Goal: Task Accomplishment & Management: Use online tool/utility

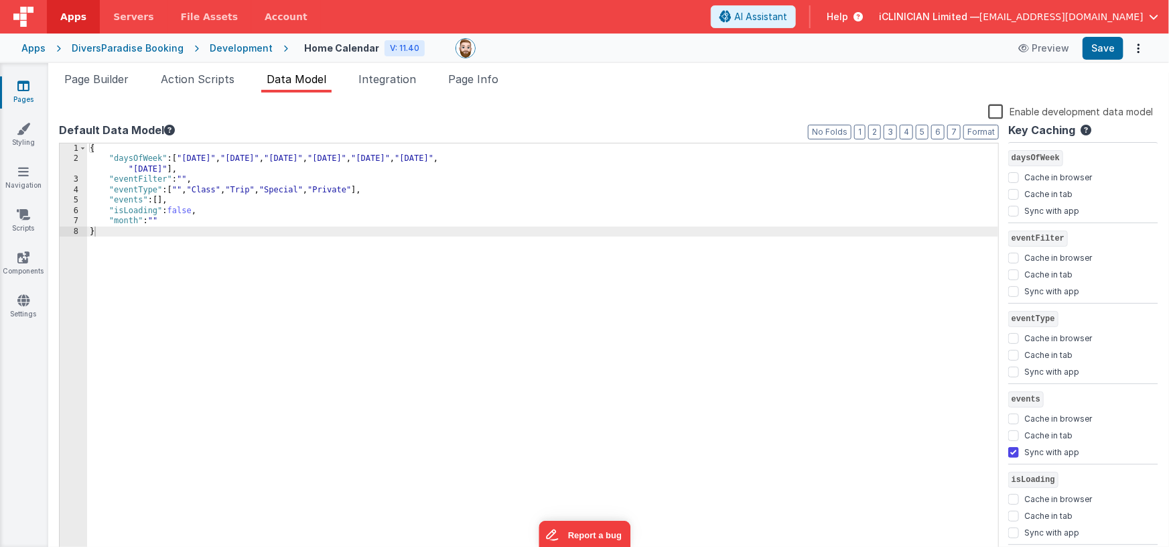
click at [19, 86] on icon at bounding box center [23, 85] width 12 height 13
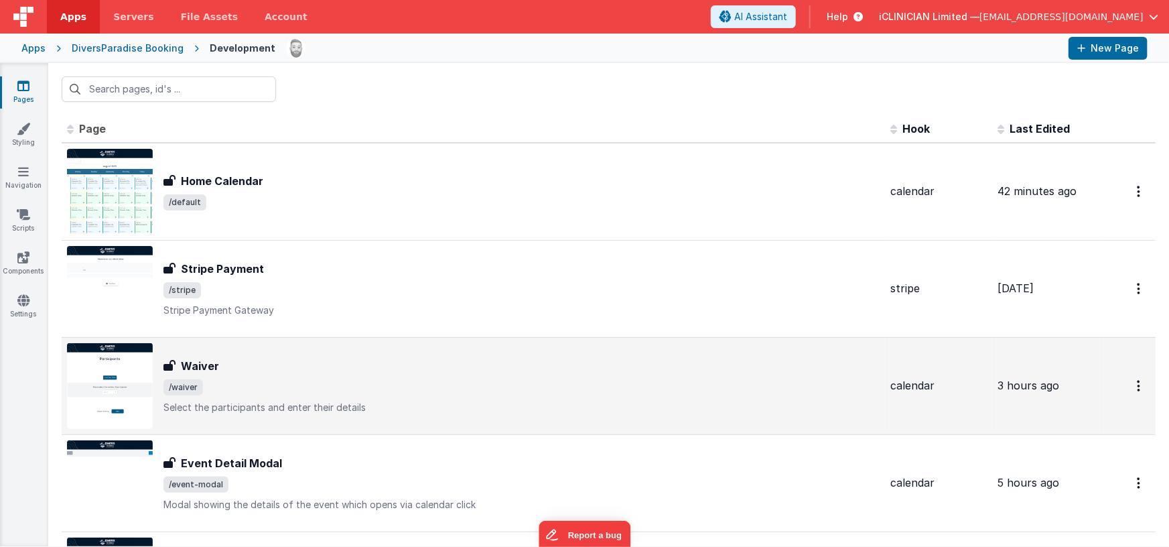
click at [311, 348] on div "Waiver Waiver /waiver Select the participants and enter their details" at bounding box center [473, 386] width 813 height 86
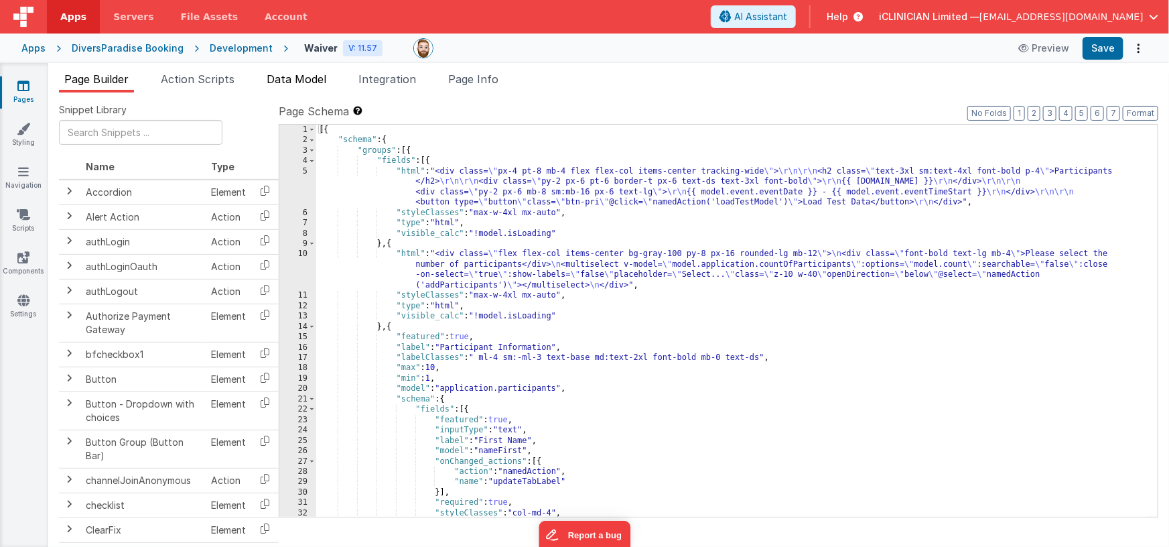
click at [285, 78] on span "Data Model" at bounding box center [297, 78] width 60 height 13
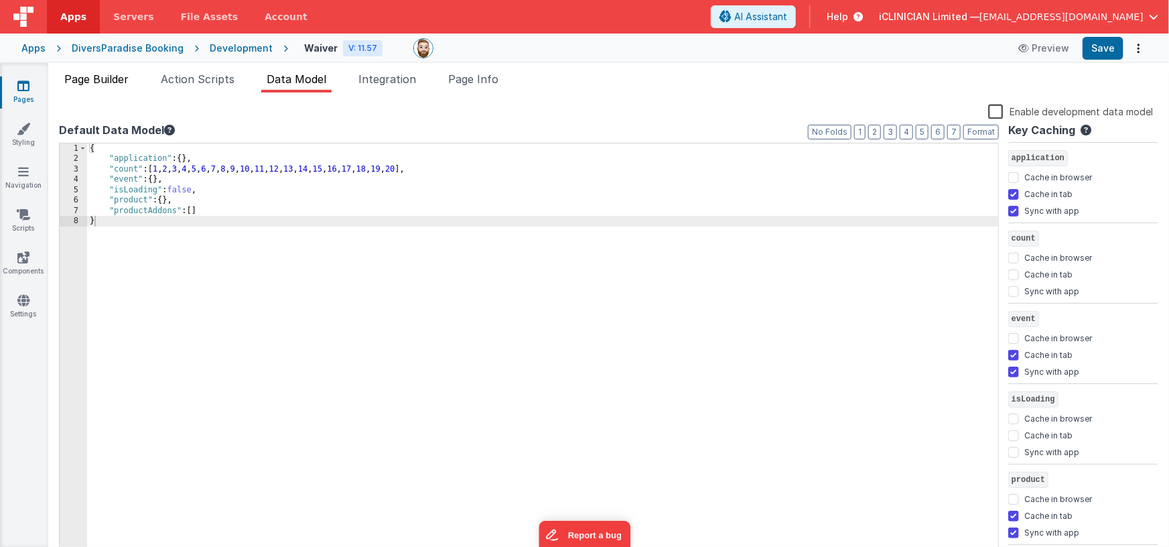
click at [100, 78] on span "Page Builder" at bounding box center [96, 78] width 64 height 13
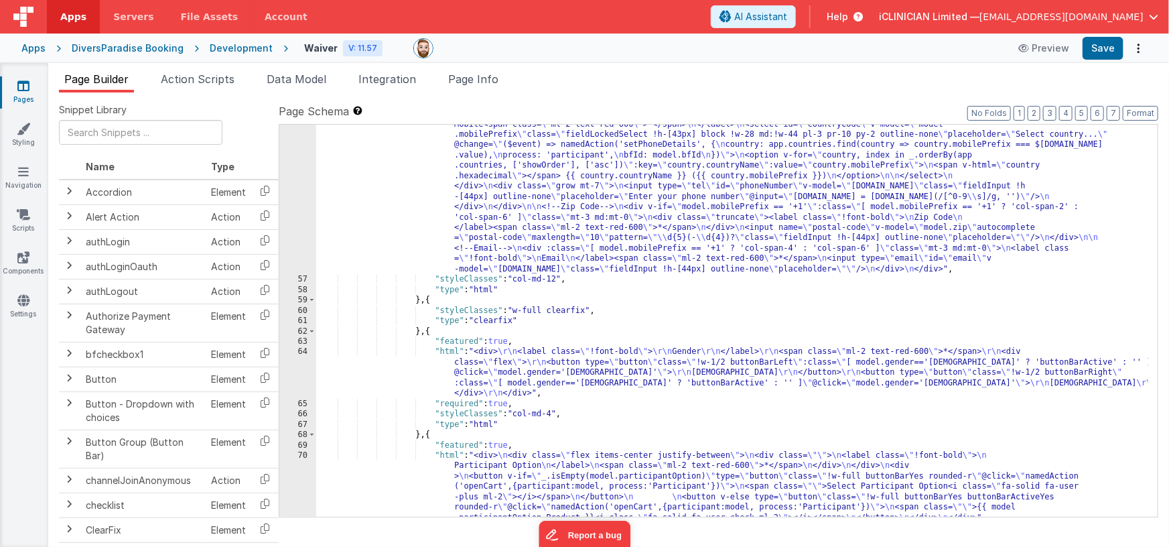
scroll to position [1355, 0]
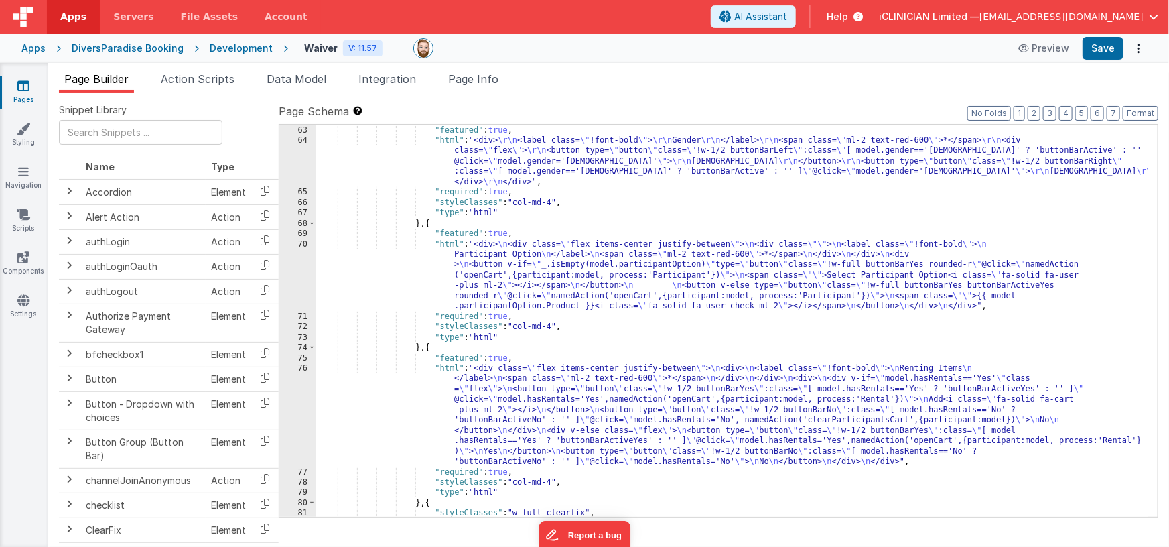
click at [614, 246] on div "} , { "featured" : true , "html" : "<div> \r\n <label class= \" !font-bold \" >…" at bounding box center [732, 321] width 833 height 413
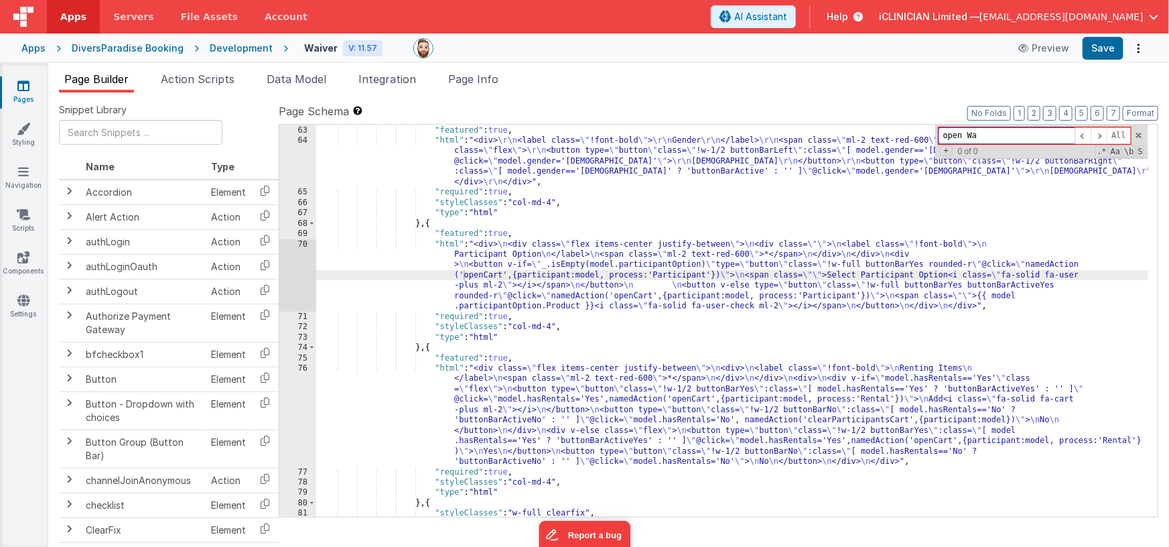
drag, startPoint x: 964, startPoint y: 133, endPoint x: 920, endPoint y: 135, distance: 43.6
click at [920, 135] on div "} , { "featured" : true , "html" : "<div> \r\n <label class= \" !font-bold \" >…" at bounding box center [732, 321] width 832 height 392
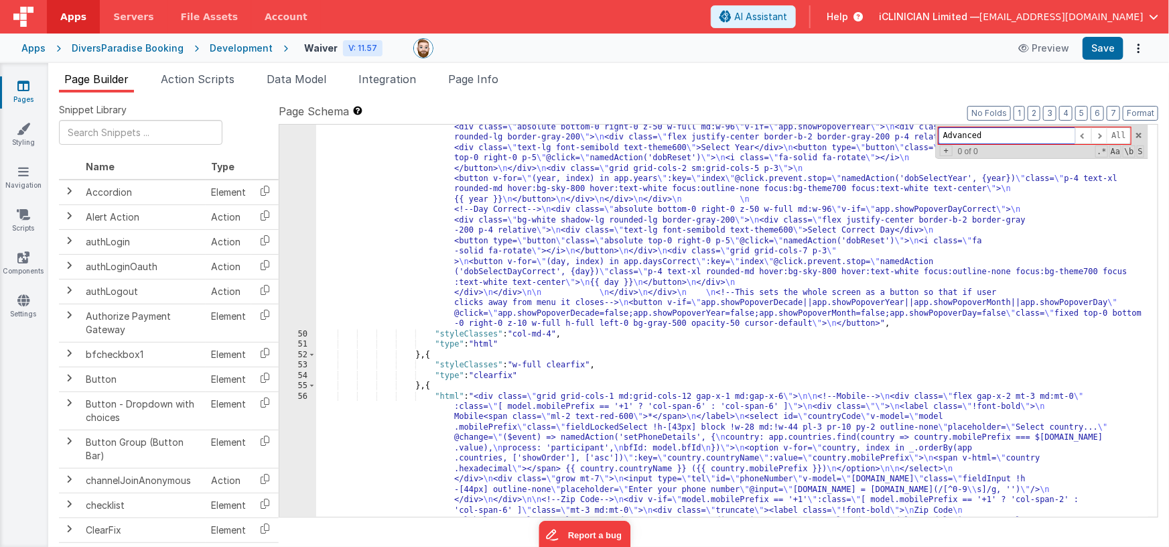
scroll to position [0, 0]
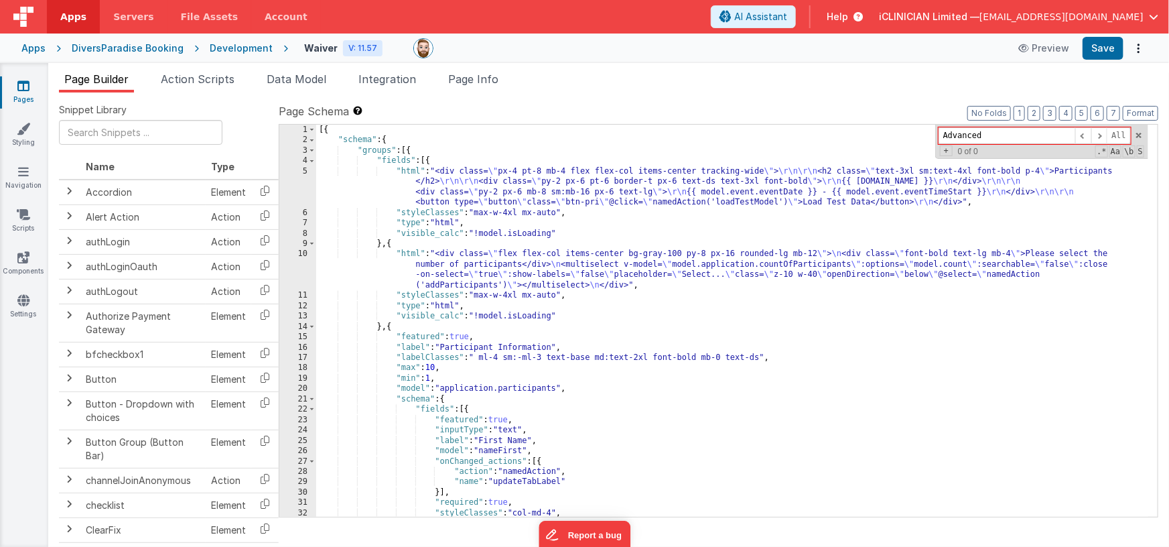
click at [638, 341] on div "[{ "schema" : { "groups" : [{ "fields" : [{ "html" : "<div class= \" px-4 pt-8 …" at bounding box center [732, 331] width 833 height 413
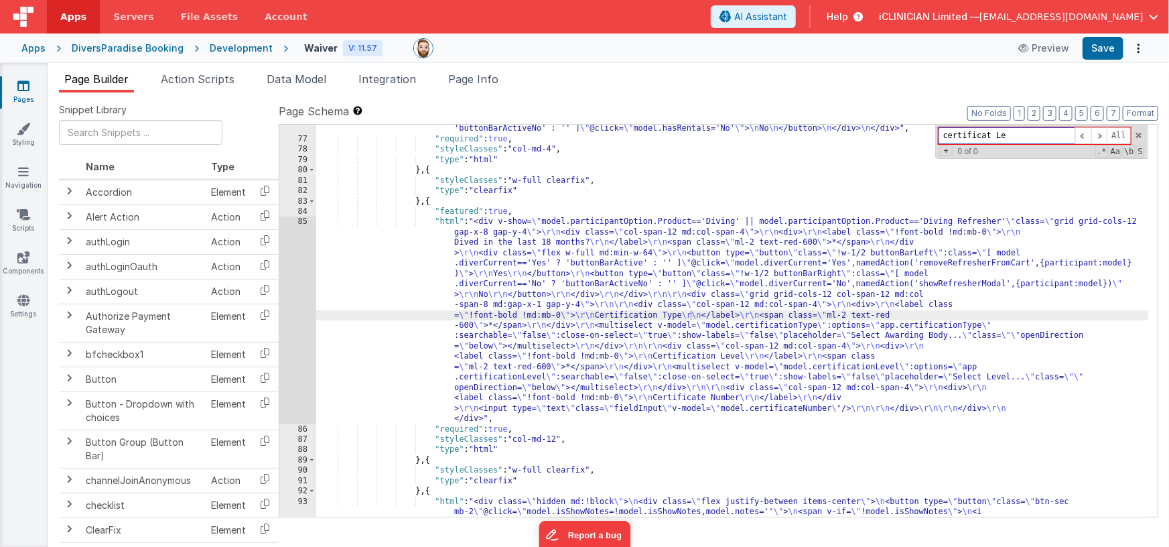
scroll to position [1697, 0]
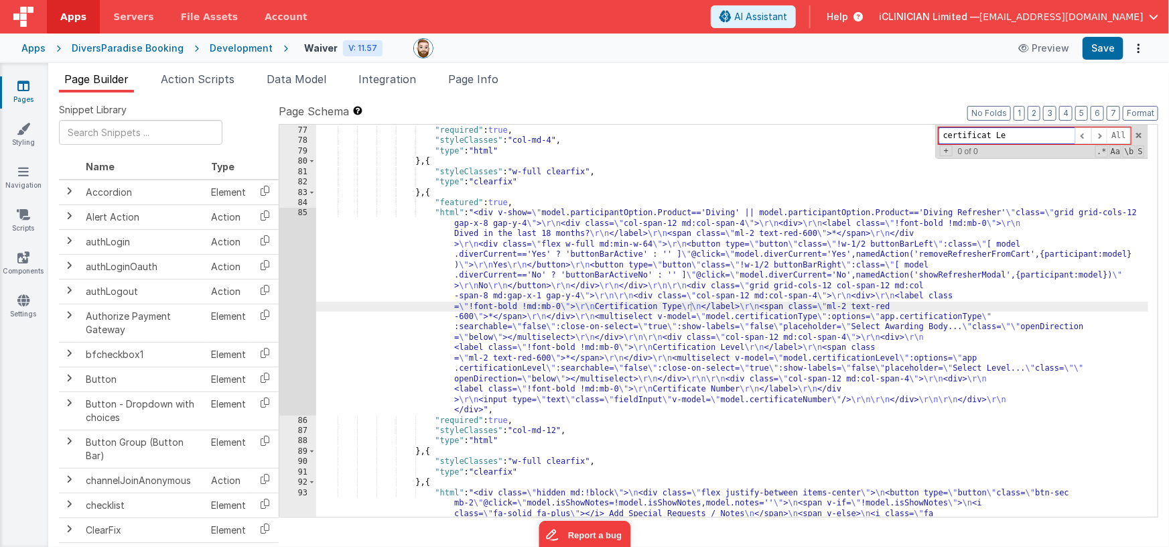
type input "certificat Le"
click at [711, 305] on div ""html" : "<div class= \" flex items-center justify-between \" > \n <div> \n <la…" at bounding box center [732, 326] width 833 height 610
click at [295, 294] on div "85" at bounding box center [297, 311] width 37 height 207
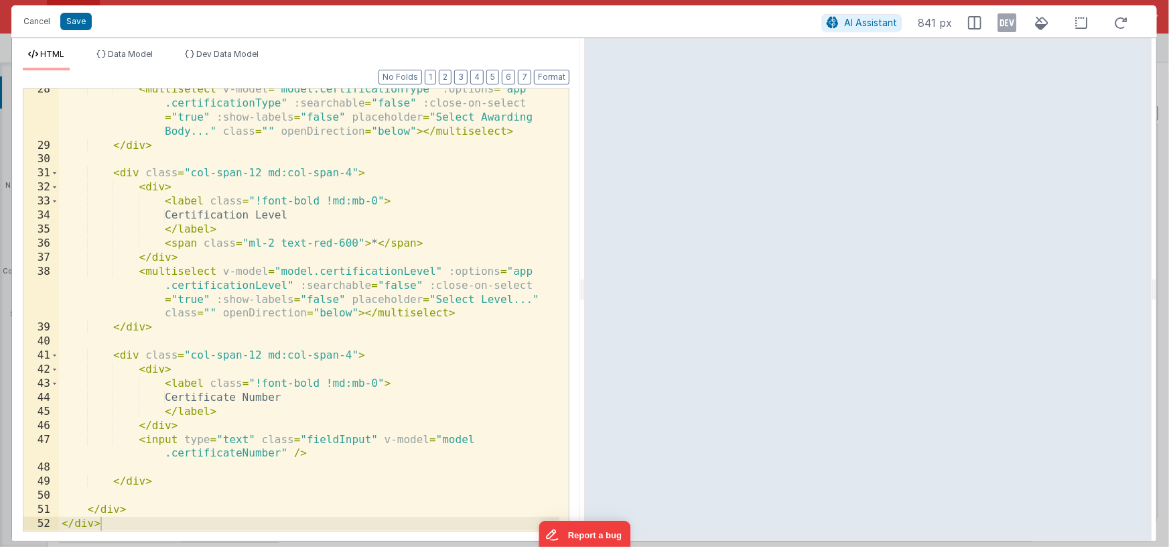
scroll to position [510, 0]
click at [28, 23] on button "Cancel" at bounding box center [37, 21] width 40 height 19
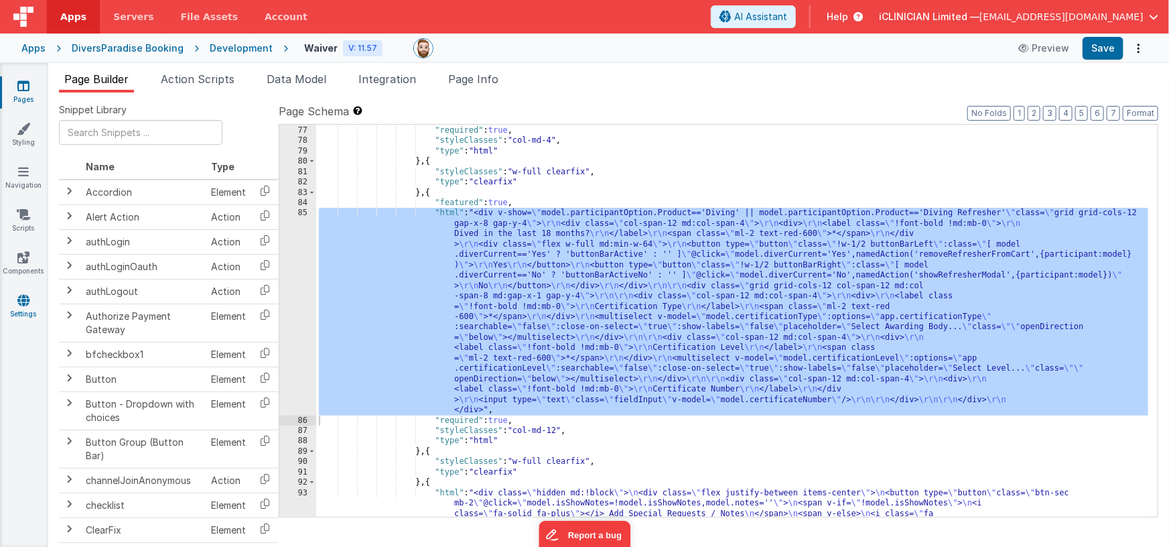
click at [19, 297] on icon at bounding box center [23, 299] width 12 height 13
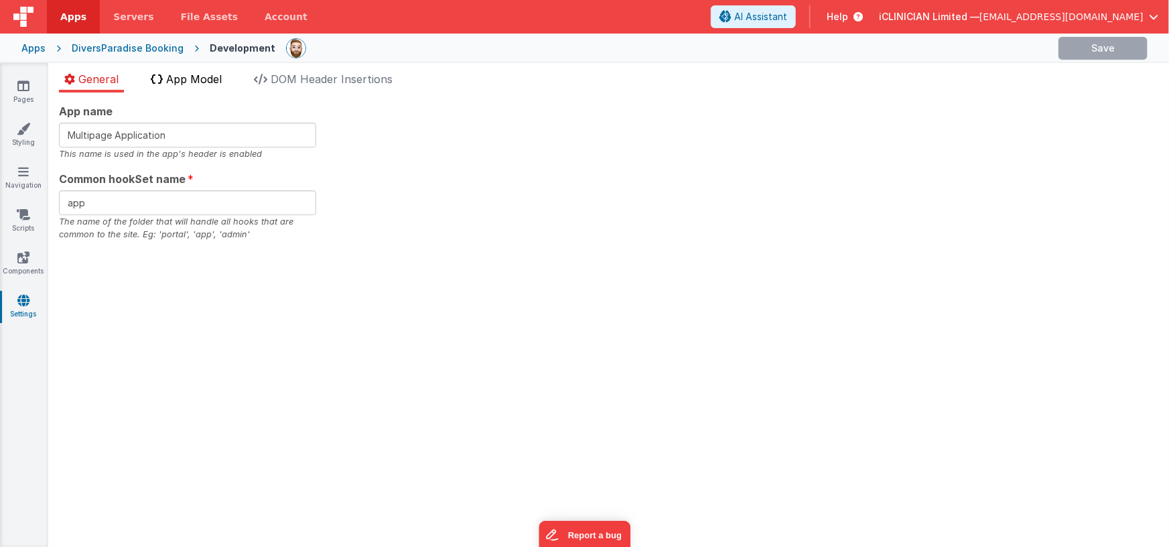
click at [186, 85] on li "App Model" at bounding box center [186, 81] width 82 height 21
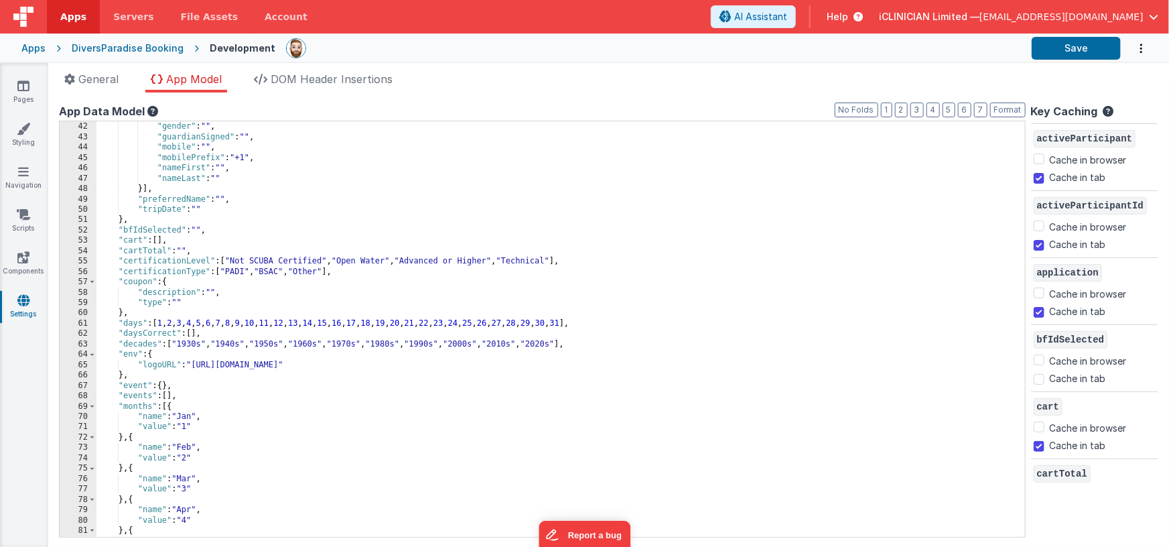
scroll to position [423, 0]
click at [478, 259] on div ""dob" : "" , "gender" : "" , "guardianSigned" : "" , "mobile" : "" , "mobilePre…" at bounding box center [555, 330] width 919 height 437
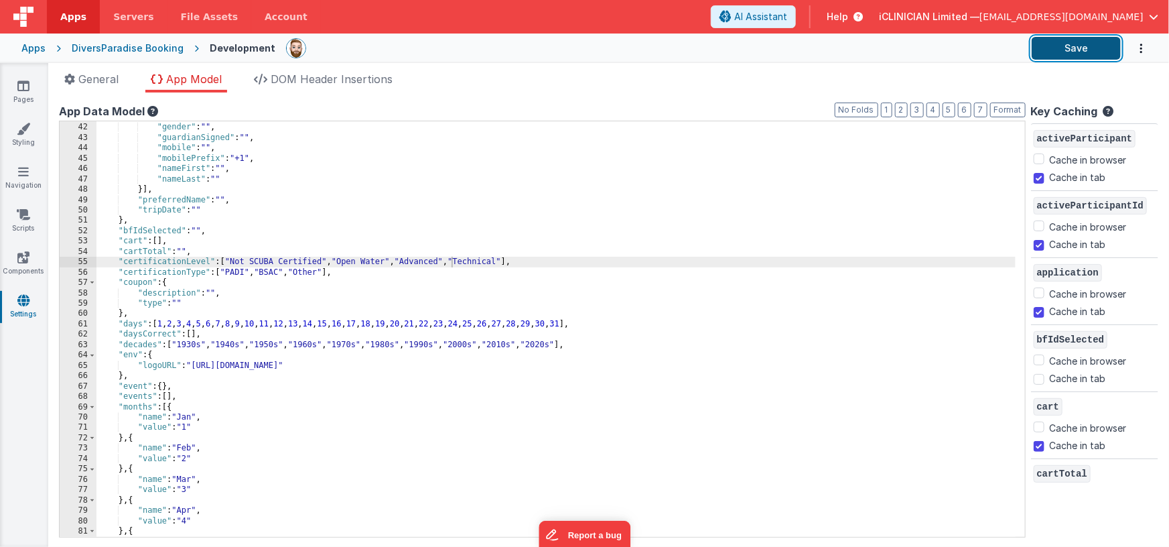
click at [1051, 51] on button "Save" at bounding box center [1076, 48] width 89 height 23
click at [268, 262] on div ""dob" : "" , "gender" : "" , "guardianSigned" : "" , "mobile" : "" , "mobilePre…" at bounding box center [555, 330] width 919 height 437
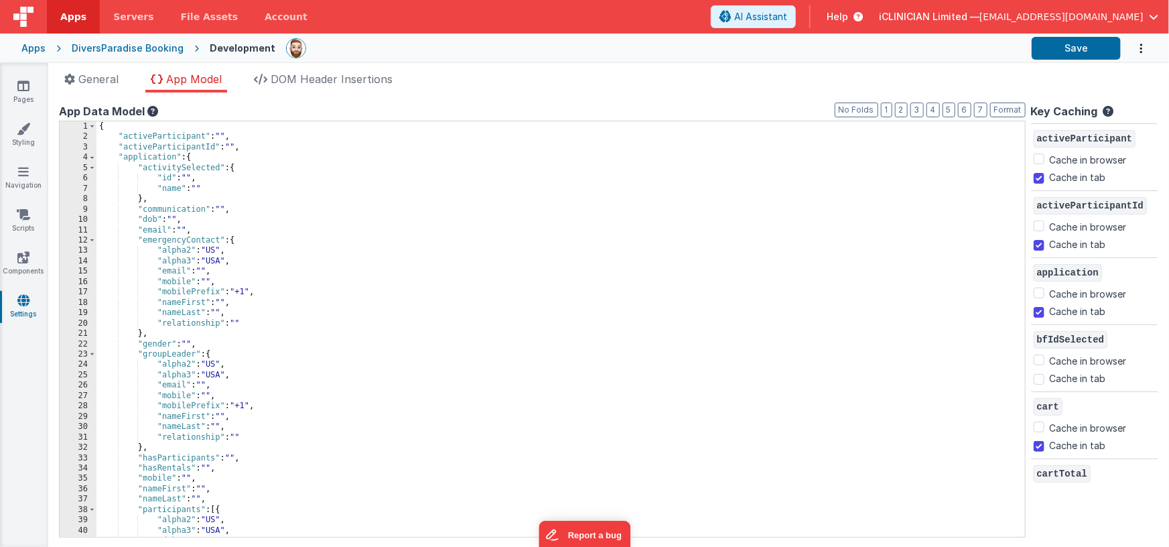
scroll to position [0, 0]
click at [19, 83] on icon at bounding box center [23, 85] width 12 height 13
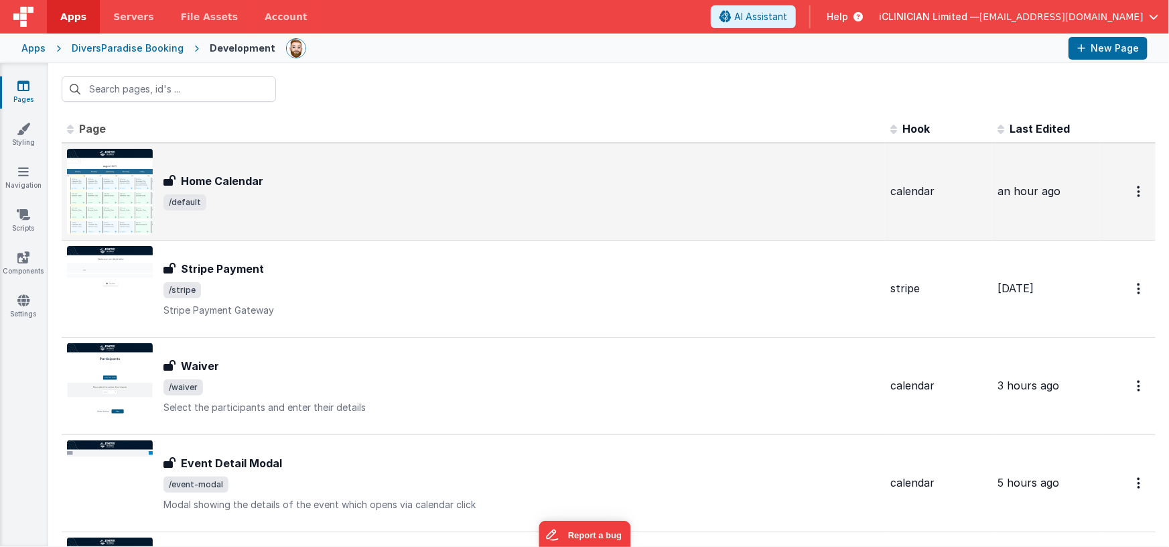
click at [245, 183] on h3 "Home Calendar" at bounding box center [222, 181] width 82 height 16
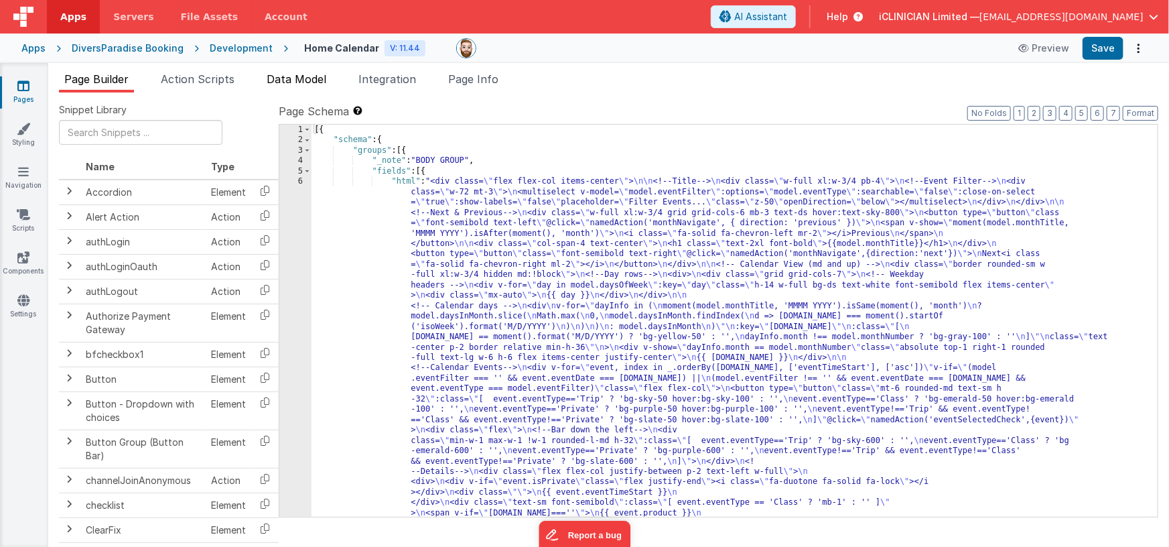
click at [287, 80] on span "Data Model" at bounding box center [297, 78] width 60 height 13
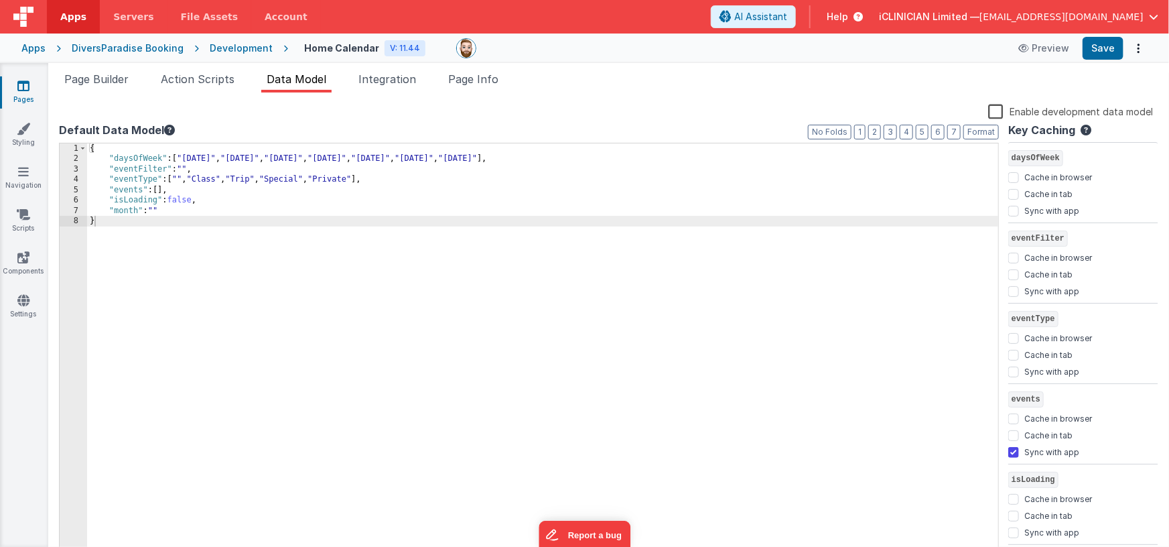
click at [390, 178] on div "{ "daysOfWeek" : [ "[DATE]" , "[DATE]" , "[DATE]" , "[DATE]" , "[DATE]" , "[DAT…" at bounding box center [543, 360] width 912 height 435
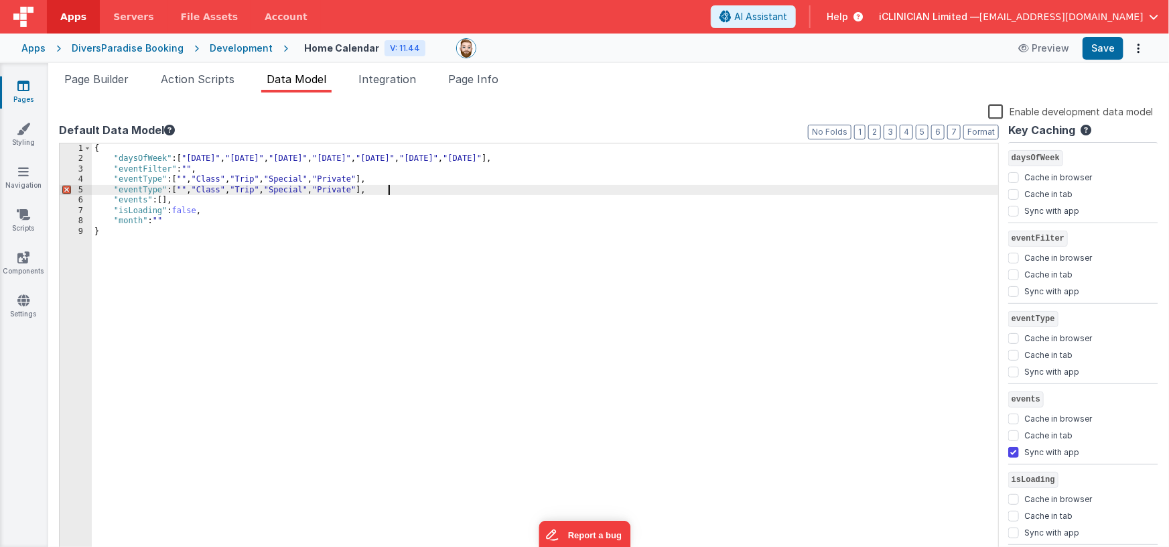
click at [142, 190] on div "{ "daysOfWeek" : [ "[DATE]" , "[DATE]" , "[DATE]" , "[DATE]" , "[DATE]" , "[DAT…" at bounding box center [545, 360] width 907 height 435
checkbox input "false"
checkbox input "true"
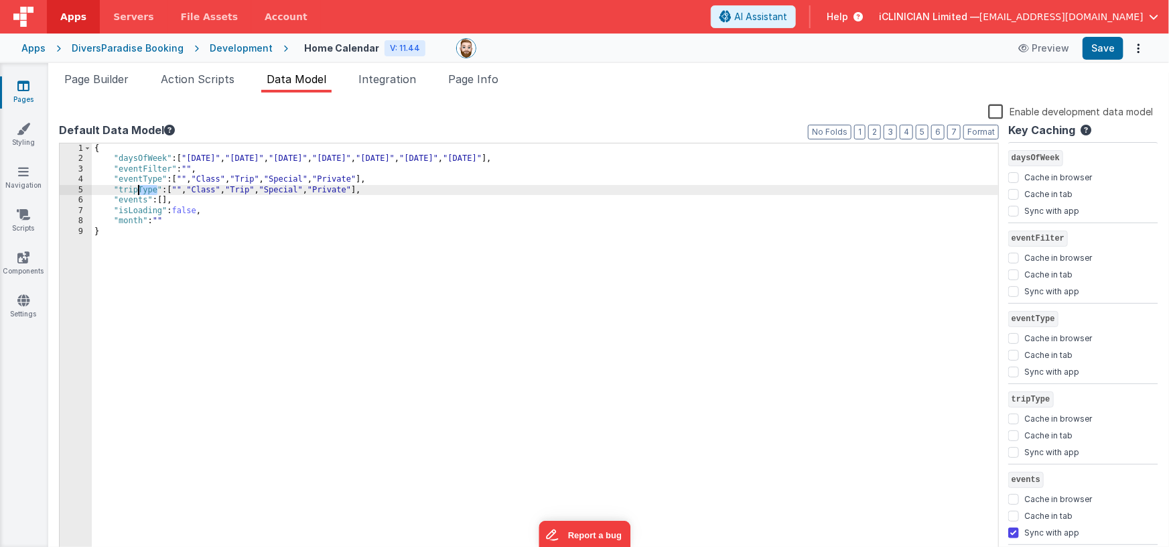
click at [139, 190] on div "{ "daysOfWeek" : [ "[DATE]" , "[DATE]" , "[DATE]" , "[DATE]" , "[DATE]" , "[DAT…" at bounding box center [545, 360] width 907 height 435
click at [216, 191] on div "{ "daysOfWeek" : [ "[DATE]" , "[DATE]" , "[DATE]" , "[DATE]" , "[DATE]" , "[DAT…" at bounding box center [545, 360] width 907 height 435
click at [121, 190] on div "{ "daysOfWeek" : [ "[DATE]" , "[DATE]" , "[DATE]" , "[DATE]" , "[DATE]" , "[DAT…" at bounding box center [545, 360] width 907 height 435
click at [226, 188] on div "{ "daysOfWeek" : [ "[DATE]" , "[DATE]" , "[DATE]" , "[DATE]" , "[DATE]" , "[DAT…" at bounding box center [545, 360] width 907 height 435
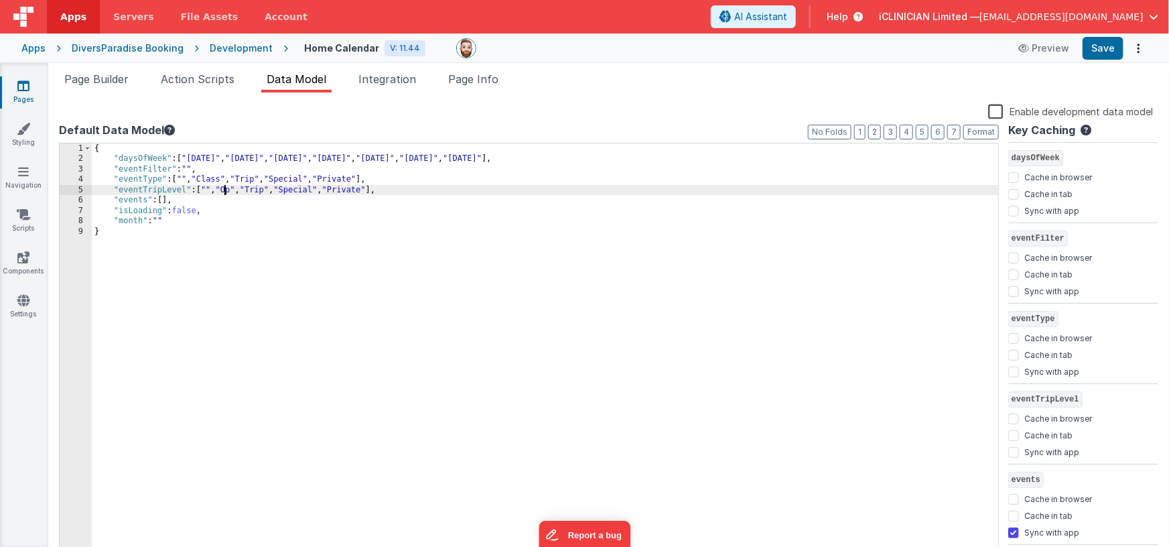
click at [389, 188] on div "{ "daysOfWeek" : [ "[DATE]" , "[DATE]" , "[DATE]" , "[DATE]" , "[DATE]" , "[DAT…" at bounding box center [545, 360] width 907 height 435
click at [169, 190] on div "{ "daysOfWeek" : [ "[DATE]" , "[DATE]" , "[DATE]" , "[DATE]" , "[DATE]" , "[DAT…" at bounding box center [545, 360] width 907 height 435
click at [169, 189] on div "{ "daysOfWeek" : [ "[DATE]" , "[DATE]" , "[DATE]" , "[DATE]" , "[DATE]" , "[DAT…" at bounding box center [545, 360] width 907 height 435
click at [83, 71] on li "Page Builder" at bounding box center [96, 81] width 75 height 21
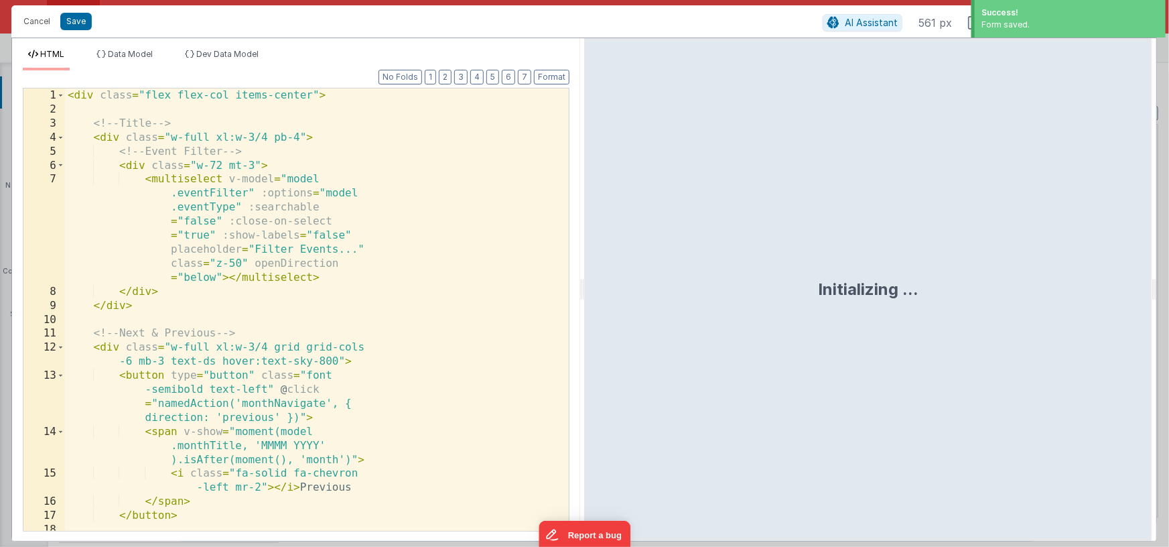
scroll to position [529, 0]
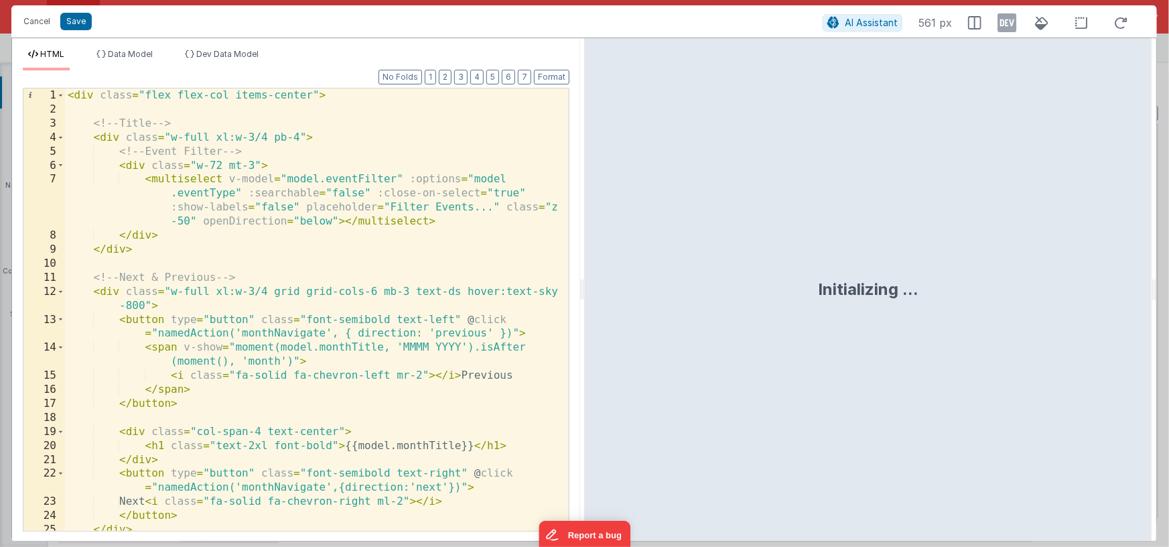
click at [119, 151] on div "< div class = "flex flex-col items-center" > <!-- Title --> < div class = "w-fu…" at bounding box center [312, 323] width 494 height 470
click at [172, 237] on div "< div class = "flex flex-col items-center" > <!-- Title --> < div class = "w-fu…" at bounding box center [312, 323] width 494 height 470
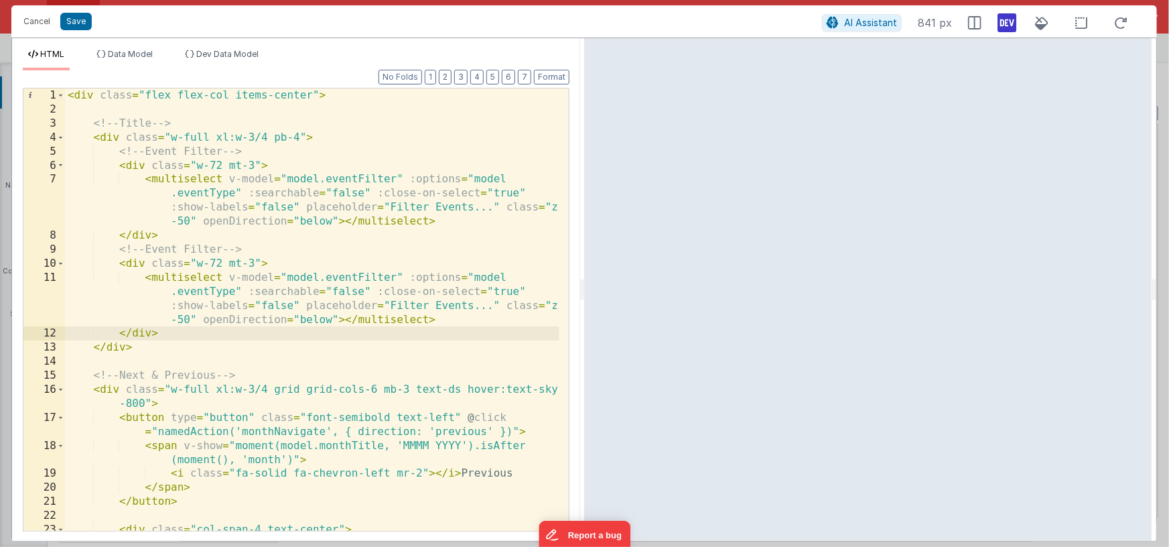
click at [1006, 15] on icon at bounding box center [1006, 22] width 19 height 21
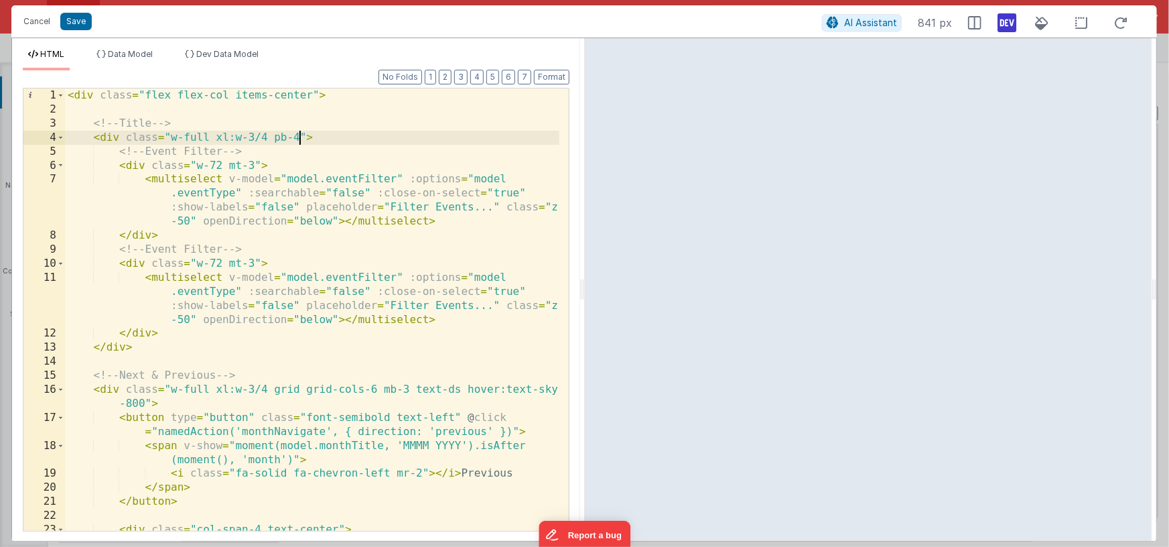
click at [302, 137] on div "< div class = "flex flex-col items-center" > <!-- Title --> < div class = "w-fu…" at bounding box center [312, 323] width 494 height 470
click at [344, 277] on div "< div class = "flex flex-col items-center" > <!-- Title --> < div class = "w-fu…" at bounding box center [312, 323] width 494 height 470
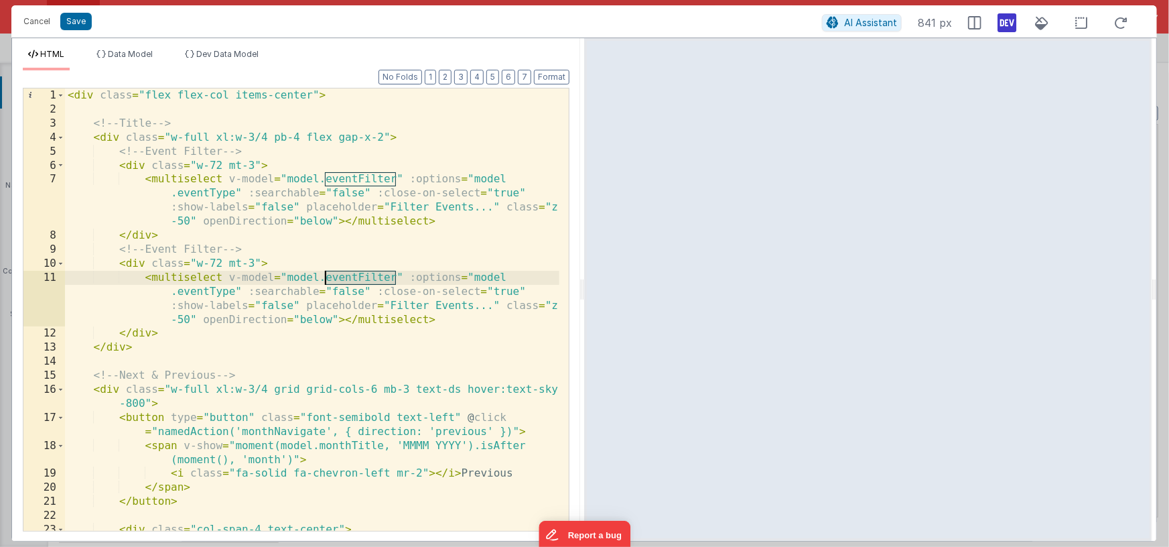
click at [344, 277] on div "< div class = "flex flex-col items-center" > <!-- Title --> < div class = "w-fu…" at bounding box center [312, 323] width 494 height 470
click at [375, 275] on div "< div class = "flex flex-col items-center" > <!-- Title --> < div class = "w-fu…" at bounding box center [312, 323] width 494 height 470
click at [374, 274] on div "< div class = "flex flex-col items-center" > <!-- Title --> < div class = "w-fu…" at bounding box center [312, 323] width 494 height 470
click at [200, 293] on div "< div class = "flex flex-col items-center" > <!-- Title --> < div class = "w-fu…" at bounding box center [312, 323] width 494 height 470
drag, startPoint x: 200, startPoint y: 293, endPoint x: 217, endPoint y: 292, distance: 17.4
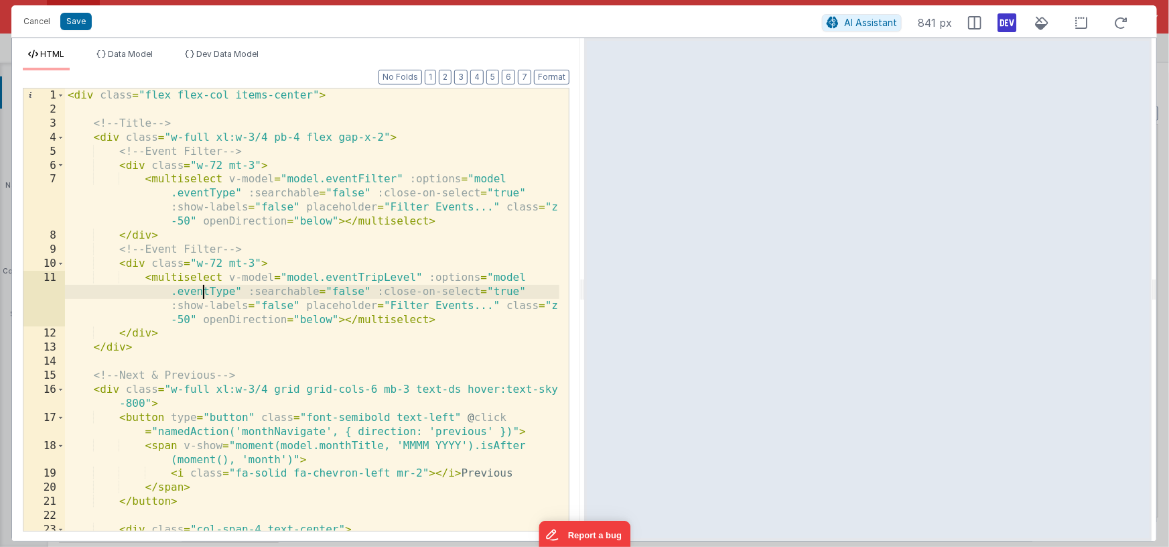
click at [200, 293] on div "< div class = "flex flex-col items-center" > <!-- Title --> < div class = "w-fu…" at bounding box center [312, 323] width 494 height 470
click at [372, 275] on div "< div class = "flex flex-col items-center" > <!-- Title --> < div class = "w-fu…" at bounding box center [312, 323] width 494 height 470
click at [358, 275] on div "< div class = "flex flex-col items-center" > <!-- Title --> < div class = "w-fu…" at bounding box center [312, 323] width 494 height 470
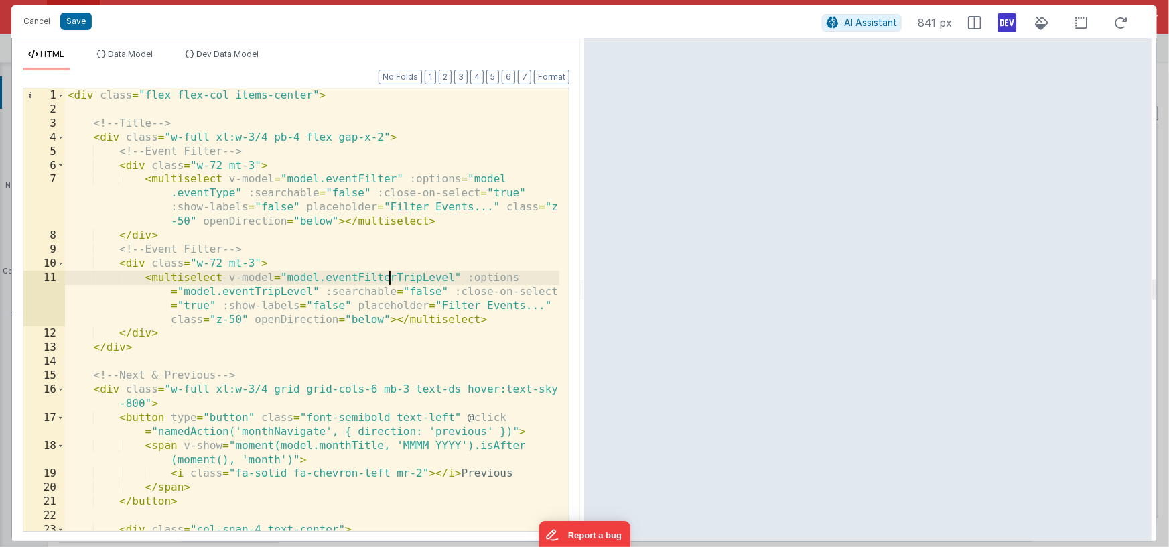
click at [388, 281] on div "< div class = "flex flex-col items-center" > <!-- Title --> < div class = "w-fu…" at bounding box center [312, 323] width 494 height 470
click at [137, 54] on span "Data Model" at bounding box center [130, 54] width 45 height 10
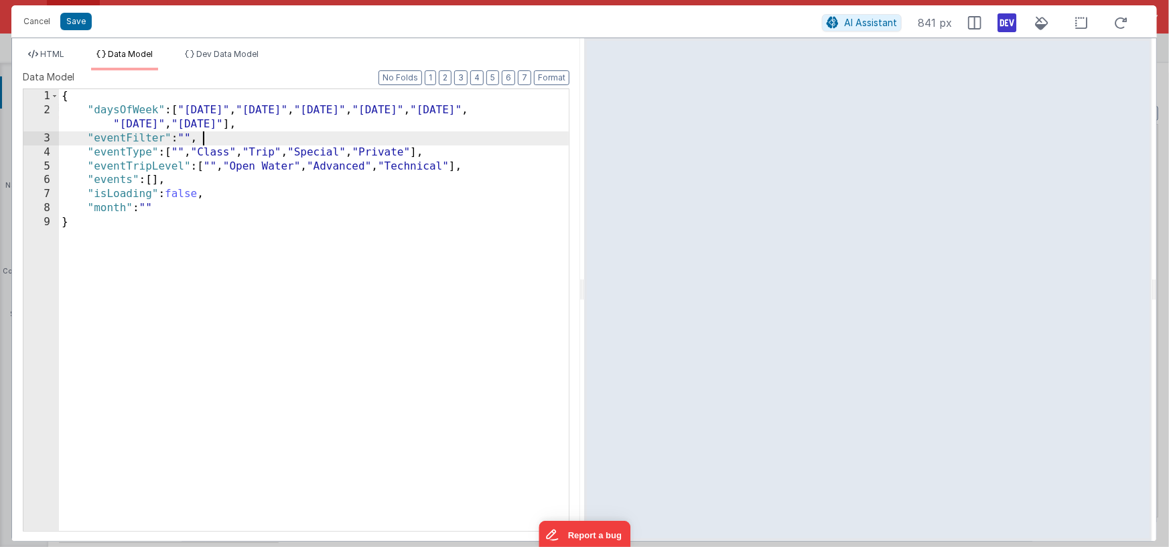
click at [214, 140] on div "{ "daysOfWeek" : [ "[DATE]" , "[DATE]" , "[DATE]" , "[DATE]" , "[DATE]" , "[DAT…" at bounding box center [314, 324] width 510 height 470
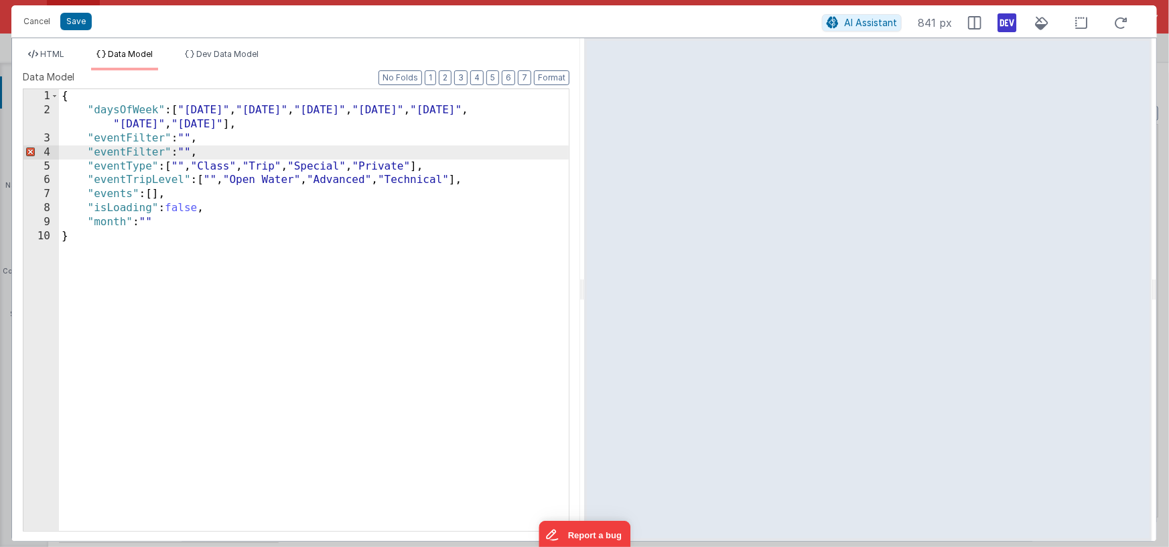
click at [149, 152] on div "{ "daysOfWeek" : [ "[DATE]" , "[DATE]" , "[DATE]" , "[DATE]" , "[DATE]" , "[DAT…" at bounding box center [314, 324] width 510 height 470
click at [51, 57] on span "HTML" at bounding box center [52, 54] width 24 height 10
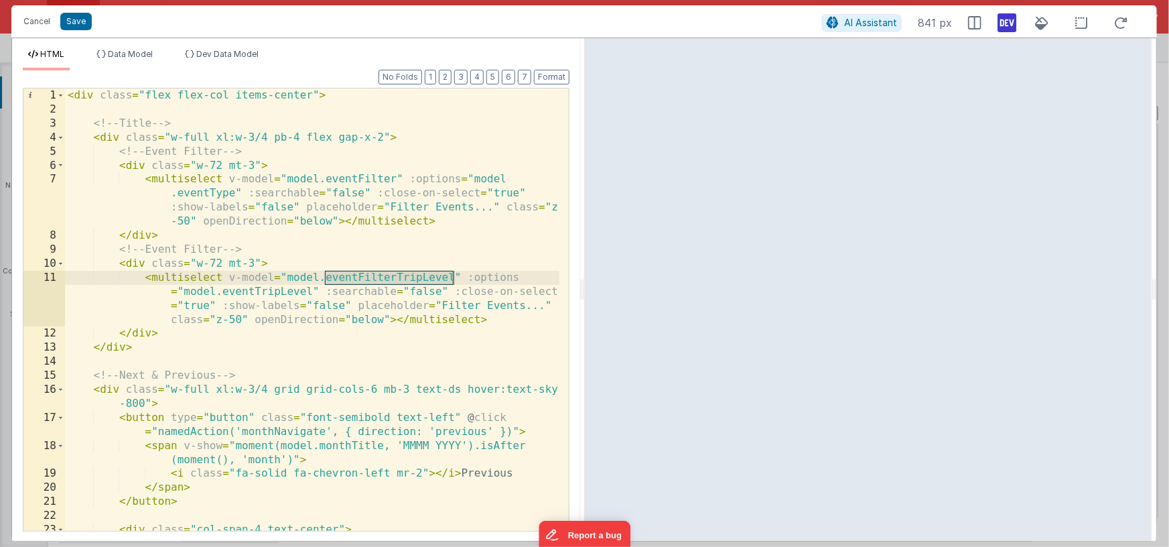
click at [493, 306] on div "< div class = "flex flex-col items-center" > <!-- Title --> < div class = "w-fu…" at bounding box center [312, 323] width 494 height 470
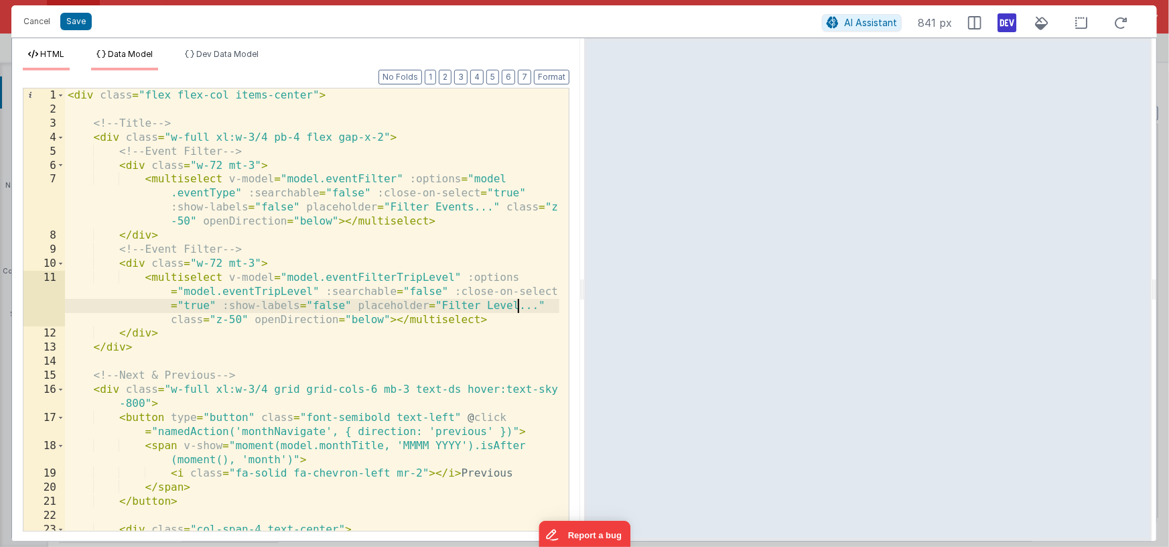
click at [131, 57] on span "Data Model" at bounding box center [130, 54] width 45 height 10
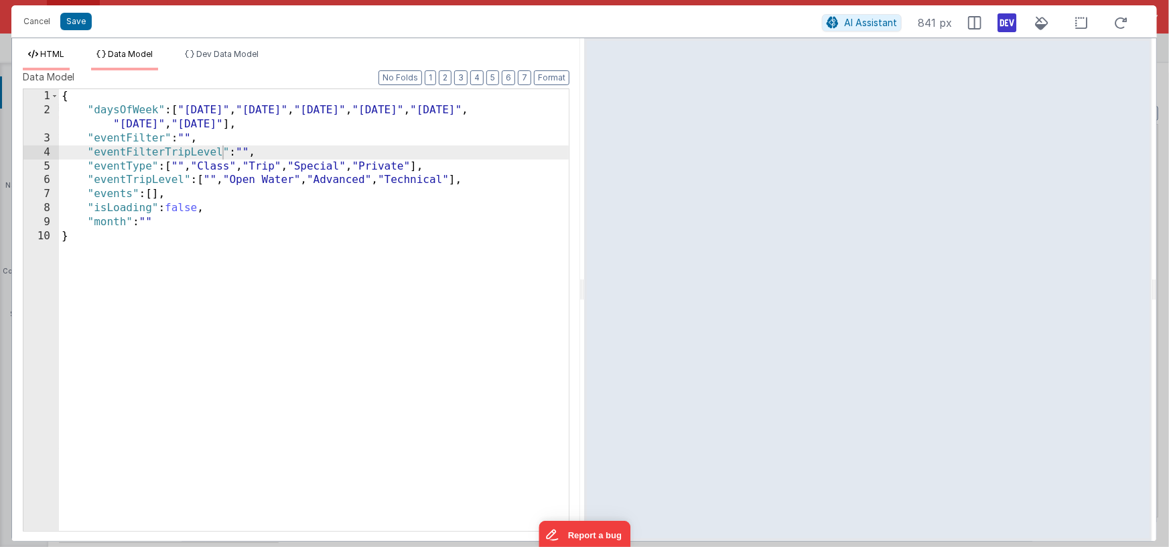
click at [56, 55] on span "HTML" at bounding box center [52, 54] width 24 height 10
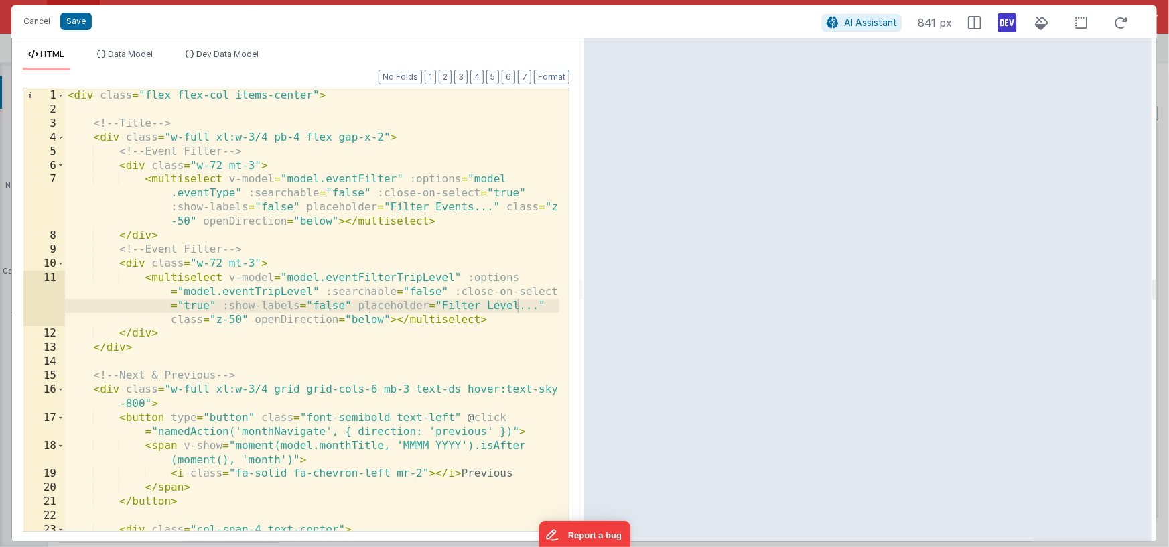
click at [307, 137] on div "< div class = "flex flex-col items-center" > <!-- Title --> < div class = "w-fu…" at bounding box center [312, 323] width 494 height 470
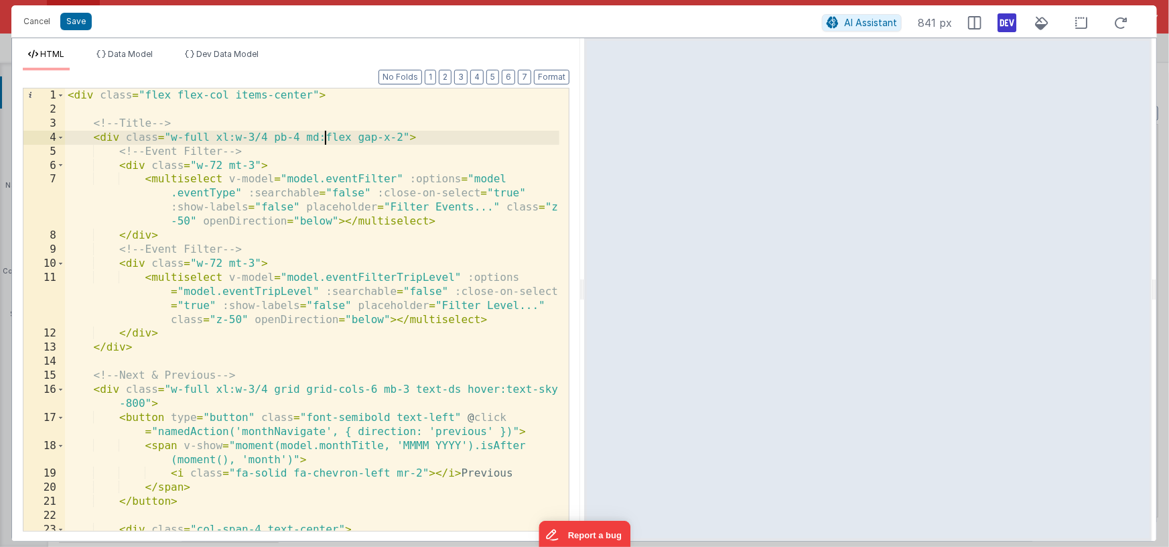
click at [147, 266] on div "< div class = "flex flex-col items-center" > <!-- Title --> < div class = "w-fu…" at bounding box center [312, 323] width 494 height 470
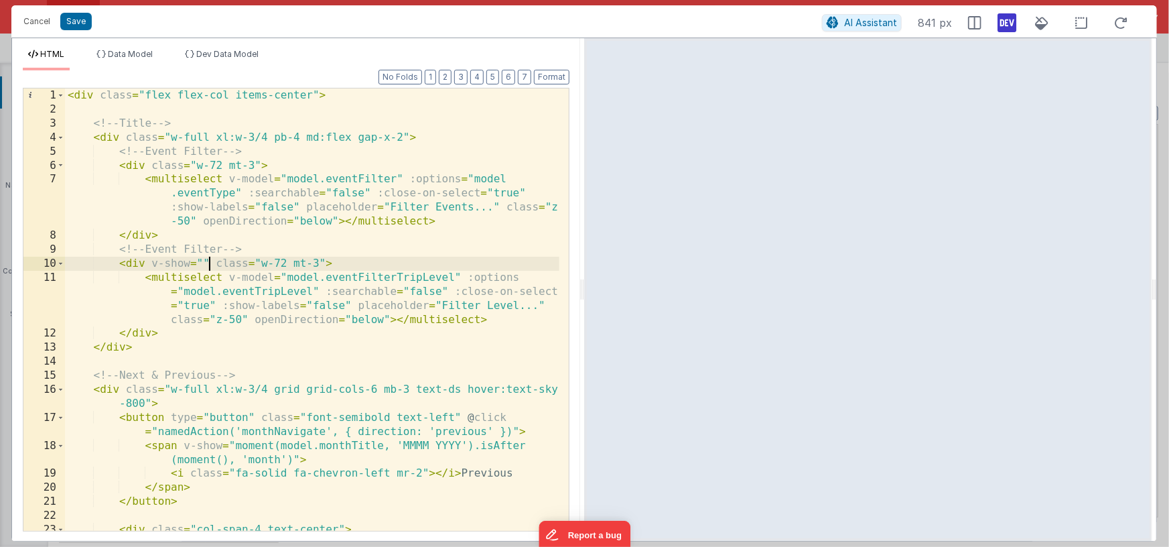
click at [202, 262] on div "< div class = "flex flex-col items-center" > <!-- Title --> < div class = "w-fu…" at bounding box center [312, 323] width 494 height 470
click at [1013, 19] on icon at bounding box center [1006, 22] width 19 height 21
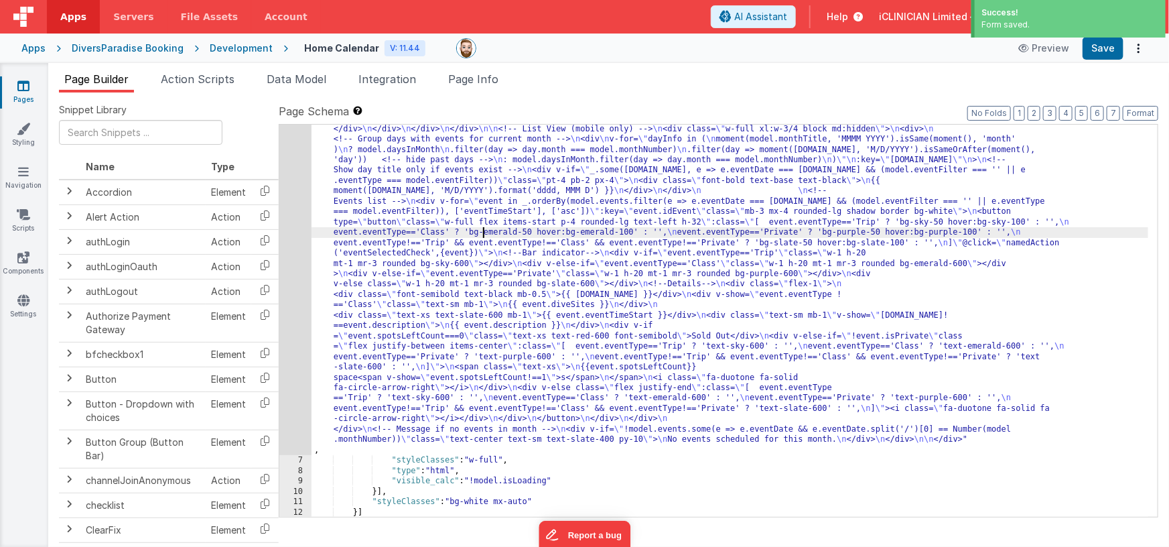
click at [484, 229] on div ""html" : "<div class= \" flex flex-col items-center \" > \n\n <!--Title--> \n <…" at bounding box center [729, 253] width 837 height 1210
click at [298, 264] on div "6" at bounding box center [295, 51] width 32 height 807
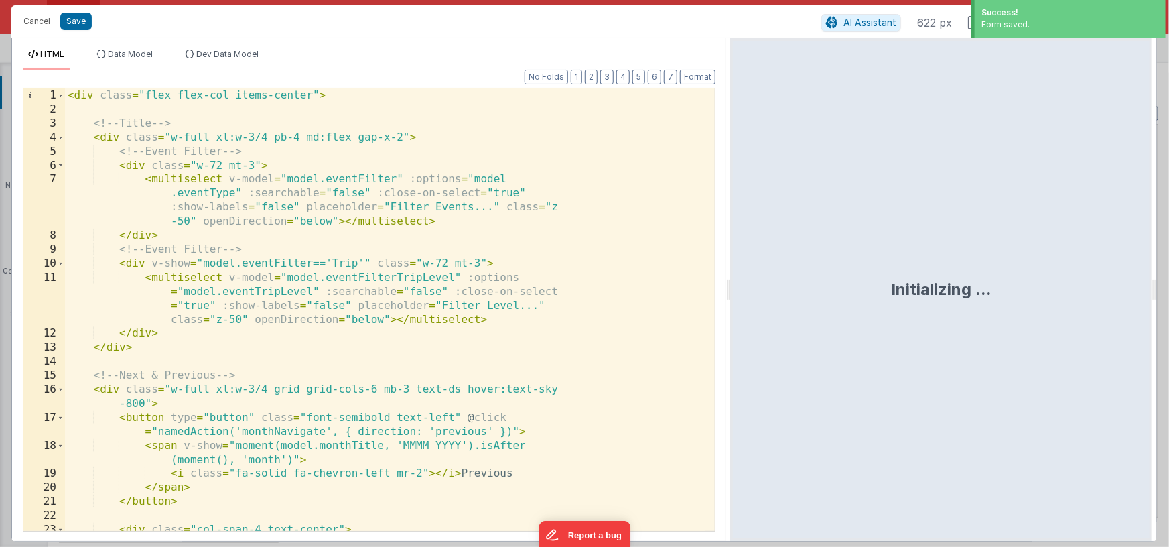
drag, startPoint x: 579, startPoint y: 293, endPoint x: 731, endPoint y: 293, distance: 151.4
click at [731, 293] on html "Success! Form saved. Cancel Save AI Assistant 622 px HTML Data Model Dev Data M…" at bounding box center [584, 273] width 1169 height 547
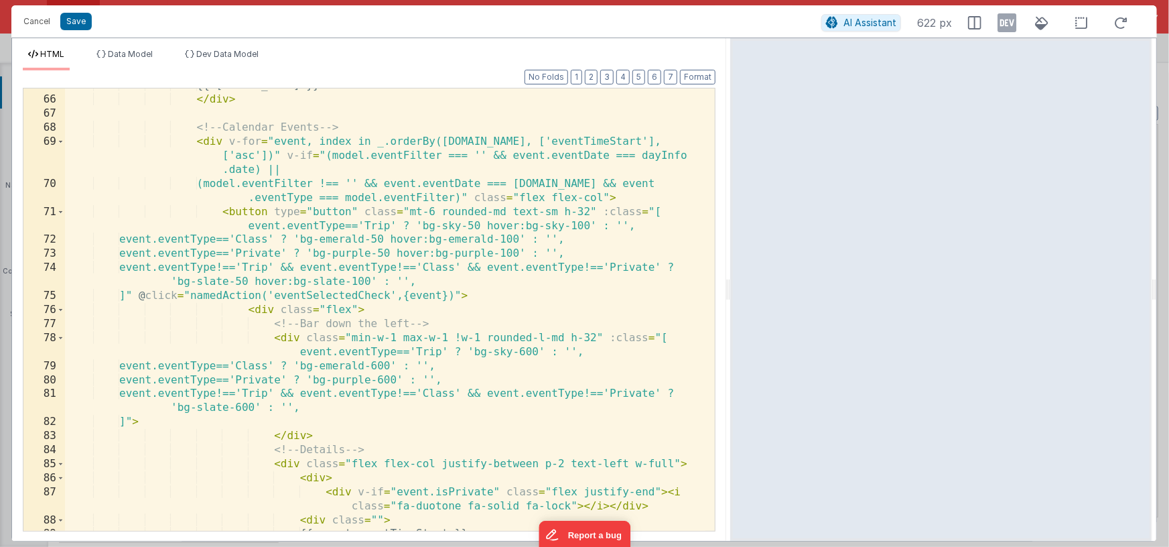
scroll to position [1018, 0]
click at [226, 212] on div "{{ [DOMAIN_NAME] }} </ div > <!-- Calendar Events --> < div v-for = "event, ind…" at bounding box center [385, 313] width 641 height 470
click at [284, 153] on div "{{ [DOMAIN_NAME] }} </ div > <!-- Calendar Events --> < div v-for = "event, ind…" at bounding box center [385, 312] width 641 height 470
click at [197, 139] on div "{{ [DOMAIN_NAME] }} </ div > <!-- Calendar Events --> < div v-for = "event, ind…" at bounding box center [385, 312] width 641 height 470
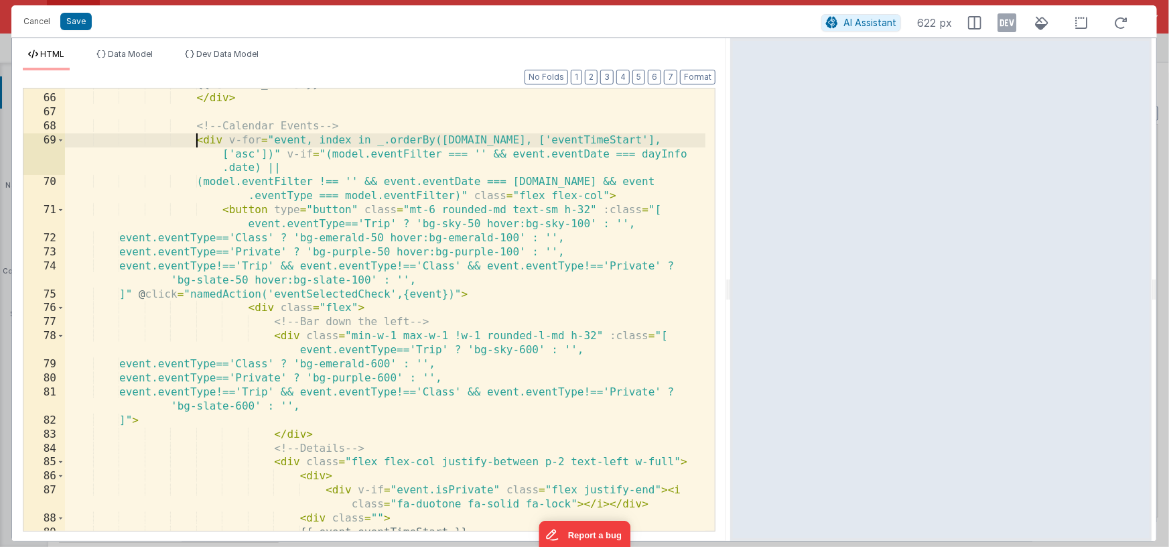
click at [629, 195] on div "{{ [DOMAIN_NAME] }} </ div > <!-- Calendar Events --> < div v-for = "event, ind…" at bounding box center [385, 312] width 641 height 470
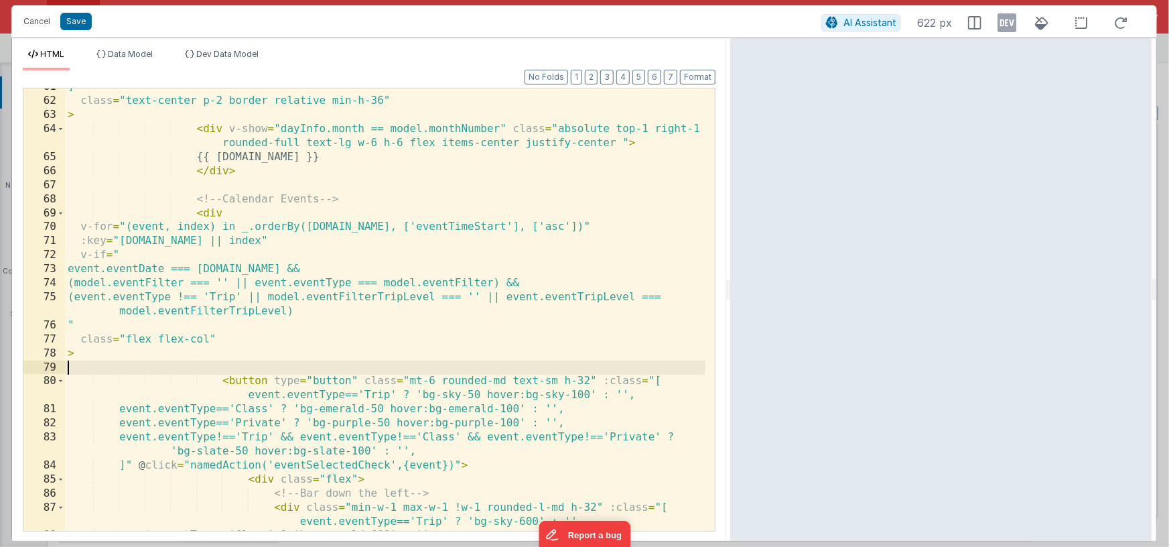
scroll to position [937, 0]
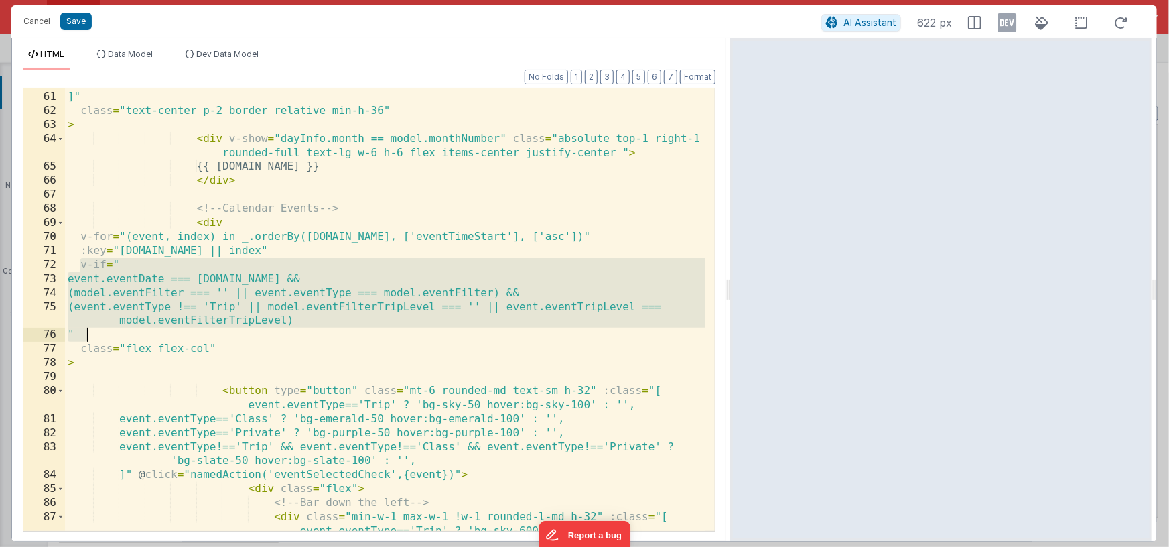
drag, startPoint x: 80, startPoint y: 263, endPoint x: 86, endPoint y: 330, distance: 66.7
click at [86, 330] on div "dayInfo.month !== model.monthNumber ? 'bg-gray-100' : '' ]" class = "text-cente…" at bounding box center [385, 318] width 641 height 484
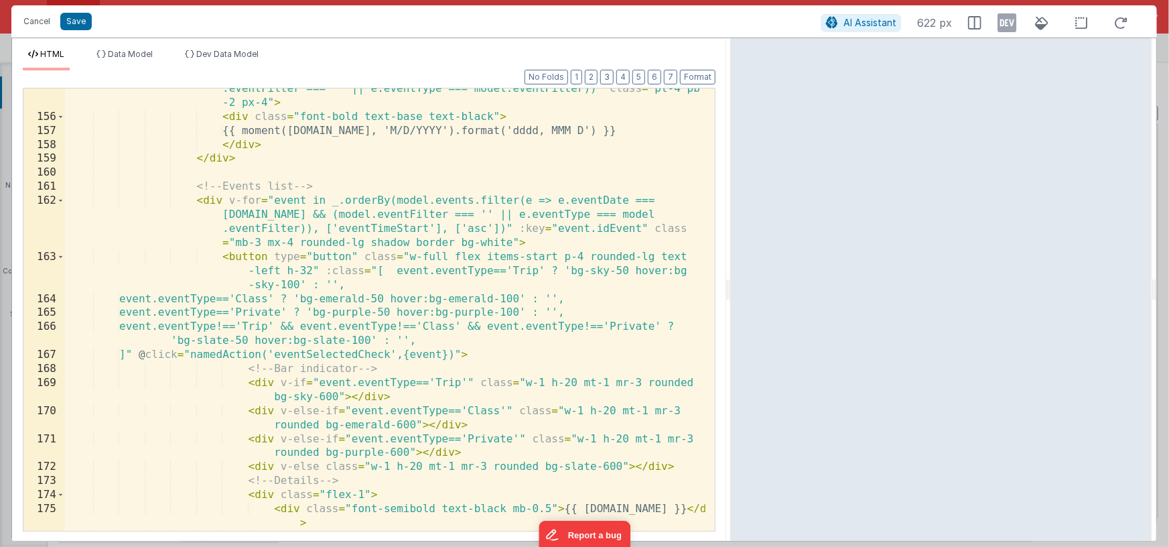
scroll to position [2453, 0]
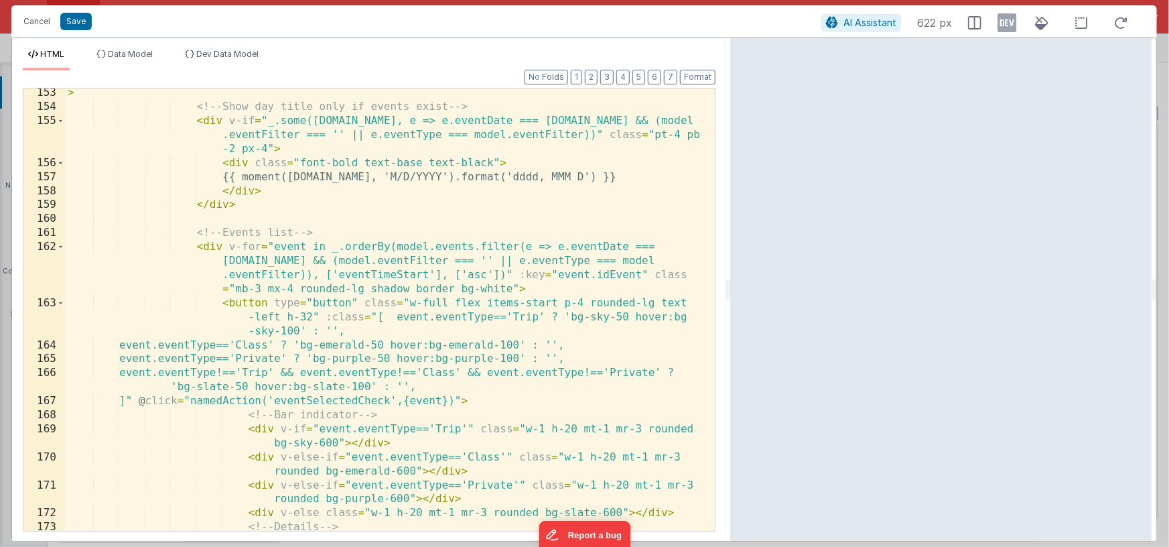
click at [230, 246] on div "> <!-- Show day title only if events exist --> < div v-if = "_.some([DOMAIN_NAM…" at bounding box center [385, 321] width 641 height 470
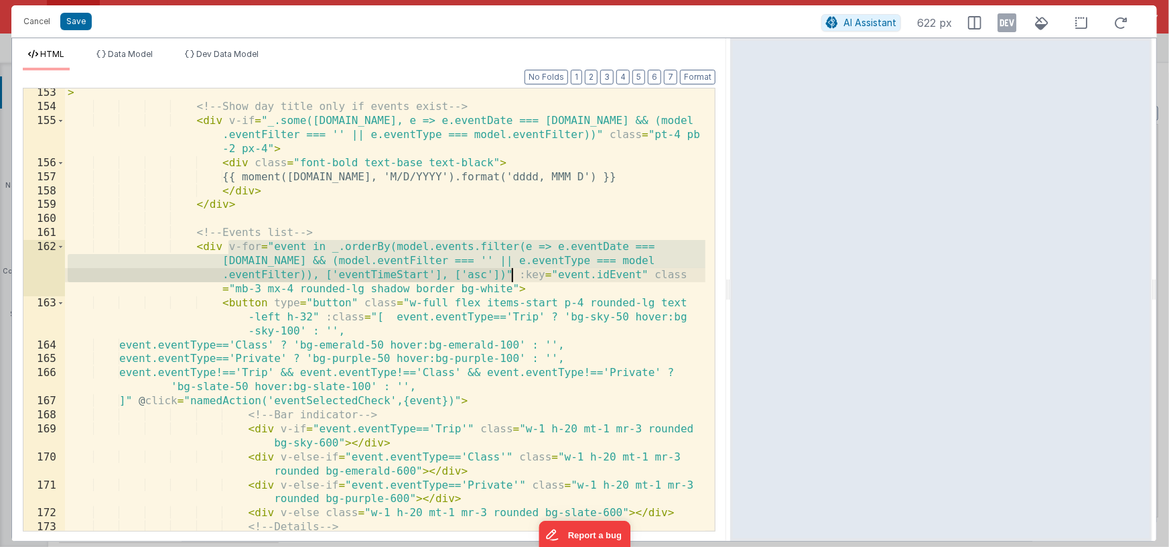
click at [511, 274] on div "> <!-- Show day title only if events exist --> < div v-if = "_.some([DOMAIN_NAM…" at bounding box center [385, 321] width 641 height 470
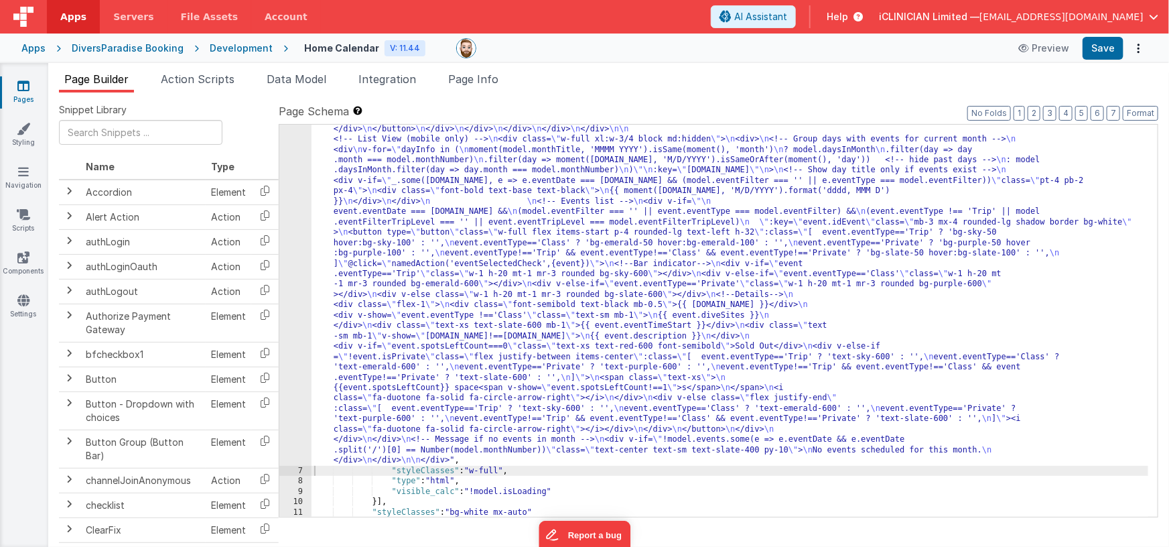
click at [492, 303] on div ""html" : "<div class= \" flex flex-col items-center \" > \n\n <!--Title--> \n <…" at bounding box center [729, 258] width 837 height 1221
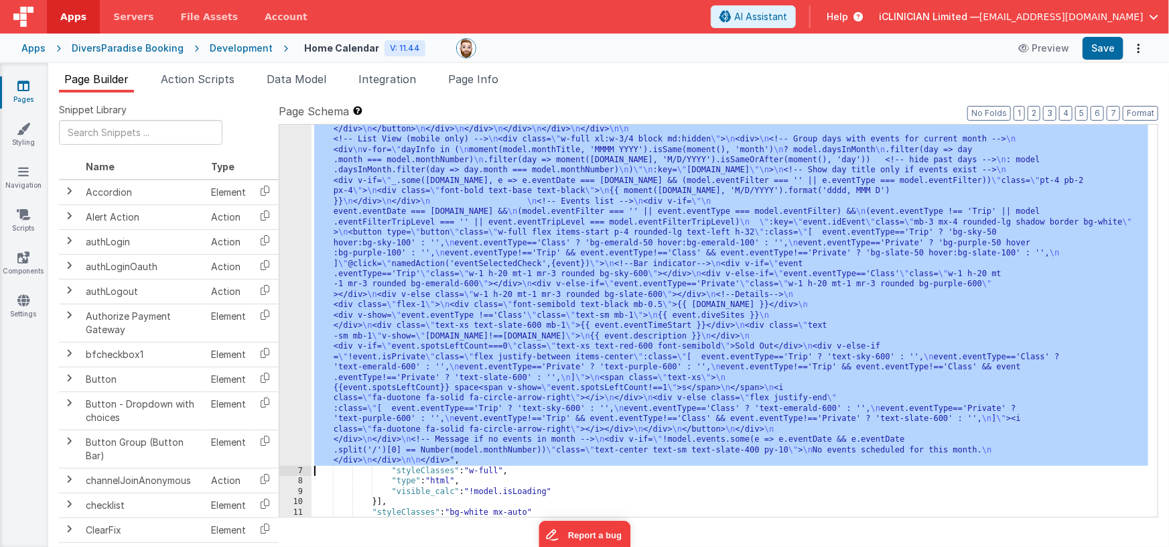
click at [297, 302] on div "6" at bounding box center [295, 57] width 32 height 818
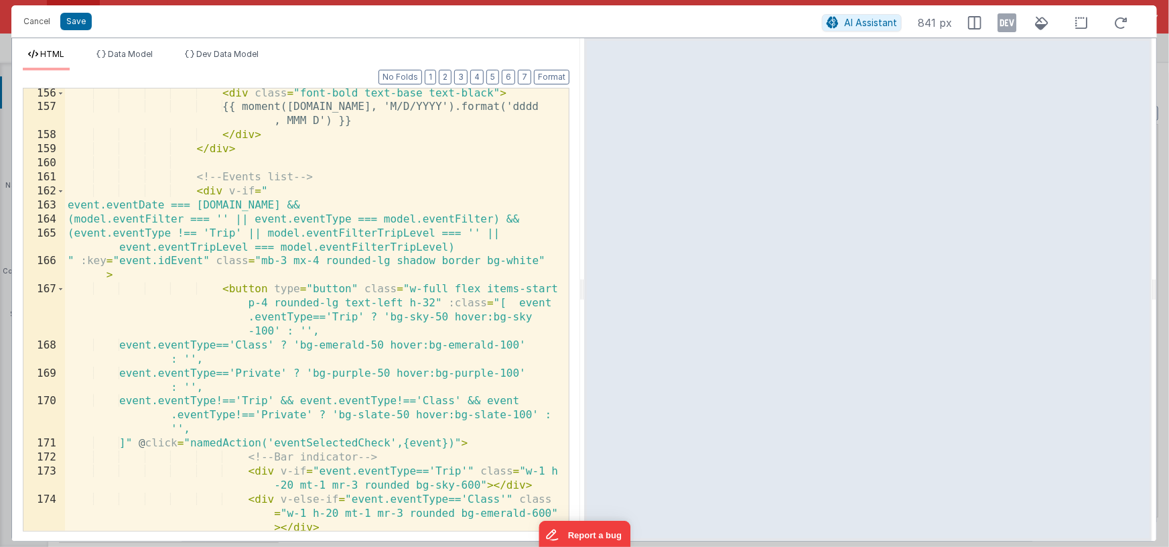
scroll to position [2787, 0]
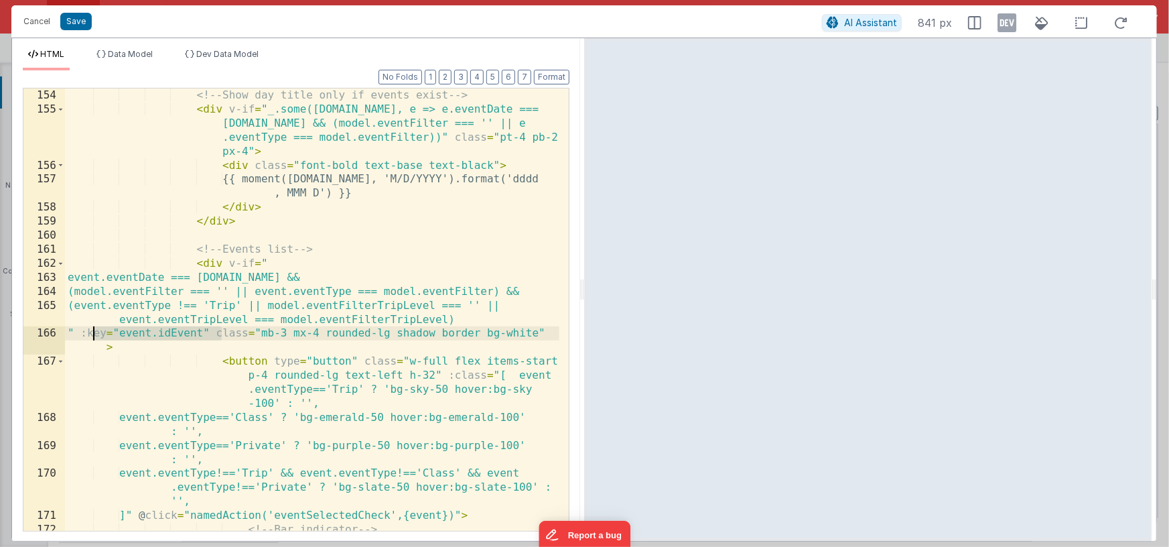
drag, startPoint x: 222, startPoint y: 334, endPoint x: 94, endPoint y: 331, distance: 128.0
click at [94, 331] on div "> <!-- Show day title only if events exist --> < div v-if = "_.some([DOMAIN_NAM…" at bounding box center [312, 309] width 494 height 470
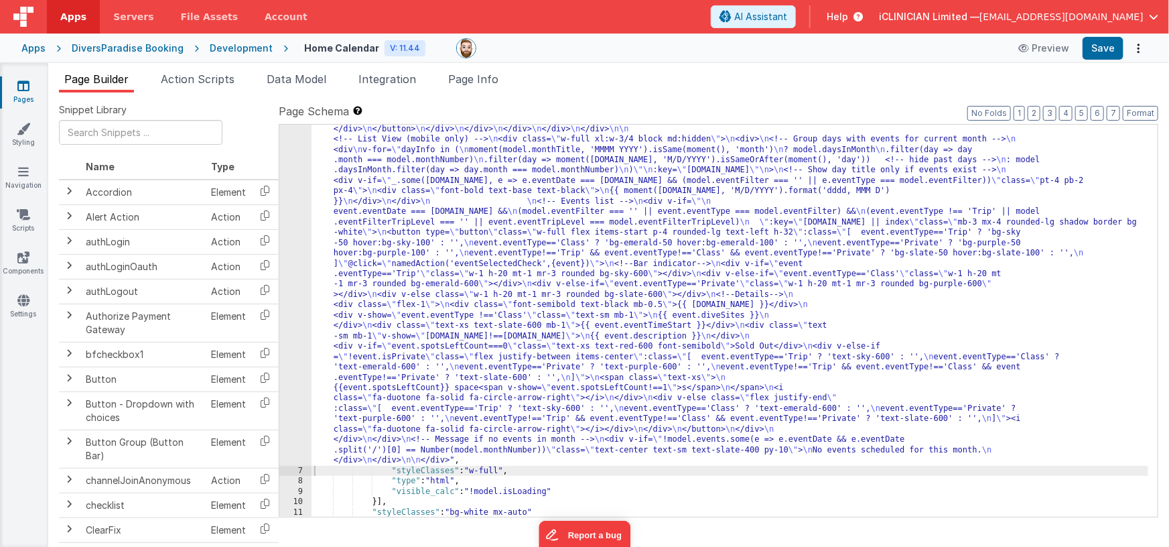
click at [476, 309] on div ""html" : "<div class= \" flex flex-col items-center \" > \n\n <!--Title--> \n <…" at bounding box center [729, 258] width 837 height 1221
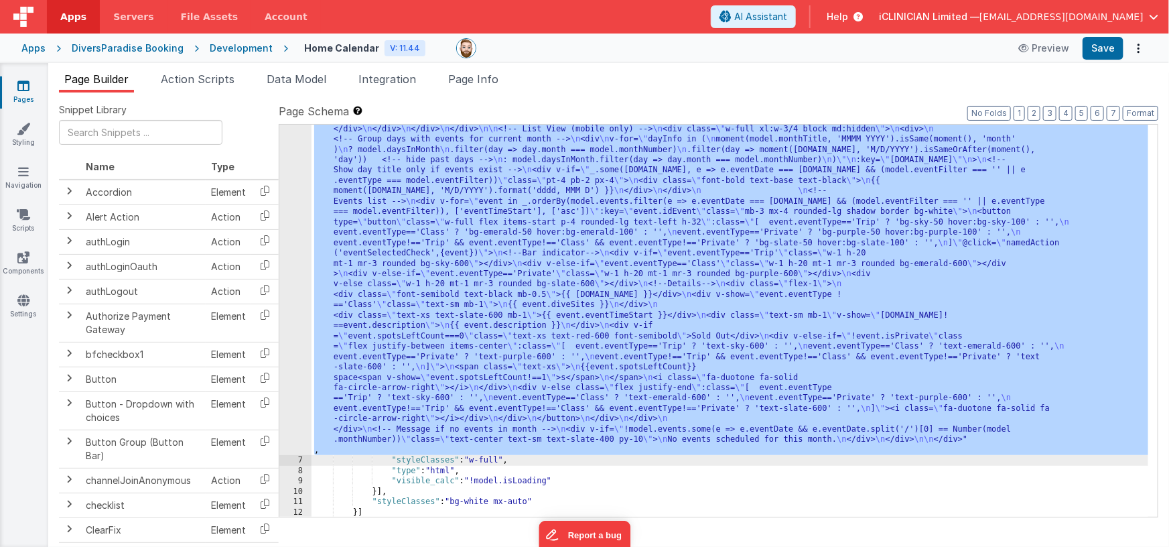
click at [295, 291] on div "6" at bounding box center [295, 51] width 32 height 807
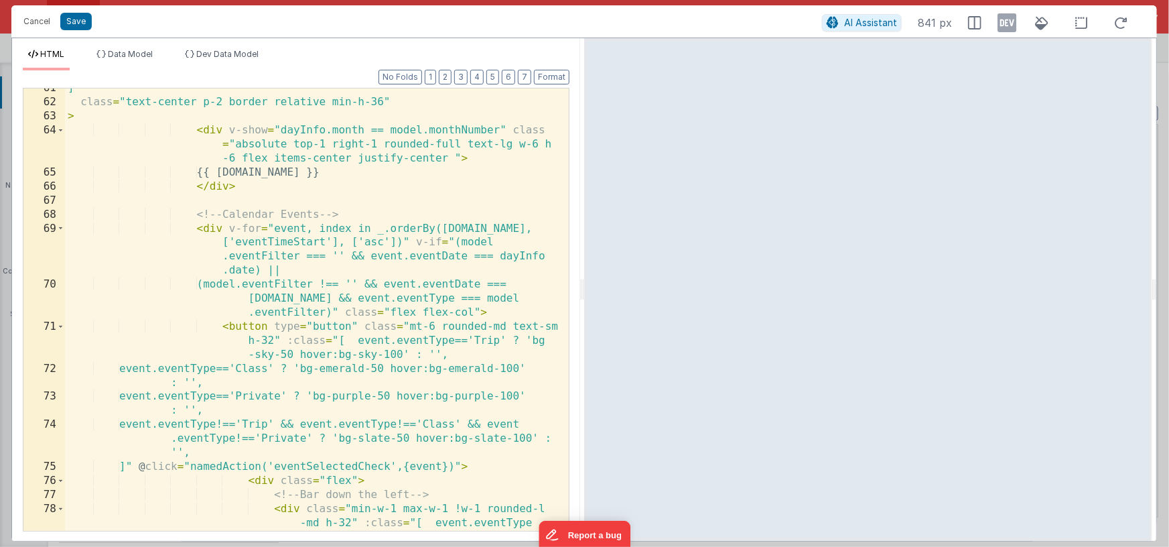
scroll to position [1014, 0]
click at [228, 227] on div "]" class = "text-center p-2 border relative min-h-36" > < div v-show = "dayInfo…" at bounding box center [312, 332] width 494 height 498
click at [337, 313] on div "]" class = "text-center p-2 border relative min-h-36" > < div v-show = "dayInfo…" at bounding box center [312, 332] width 494 height 498
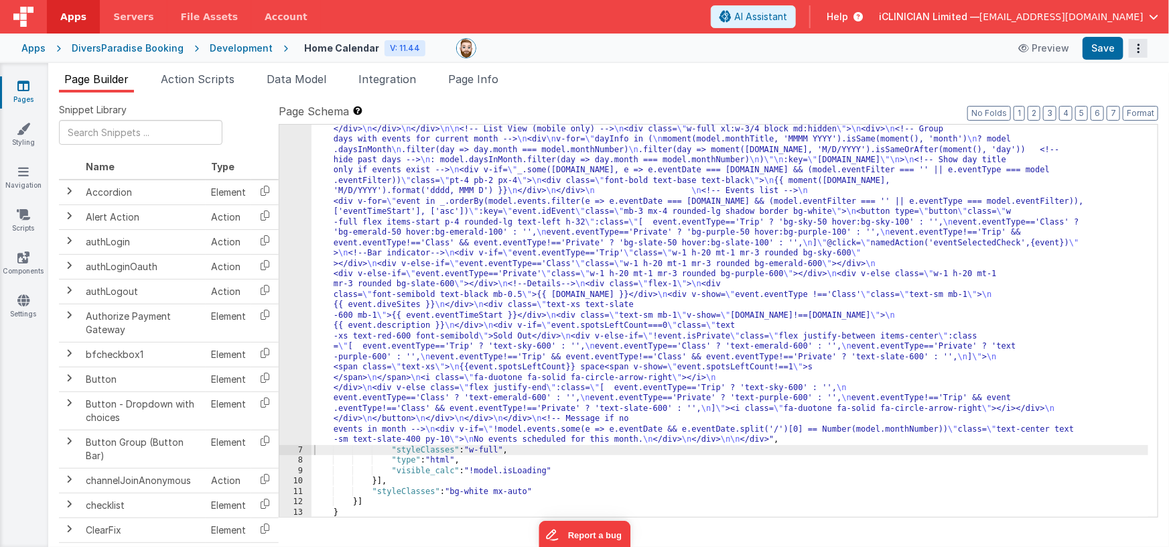
click at [1136, 48] on icon "Options" at bounding box center [1138, 48] width 19 height 1
click at [1101, 98] on link "Rollback" at bounding box center [1089, 100] width 118 height 25
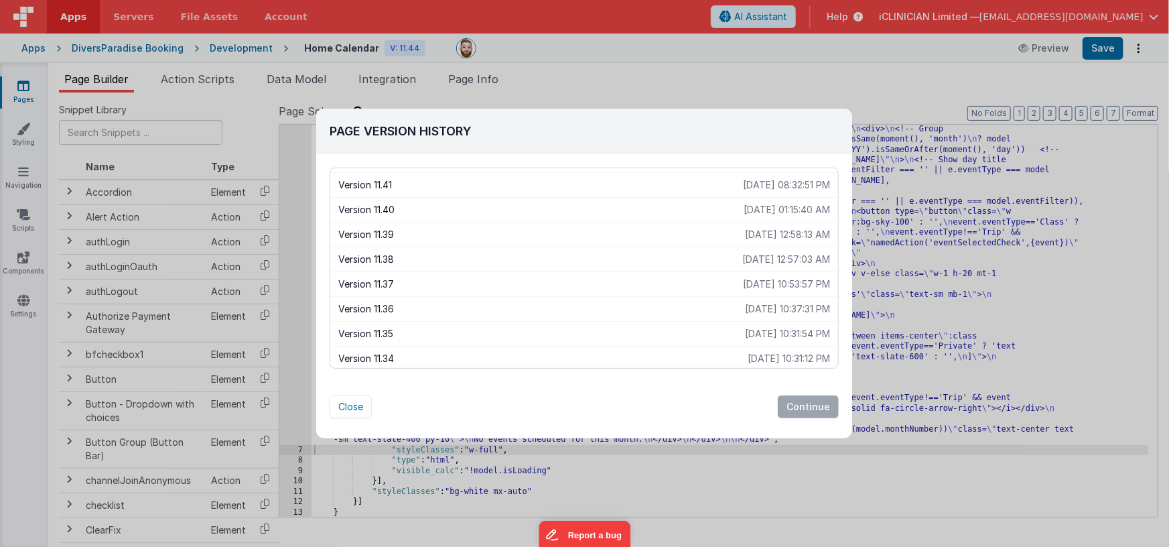
scroll to position [0, 0]
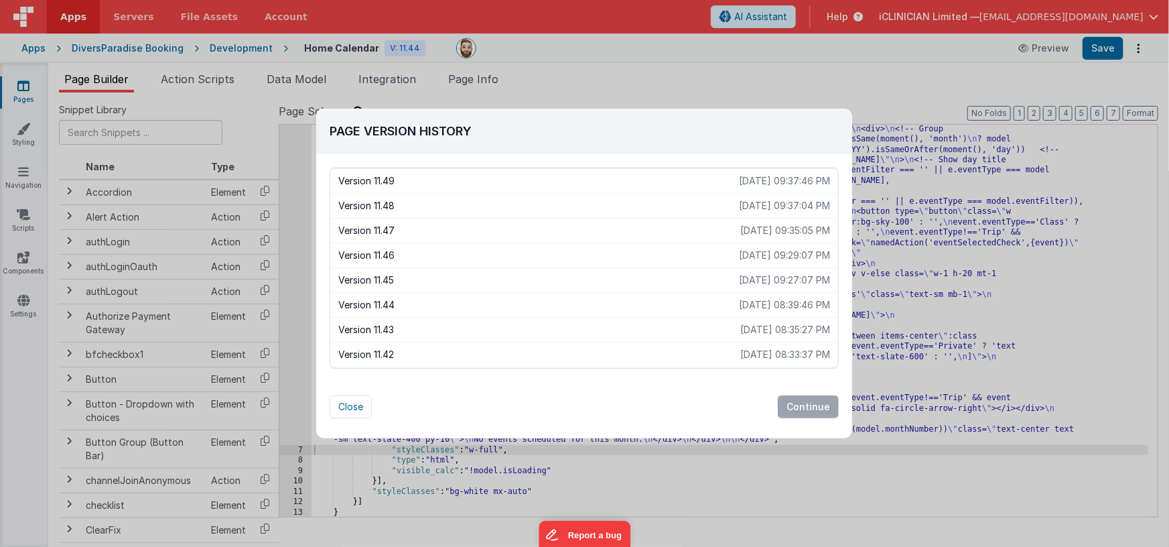
click at [740, 225] on p "[DATE] 09:35:05 PM" at bounding box center [785, 230] width 90 height 13
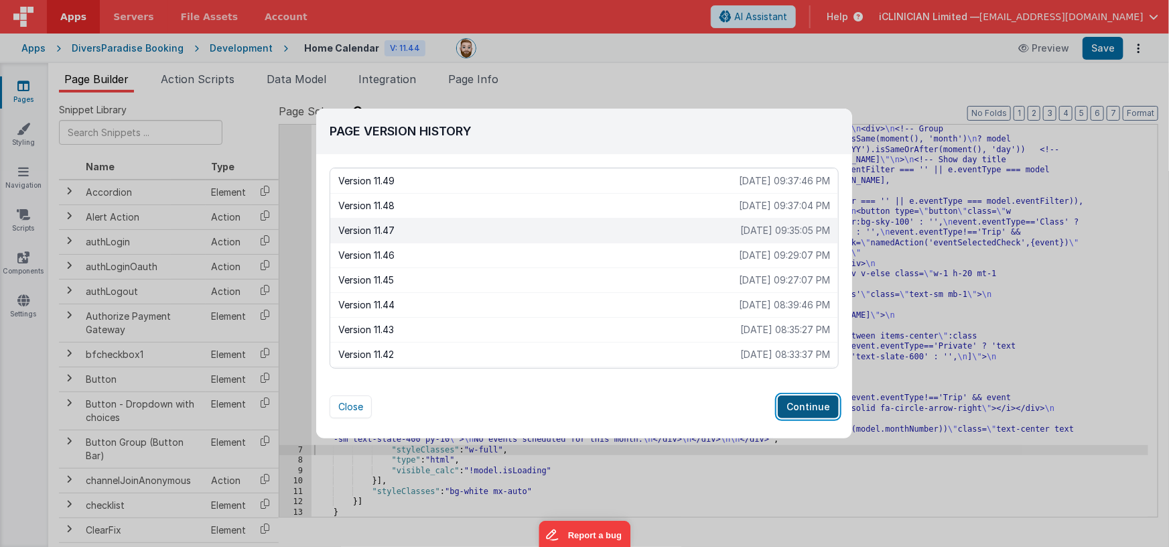
click at [807, 402] on button "Continue" at bounding box center [808, 406] width 61 height 23
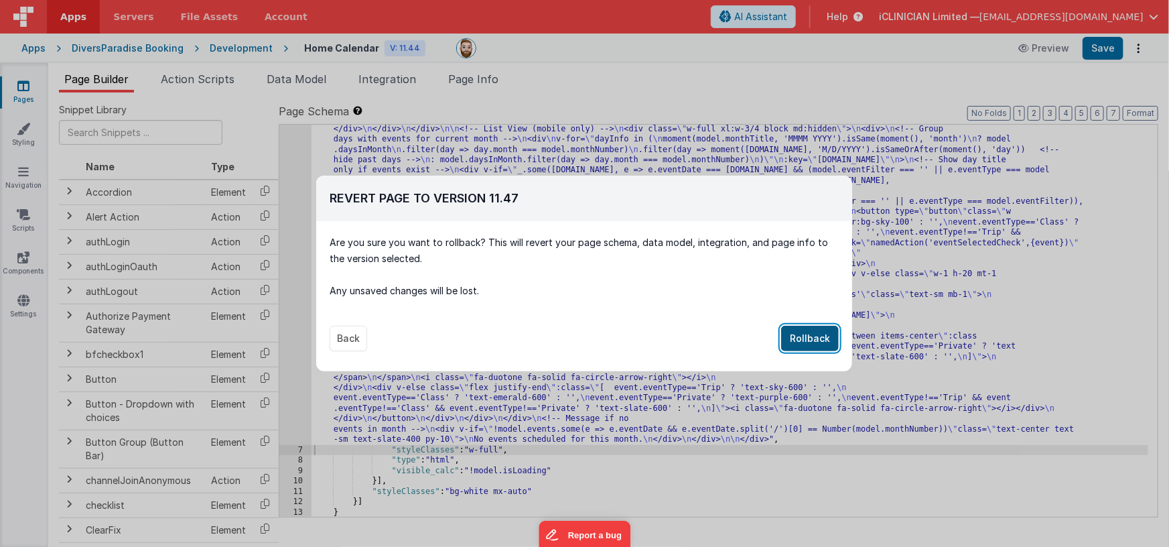
click at [809, 340] on button "Rollback" at bounding box center [810, 338] width 58 height 25
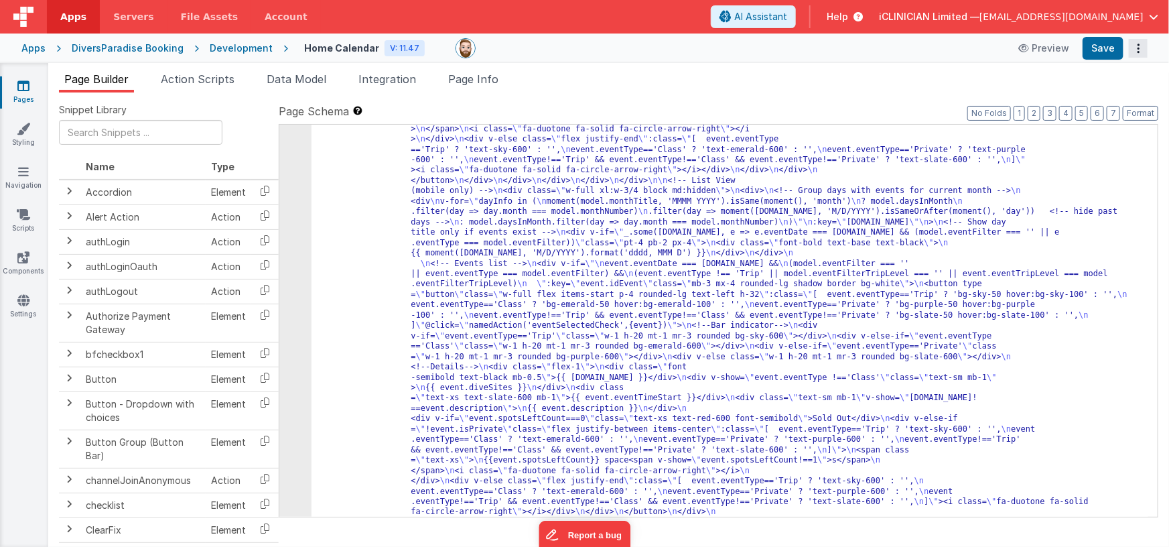
click at [1140, 50] on button "Options" at bounding box center [1138, 48] width 19 height 19
click at [1091, 102] on link "Rollback" at bounding box center [1089, 100] width 118 height 25
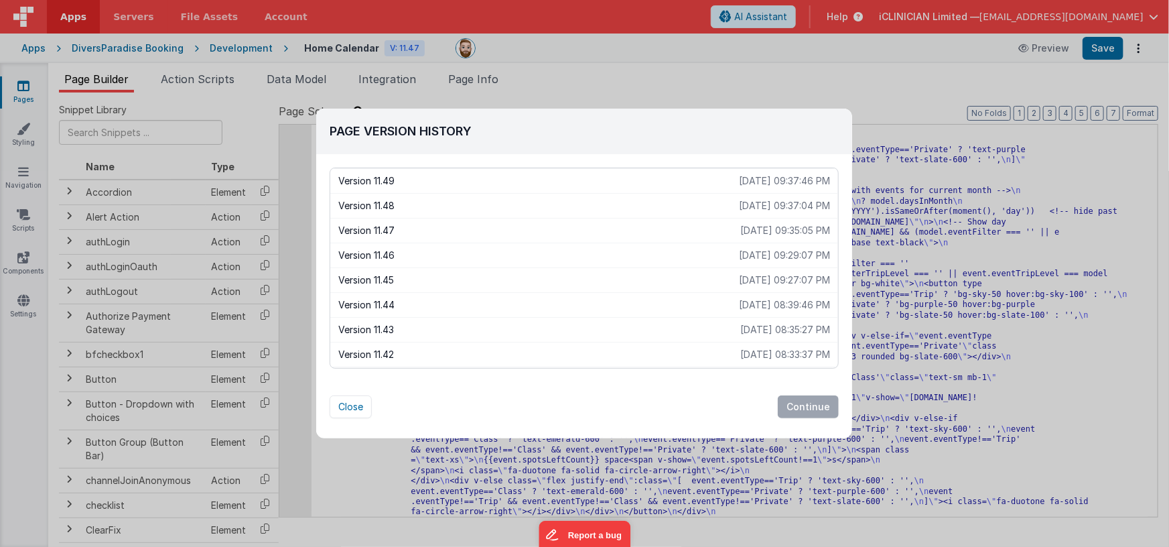
click at [535, 306] on p "Version 11.44" at bounding box center [538, 304] width 401 height 13
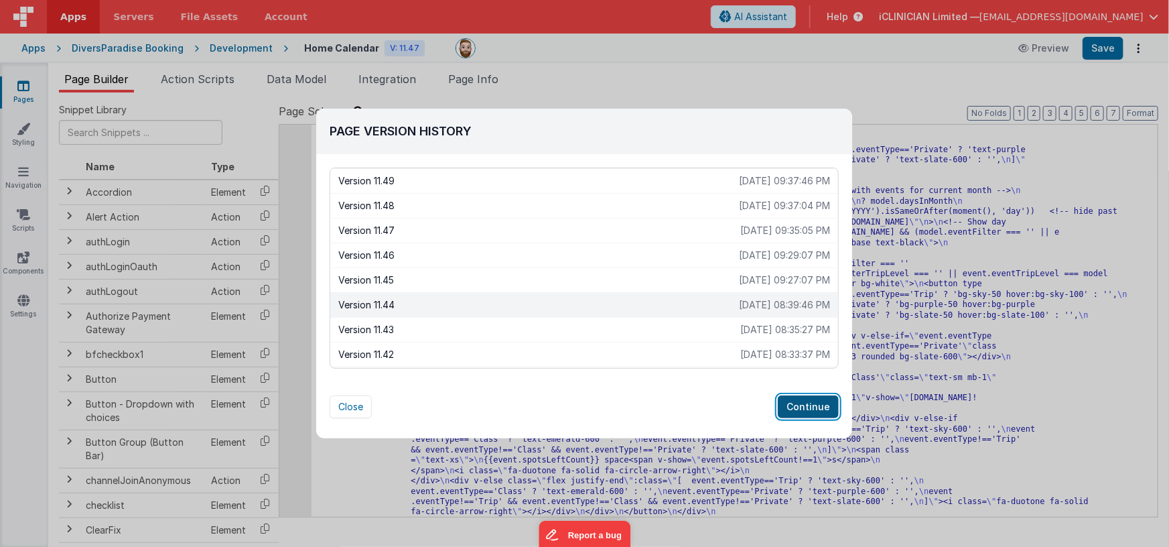
click at [801, 403] on button "Continue" at bounding box center [808, 406] width 61 height 23
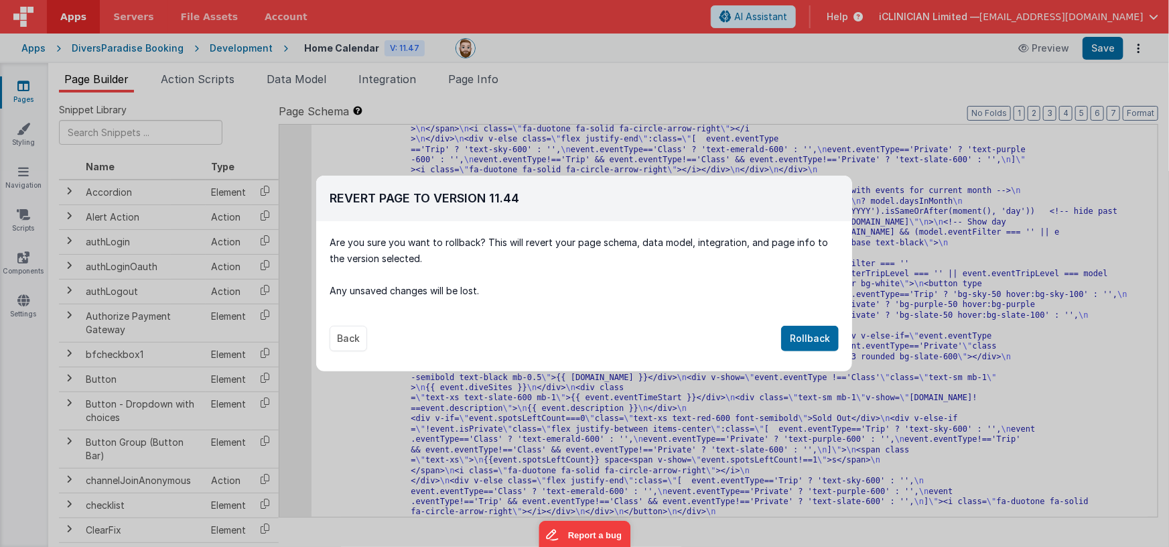
click at [332, 331] on button "Back" at bounding box center [349, 338] width 38 height 25
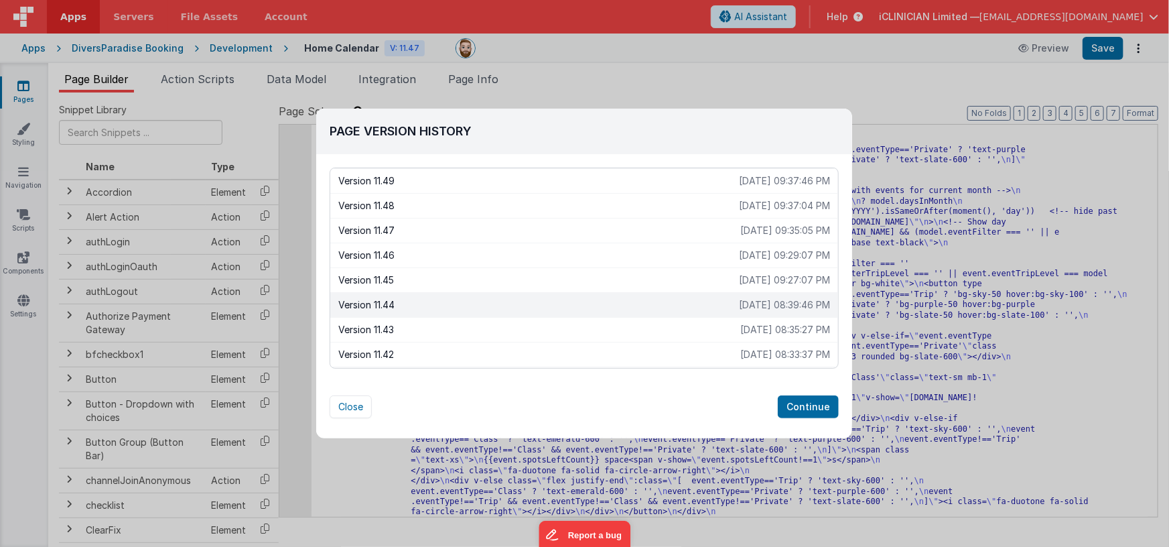
click at [570, 230] on p "Version 11.47" at bounding box center [539, 230] width 402 height 13
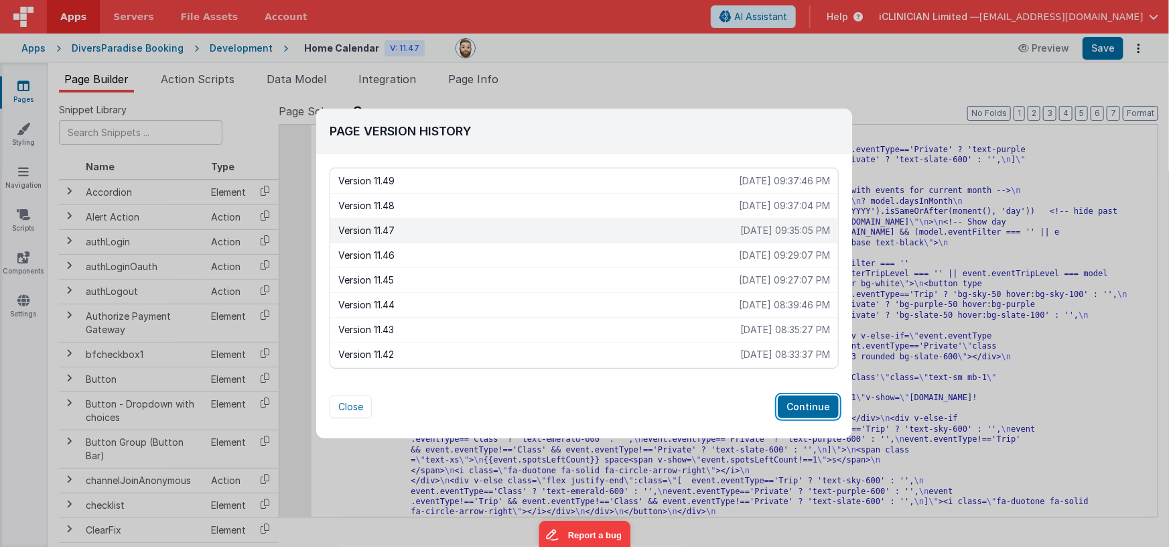
click at [805, 401] on button "Continue" at bounding box center [808, 406] width 61 height 23
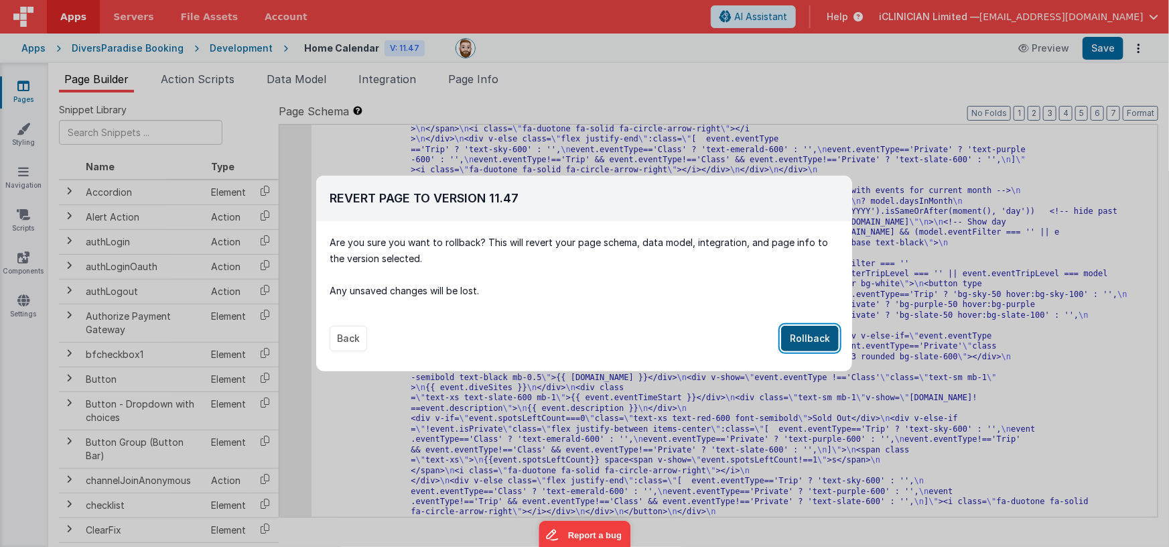
click at [813, 345] on button "Rollback" at bounding box center [810, 338] width 58 height 25
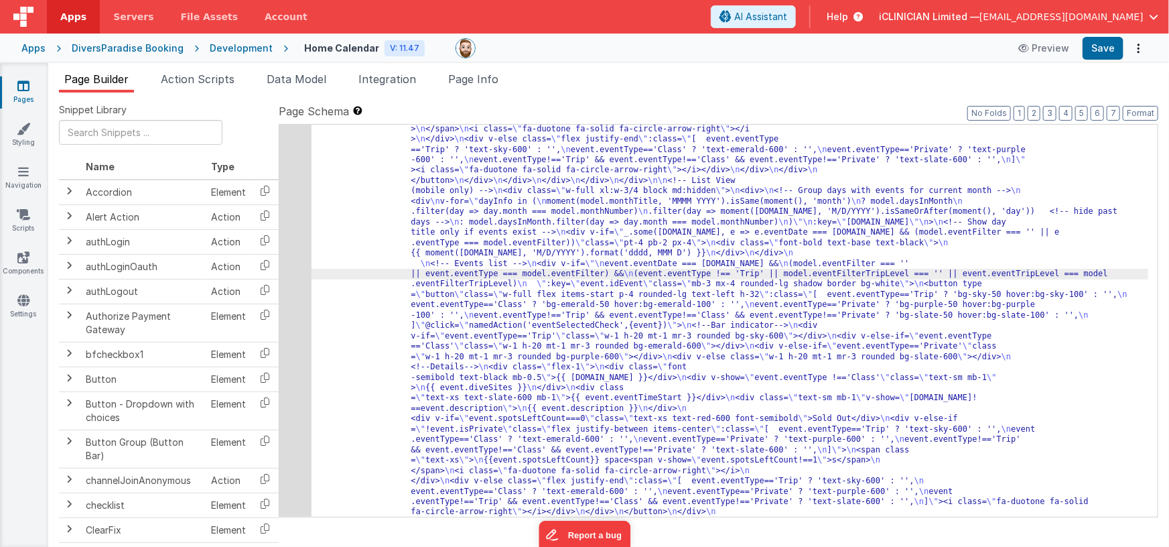
click at [303, 272] on div "6" at bounding box center [295, 98] width 32 height 901
click at [295, 267] on div "6" at bounding box center [295, 98] width 32 height 901
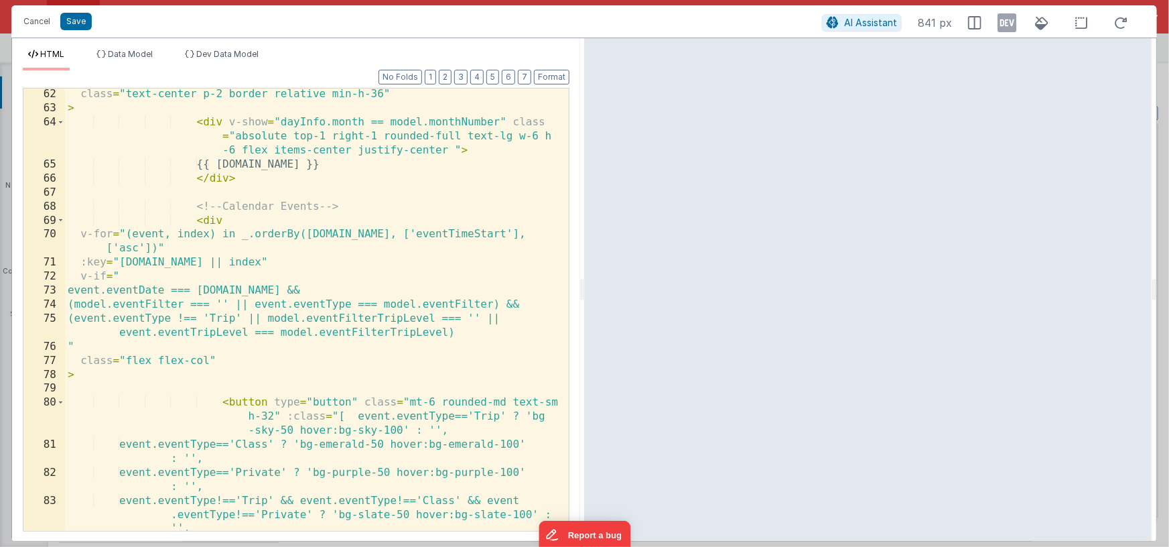
scroll to position [1024, 0]
click at [145, 51] on span "Data Model" at bounding box center [130, 54] width 45 height 10
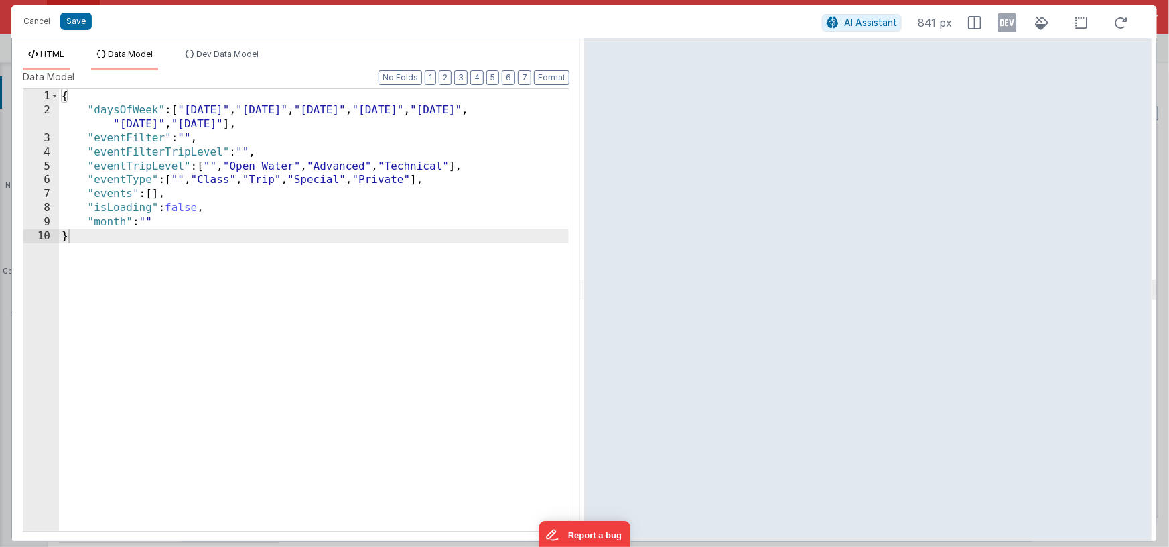
drag, startPoint x: 52, startPoint y: 51, endPoint x: 59, endPoint y: 56, distance: 8.7
click at [52, 51] on span "HTML" at bounding box center [52, 54] width 24 height 10
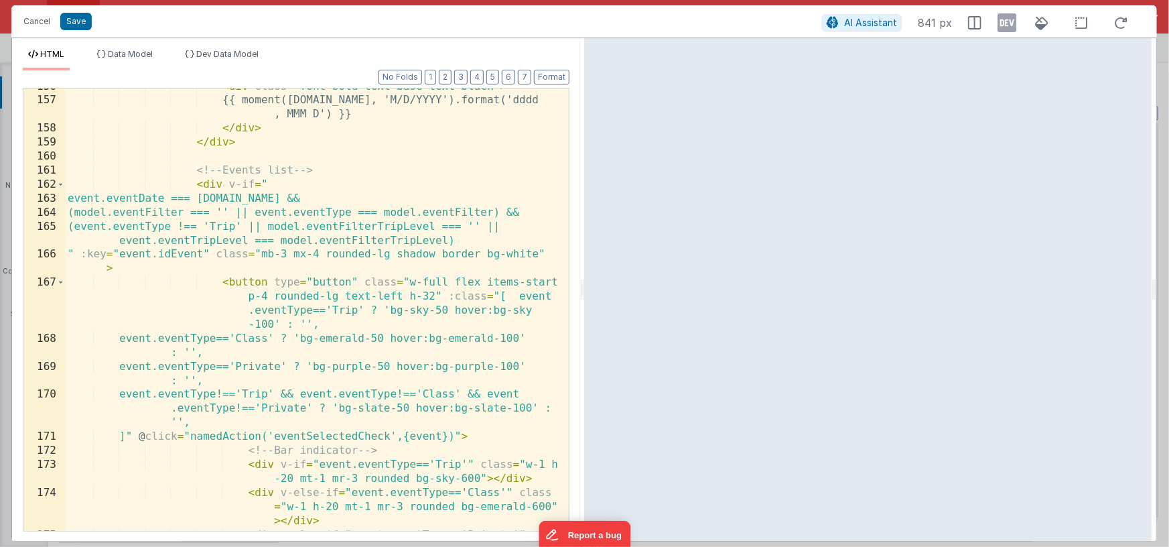
scroll to position [2873, 0]
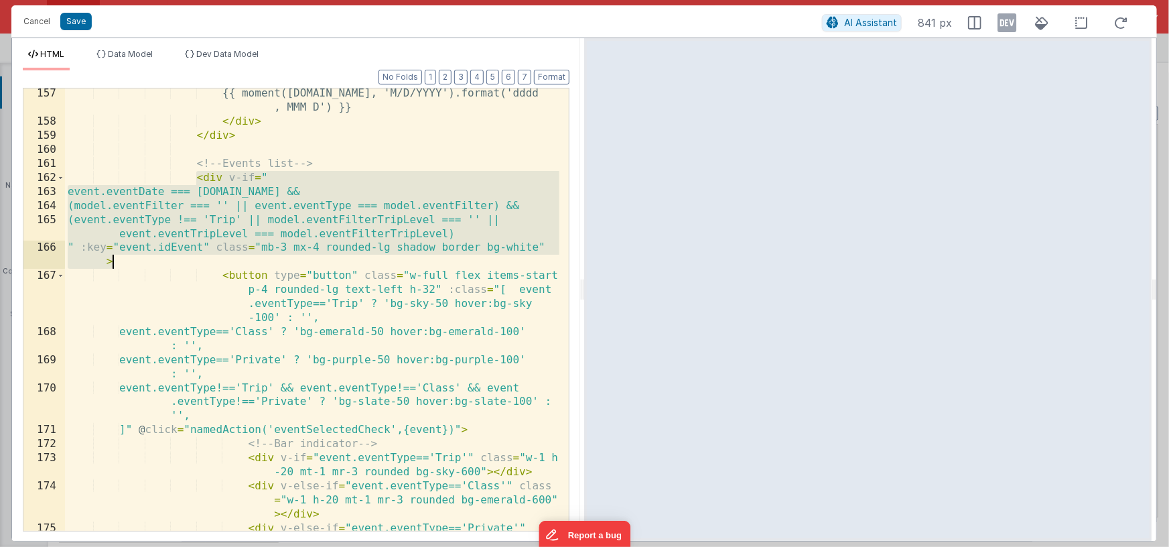
drag, startPoint x: 197, startPoint y: 178, endPoint x: 157, endPoint y: 259, distance: 91.1
click at [157, 260] on div "{{ moment([DOMAIN_NAME], 'M/D/YYYY').format('dddd , MMM D') }} </ div > </ div …" at bounding box center [312, 342] width 494 height 512
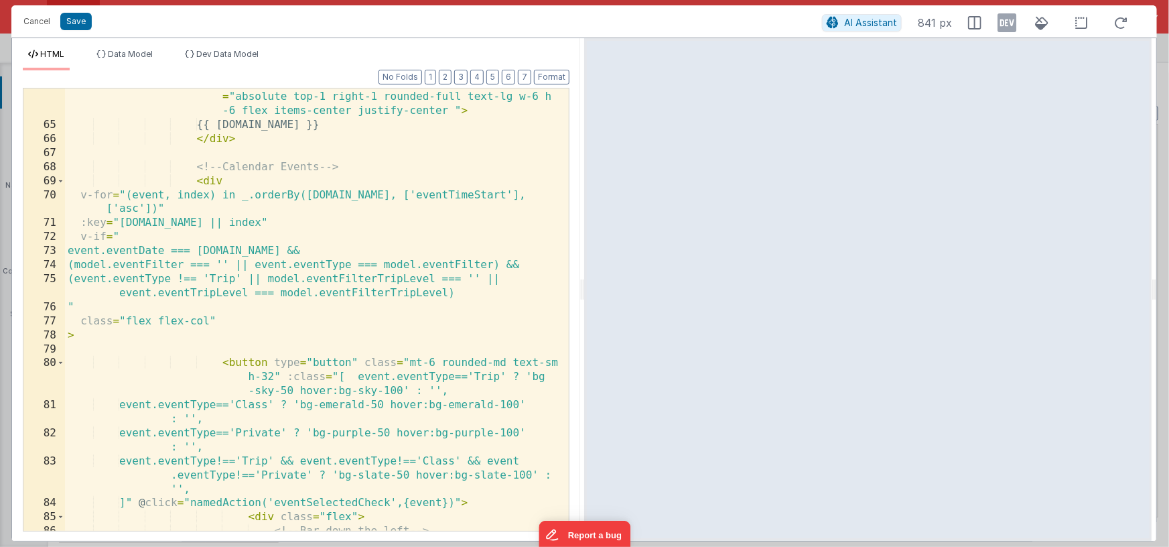
scroll to position [1063, 0]
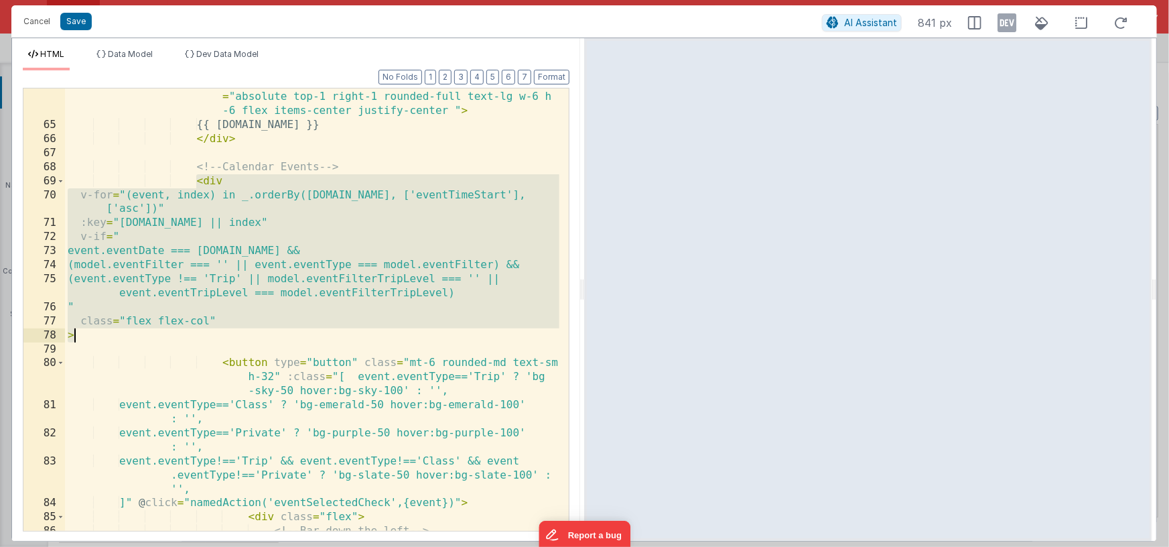
drag, startPoint x: 198, startPoint y: 183, endPoint x: 188, endPoint y: 338, distance: 155.0
click at [188, 339] on div "< div v-show = "dayInfo.month == model.monthNumber" class = "absolute top-1 rig…" at bounding box center [312, 325] width 494 height 498
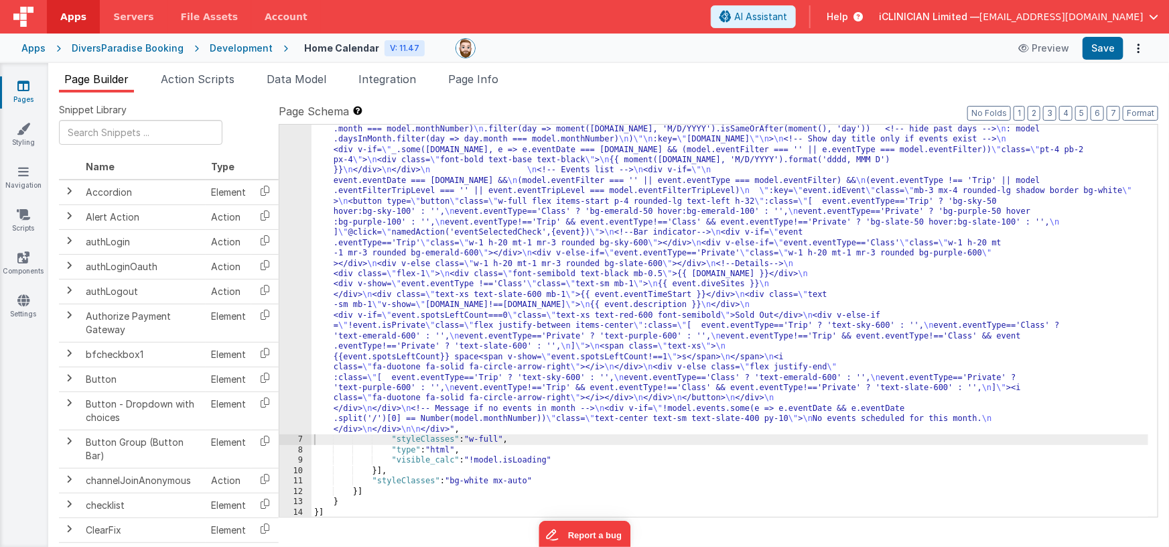
scroll to position [559, 0]
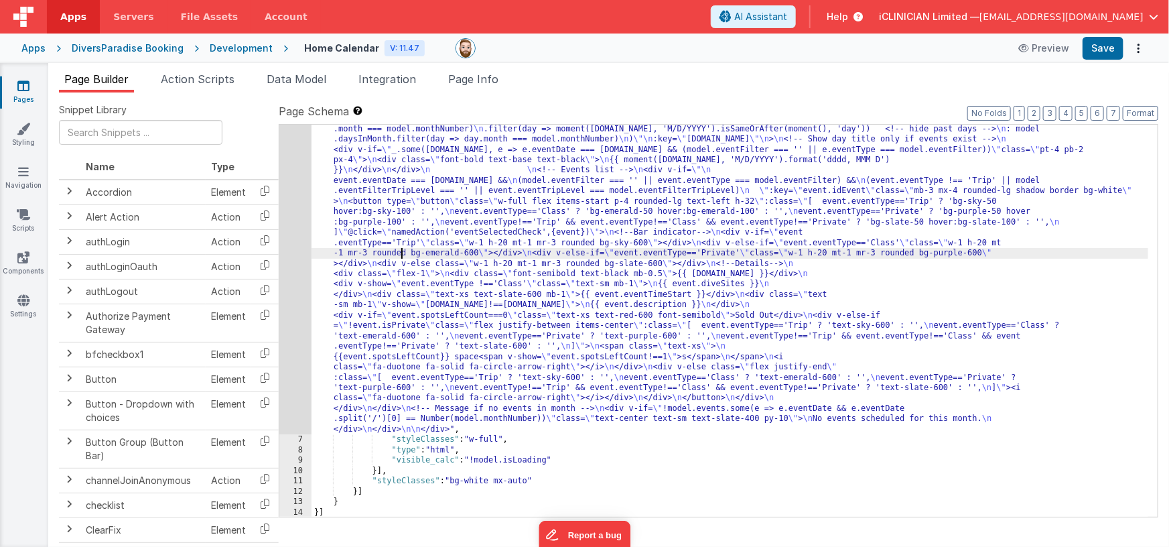
click at [399, 253] on div ""html" : "<div class= \" flex flex-col items-center \" > \n\n <!--Title--> \n <…" at bounding box center [729, 226] width 837 height 1221
click at [299, 264] on div "6" at bounding box center [295, 25] width 32 height 818
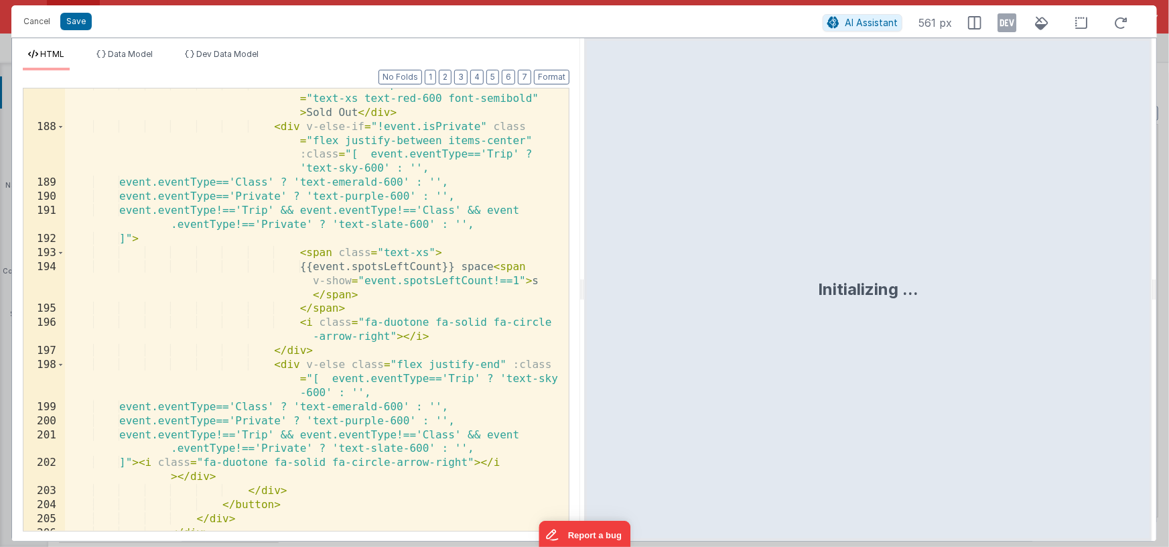
scroll to position [3731, 0]
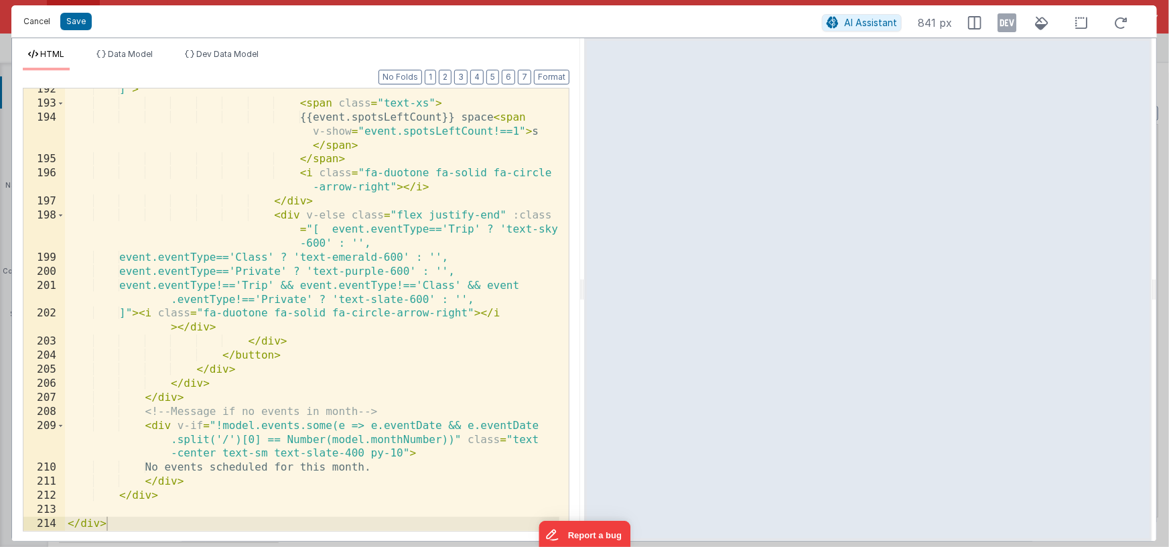
click at [43, 24] on button "Cancel" at bounding box center [37, 21] width 40 height 19
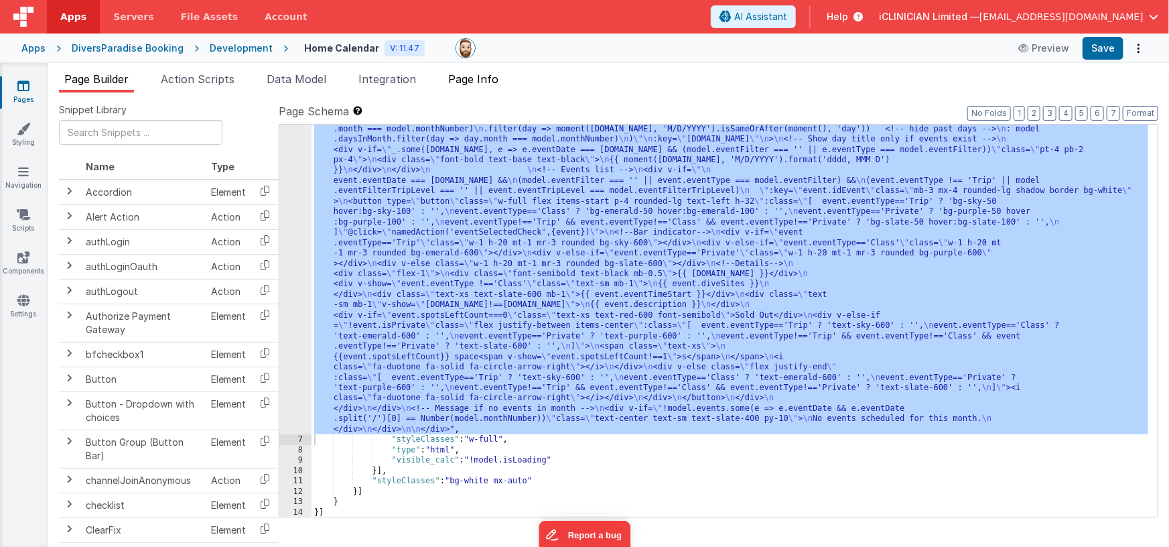
click at [480, 74] on span "Page Info" at bounding box center [473, 78] width 50 height 13
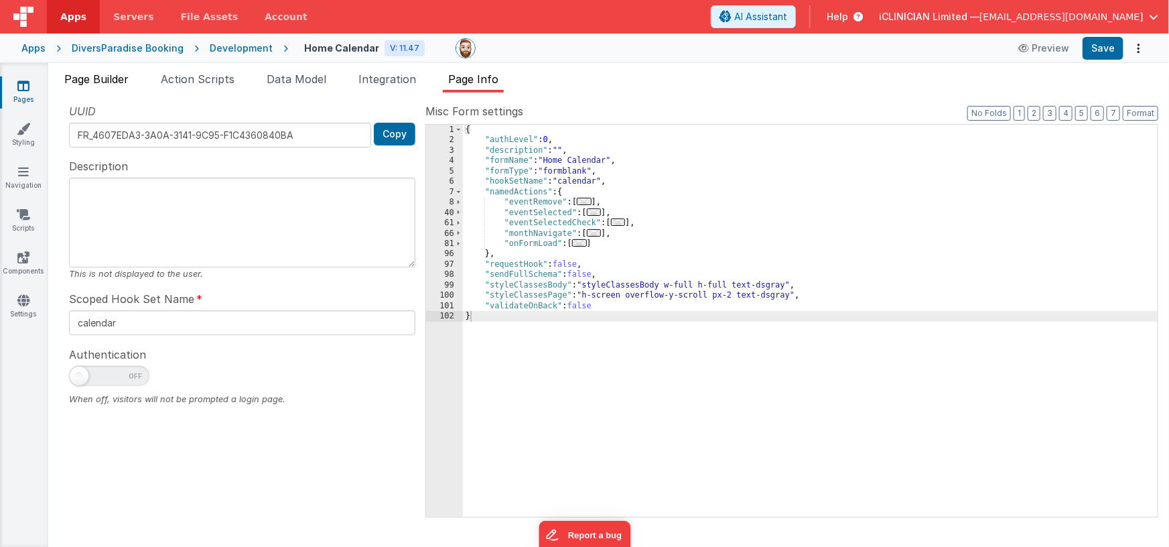
click at [80, 71] on li "Page Builder" at bounding box center [96, 81] width 75 height 21
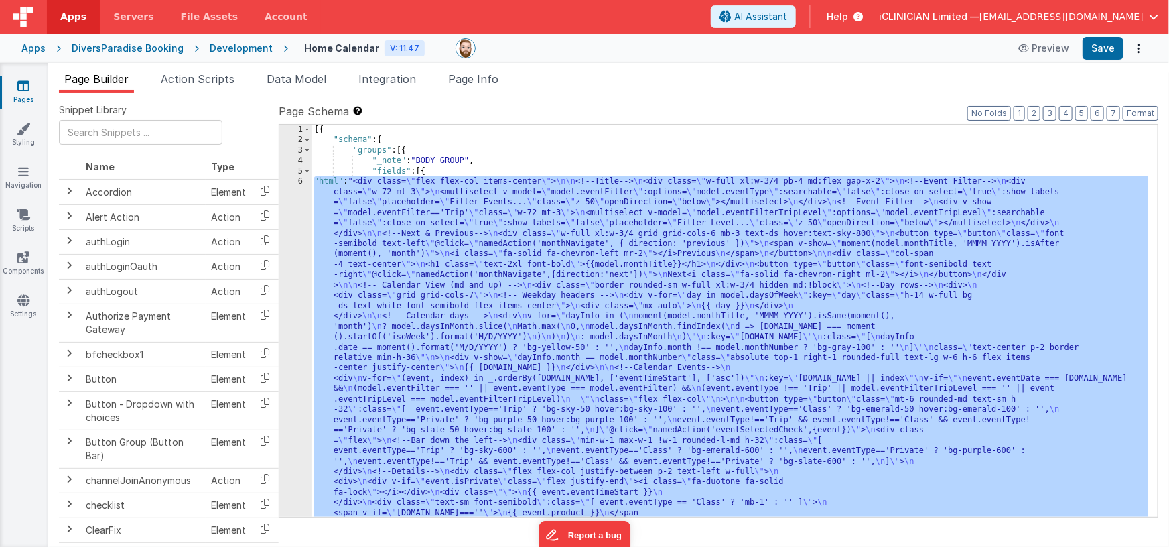
scroll to position [41, 0]
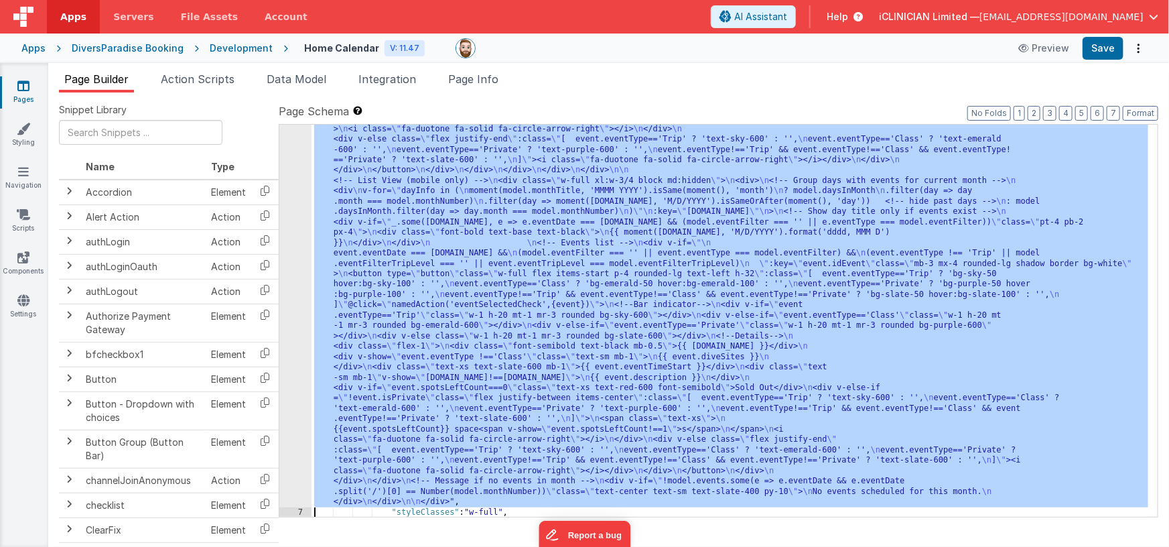
click at [297, 291] on div "6 7 8 9 10 11 12 13 14" at bounding box center [295, 299] width 32 height 1221
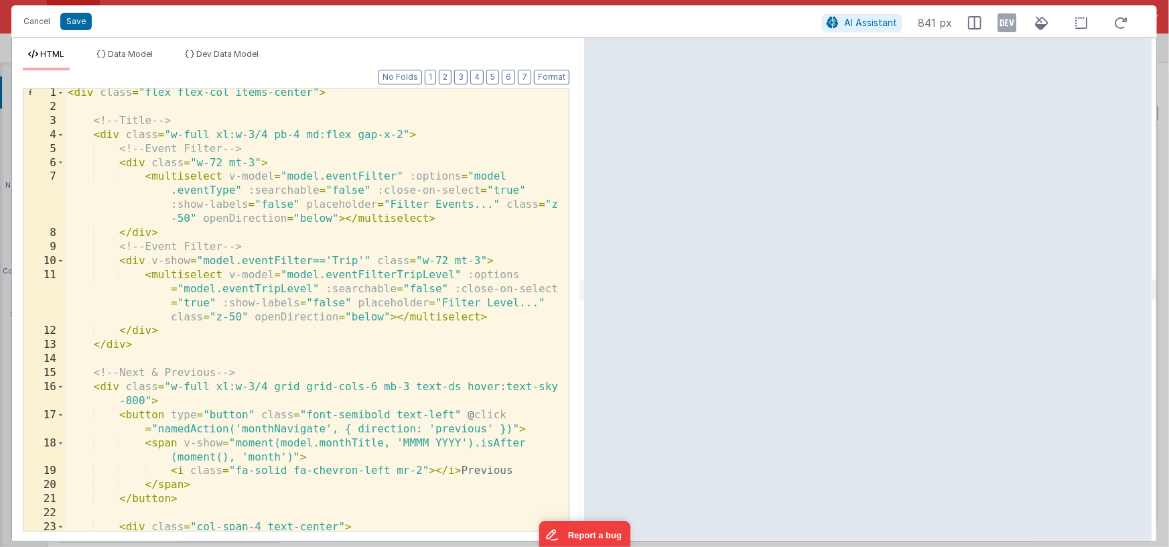
scroll to position [2, 0]
click at [188, 333] on div "< div class = "flex flex-col items-center" > <!-- Title --> < div class = "w-fu…" at bounding box center [312, 321] width 494 height 470
click at [1006, 21] on icon at bounding box center [1006, 22] width 19 height 21
click at [165, 330] on div "< div class = "flex flex-col items-center" > <!-- Title --> < div class = "w-fu…" at bounding box center [312, 321] width 494 height 470
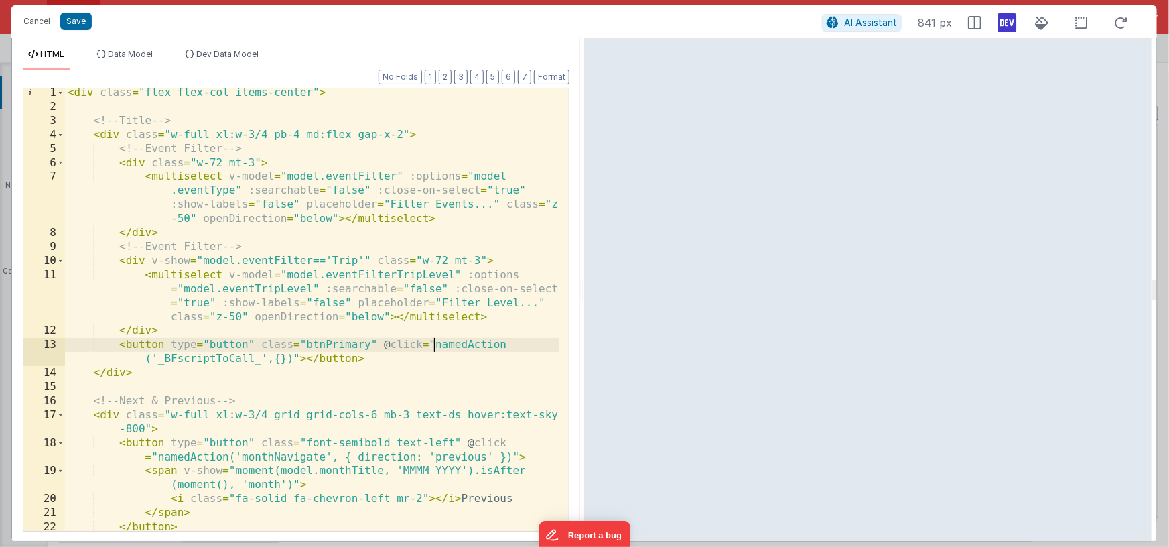
click at [435, 344] on div "< div class = "flex flex-col items-center" > <!-- Title --> < div class = "w-fu…" at bounding box center [312, 321] width 494 height 470
click at [292, 360] on div "< div class = "flex flex-col items-center" > <!-- Title --> < div class = "w-fu…" at bounding box center [312, 321] width 494 height 470
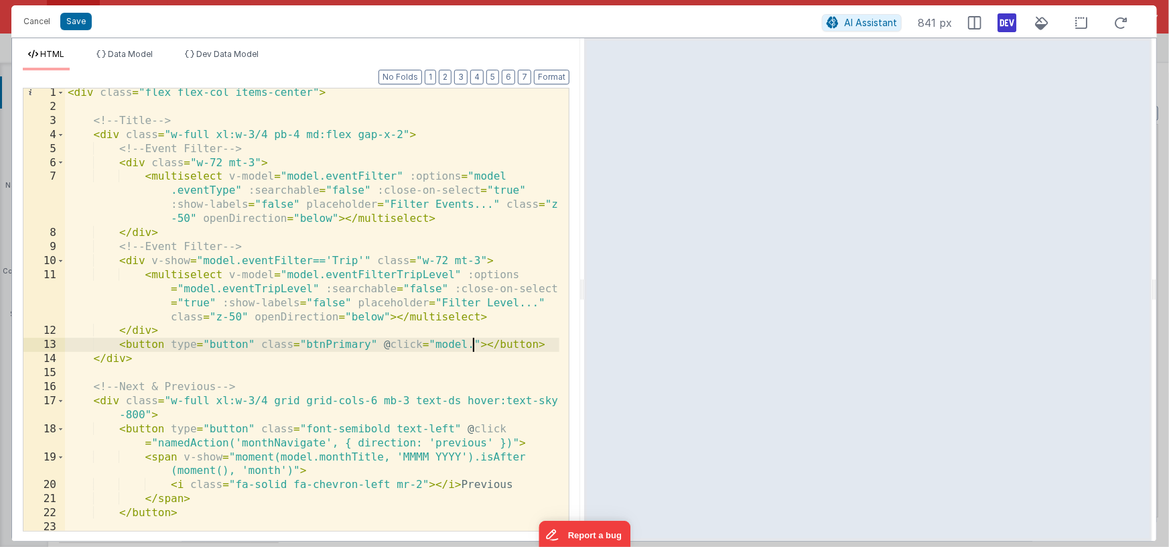
paste textarea
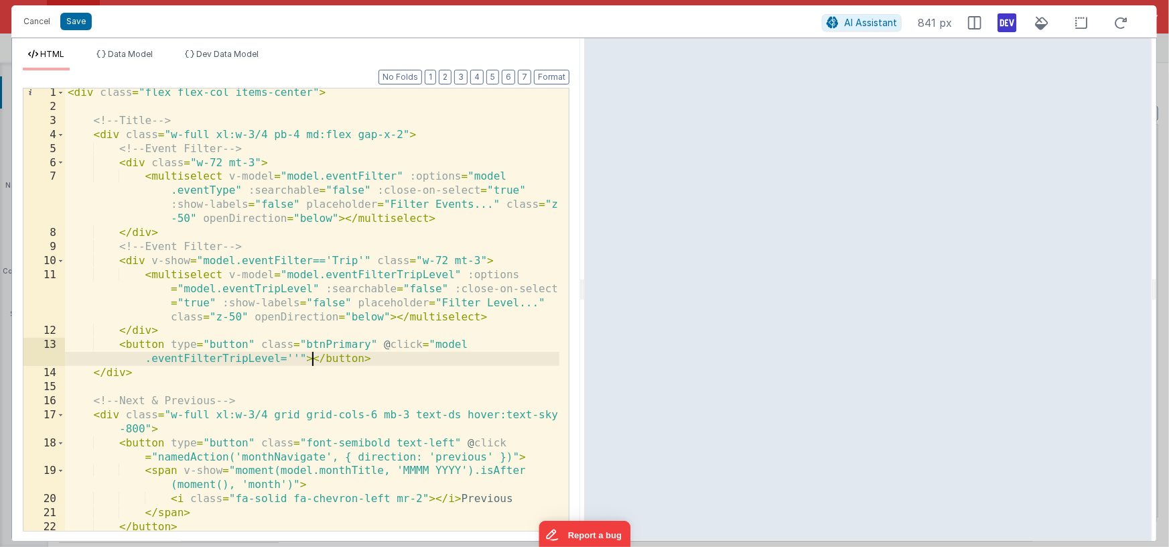
click at [313, 358] on div "< div class = "flex flex-col items-center" > <!-- Title --> < div class = "w-fu…" at bounding box center [312, 321] width 494 height 470
click at [309, 358] on div "< div class = "flex flex-col items-center" > <!-- Title --> < div class = "w-fu…" at bounding box center [312, 321] width 494 height 470
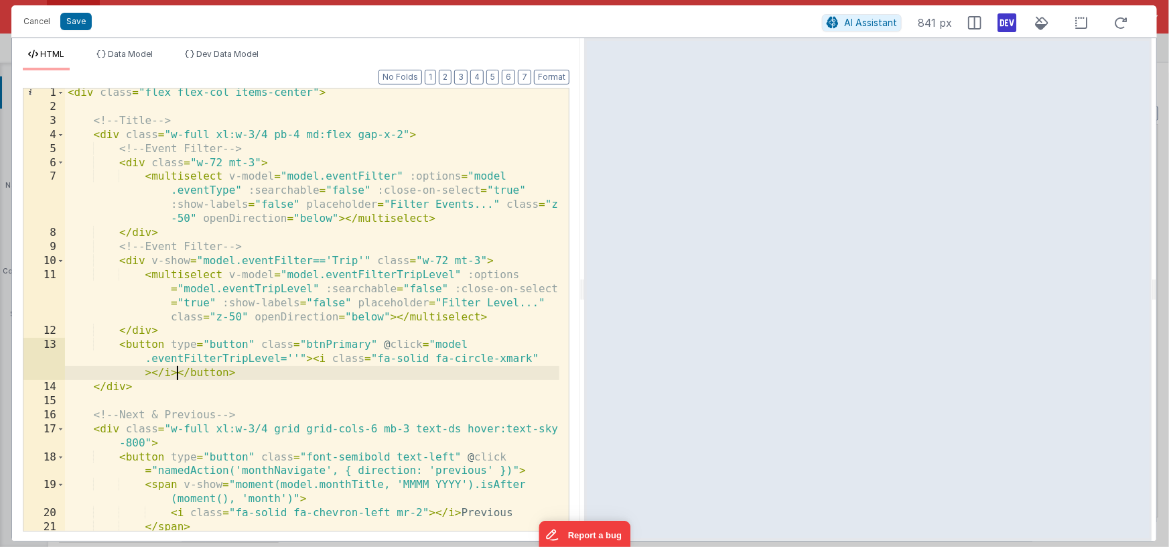
click at [401, 134] on div "< div class = "flex flex-col items-center" > <!-- Title --> < div class = "w-fu…" at bounding box center [312, 321] width 494 height 470
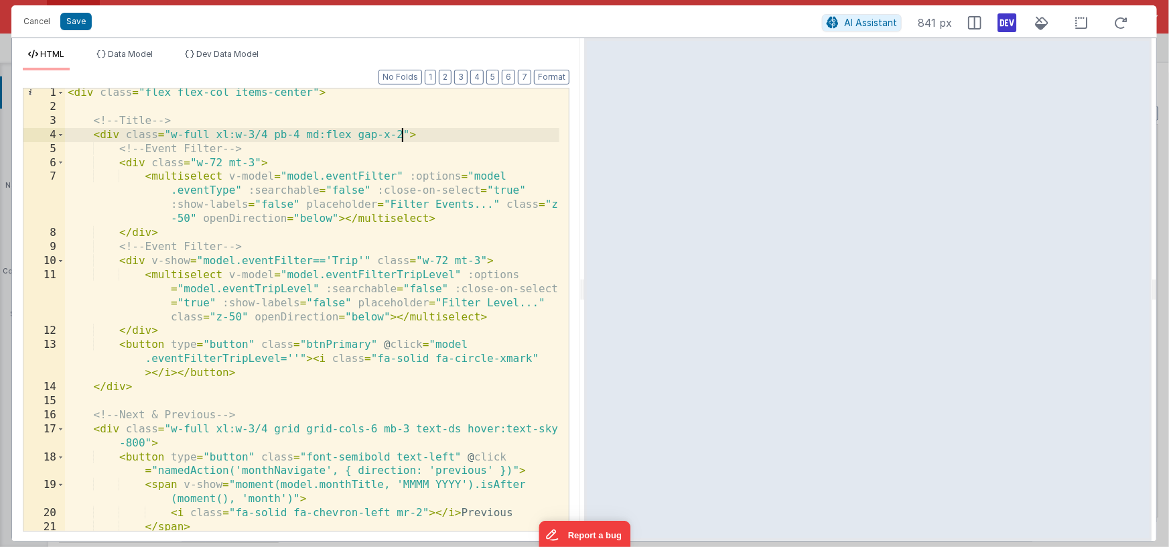
click at [241, 247] on div "< div class = "flex flex-col items-center" > <!-- Title --> < div class = "w-fu…" at bounding box center [312, 321] width 494 height 470
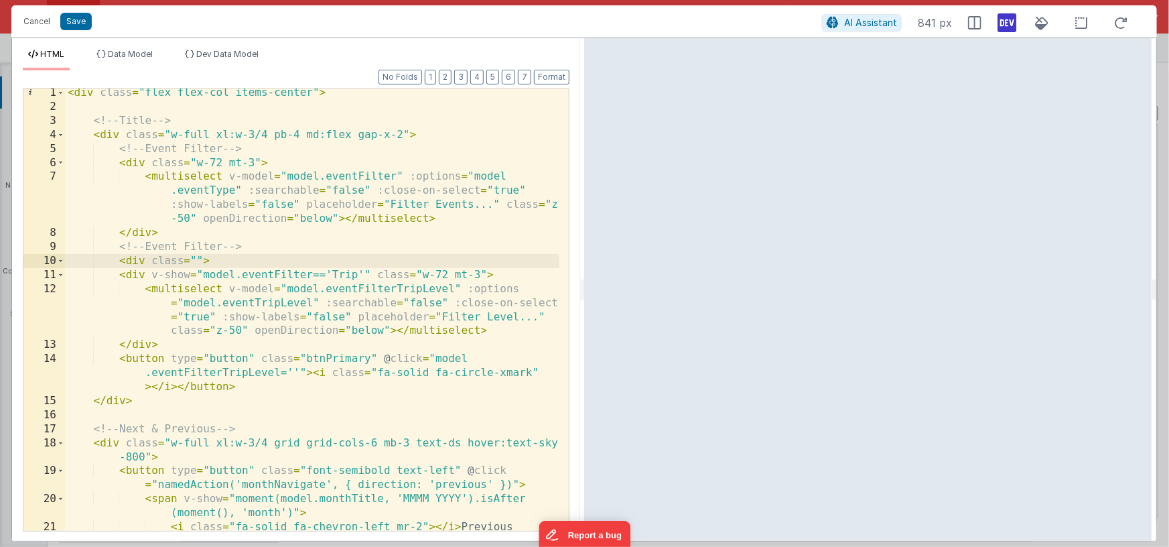
click at [255, 389] on div "< div class = "flex flex-col items-center" > <!-- Title --> < div class = "w-fu…" at bounding box center [312, 321] width 494 height 470
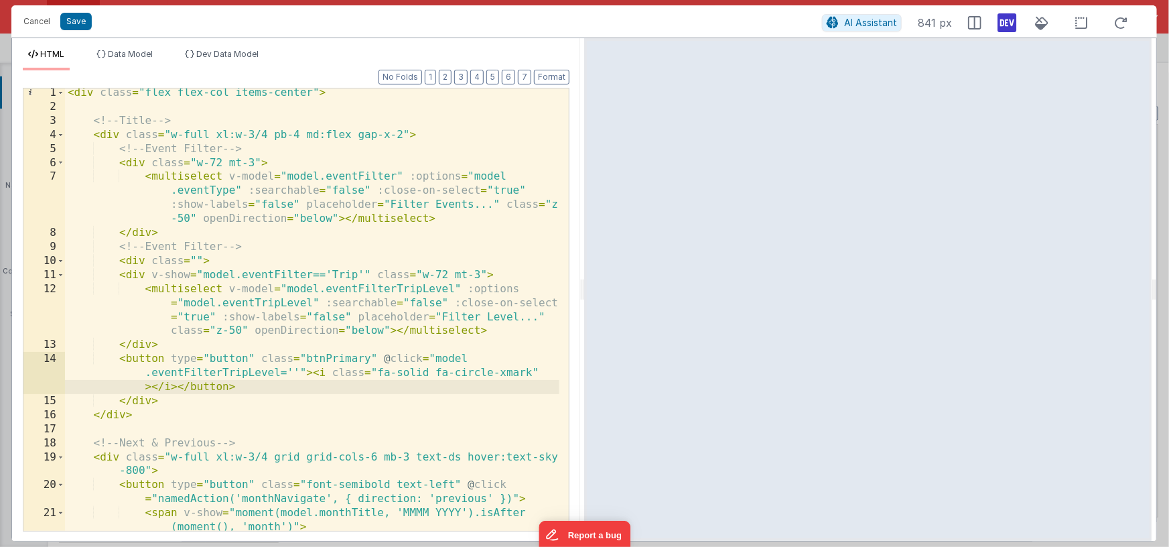
click at [196, 259] on div "< div class = "flex flex-col items-center" > <!-- Title --> < div class = "w-fu…" at bounding box center [312, 321] width 494 height 470
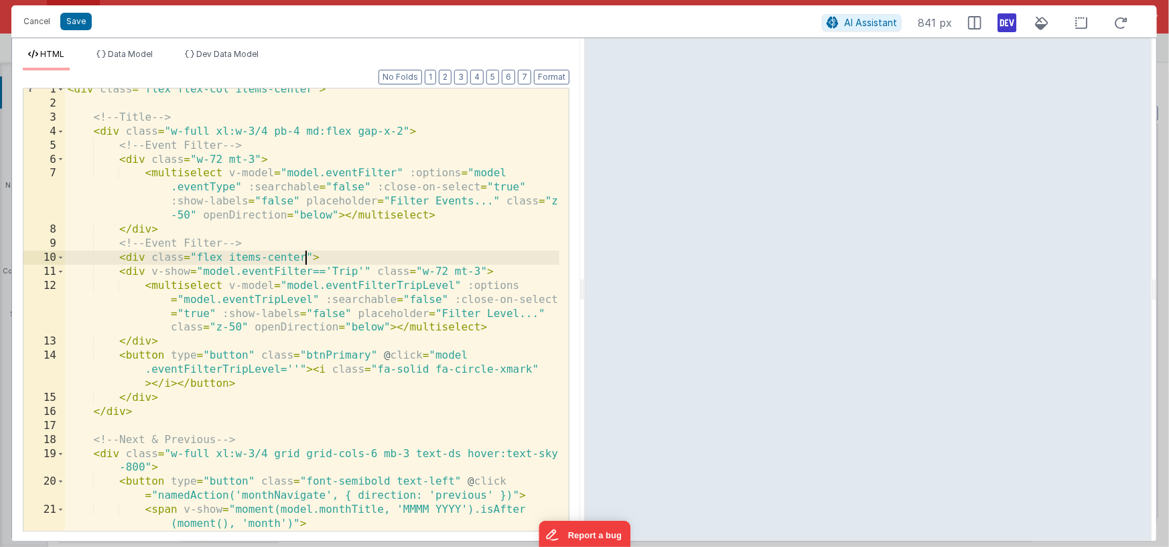
scroll to position [13, 0]
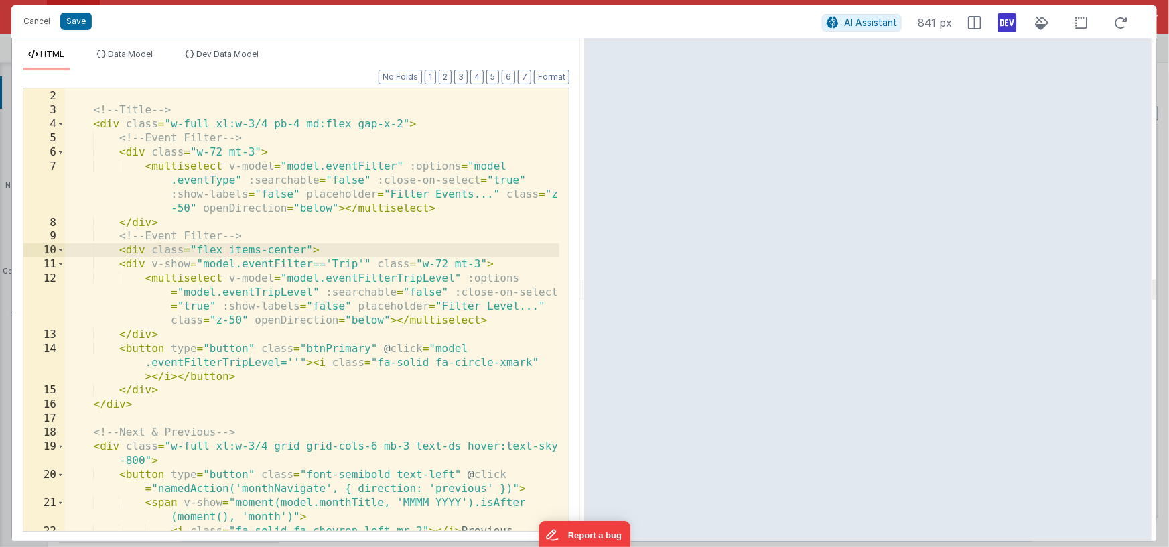
click at [332, 250] on div "< div class = "flex flex-col items-center" > <!-- Title --> < div class = "w-fu…" at bounding box center [312, 311] width 494 height 470
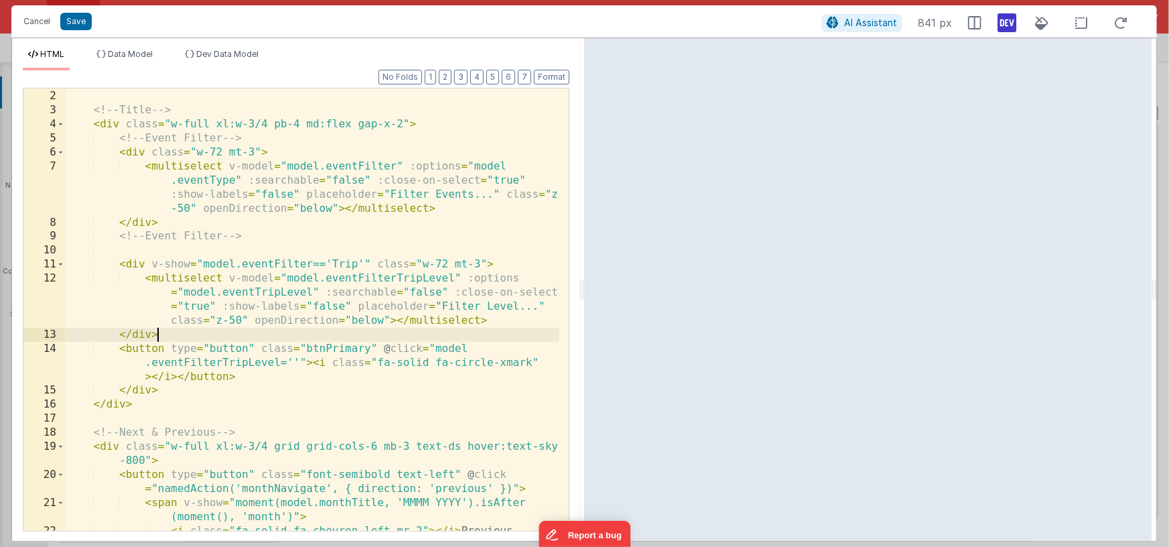
click at [230, 333] on div "< div class = "flex flex-col items-center" > <!-- Title --> < div class = "w-fu…" at bounding box center [312, 311] width 494 height 470
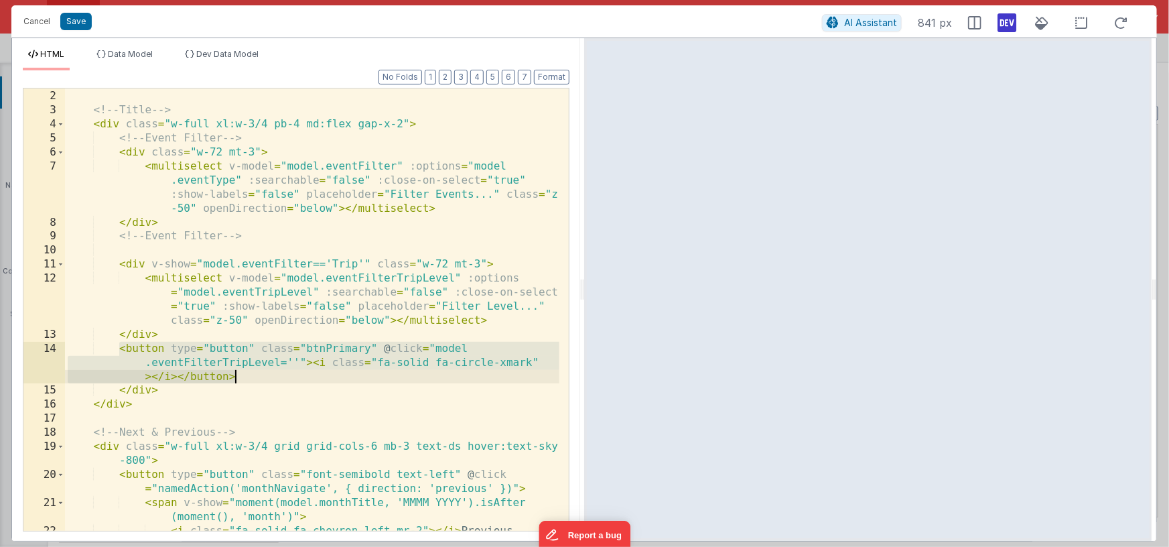
drag, startPoint x: 119, startPoint y: 347, endPoint x: 240, endPoint y: 373, distance: 124.0
click at [240, 373] on div "< div class = "flex flex-col items-center" > <!-- Title --> < div class = "w-fu…" at bounding box center [312, 311] width 494 height 470
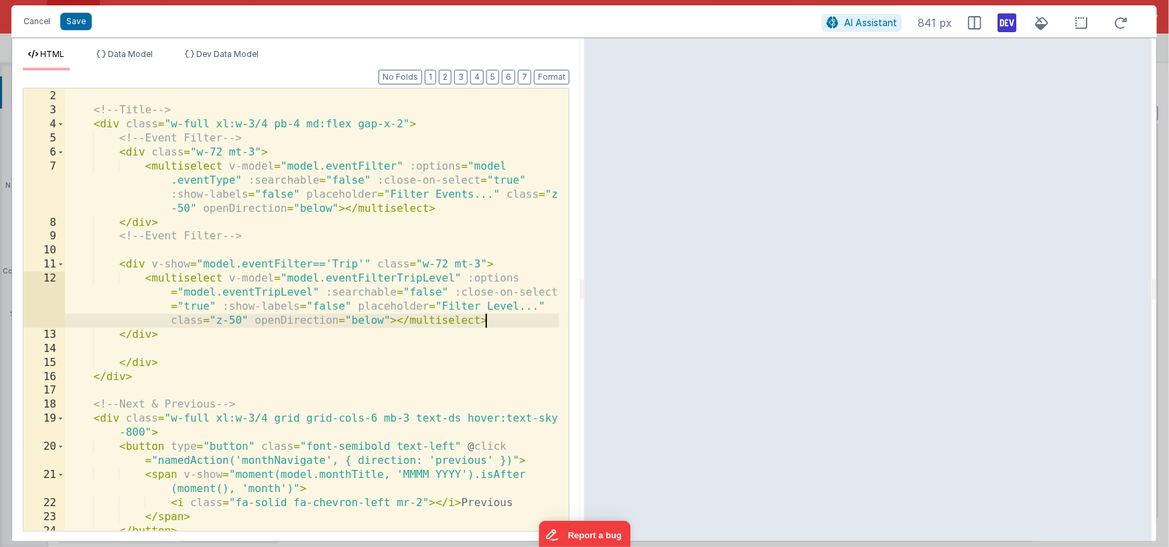
click at [492, 318] on div "< div class = "flex flex-col items-center" > <!-- Title --> < div class = "w-fu…" at bounding box center [312, 311] width 494 height 470
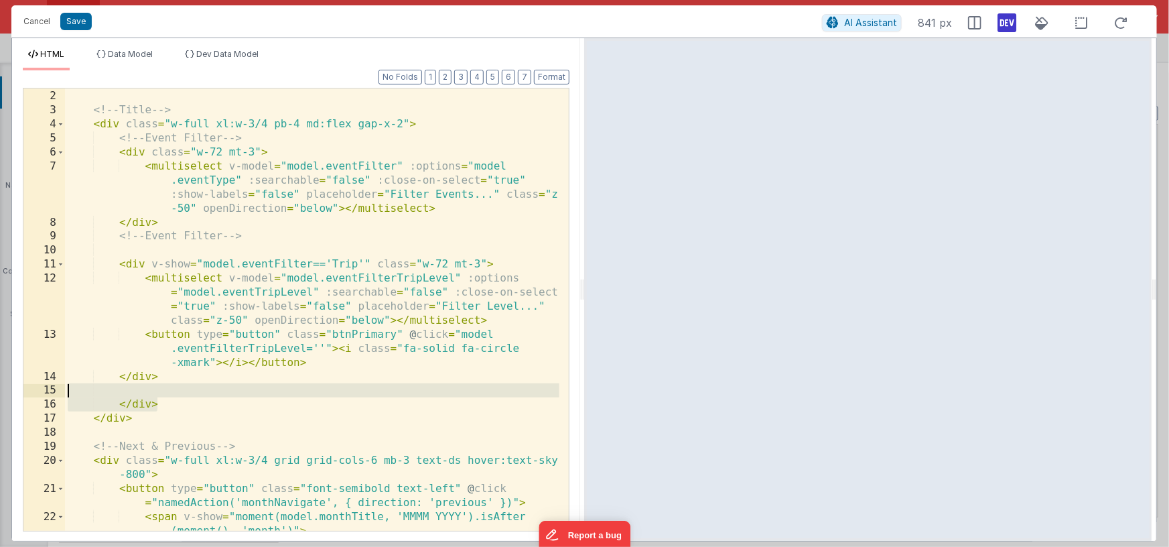
drag, startPoint x: 152, startPoint y: 399, endPoint x: 37, endPoint y: 391, distance: 115.5
click at [38, 391] on div "1 2 3 4 5 6 7 8 9 10 11 12 13 14 15 16 17 18 19 20 21 22 23 < div class = "flex…" at bounding box center [296, 309] width 547 height 443
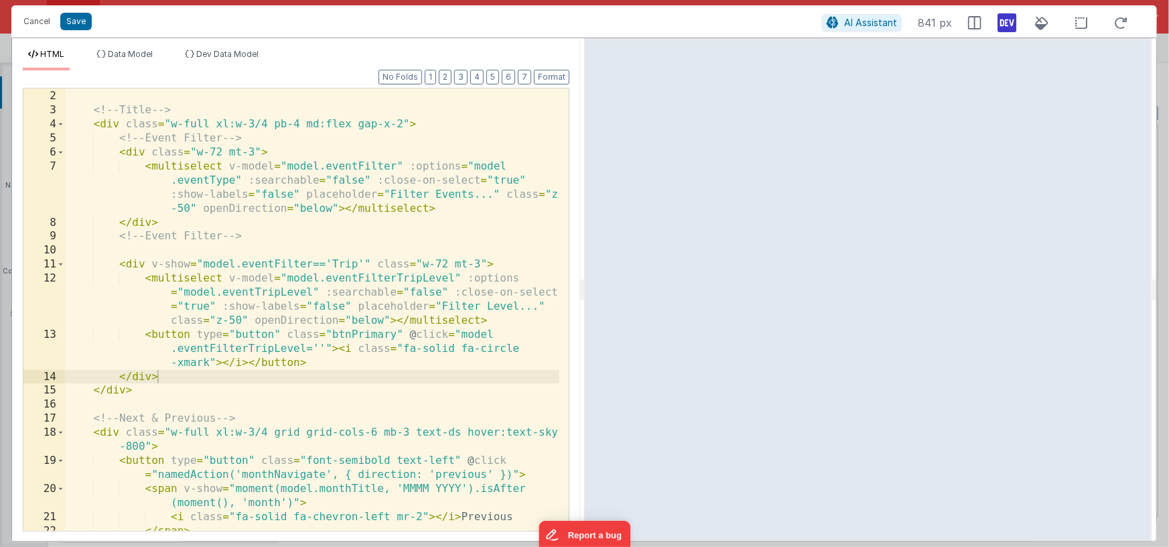
drag, startPoint x: 480, startPoint y: 263, endPoint x: 490, endPoint y: 282, distance: 21.6
click at [480, 263] on div "< div class = "flex flex-col items-center" > <!-- Title --> < div class = "w-fu…" at bounding box center [312, 311] width 494 height 470
click at [222, 153] on div "< div class = "flex flex-col items-center" > <!-- Title --> < div class = "w-fu…" at bounding box center [312, 311] width 494 height 470
click at [220, 150] on div "< div class = "flex flex-col items-center" > <!-- Title --> < div class = "w-fu…" at bounding box center [312, 311] width 494 height 470
click at [336, 219] on div "< div class = "flex flex-col items-center" > <!-- Title --> < div class = "w-fu…" at bounding box center [312, 311] width 494 height 470
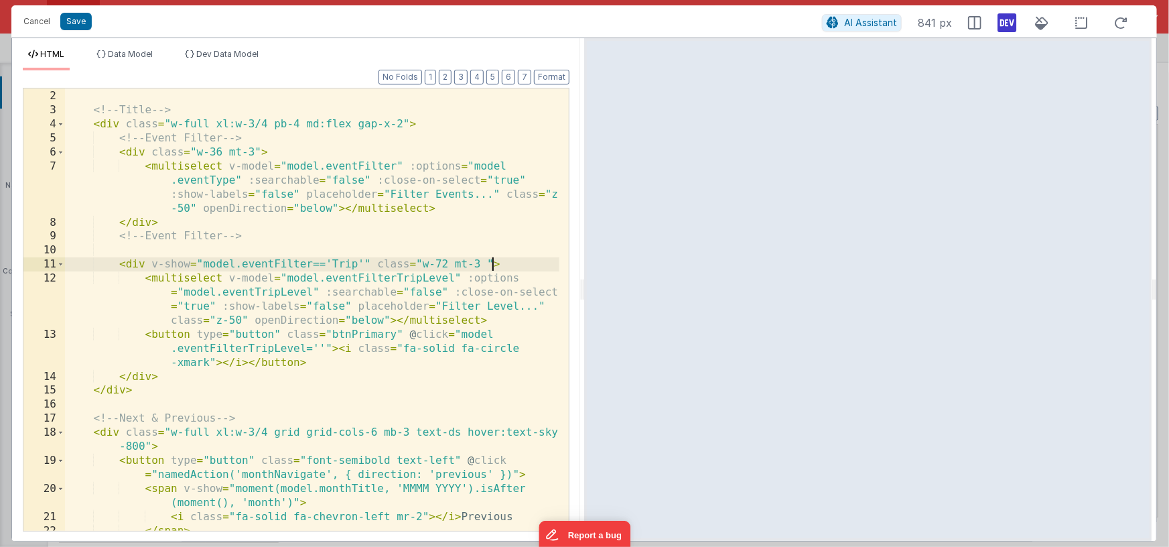
click at [489, 262] on div "< div class = "flex flex-col items-center" > <!-- Title --> < div class = "w-fu…" at bounding box center [312, 311] width 494 height 470
click at [332, 264] on div "< div class = "flex flex-col items-center" > <!-- Title --> < div class = "w-fu…" at bounding box center [312, 311] width 494 height 470
click at [518, 264] on div "< div class = "flex flex-col items-center" > <!-- Title --> < div class = "w-fu…" at bounding box center [312, 311] width 494 height 470
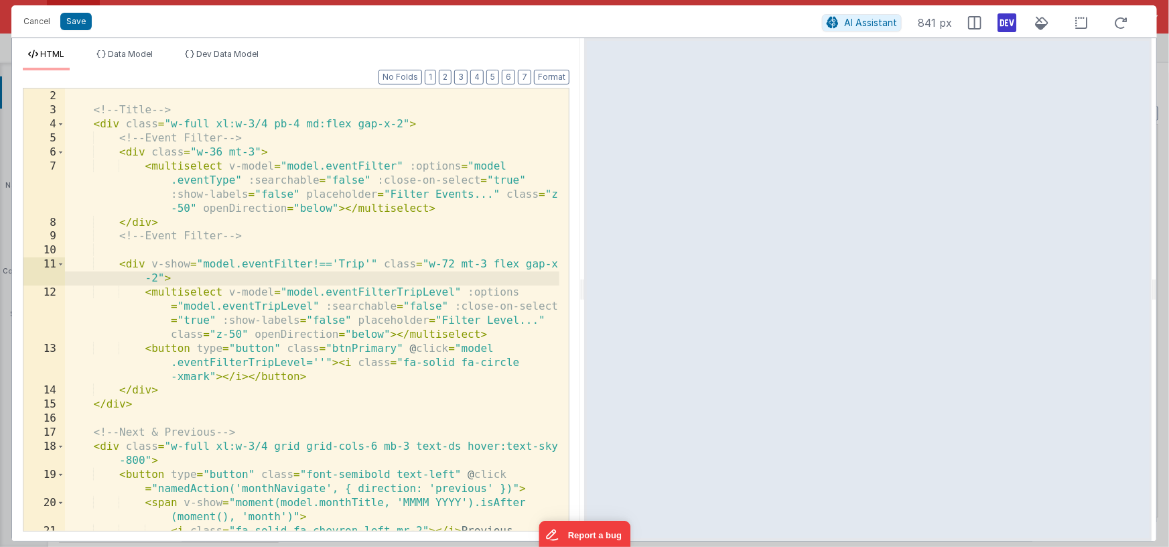
click at [211, 376] on div "< div class = "flex flex-col items-center" > <!-- Title --> < div class = "w-fu…" at bounding box center [312, 311] width 494 height 470
click at [449, 265] on div "< div class = "flex flex-col items-center" > <!-- Title --> < div class = "w-fu…" at bounding box center [312, 311] width 494 height 470
click at [447, 265] on div "< div class = "flex flex-col items-center" > <!-- Title --> < div class = "w-fu…" at bounding box center [312, 311] width 494 height 470
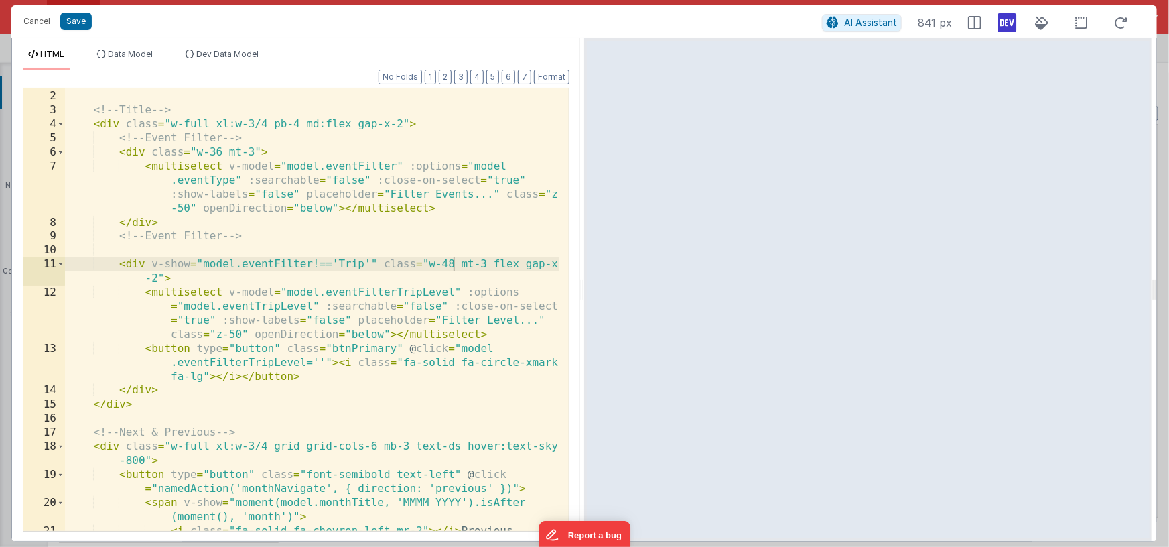
click at [316, 173] on div "< div class = "flex flex-col items-center" > <!-- Title --> < div class = "w-fu…" at bounding box center [312, 311] width 494 height 470
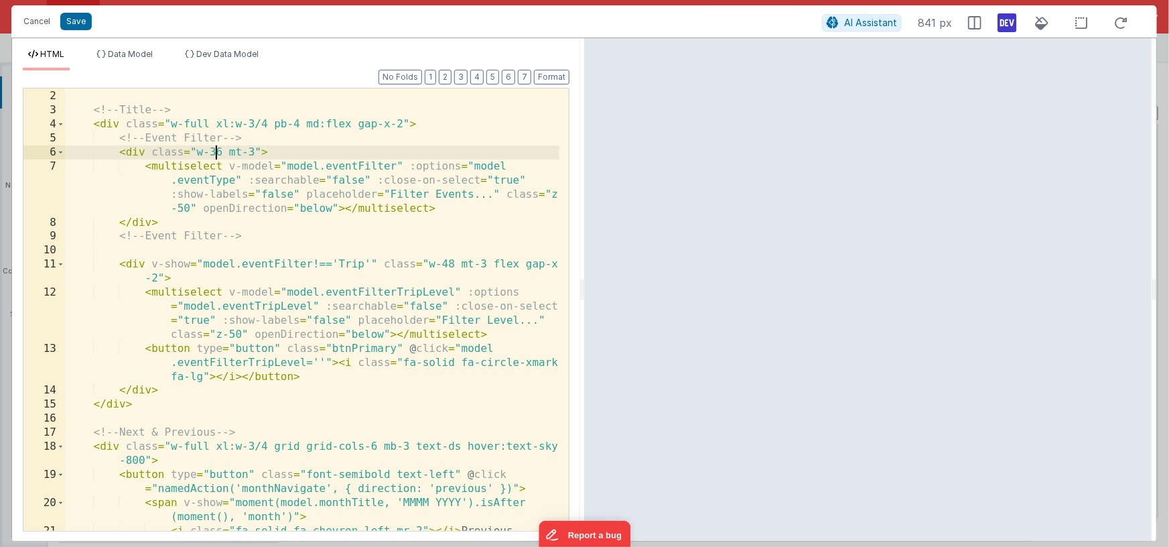
click at [215, 153] on div "< div class = "flex flex-col items-center" > <!-- Title --> < div class = "w-fu…" at bounding box center [312, 311] width 494 height 470
click at [236, 163] on div "< div class = "flex flex-col items-center" > <!-- Title --> < div class = "w-fu…" at bounding box center [312, 311] width 494 height 470
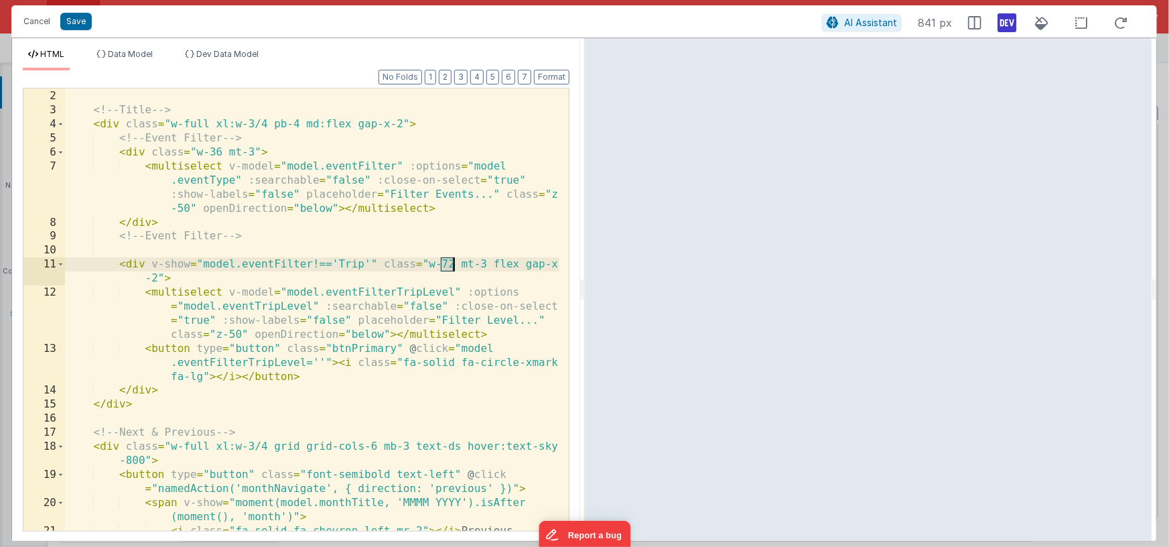
click at [449, 263] on div "< div class = "flex flex-col items-center" > <!-- Title --> < div class = "w-fu…" at bounding box center [312, 311] width 494 height 470
click at [447, 263] on div "< div class = "flex flex-col items-center" > <!-- Title --> < div class = "w-fu…" at bounding box center [312, 311] width 494 height 470
click at [321, 268] on div "< div class = "flex flex-col items-center" > <!-- Title --> < div class = "w-fu…" at bounding box center [312, 311] width 494 height 470
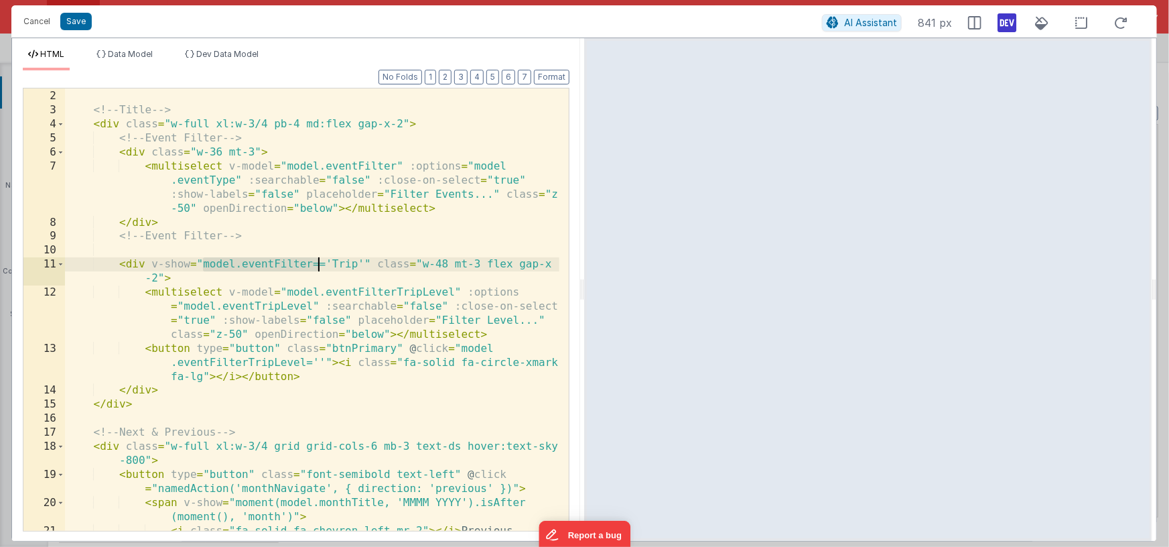
drag, startPoint x: 201, startPoint y: 265, endPoint x: 316, endPoint y: 258, distance: 115.4
click at [316, 258] on div "< div class = "flex flex-col items-center" > <!-- Title --> < div class = "w-fu…" at bounding box center [312, 311] width 494 height 470
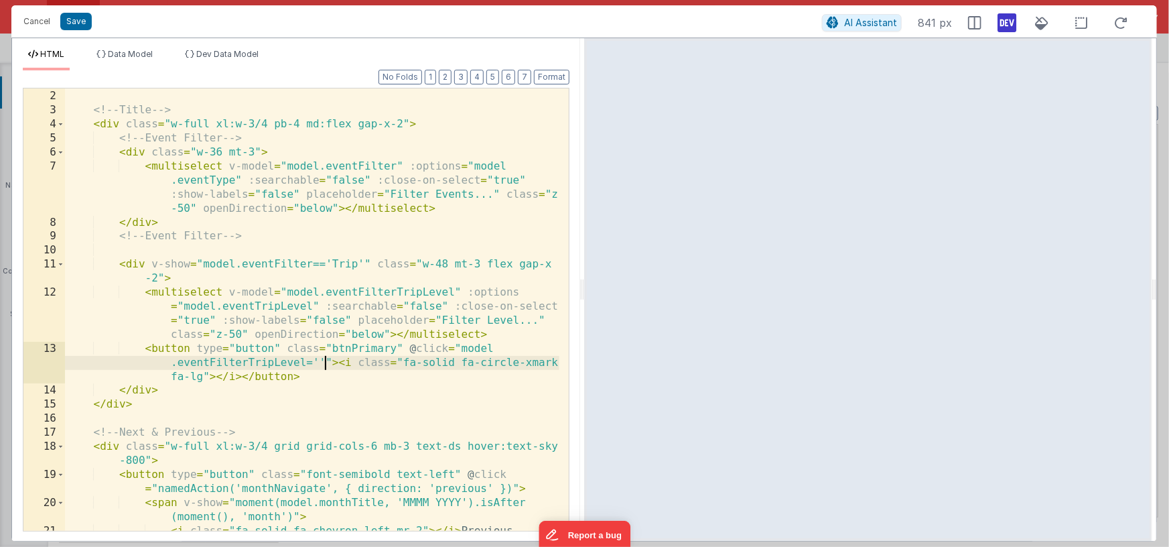
click at [324, 361] on div "< div class = "flex flex-col items-center" > <!-- Title --> < div class = "w-fu…" at bounding box center [312, 311] width 494 height 470
paste textarea
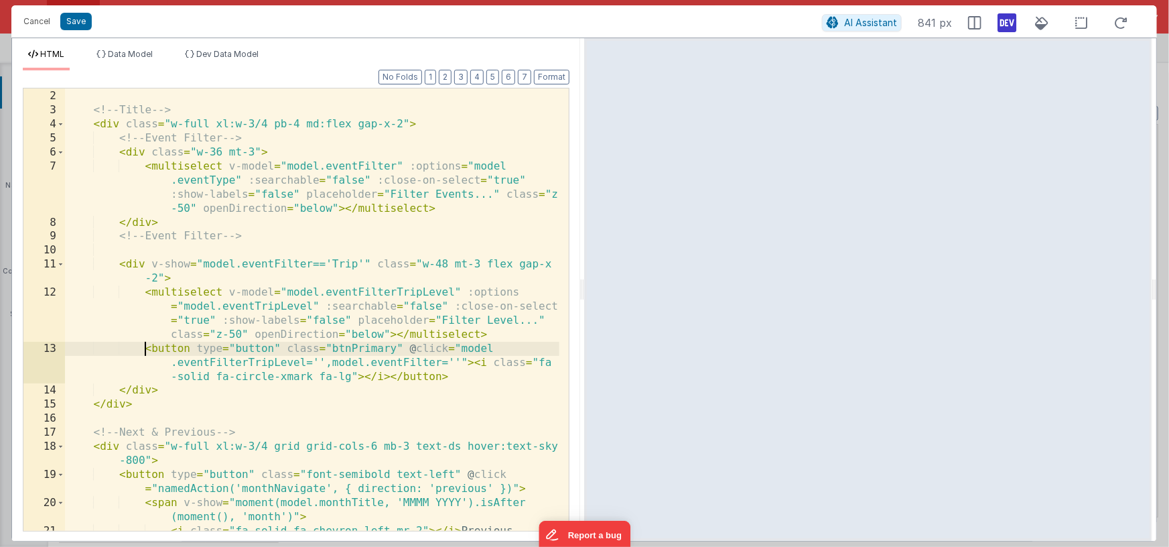
click at [146, 348] on div "< div class = "flex flex-col items-center" > <!-- Title --> < div class = "w-fu…" at bounding box center [312, 311] width 494 height 470
click at [449, 376] on div "< div class = "flex flex-col items-center" > <!-- Title --> < div class = "w-fu…" at bounding box center [312, 311] width 494 height 470
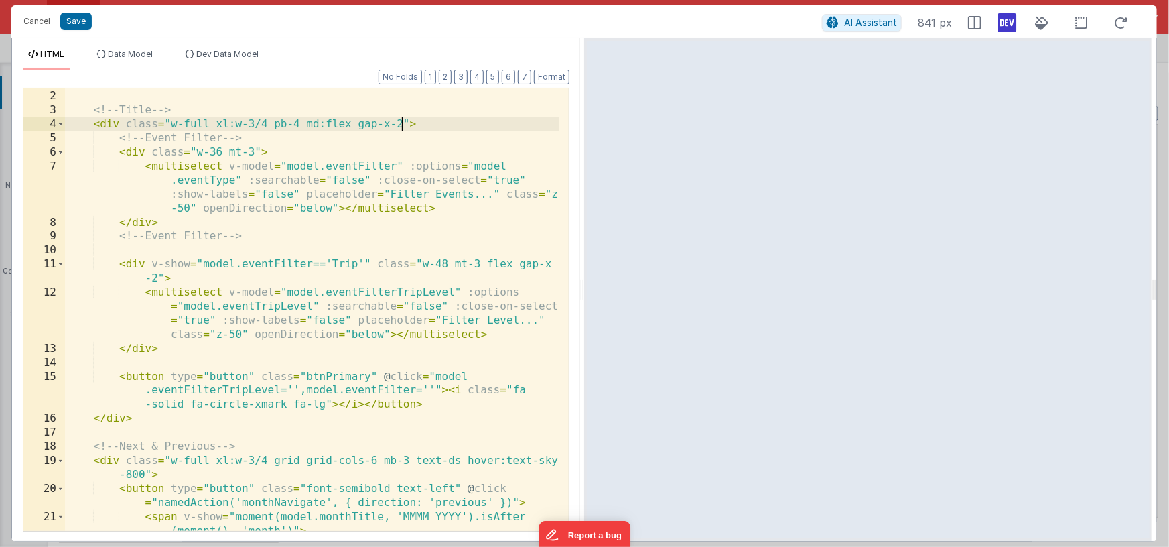
click at [401, 125] on div "< div class = "flex flex-col items-center" > <!-- Title --> < div class = "w-fu…" at bounding box center [312, 318] width 494 height 484
drag, startPoint x: 165, startPoint y: 376, endPoint x: 171, endPoint y: 390, distance: 15.3
click at [165, 376] on div "< div class = "flex flex-col items-center" > <!-- Title --> < div class = "w-fu…" at bounding box center [312, 318] width 494 height 484
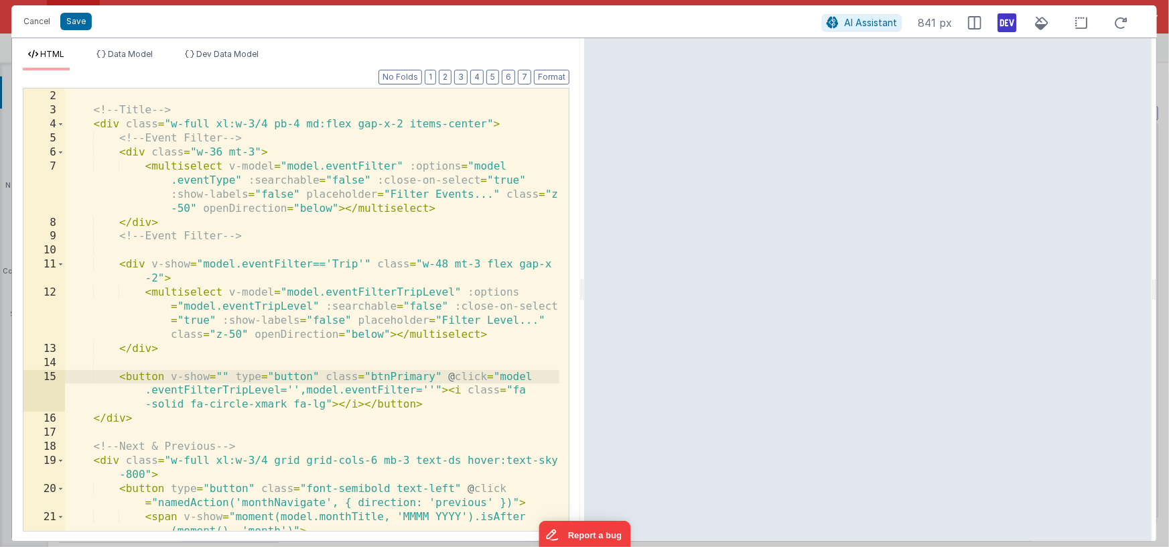
click at [500, 375] on div "< div class = "flex flex-col items-center" > <!-- Title --> < div class = "w-fu…" at bounding box center [312, 318] width 494 height 484
drag, startPoint x: 305, startPoint y: 390, endPoint x: 386, endPoint y: 396, distance: 80.6
click at [305, 390] on div "< div class = "flex flex-col items-center" > <!-- Title --> < div class = "w-fu…" at bounding box center [312, 318] width 494 height 484
click at [434, 389] on div "< div class = "flex flex-col items-center" > <!-- Title --> < div class = "w-fu…" at bounding box center [312, 318] width 494 height 484
click at [221, 375] on div "< div class = "flex flex-col items-center" > <!-- Title --> < div class = "w-fu…" at bounding box center [312, 318] width 494 height 484
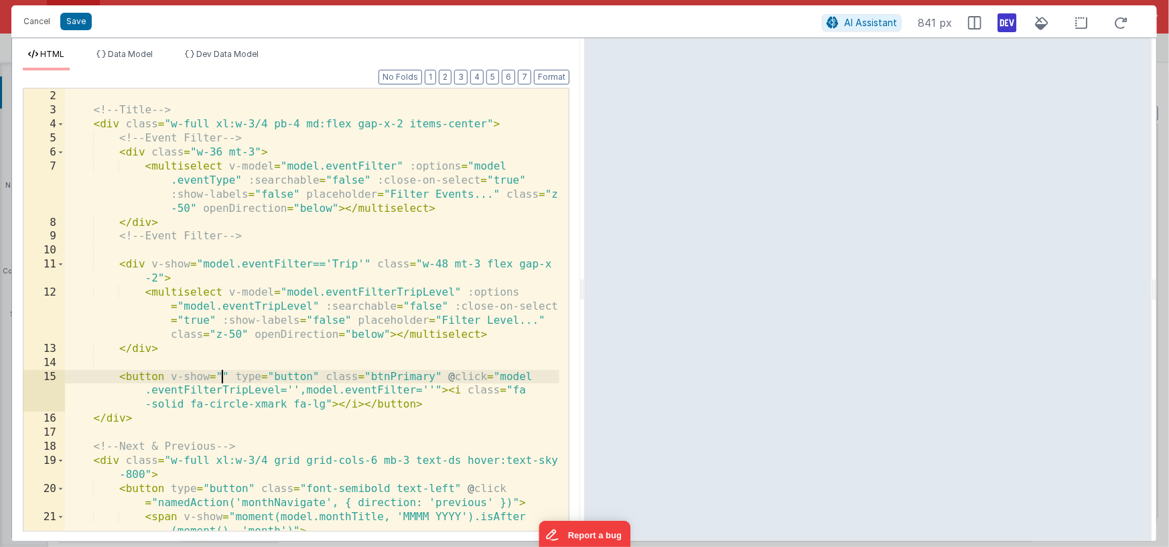
paste textarea
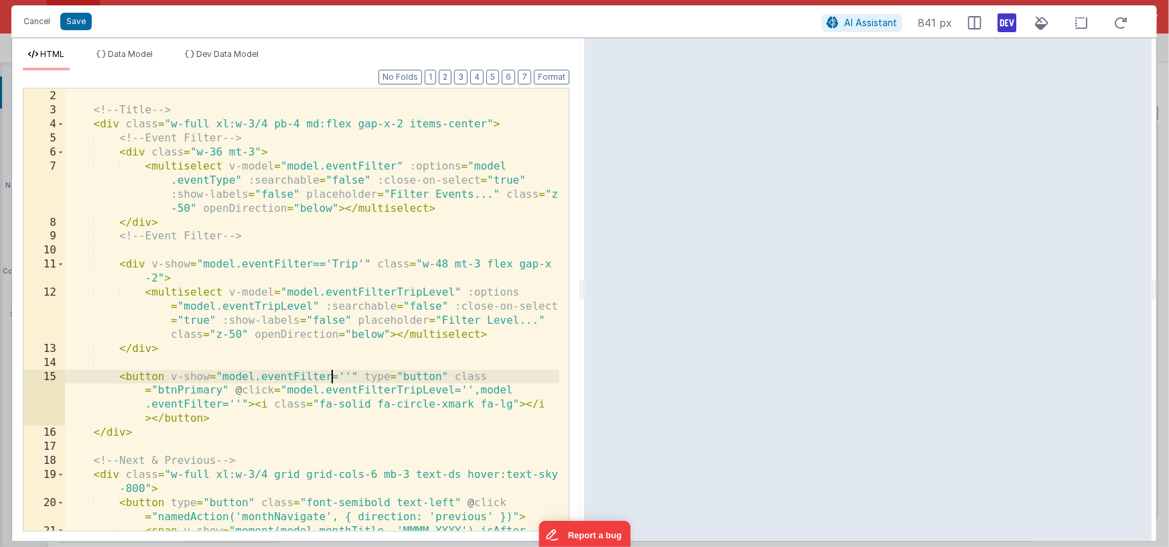
click at [334, 374] on div "< div class = "flex flex-col items-center" > <!-- Title --> < div class = "w-fu…" at bounding box center [312, 318] width 494 height 484
drag, startPoint x: 287, startPoint y: 391, endPoint x: 471, endPoint y: 395, distance: 183.6
click at [471, 395] on div "< div class = "flex flex-col items-center" > <!-- Title --> < div class = "w-fu…" at bounding box center [312, 318] width 494 height 484
click at [382, 375] on div "< div class = "flex flex-col items-center" > <!-- Title --> < div class = "w-fu…" at bounding box center [312, 318] width 494 height 484
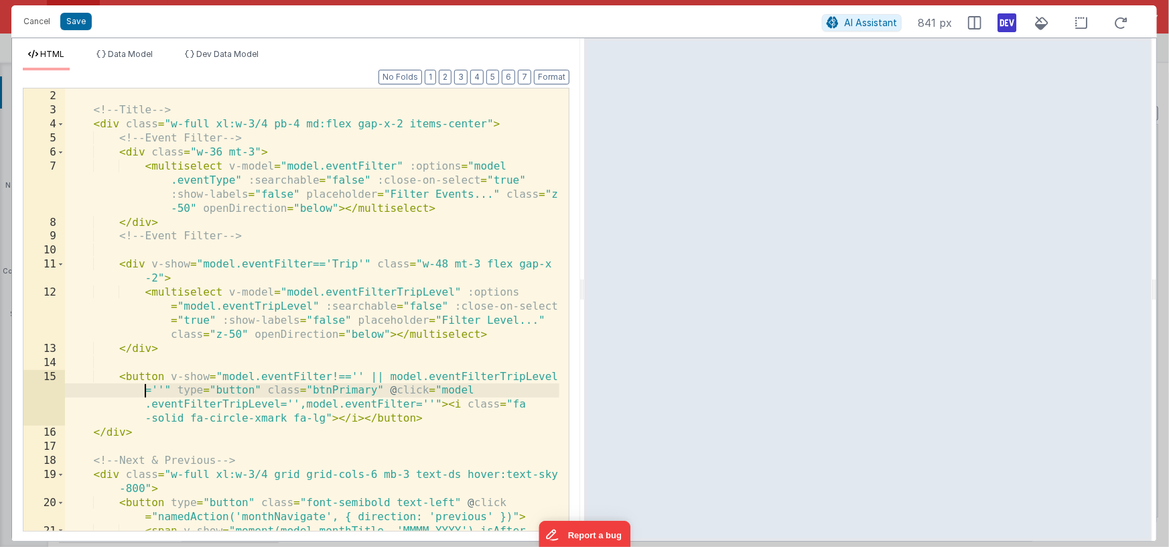
click at [145, 392] on div "< div class = "flex flex-col items-center" > <!-- Title --> < div class = "w-fu…" at bounding box center [312, 318] width 494 height 484
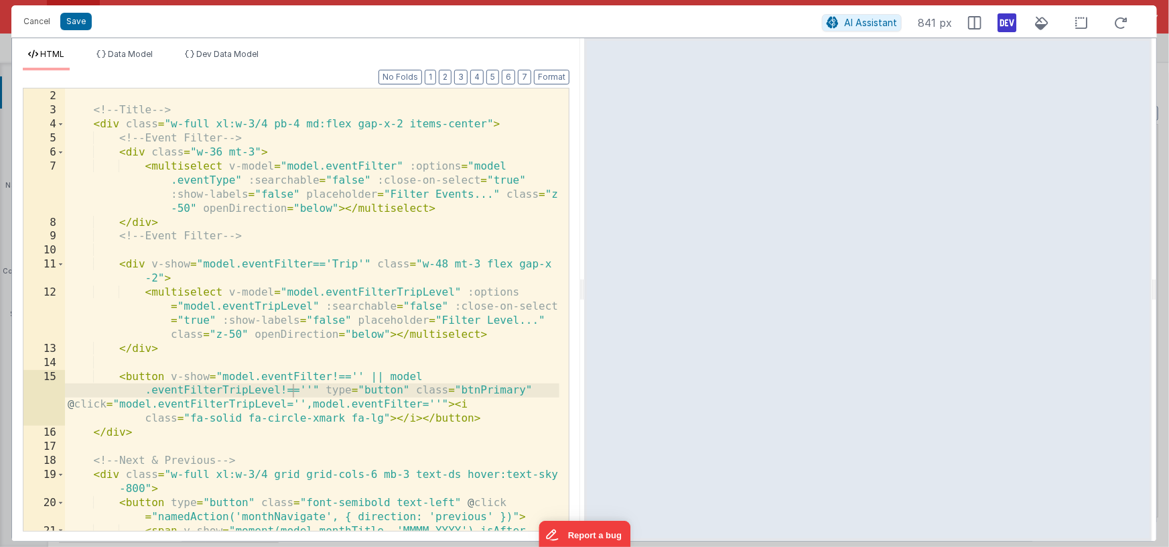
click at [326, 125] on div "< div class = "flex flex-col items-center" > <!-- Title --> < div class = "w-fu…" at bounding box center [312, 318] width 494 height 484
click at [523, 390] on div "< div class = "flex flex-col items-center" > <!-- Title --> < div class = "w-fu…" at bounding box center [312, 318] width 494 height 484
click at [504, 393] on div "< div class = "flex flex-col items-center" > <!-- Title --> < div class = "w-fu…" at bounding box center [312, 318] width 494 height 484
click at [460, 391] on div "< div class = "flex flex-col items-center" > <!-- Title --> < div class = "w-fu…" at bounding box center [312, 318] width 494 height 484
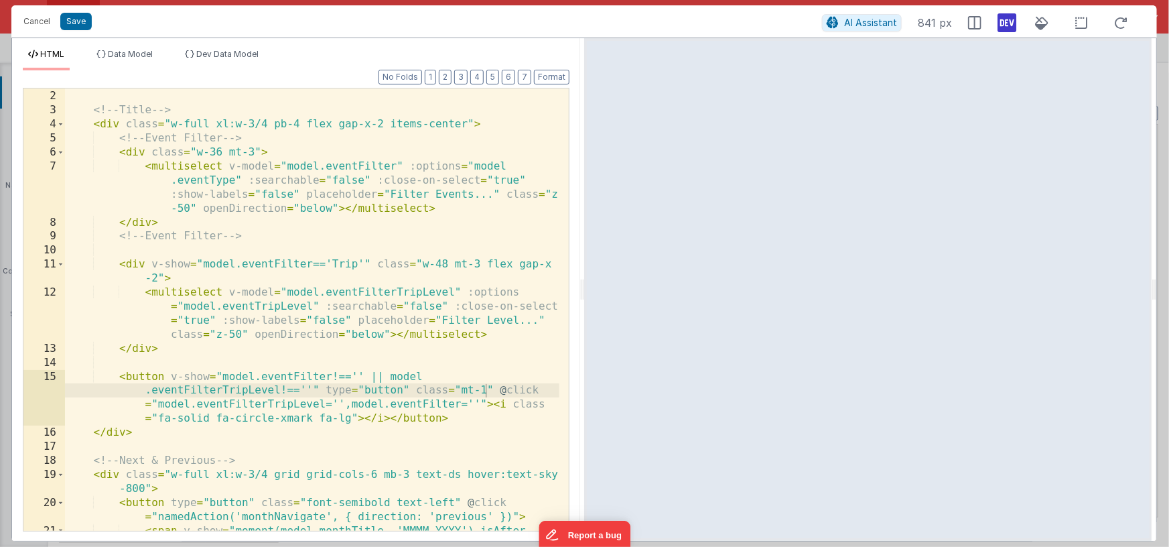
click at [484, 391] on div "< div class = "flex flex-col items-center" > <!-- Title --> < div class = "w-fu…" at bounding box center [312, 318] width 494 height 484
click at [483, 389] on div "< div class = "flex flex-col items-center" > <!-- Title --> < div class = "w-fu…" at bounding box center [312, 318] width 494 height 484
drag, startPoint x: 1012, startPoint y: 24, endPoint x: 985, endPoint y: 60, distance: 44.5
click at [1012, 24] on icon at bounding box center [1006, 22] width 19 height 21
click at [535, 180] on div "< div class = "flex flex-col items-center" > <!-- Title --> < div class = "w-fu…" at bounding box center [312, 318] width 494 height 484
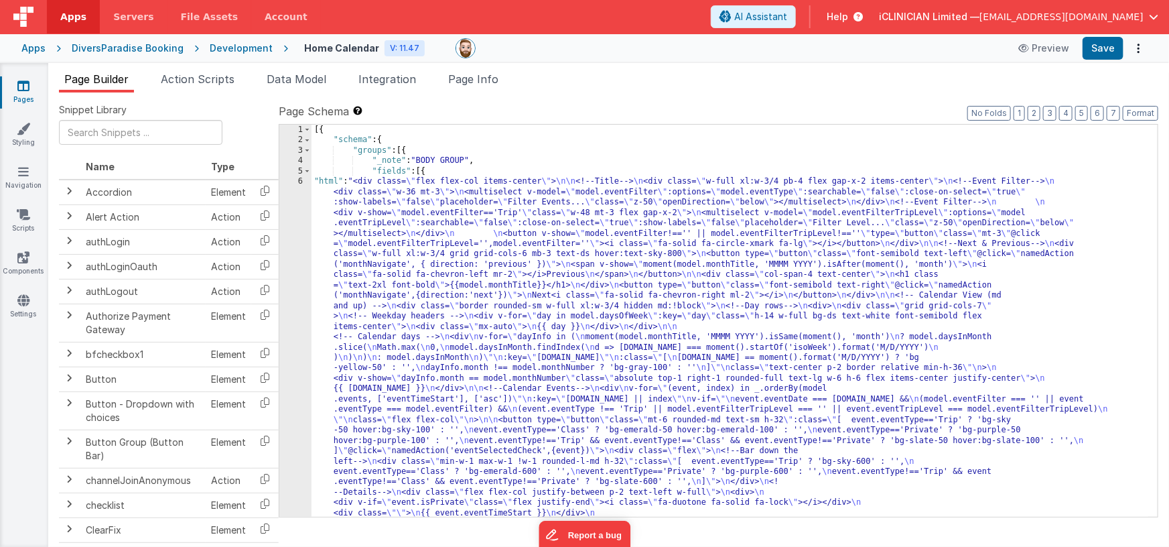
scroll to position [0, 0]
click at [26, 82] on icon at bounding box center [23, 85] width 12 height 13
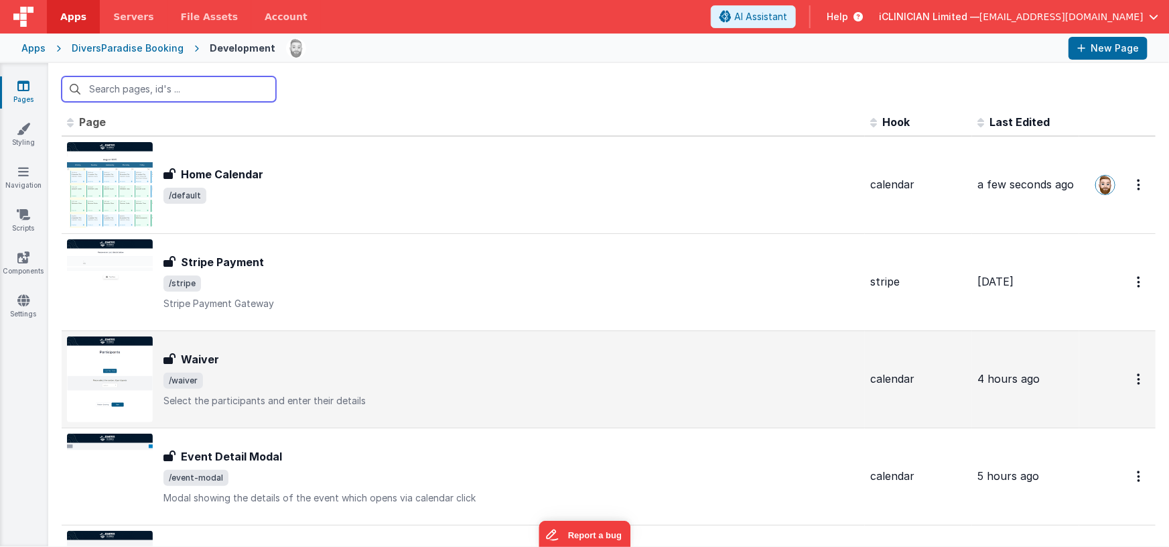
scroll to position [10, 0]
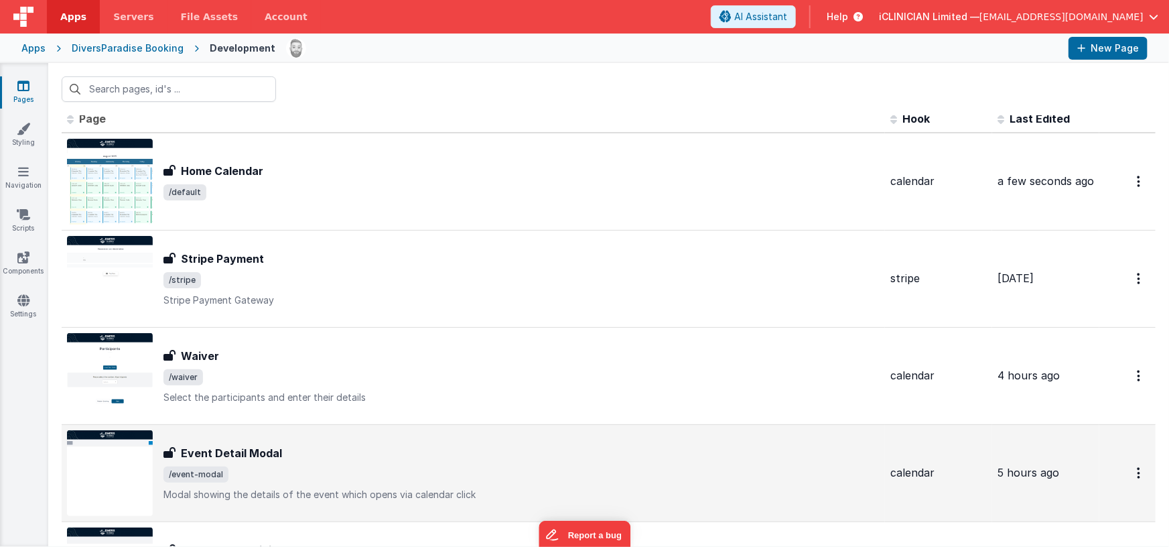
click at [399, 455] on div "Event Detail Modal" at bounding box center [521, 453] width 716 height 16
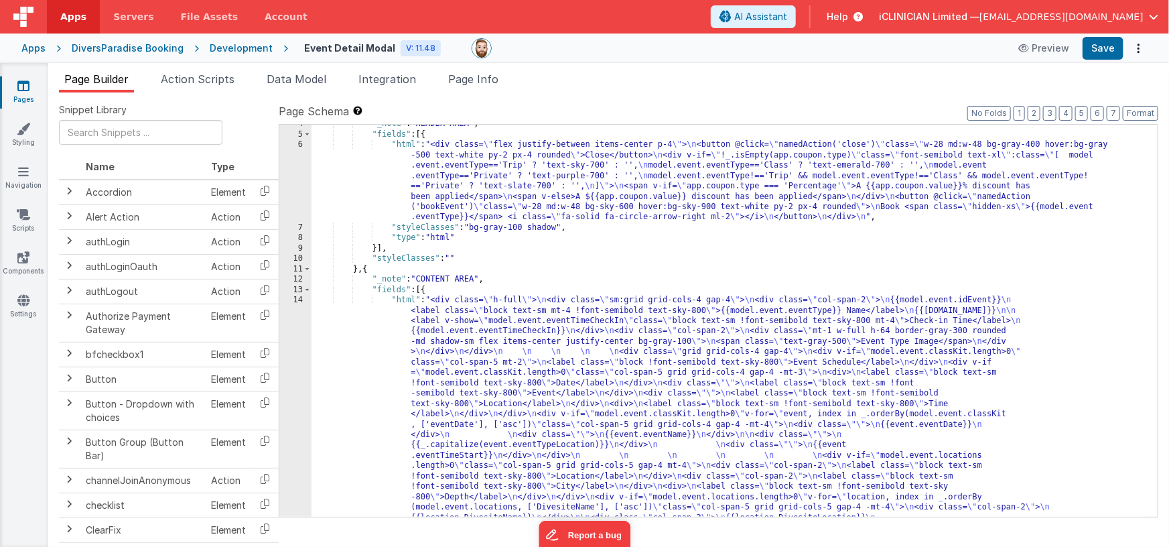
scroll to position [127, 0]
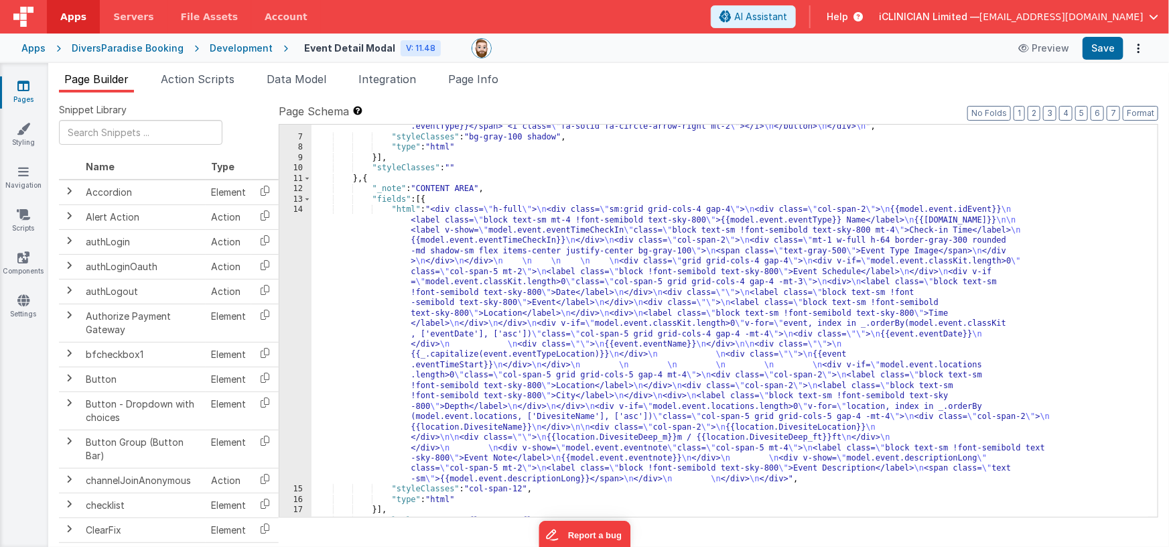
click at [500, 343] on div ""html" : "<div class= \" flex justify-between items-center p-4 \" > \n <button …" at bounding box center [729, 292] width 837 height 486
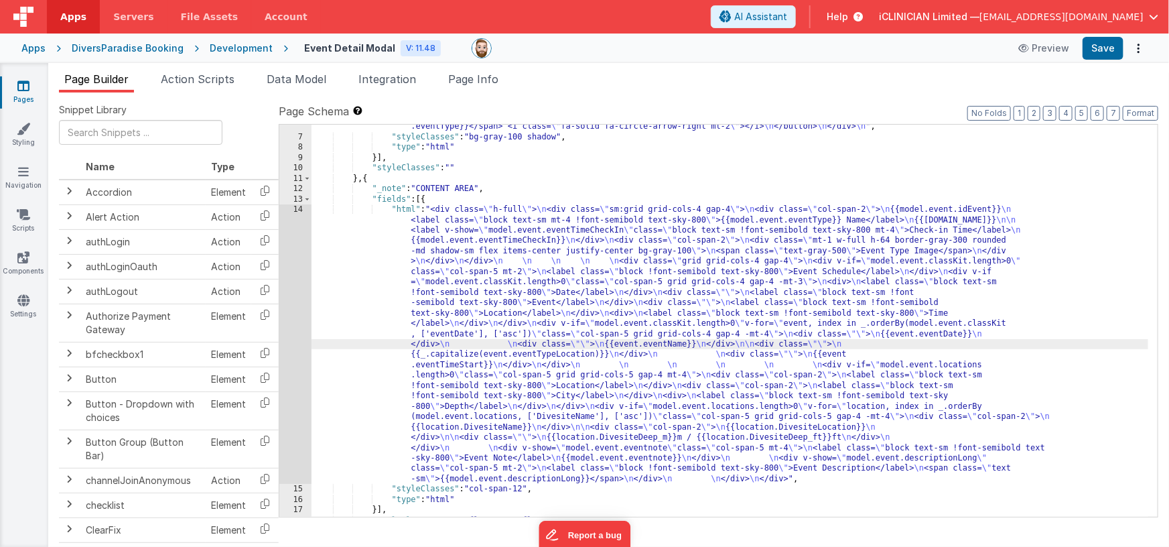
click at [300, 326] on div "14" at bounding box center [295, 343] width 32 height 279
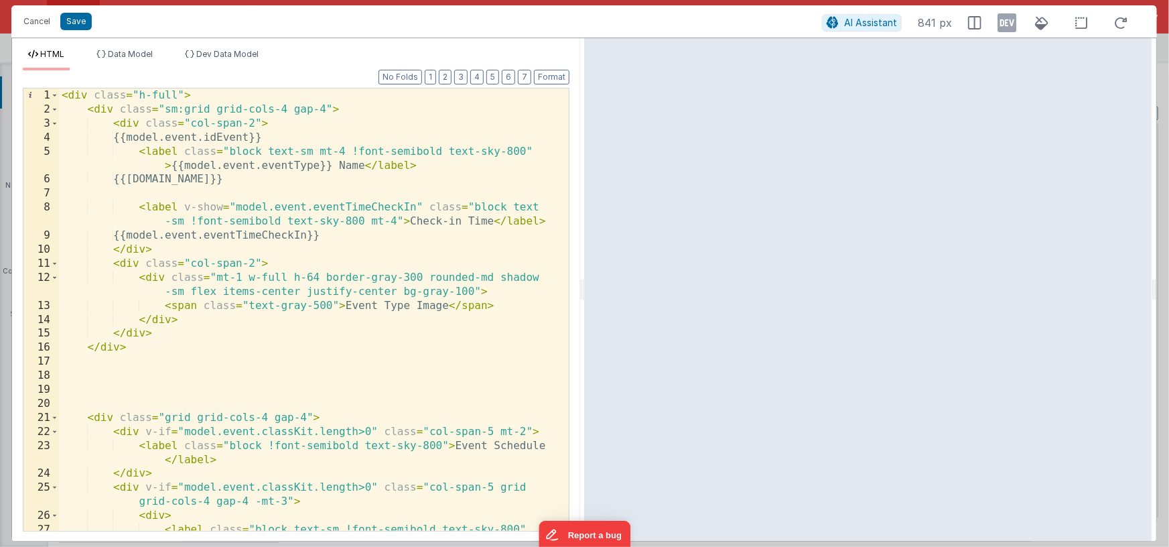
click at [139, 152] on div "< div class = "h-full" > < div class = "sm:grid grid-cols-4 gap-4" > < div clas…" at bounding box center [309, 330] width 500 height 484
click at [283, 180] on div "< div class = "h-full" > < div class = "sm:grid grid-cols-4 gap-4" > < div clas…" at bounding box center [309, 330] width 500 height 484
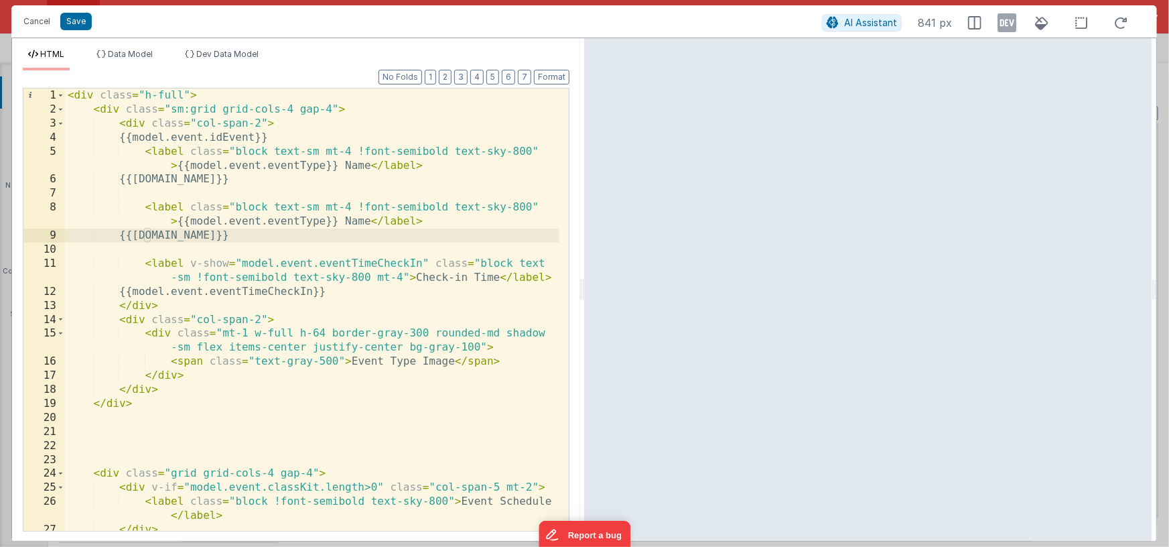
click at [370, 222] on div "< div class = "h-full" > < div class = "sm:grid grid-cols-4 gap-4" > < div clas…" at bounding box center [312, 330] width 494 height 484
click at [177, 222] on div "< div class = "h-full" > < div class = "sm:grid grid-cols-4 gap-4" > < div clas…" at bounding box center [312, 330] width 494 height 484
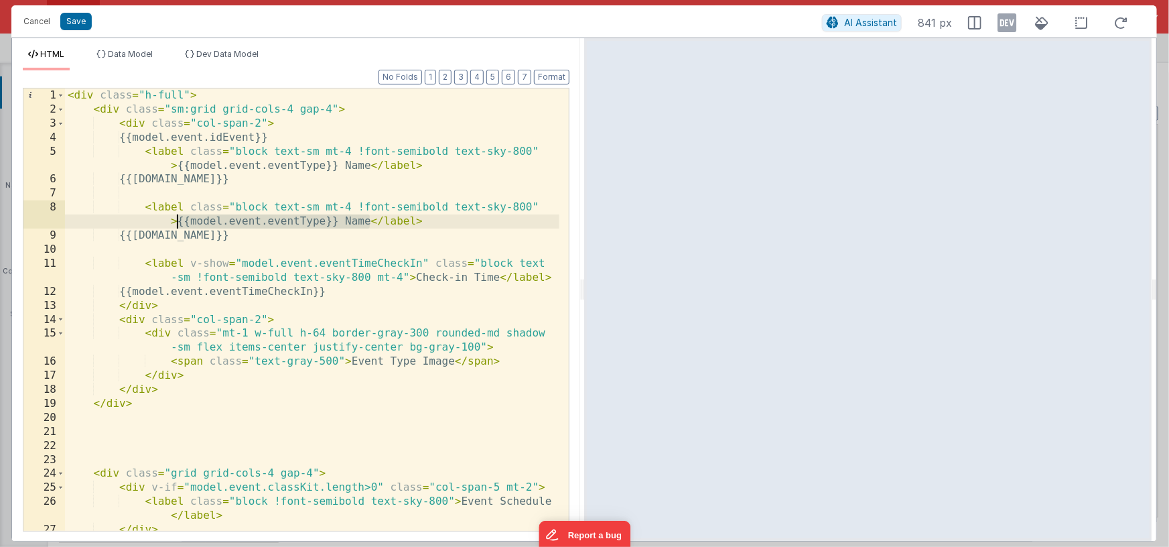
scroll to position [0, 0]
click at [187, 222] on div "< div class = "h-full" > < div class = "sm:grid grid-cols-4 gap-4" > < div clas…" at bounding box center [312, 330] width 494 height 484
click at [188, 221] on div "< div class = "h-full" > < div class = "sm:grid grid-cols-4 gap-4" > < div clas…" at bounding box center [312, 330] width 494 height 484
click at [256, 237] on div "< div class = "h-full" > < div class = "sm:grid grid-cols-4 gap-4" > < div clas…" at bounding box center [312, 330] width 494 height 484
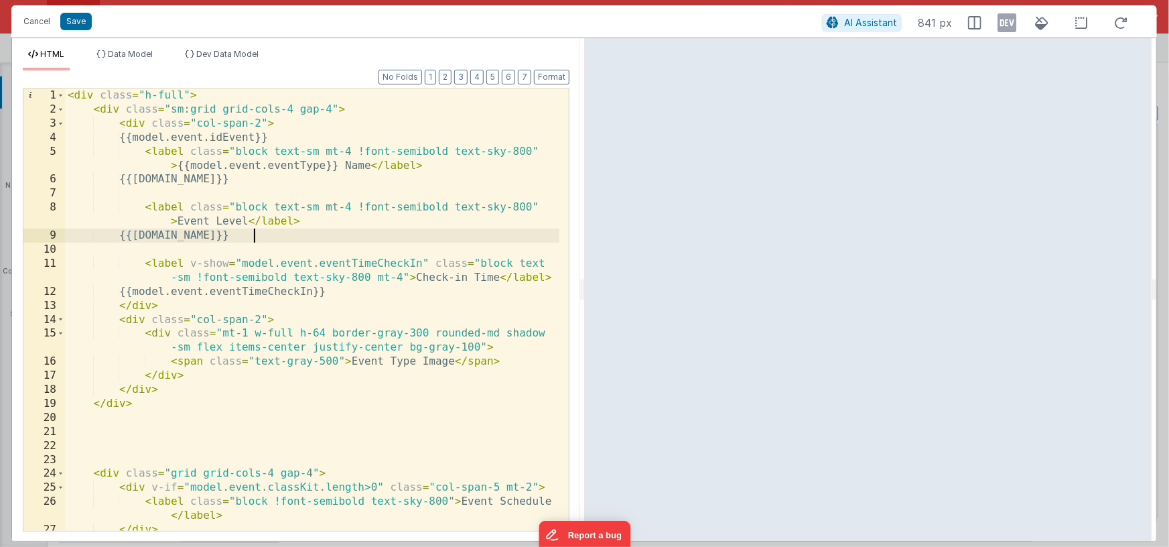
click at [255, 236] on div "< div class = "h-full" > < div class = "sm:grid grid-cols-4 gap-4" > < div clas…" at bounding box center [312, 330] width 494 height 484
click at [144, 208] on div "< div class = "h-full" > < div class = "sm:grid grid-cols-4 gap-4" > < div clas…" at bounding box center [312, 330] width 494 height 484
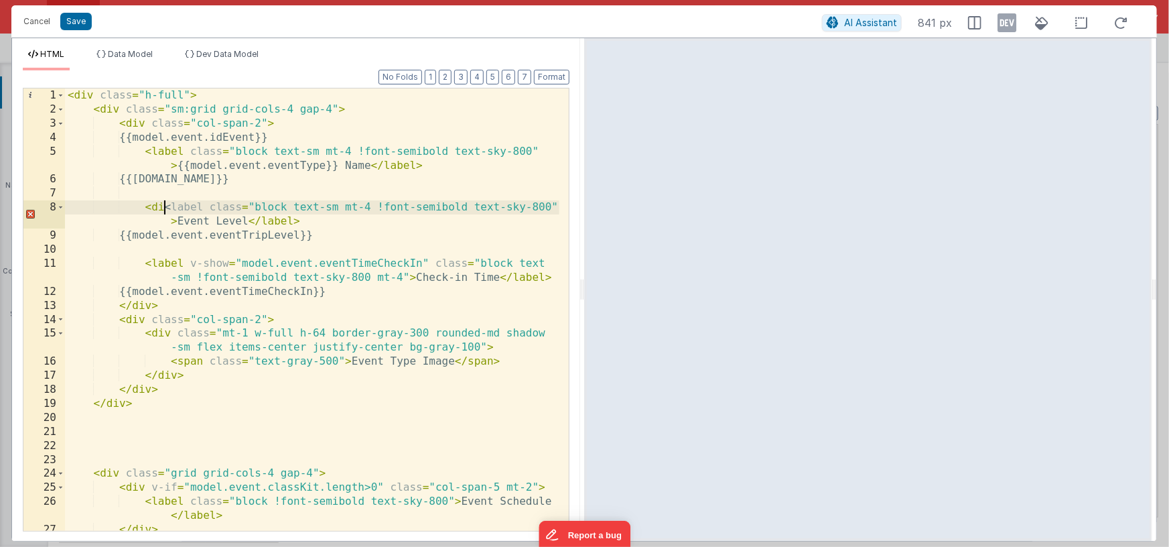
paste textarea
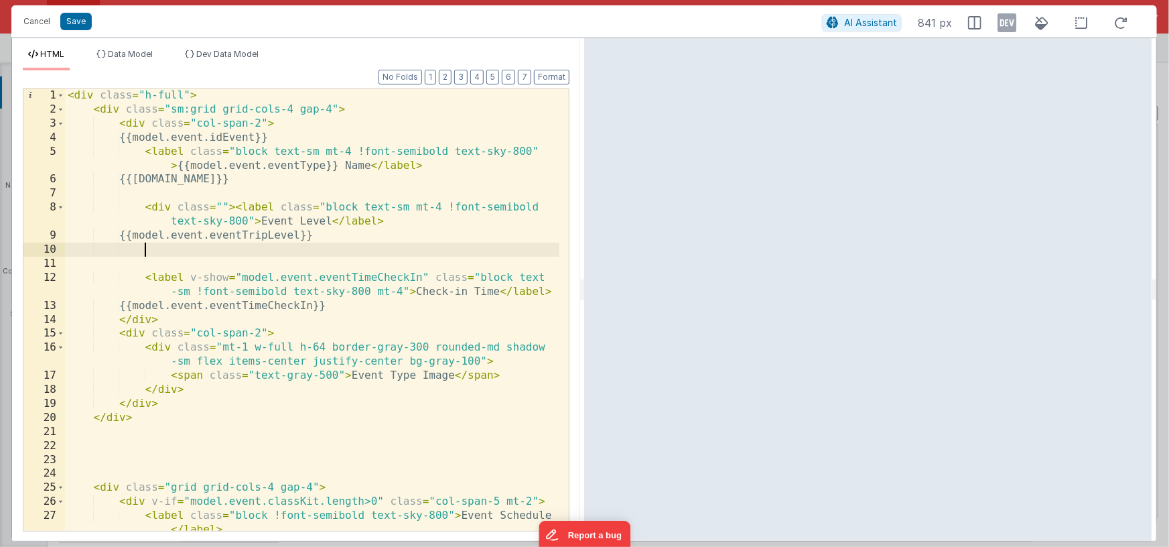
paste textarea
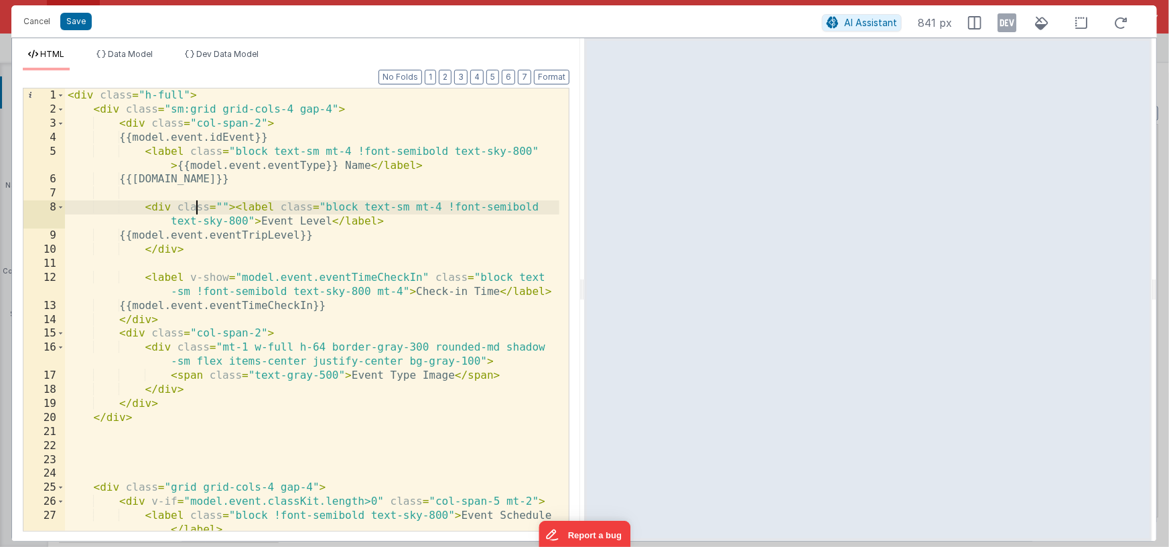
click at [197, 209] on div "< div class = "h-full" > < div class = "sm:grid grid-cols-4 gap-4" > < div clas…" at bounding box center [312, 323] width 494 height 470
drag, startPoint x: 159, startPoint y: 236, endPoint x: 168, endPoint y: 237, distance: 8.7
click at [159, 236] on div "< div class = "h-full" > < div class = "sm:grid grid-cols-4 gap-4" > < div clas…" at bounding box center [312, 323] width 494 height 470
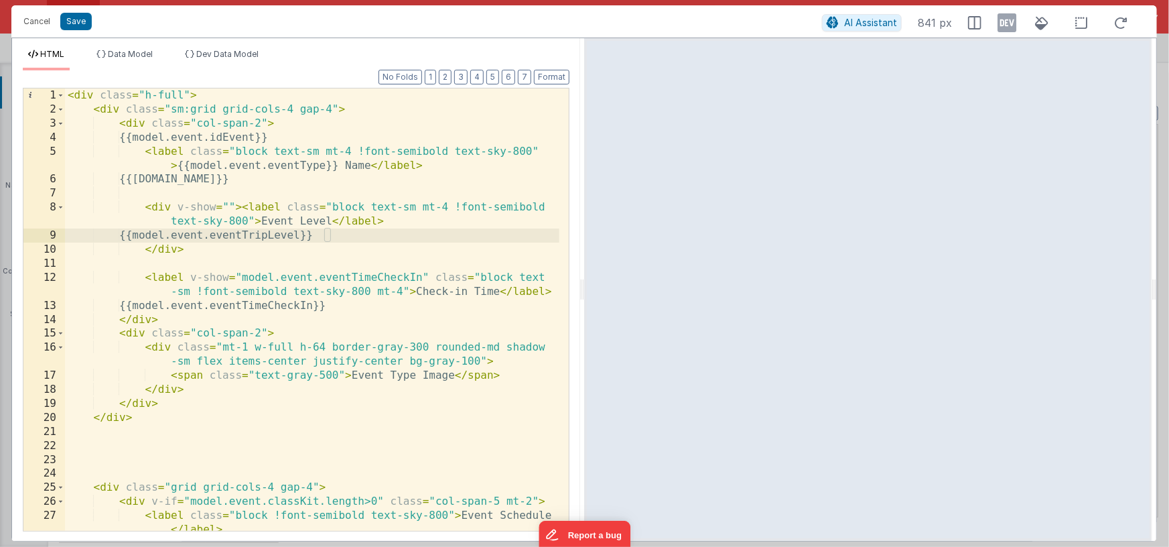
click at [323, 238] on div "< div class = "h-full" > < div class = "sm:grid grid-cols-4 gap-4" > < div clas…" at bounding box center [312, 323] width 494 height 470
click at [228, 205] on div "< div class = "h-full" > < div class = "sm:grid grid-cols-4 gap-4" > < div clas…" at bounding box center [312, 323] width 494 height 470
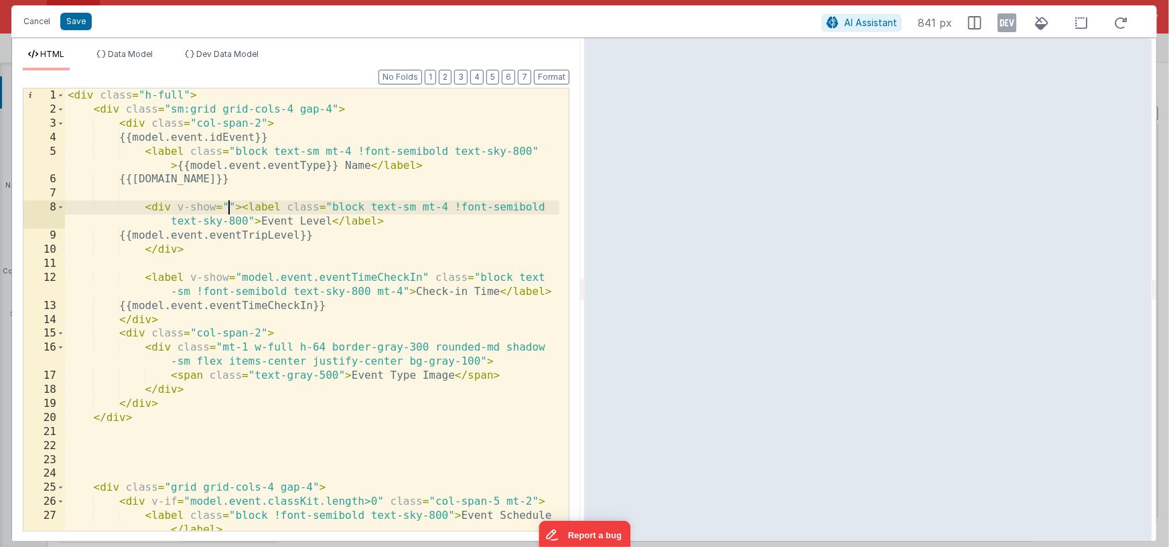
paste textarea
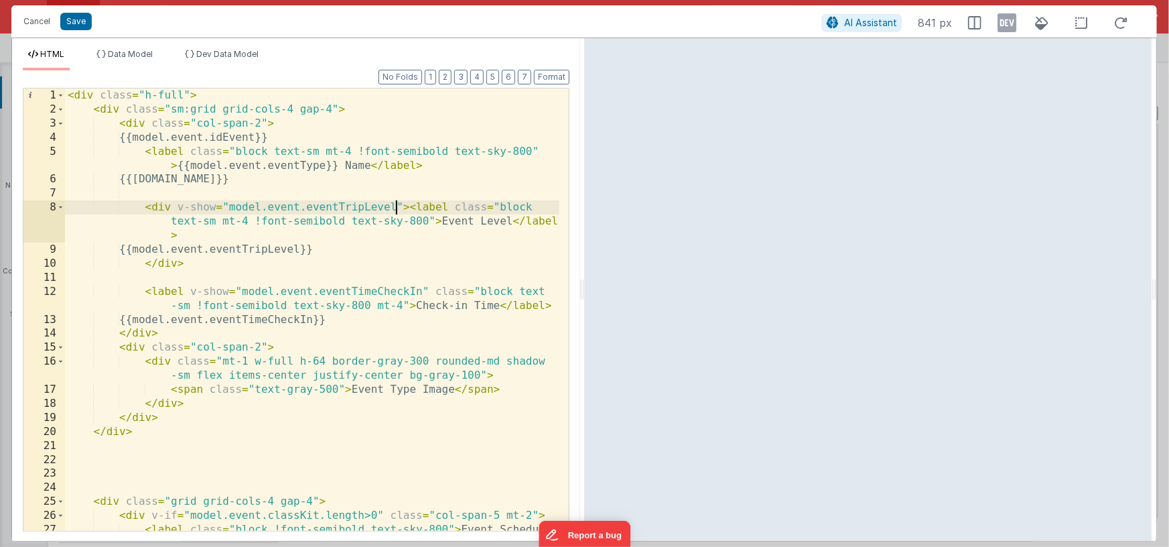
click at [405, 206] on div "< div class = "h-full" > < div class = "sm:grid grid-cols-4 gap-4" > < div clas…" at bounding box center [312, 330] width 494 height 484
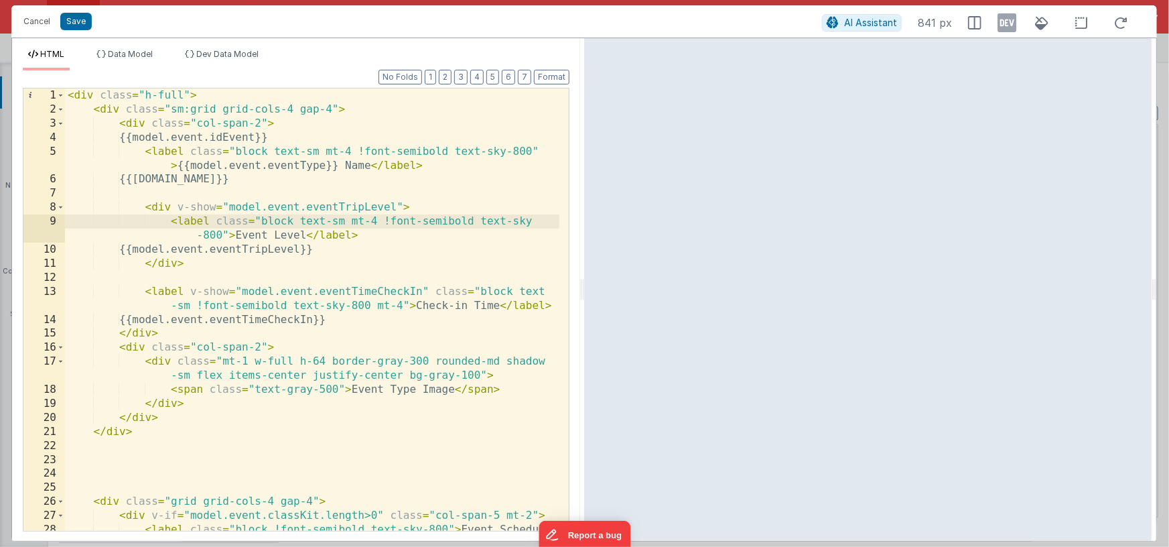
click at [187, 164] on div "< div class = "h-full" > < div class = "sm:grid grid-cols-4 gap-4" > < div clas…" at bounding box center [312, 330] width 494 height 484
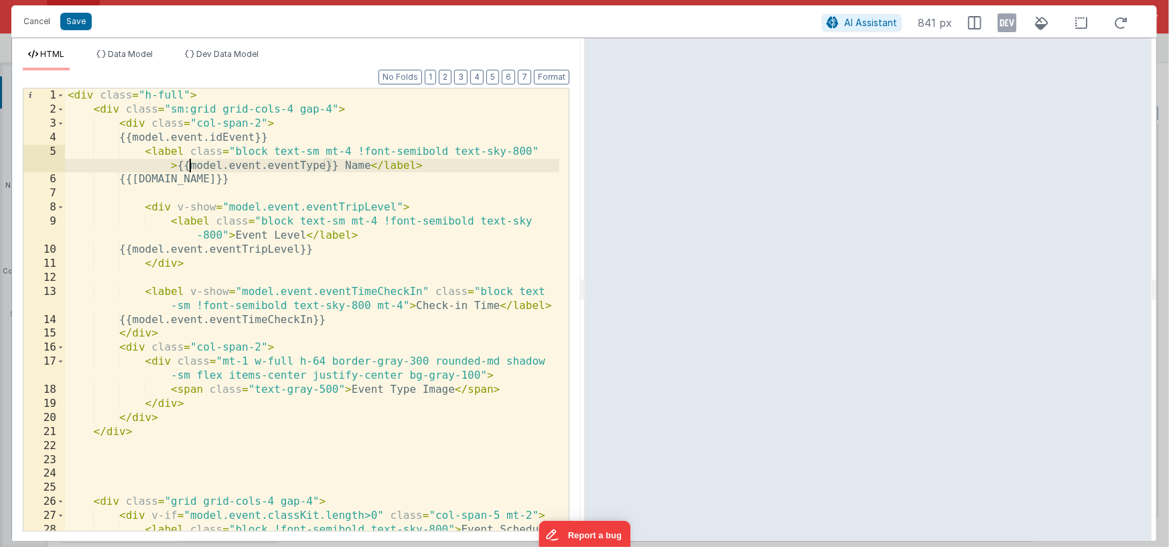
click at [323, 167] on div "< div class = "h-full" > < div class = "sm:grid grid-cols-4 gap-4" > < div clas…" at bounding box center [312, 330] width 494 height 484
click at [230, 206] on div "< div class = "h-full" > < div class = "sm:grid grid-cols-4 gap-4" > < div clas…" at bounding box center [312, 330] width 494 height 484
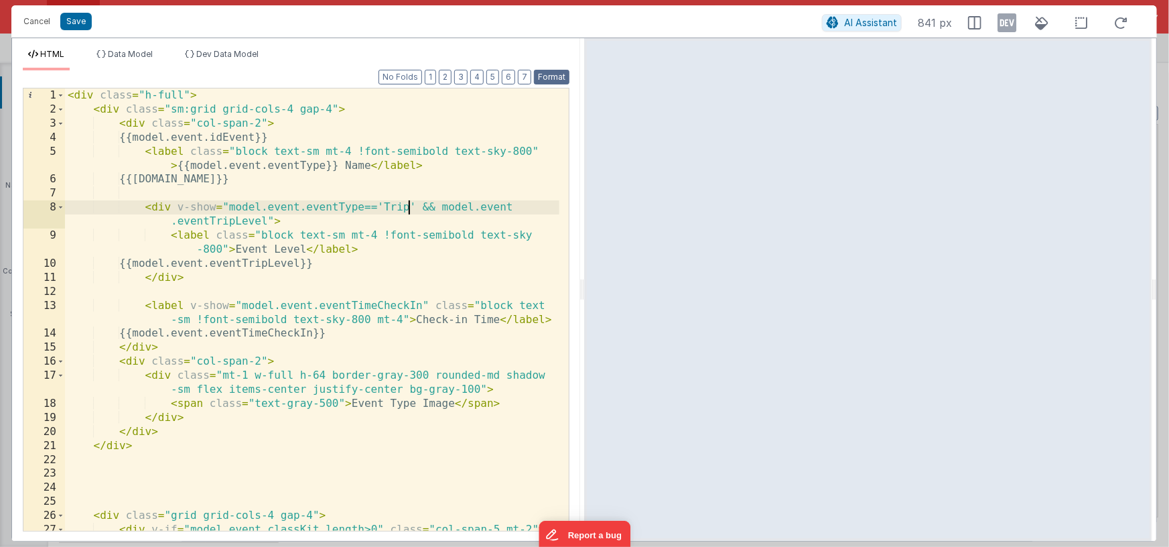
click at [552, 79] on button "Format" at bounding box center [552, 77] width 36 height 15
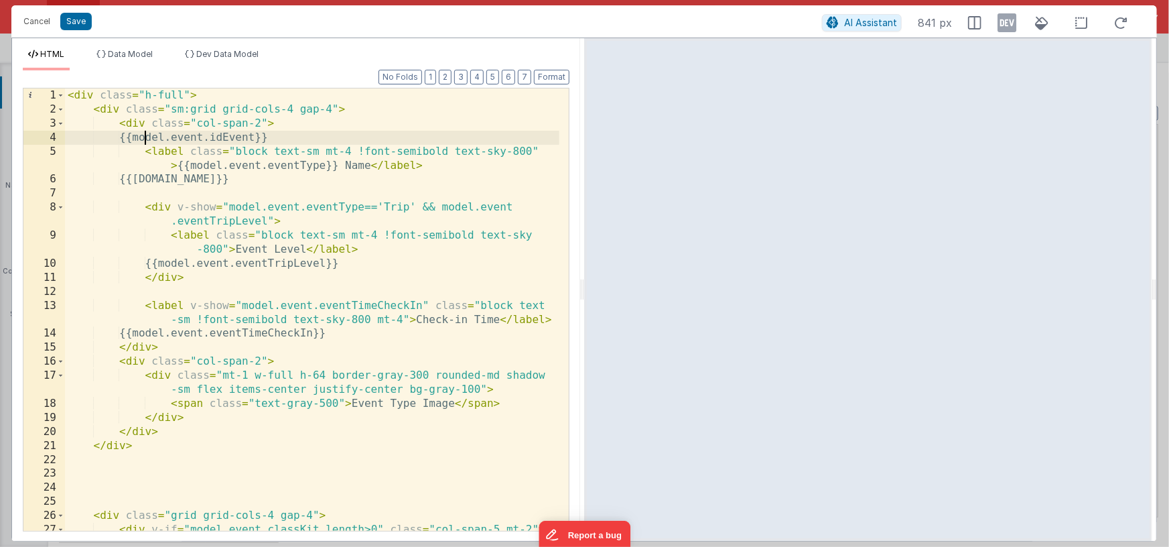
click at [145, 139] on div "< div class = "h-full" > < div class = "sm:grid grid-cols-4 gap-4" > < div clas…" at bounding box center [312, 330] width 494 height 484
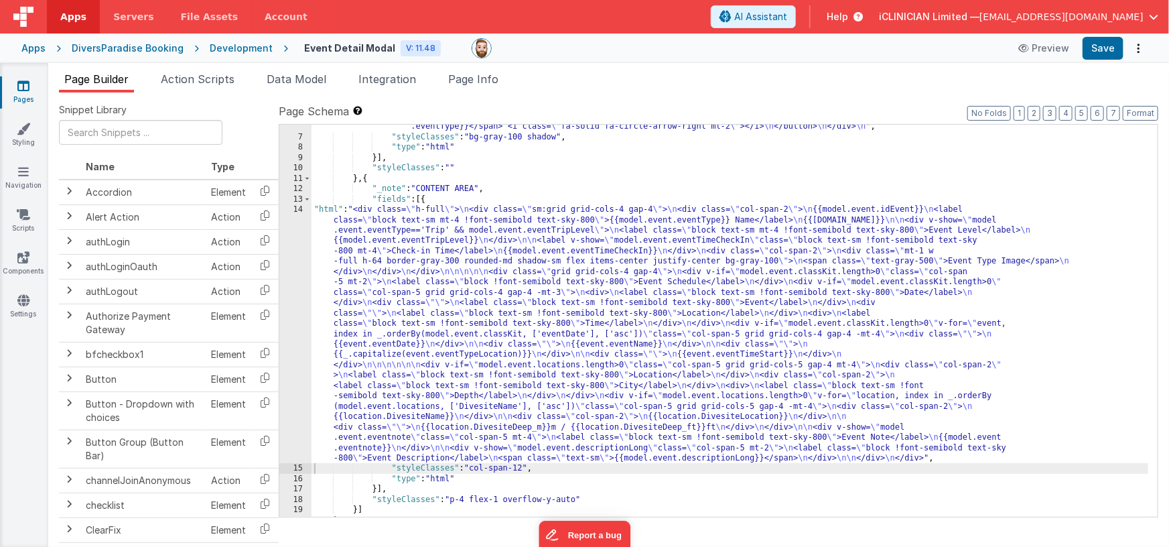
click at [378, 265] on div ""html" : "<div class= \" flex justify-between items-center p-4 \" > \n <button …" at bounding box center [729, 292] width 837 height 486
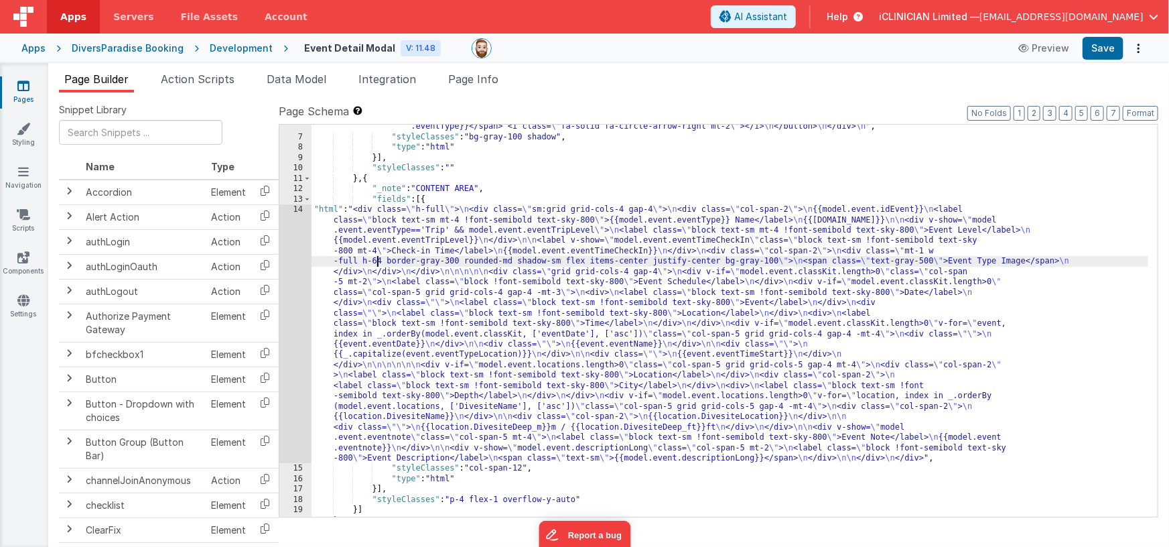
click at [297, 285] on div "14" at bounding box center [295, 333] width 32 height 259
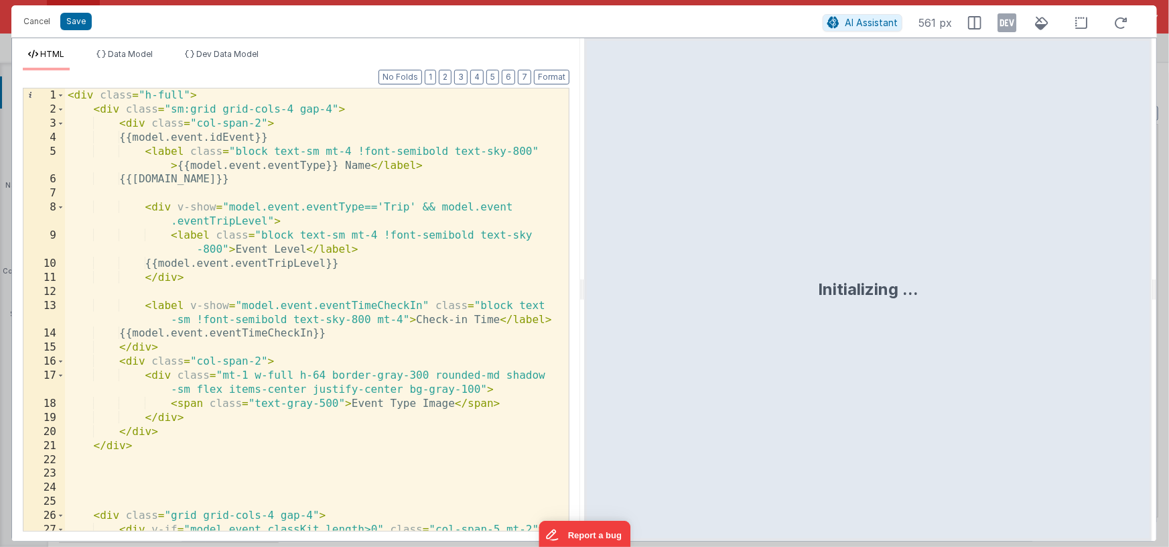
click at [249, 254] on div "< div class = "h-full" > < div class = "sm:grid grid-cols-4 gap-4" > < div clas…" at bounding box center [312, 330] width 494 height 484
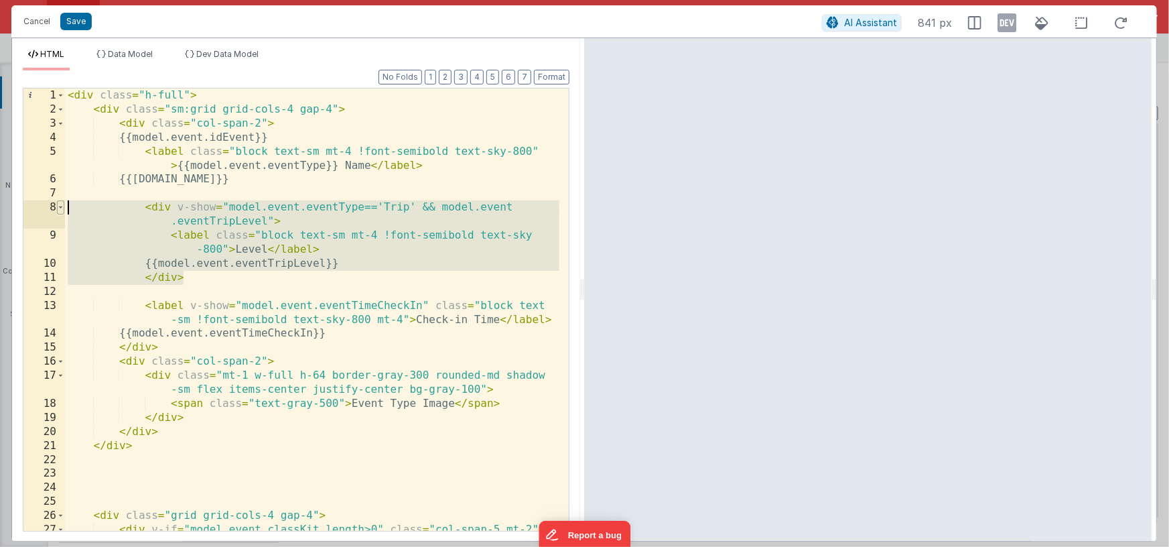
drag, startPoint x: 207, startPoint y: 281, endPoint x: 58, endPoint y: 208, distance: 166.0
click at [58, 208] on div "1 2 3 4 5 6 7 8 9 10 11 12 13 14 15 16 17 18 19 20 21 22 23 24 25 26 27 28 < di…" at bounding box center [296, 309] width 547 height 443
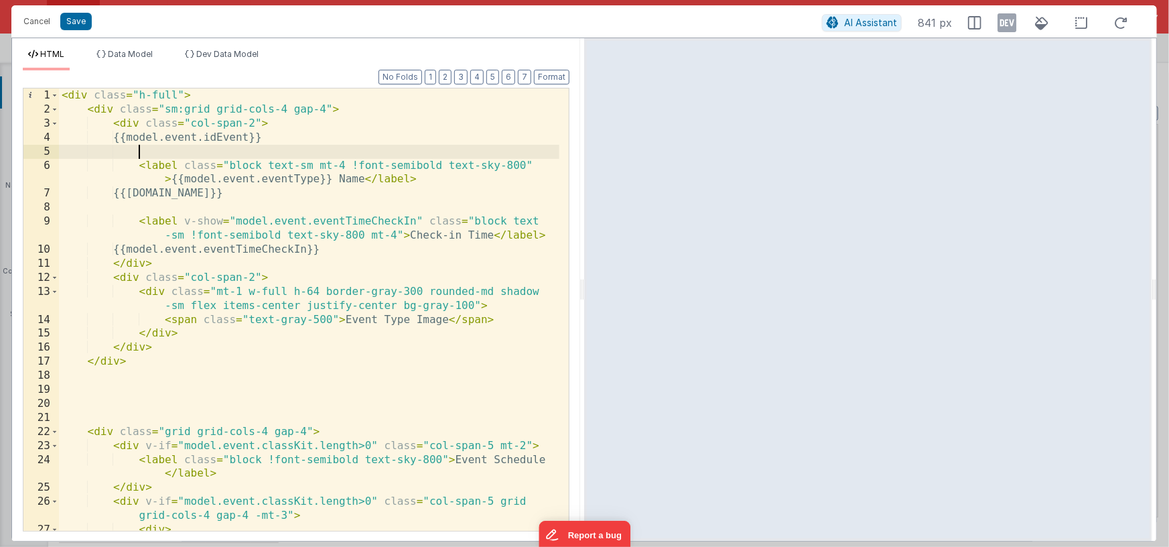
paste textarea
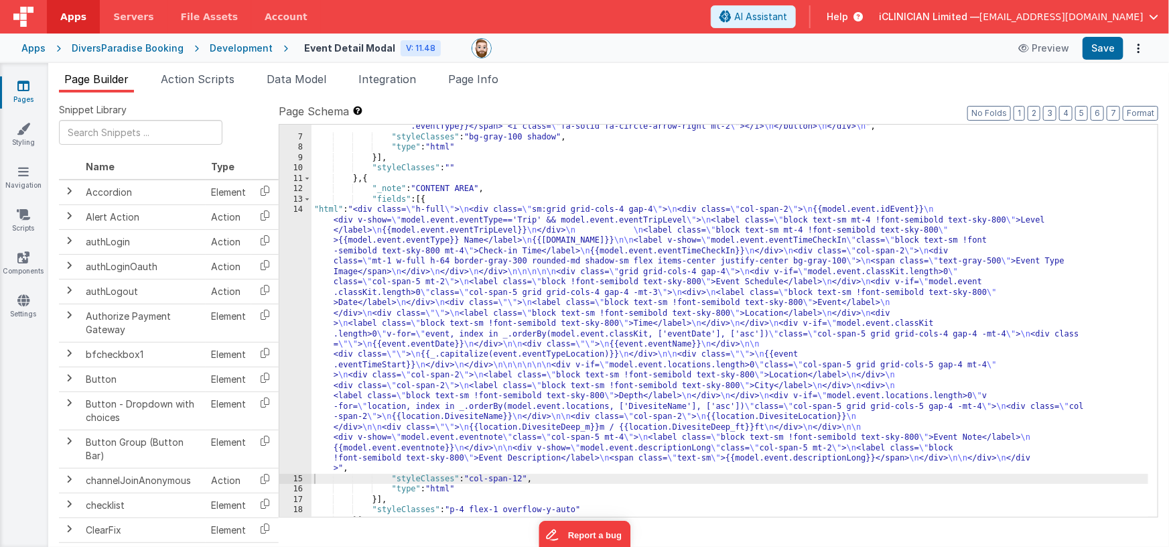
click at [23, 91] on icon at bounding box center [23, 85] width 12 height 13
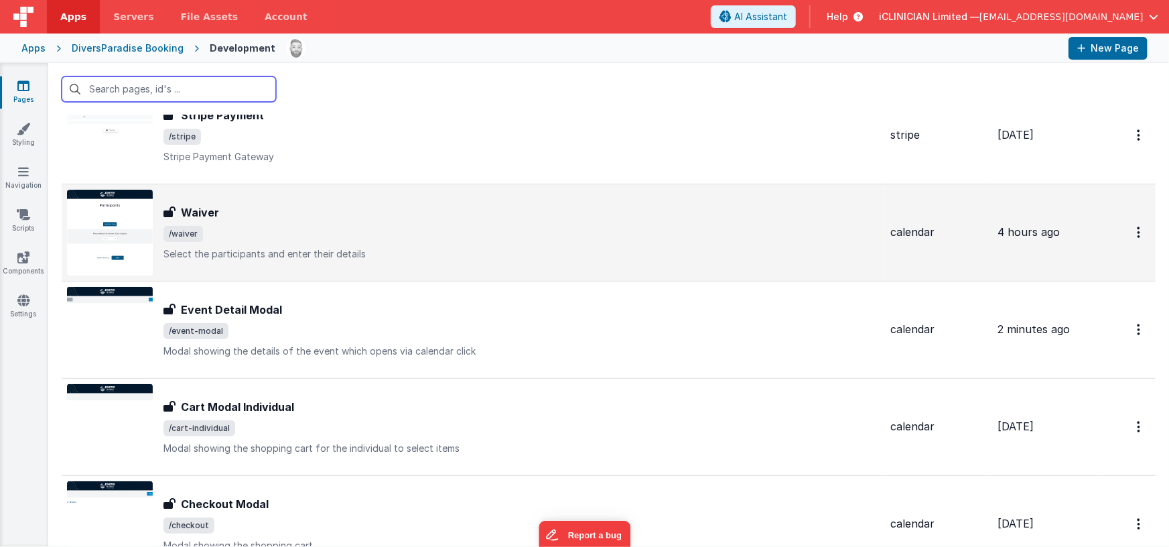
scroll to position [307, 0]
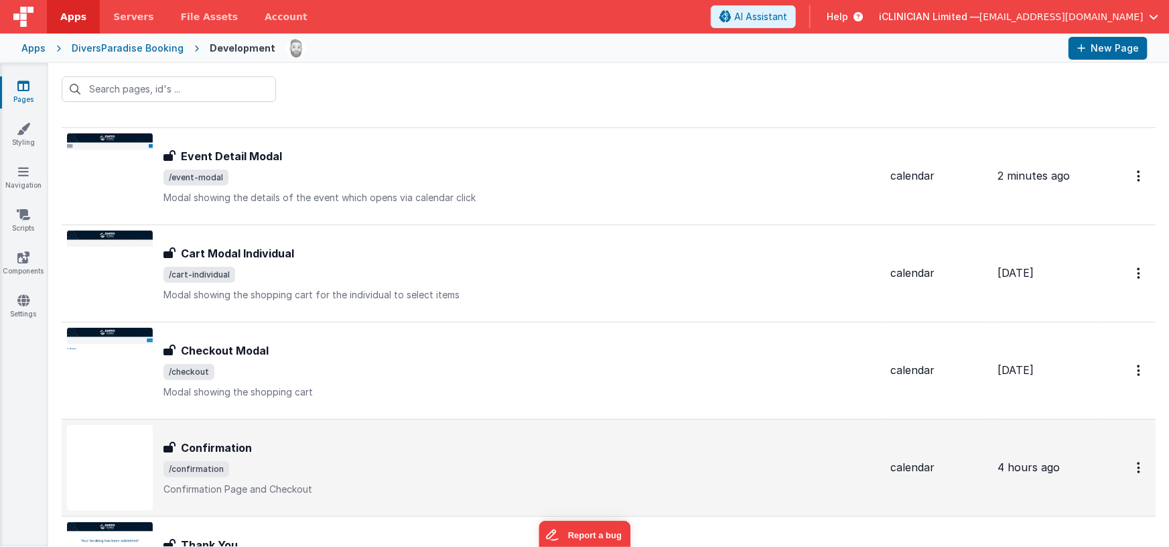
click at [270, 445] on div "Confirmation" at bounding box center [521, 447] width 716 height 16
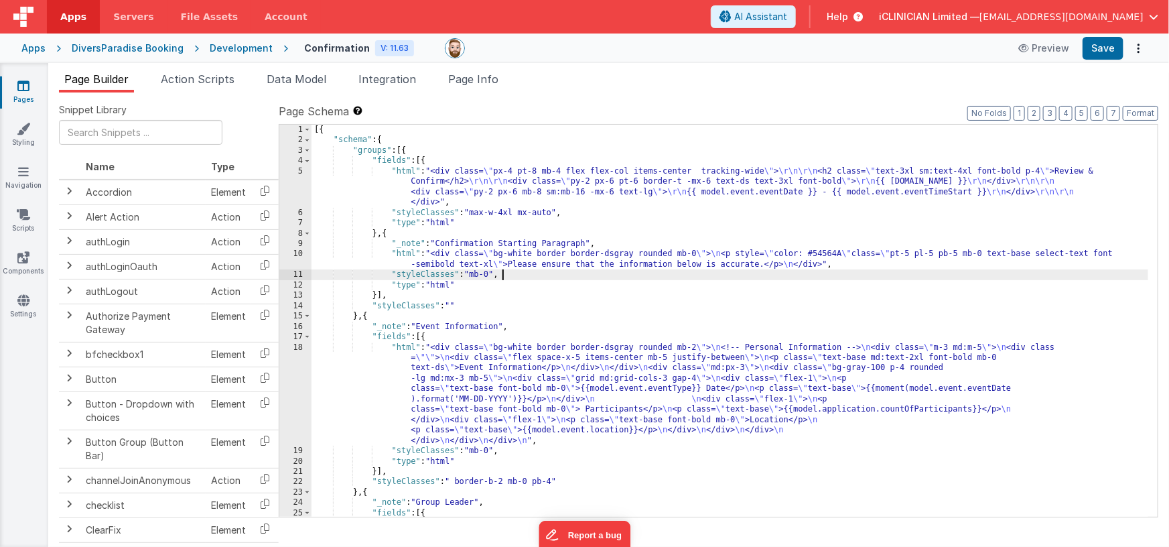
click at [544, 275] on div "[{ "schema" : { "groups" : [{ "fields" : [{ "html" : "<div class= \" px-4 pt-8 …" at bounding box center [729, 383] width 837 height 516
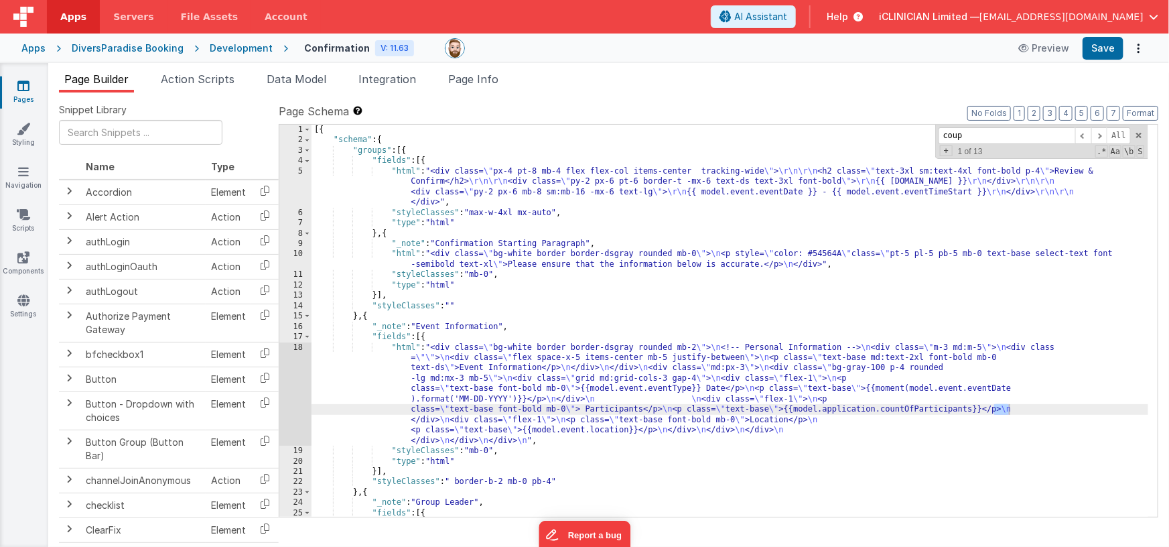
scroll to position [580, 0]
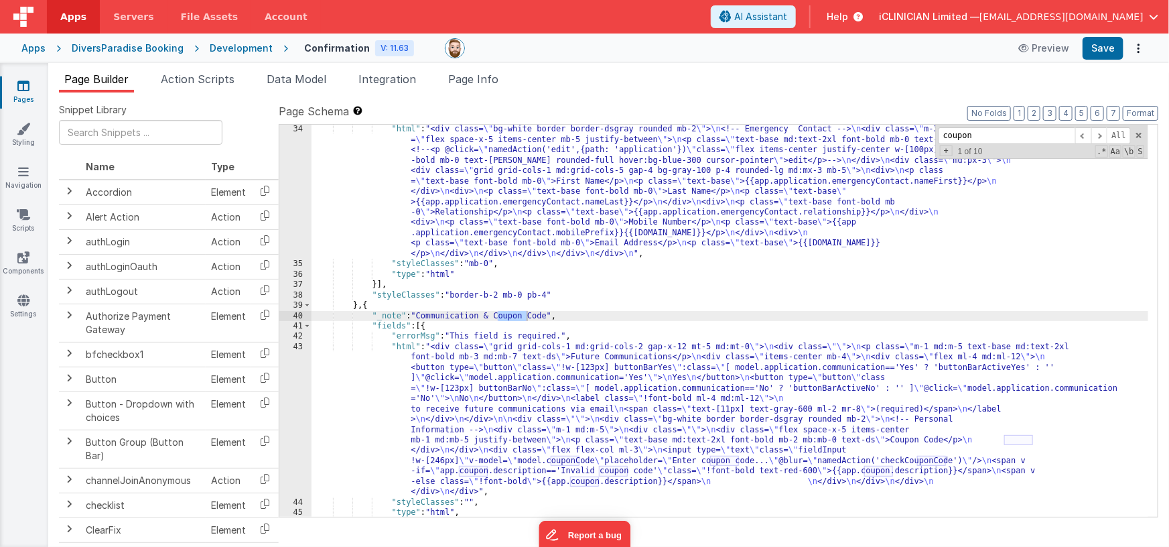
type input "coupon"
click at [523, 416] on div ""html" : "<div class= \" bg-white border border-dsgray rounded mb-2 \" > \n <!-…" at bounding box center [729, 392] width 837 height 537
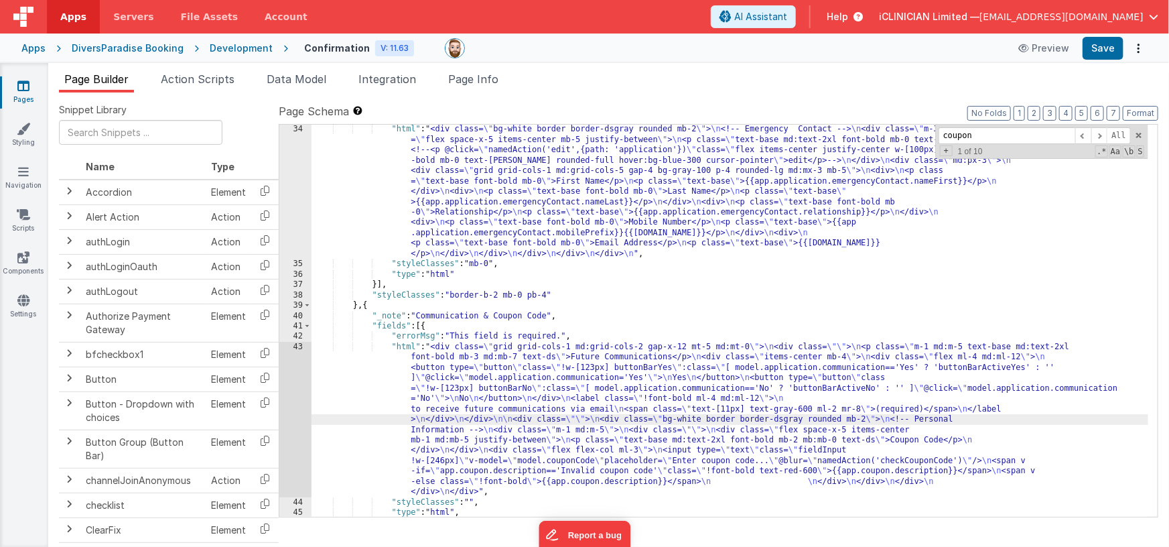
click at [289, 410] on div "43" at bounding box center [295, 419] width 32 height 155
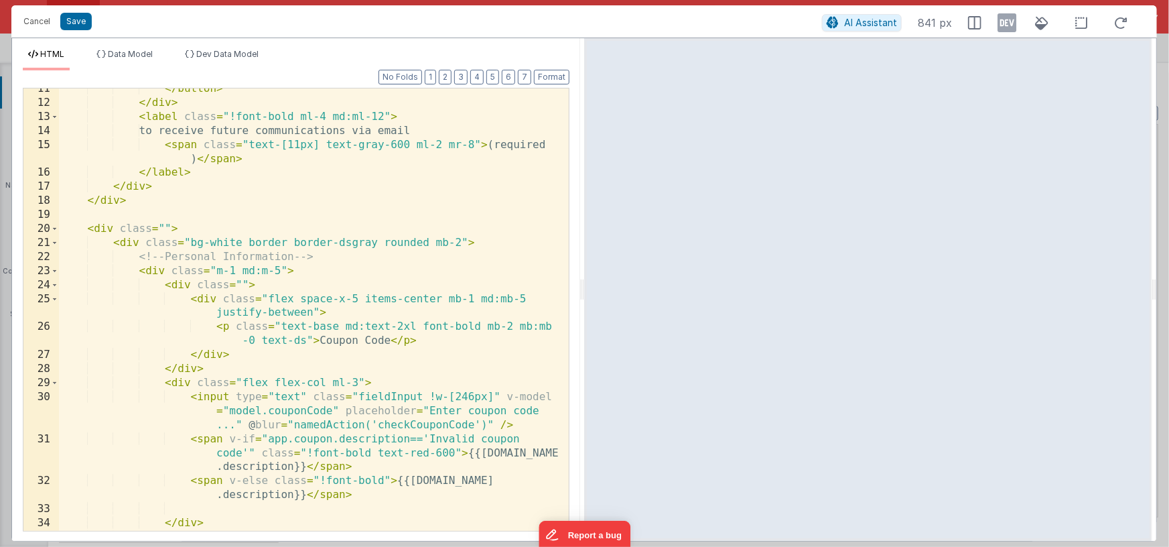
scroll to position [300, 0]
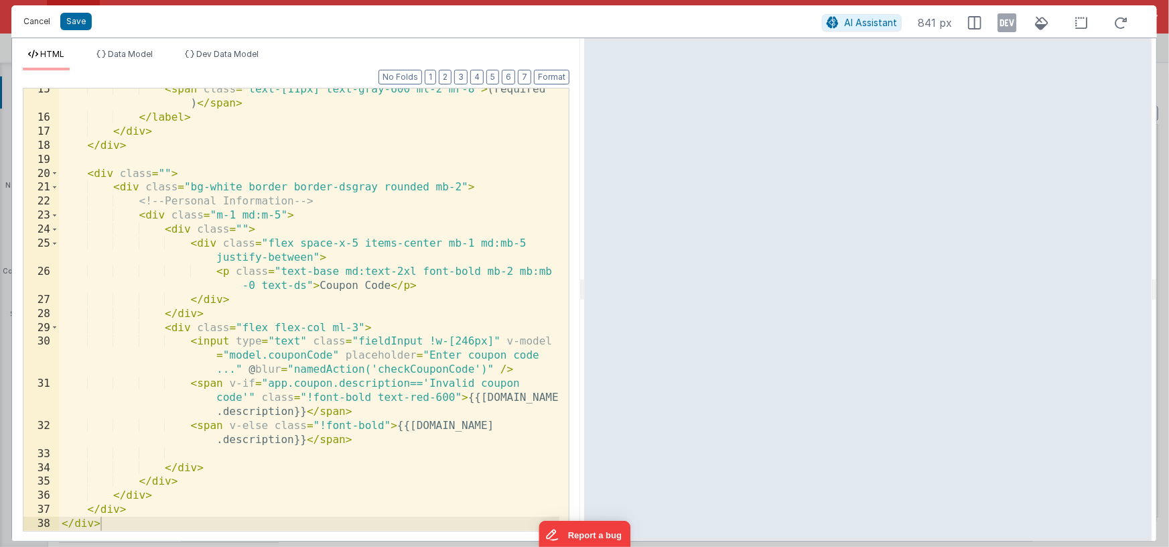
drag, startPoint x: 49, startPoint y: 25, endPoint x: 87, endPoint y: 28, distance: 38.3
click at [49, 25] on button "Cancel" at bounding box center [37, 21] width 40 height 19
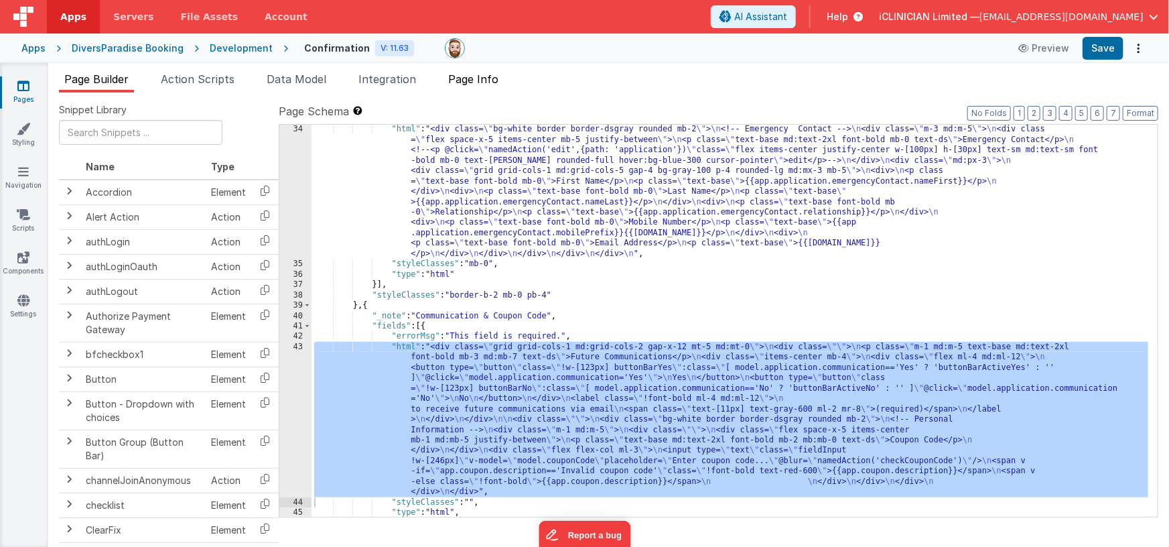
click at [451, 72] on span "Page Info" at bounding box center [473, 78] width 50 height 13
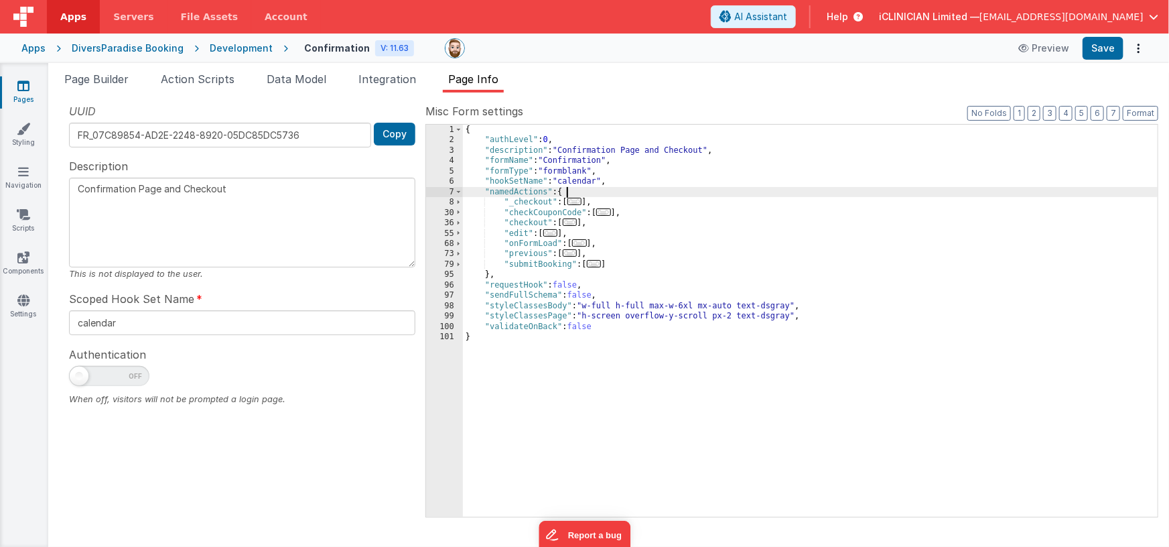
click at [700, 196] on div "{ "authLevel" : 0 , "description" : "Confirmation Page and Checkout" , "formNam…" at bounding box center [810, 331] width 695 height 413
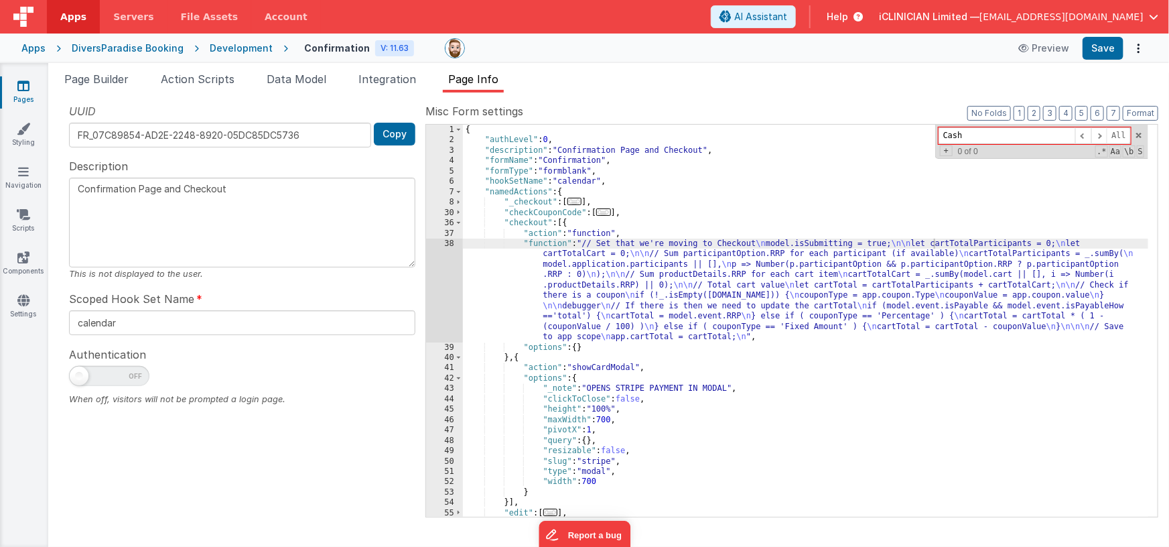
type input "Cash"
click at [198, 170] on div "Description Confirmation Page and Checkout This is not displayed to the user." at bounding box center [242, 219] width 346 height 122
click at [95, 82] on span "Page Builder" at bounding box center [96, 78] width 64 height 13
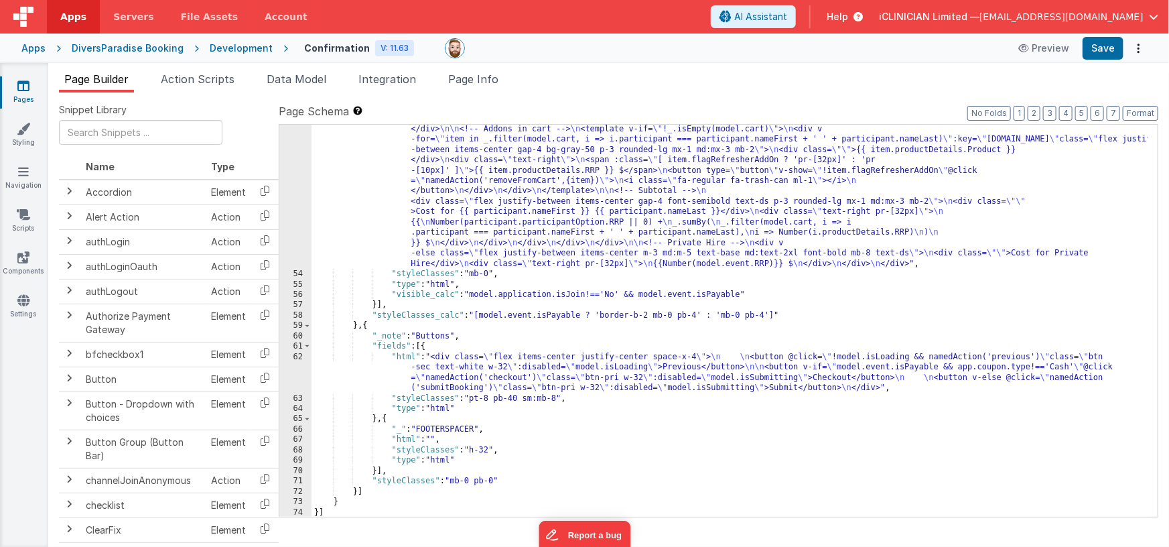
scroll to position [1129, 0]
drag, startPoint x: 481, startPoint y: 361, endPoint x: 473, endPoint y: 362, distance: 8.1
click at [481, 361] on div ""html" : "<div class= \" bg-white border border-dsgray rounded mb-2 \" > \n <!-…" at bounding box center [729, 356] width 837 height 630
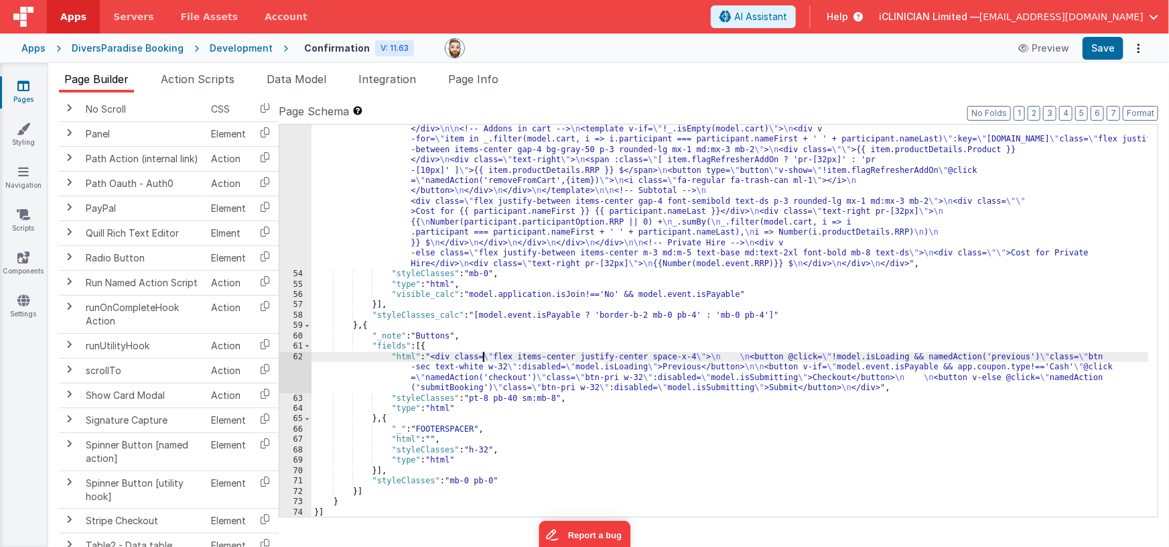
scroll to position [1635, 0]
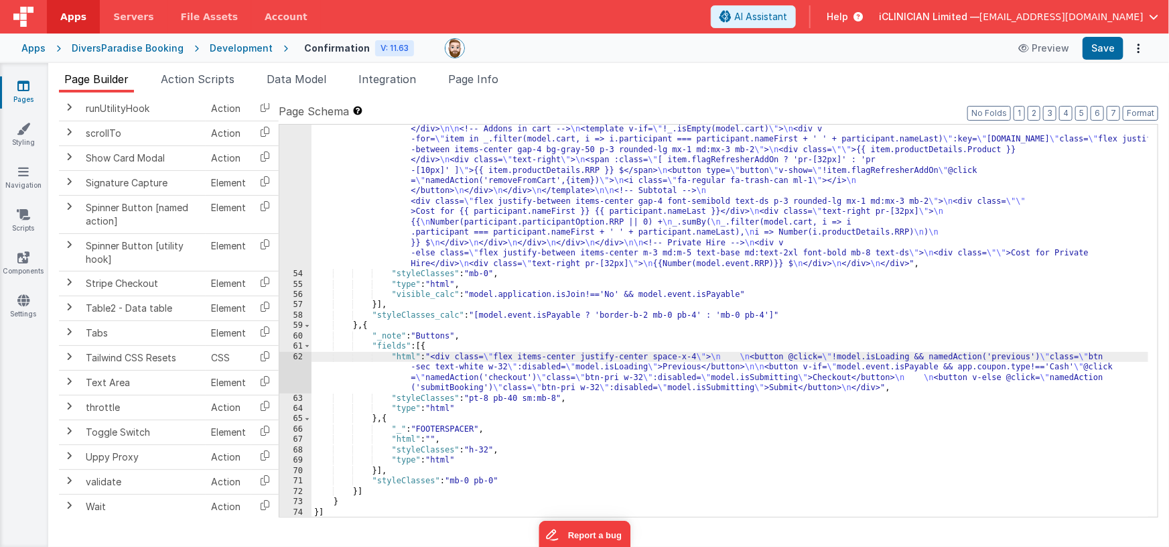
click at [306, 363] on div "62" at bounding box center [295, 373] width 32 height 42
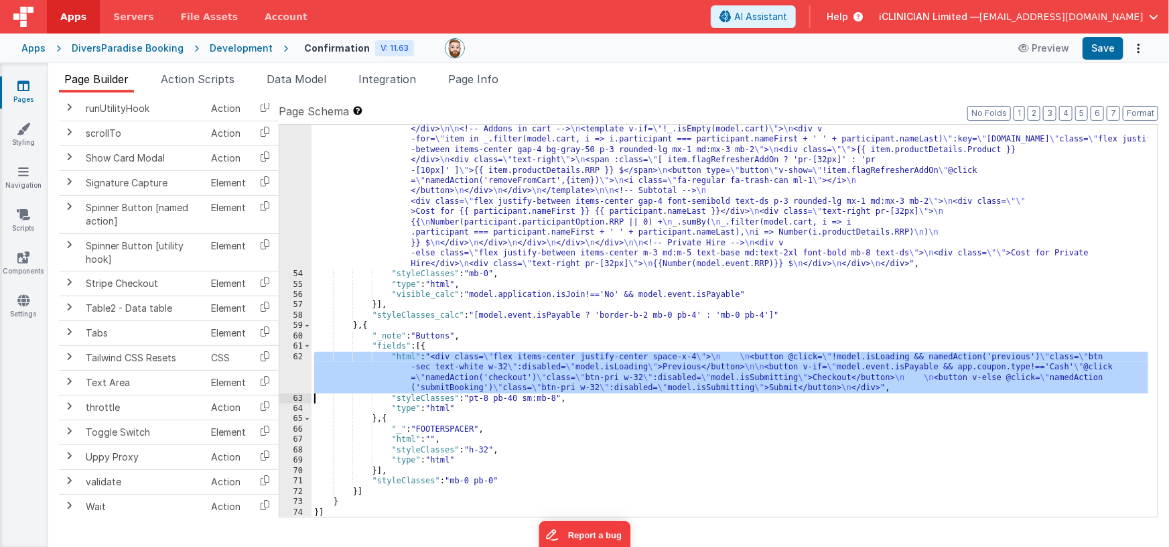
click at [293, 376] on div "62" at bounding box center [295, 373] width 32 height 42
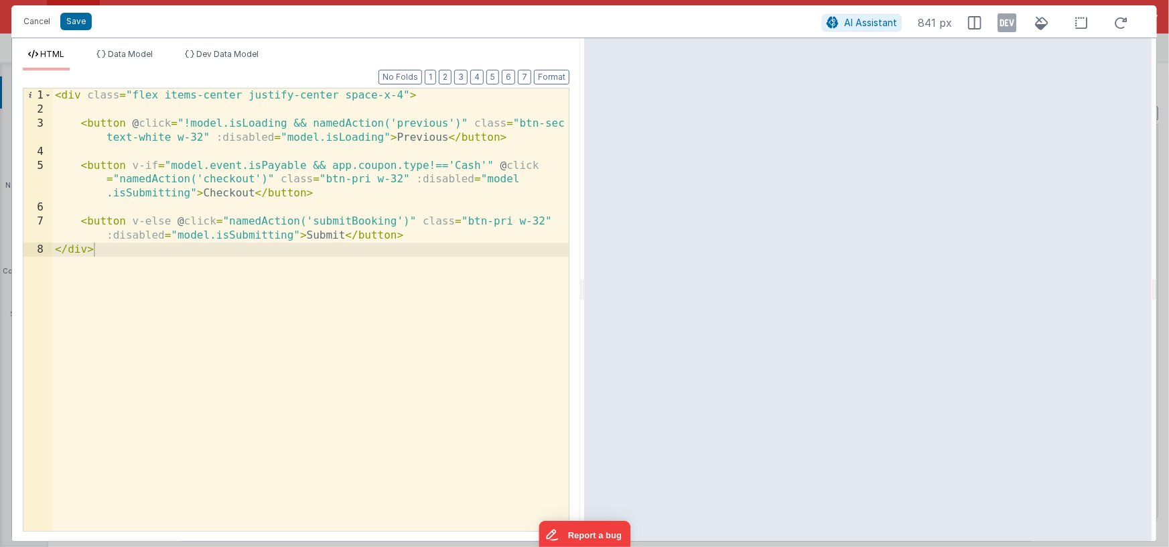
click at [471, 167] on div "< div class = "flex items-center justify-center space-x-4" > < button @ click =…" at bounding box center [310, 323] width 516 height 470
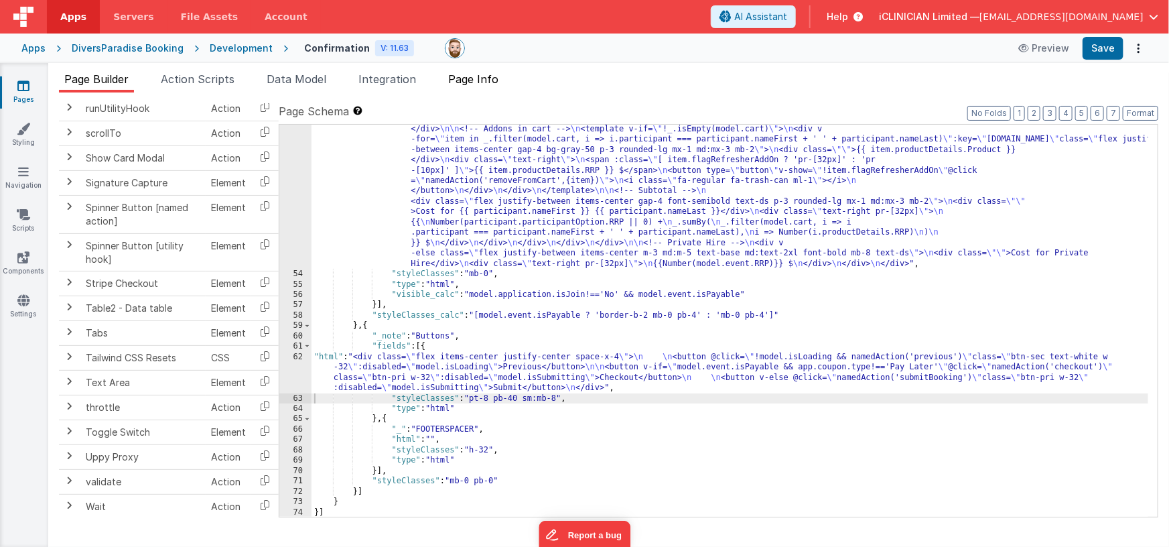
click at [474, 82] on span "Page Info" at bounding box center [473, 78] width 50 height 13
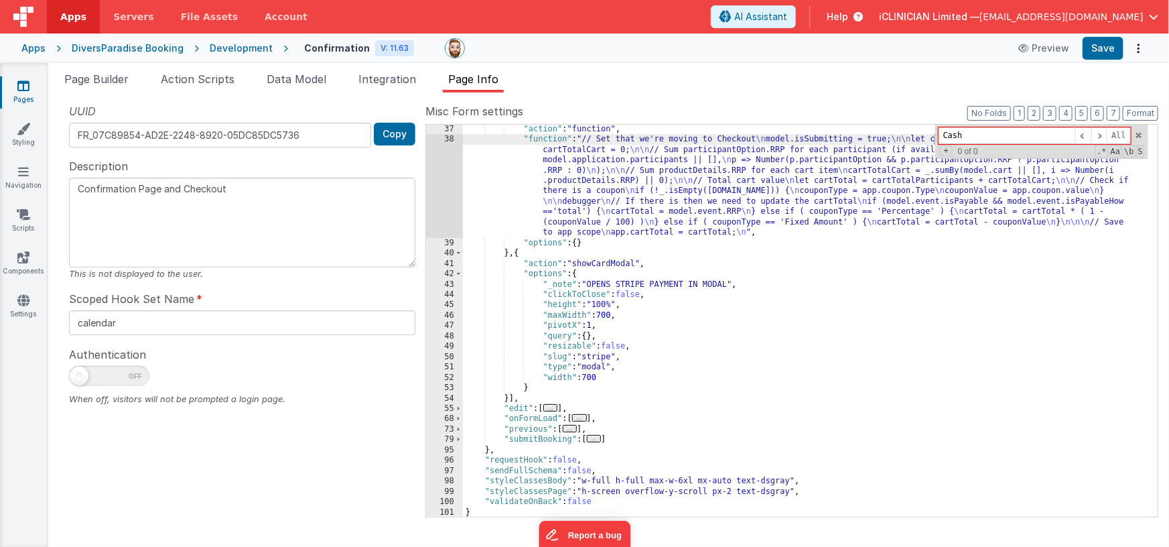
scroll to position [104, 0]
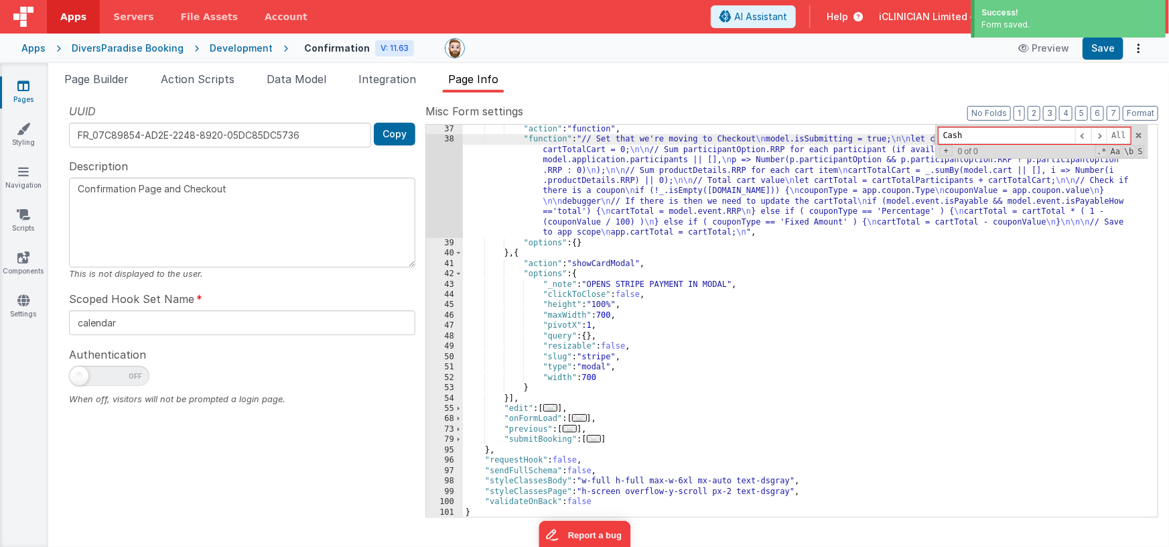
click at [594, 438] on span "..." at bounding box center [594, 438] width 15 height 7
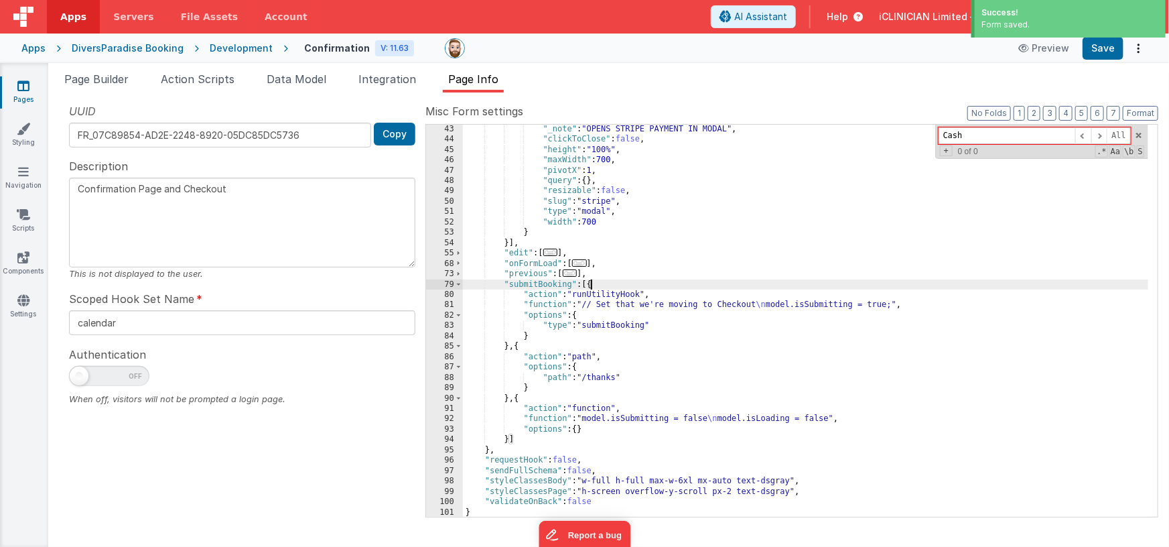
scroll to position [259, 0]
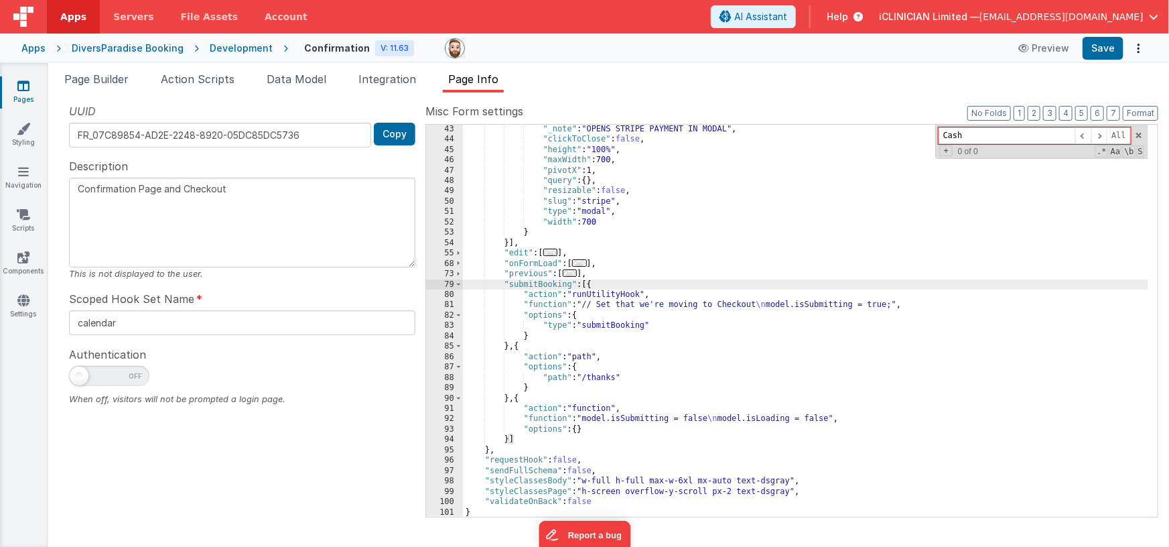
click at [25, 90] on icon at bounding box center [23, 85] width 12 height 13
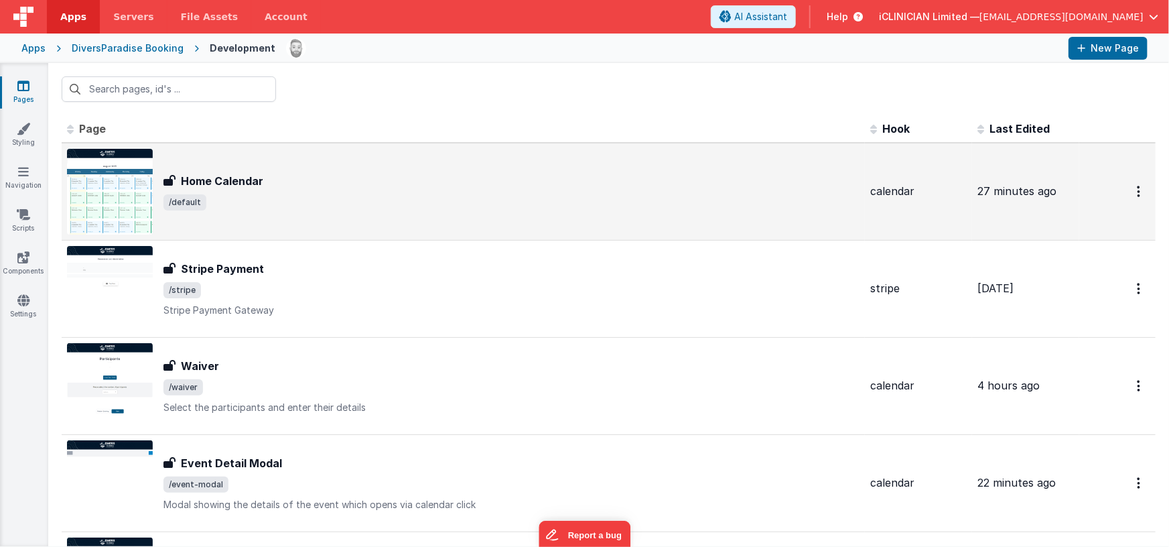
click at [200, 193] on div "Home Calendar Home Calendar /default" at bounding box center [511, 192] width 696 height 38
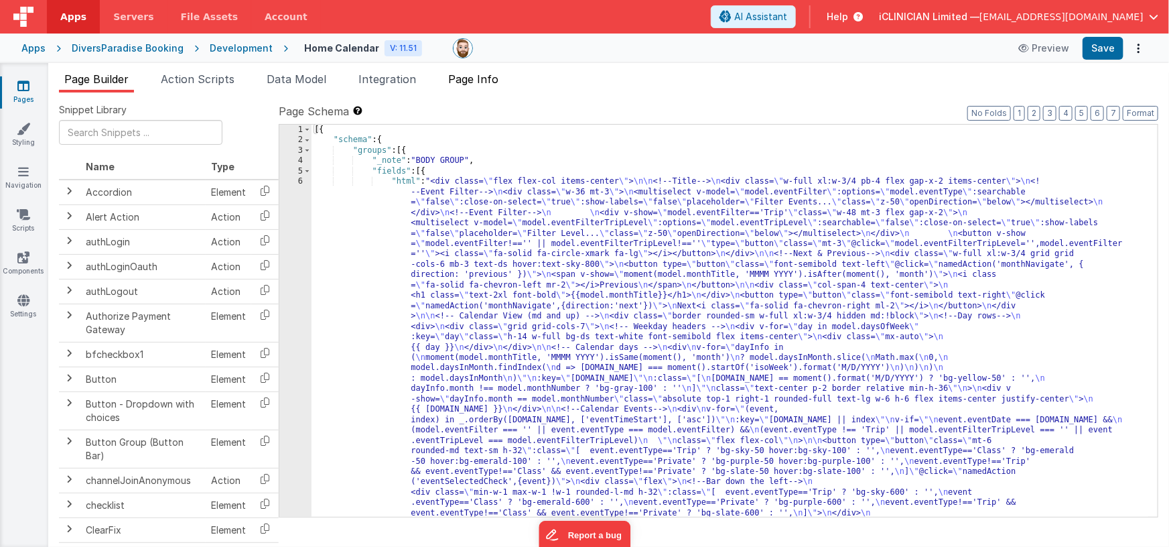
click at [478, 78] on span "Page Info" at bounding box center [473, 78] width 50 height 13
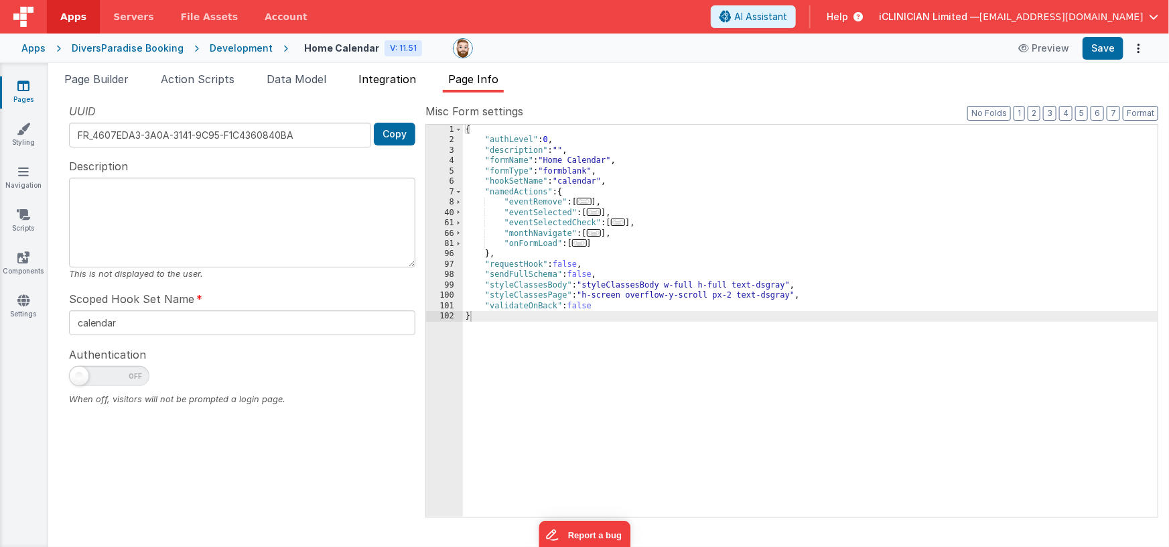
click at [372, 76] on span "Integration" at bounding box center [387, 78] width 58 height 13
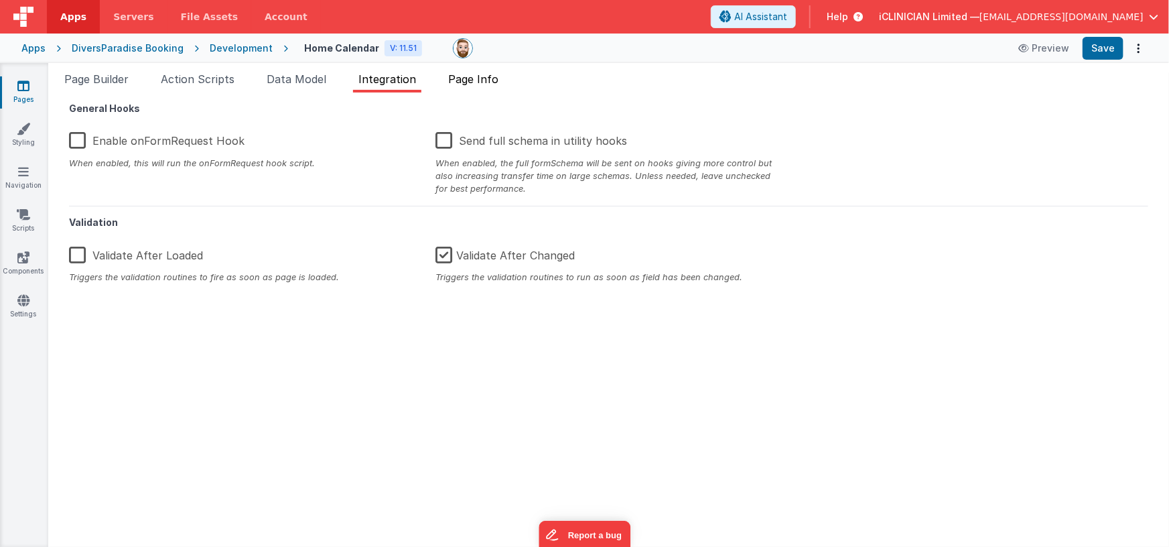
click at [469, 78] on span "Page Info" at bounding box center [473, 78] width 50 height 13
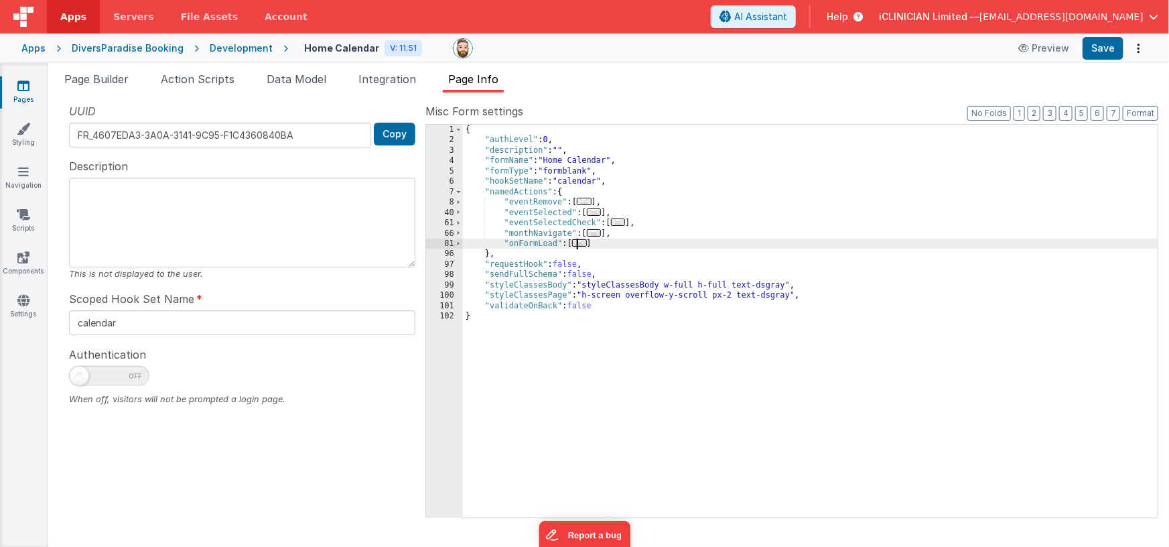
click at [583, 244] on span "..." at bounding box center [579, 242] width 15 height 7
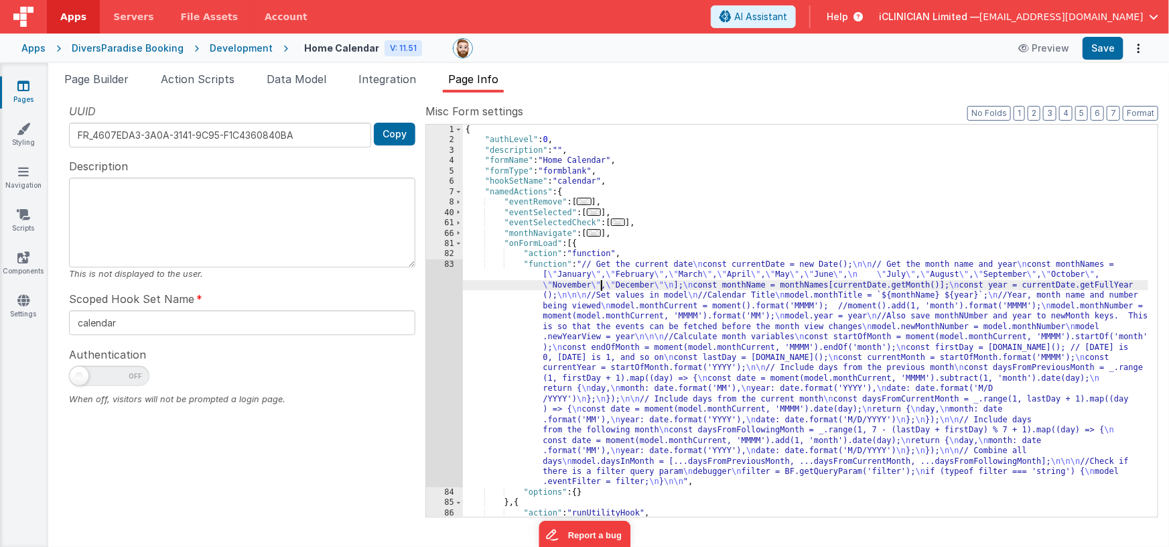
click at [602, 286] on div "{ "authLevel" : 0 , "description" : "" , "formName" : "Home Calendar" , "formTy…" at bounding box center [806, 331] width 686 height 413
click at [445, 312] on div "83" at bounding box center [444, 373] width 37 height 228
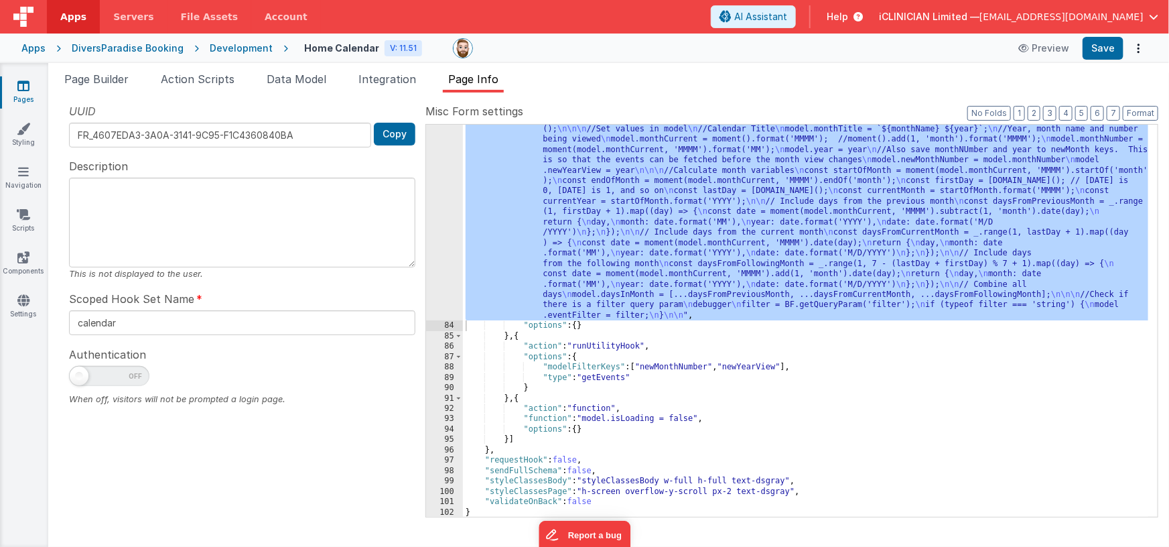
scroll to position [133, 0]
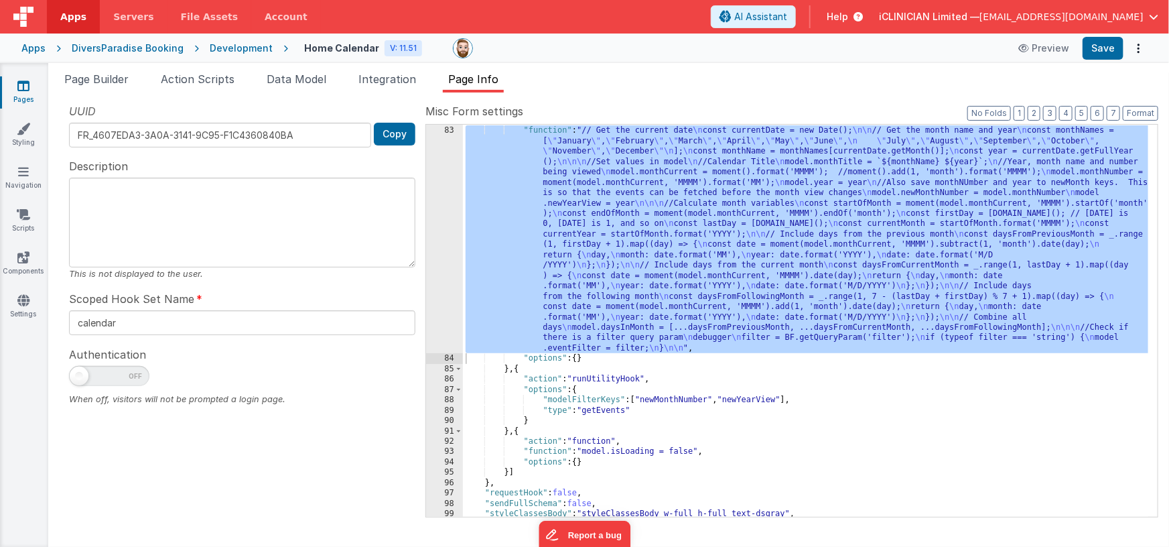
click at [604, 249] on div ""action" : "function" , "function" : "// Get the current date \n const currentD…" at bounding box center [806, 321] width 686 height 413
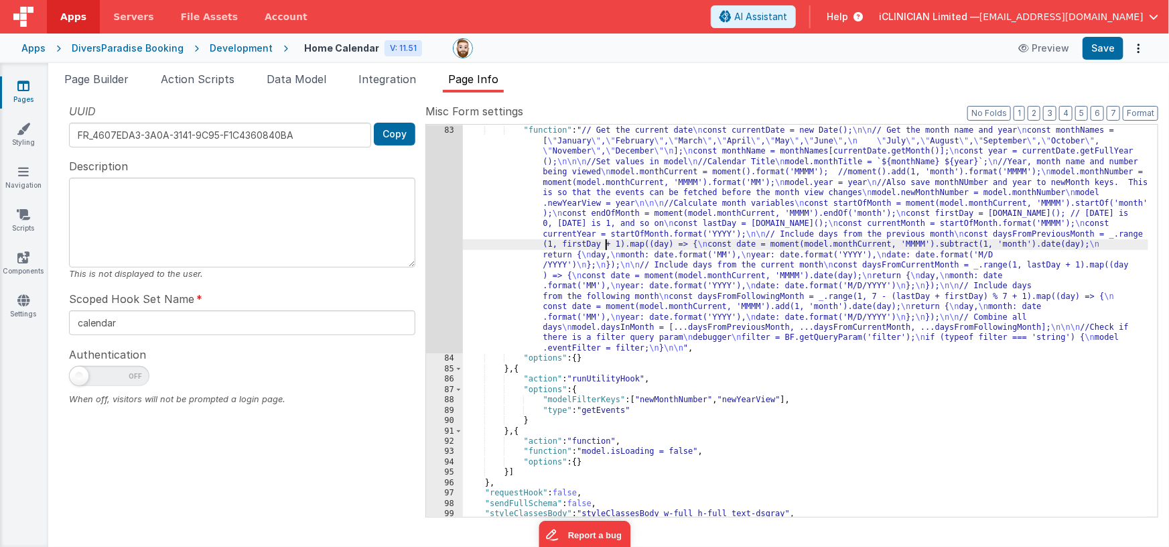
click at [431, 259] on div "83" at bounding box center [444, 239] width 37 height 228
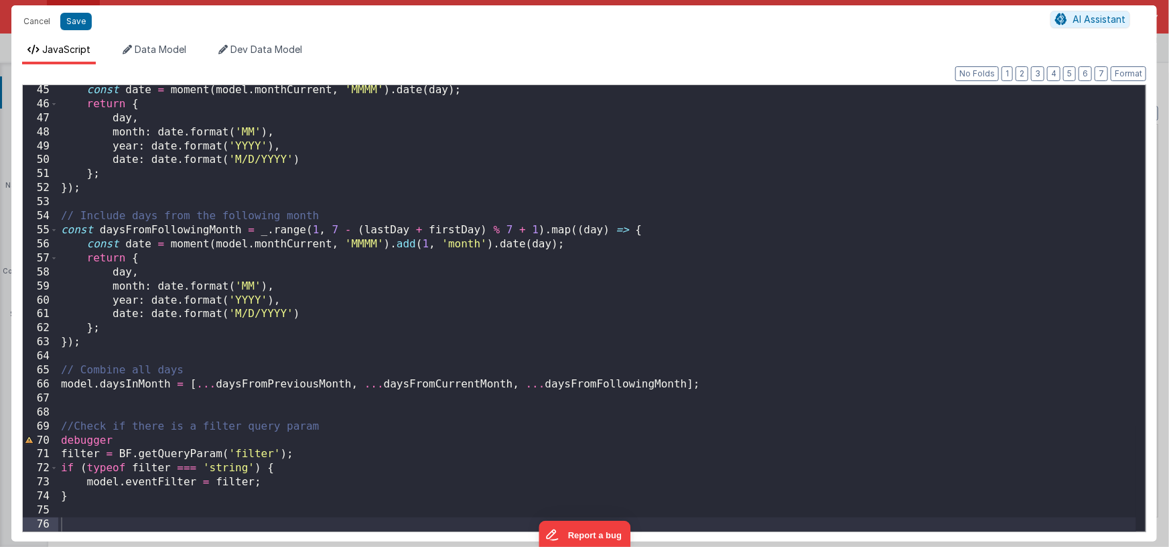
scroll to position [615, 0]
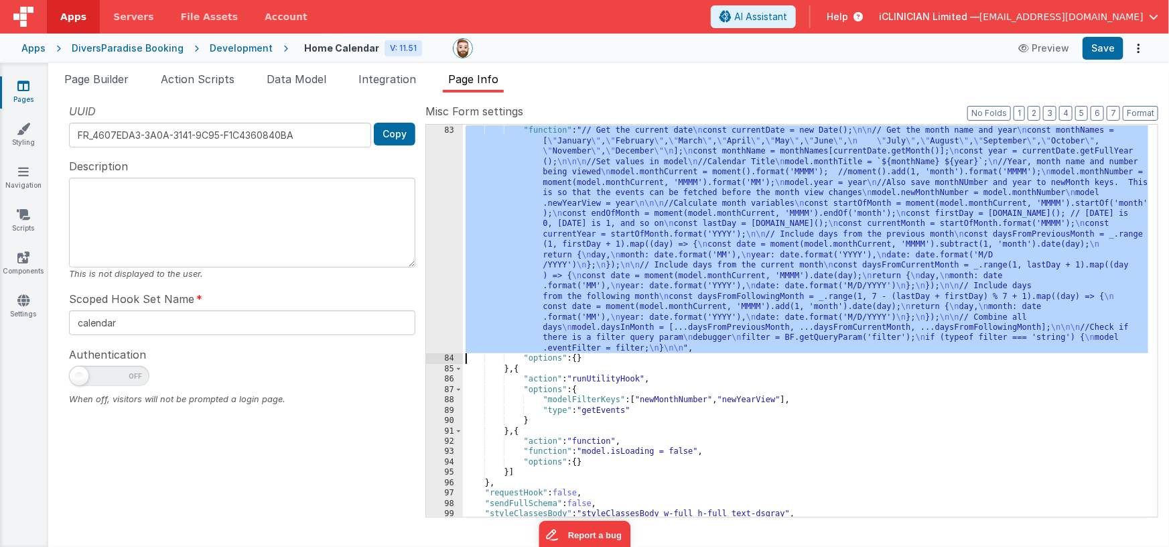
click at [618, 306] on div ""action" : "function" , "function" : "// Get the current date \n const currentD…" at bounding box center [806, 321] width 686 height 413
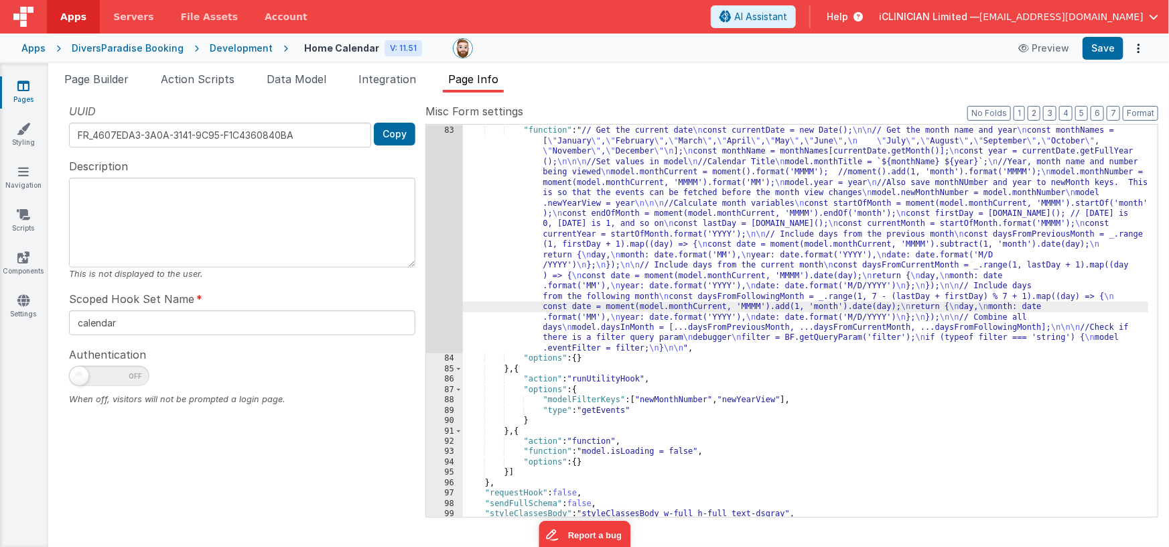
click at [443, 294] on div "83" at bounding box center [444, 239] width 37 height 228
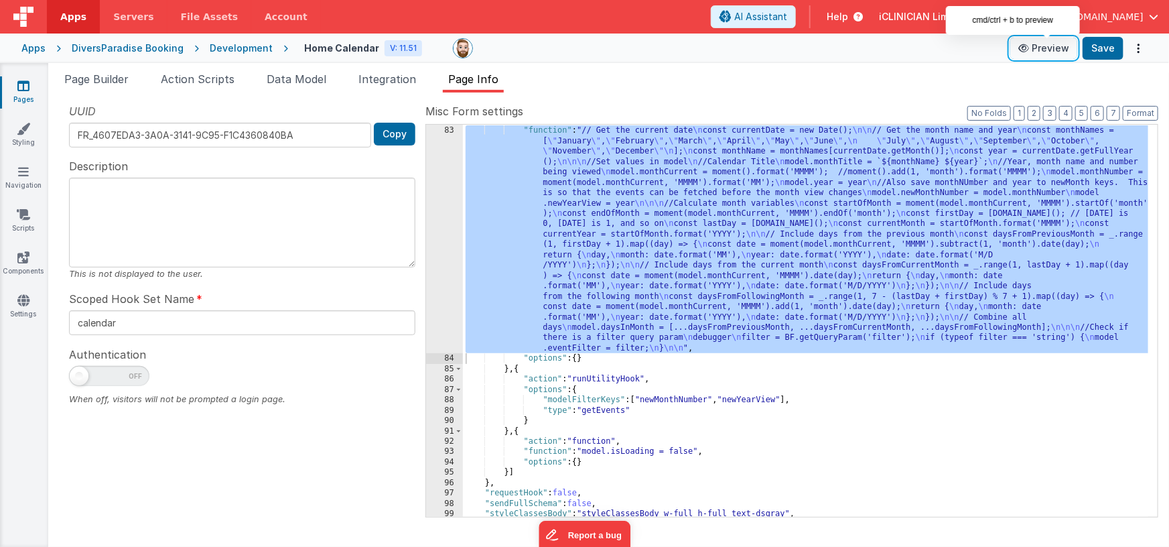
click at [1046, 48] on button "Preview" at bounding box center [1043, 48] width 67 height 21
click at [31, 47] on div "Apps" at bounding box center [33, 48] width 24 height 13
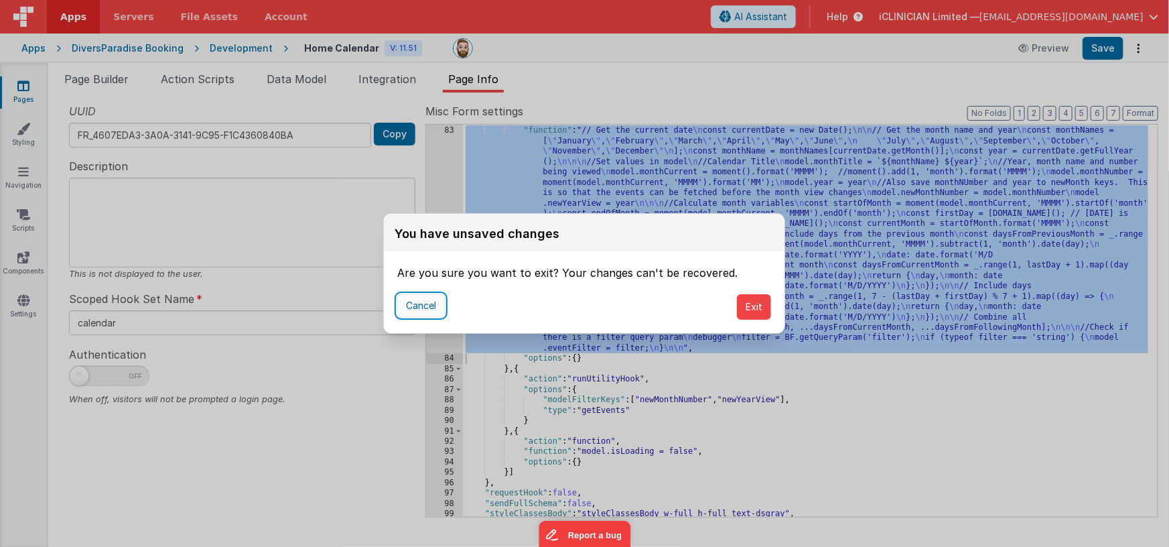
click at [429, 307] on button "Cancel" at bounding box center [421, 305] width 48 height 23
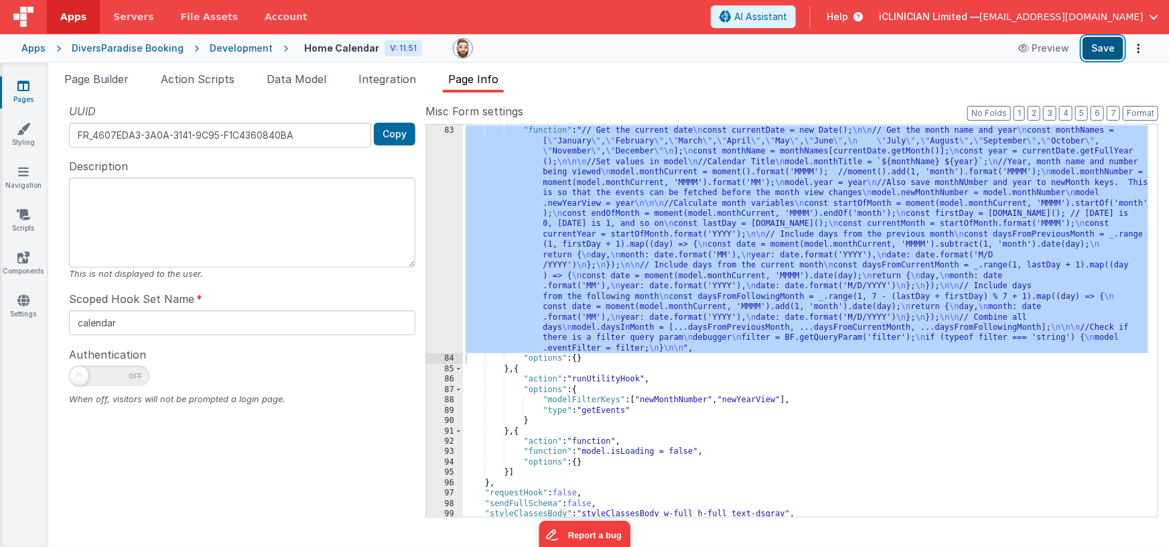
click at [1110, 46] on button "Save" at bounding box center [1103, 48] width 41 height 23
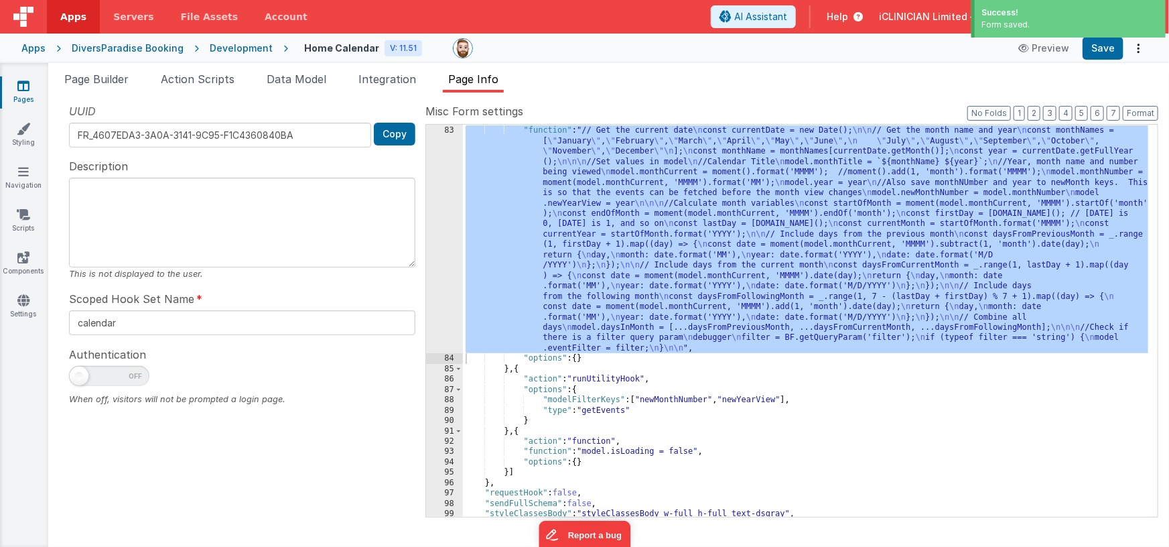
click at [31, 47] on div "Apps" at bounding box center [33, 48] width 24 height 13
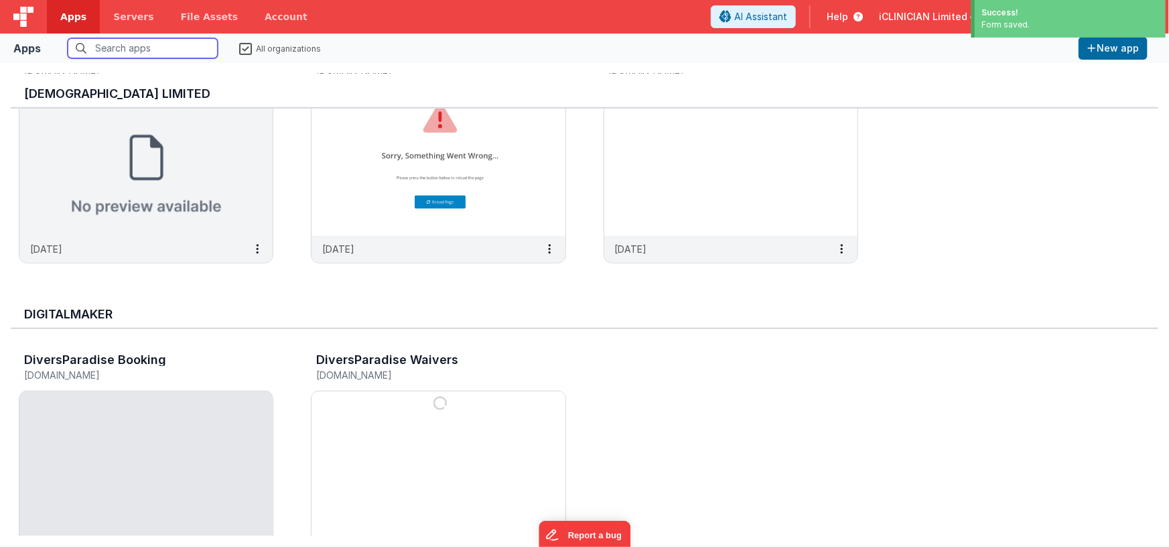
scroll to position [669, 0]
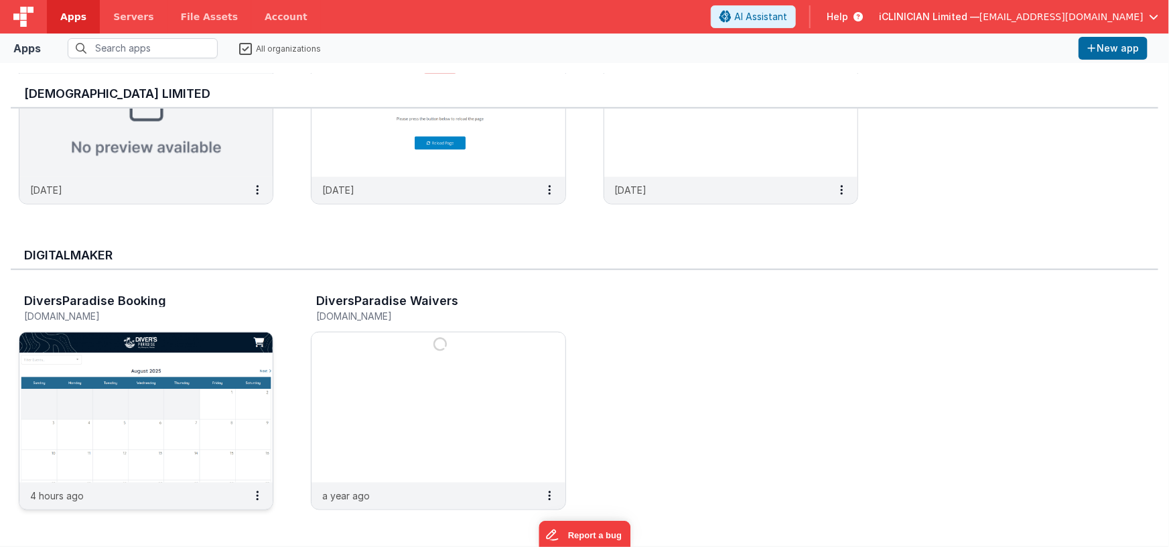
click at [226, 342] on img at bounding box center [145, 407] width 253 height 150
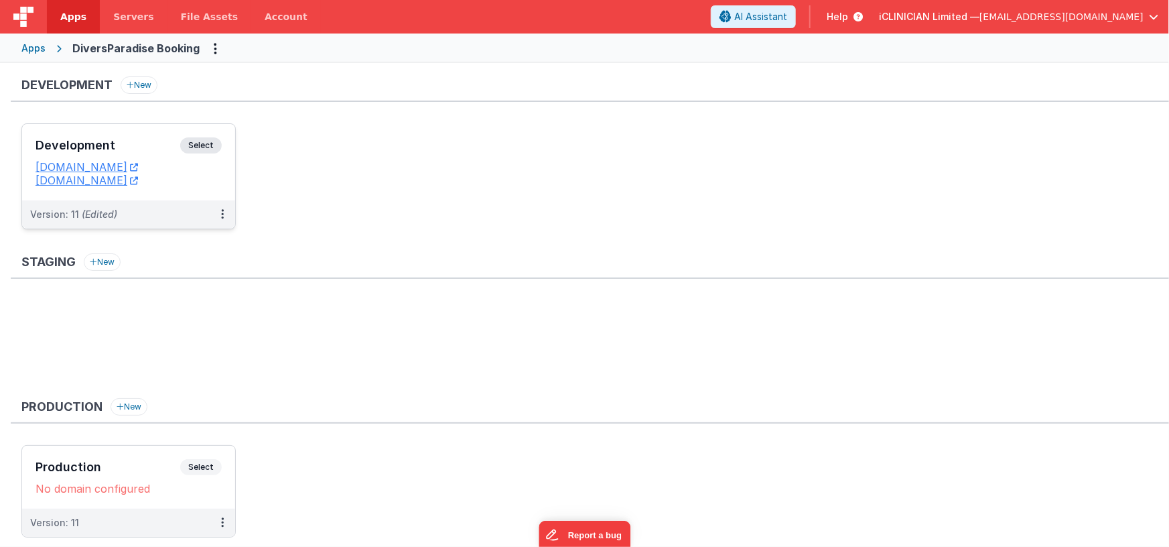
click at [153, 141] on h3 "Development" at bounding box center [108, 145] width 145 height 13
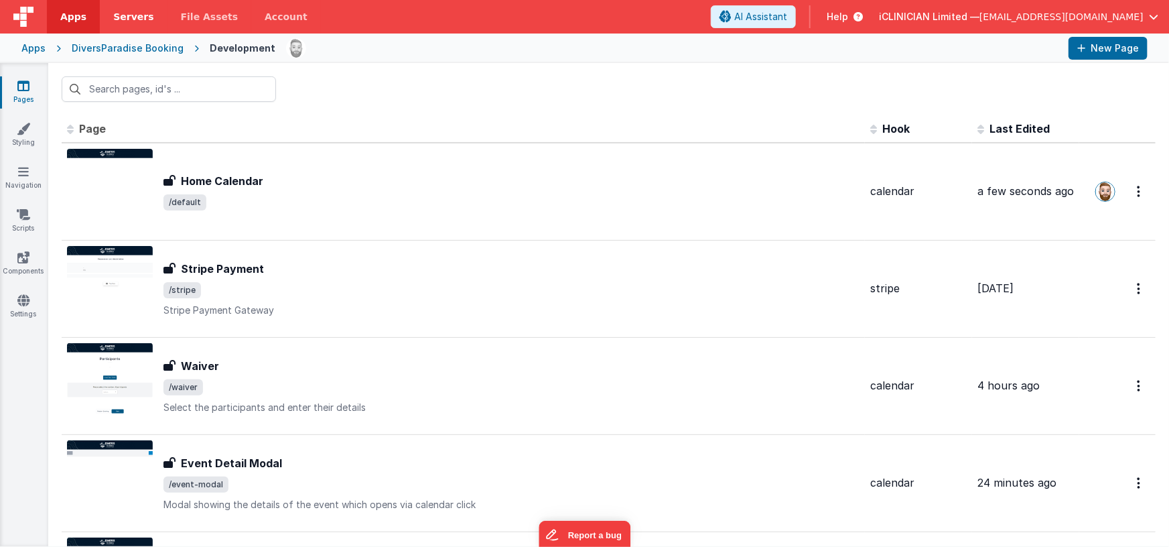
click at [135, 19] on span "Servers" at bounding box center [133, 16] width 40 height 13
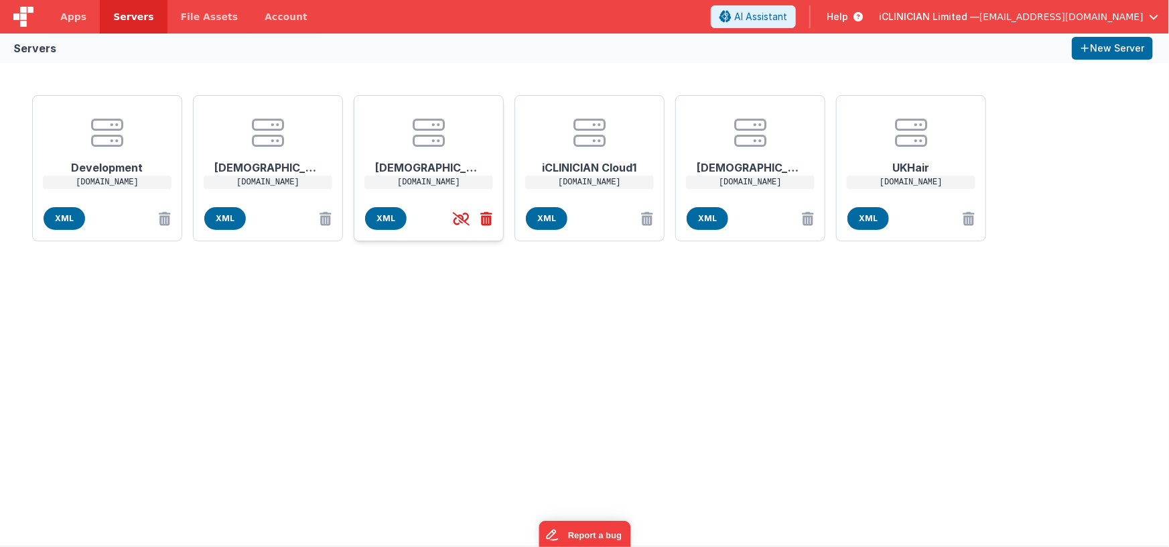
click at [488, 216] on icon at bounding box center [483, 219] width 17 height 22
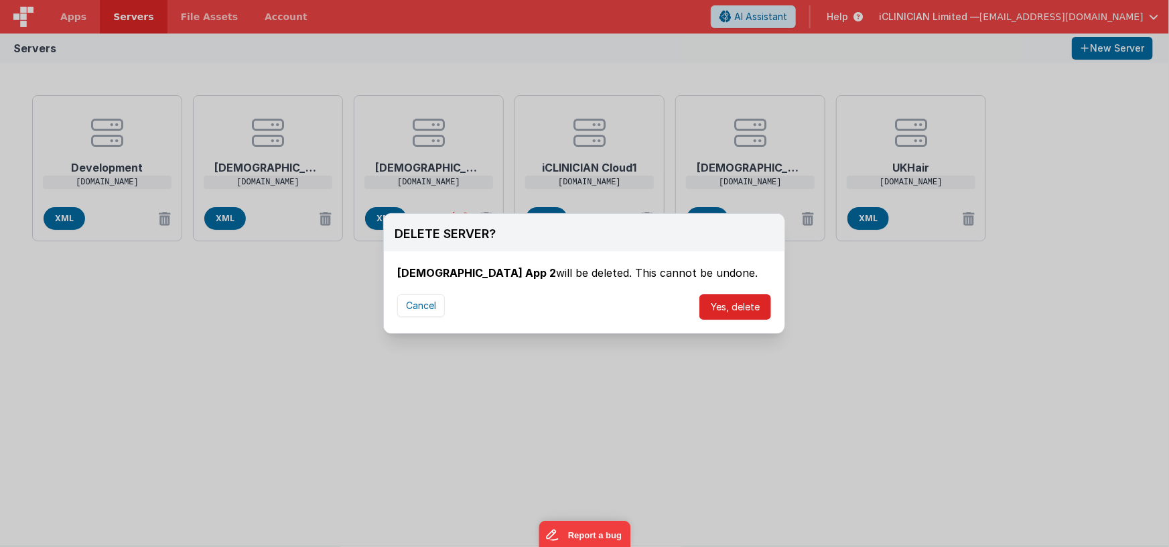
click at [730, 311] on button "Yes, delete" at bounding box center [735, 306] width 72 height 25
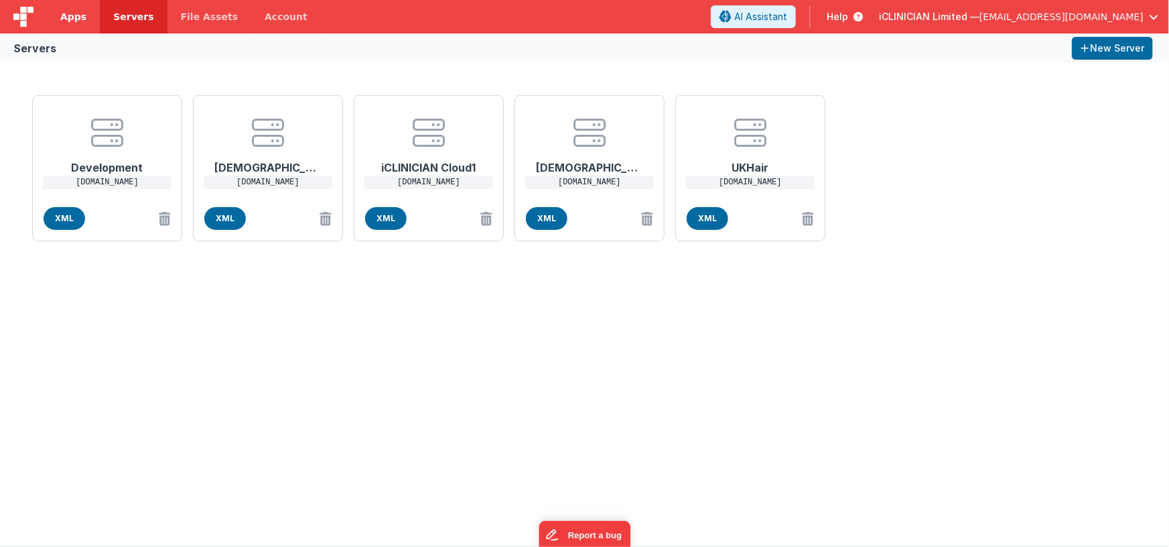
click at [77, 25] on link "Apps" at bounding box center [73, 16] width 53 height 33
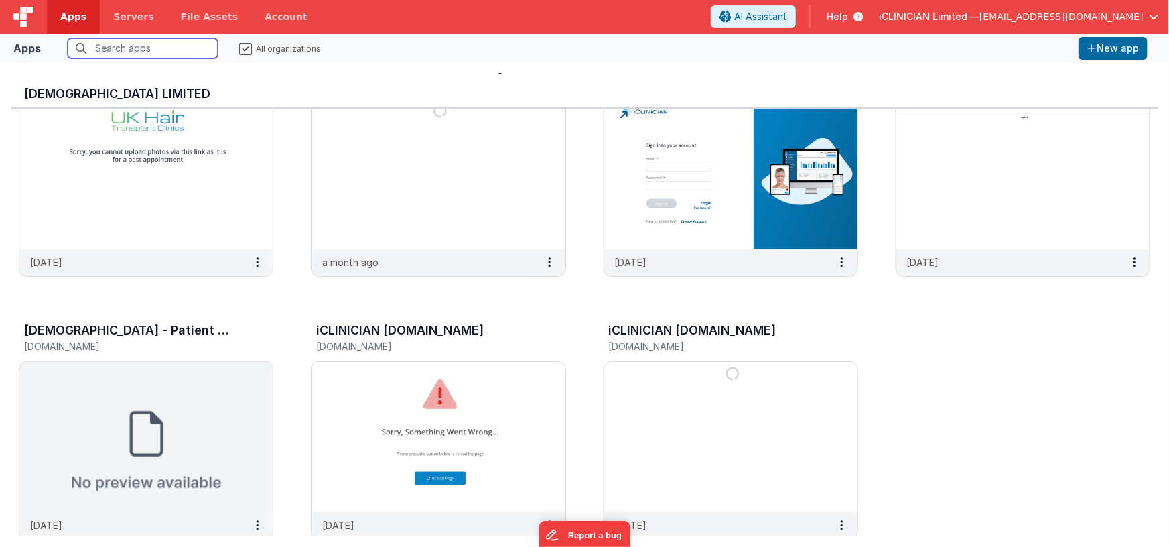
scroll to position [330, 0]
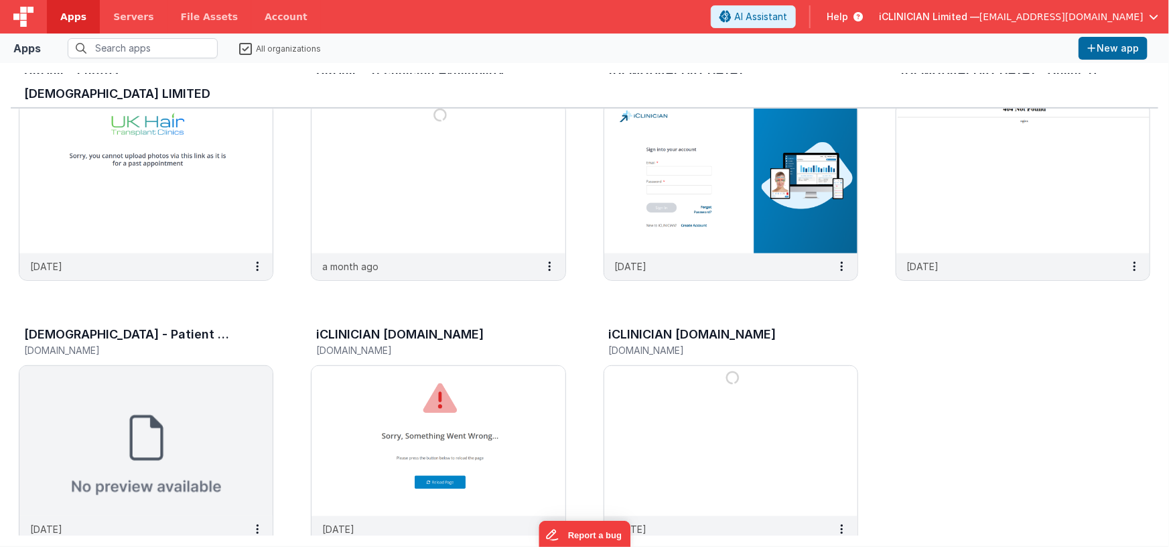
click at [1084, 15] on span "[EMAIL_ADDRESS][DOMAIN_NAME]" at bounding box center [1061, 16] width 164 height 13
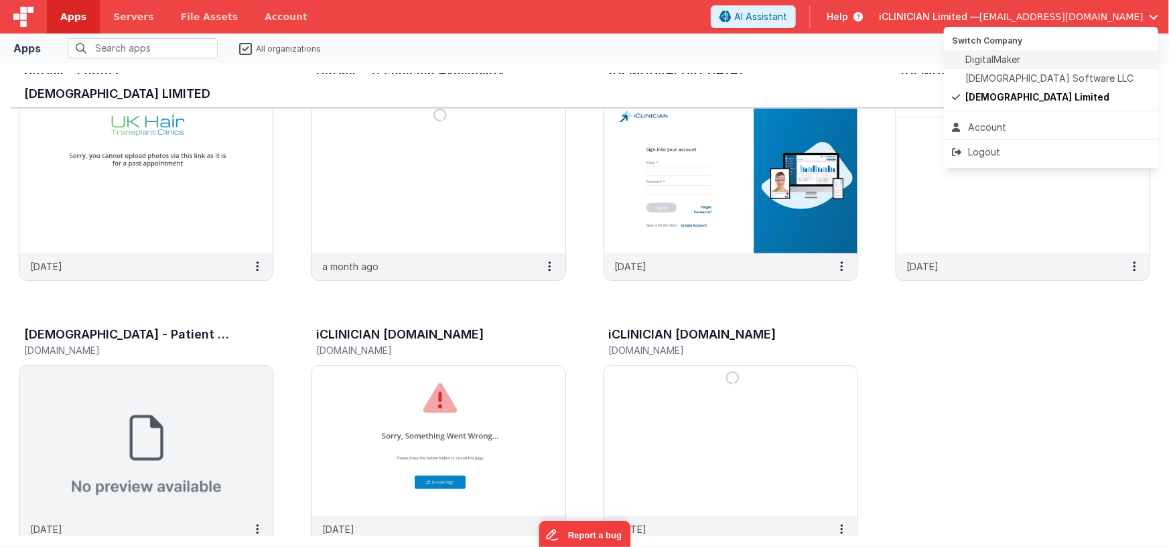
click at [1004, 63] on span "DigitalMaker" at bounding box center [992, 59] width 55 height 13
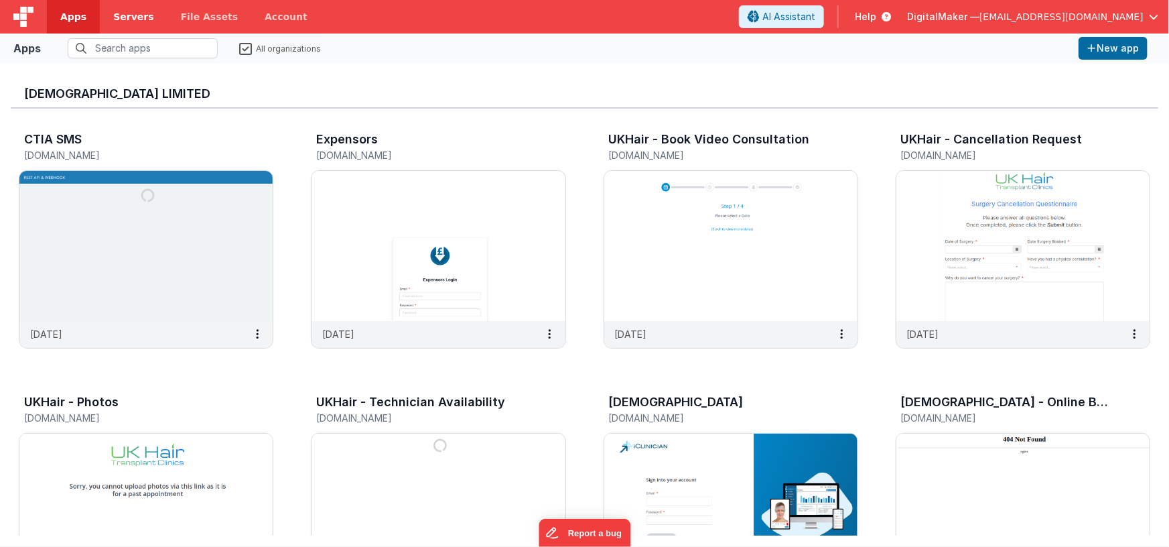
click at [131, 19] on span "Servers" at bounding box center [133, 16] width 40 height 13
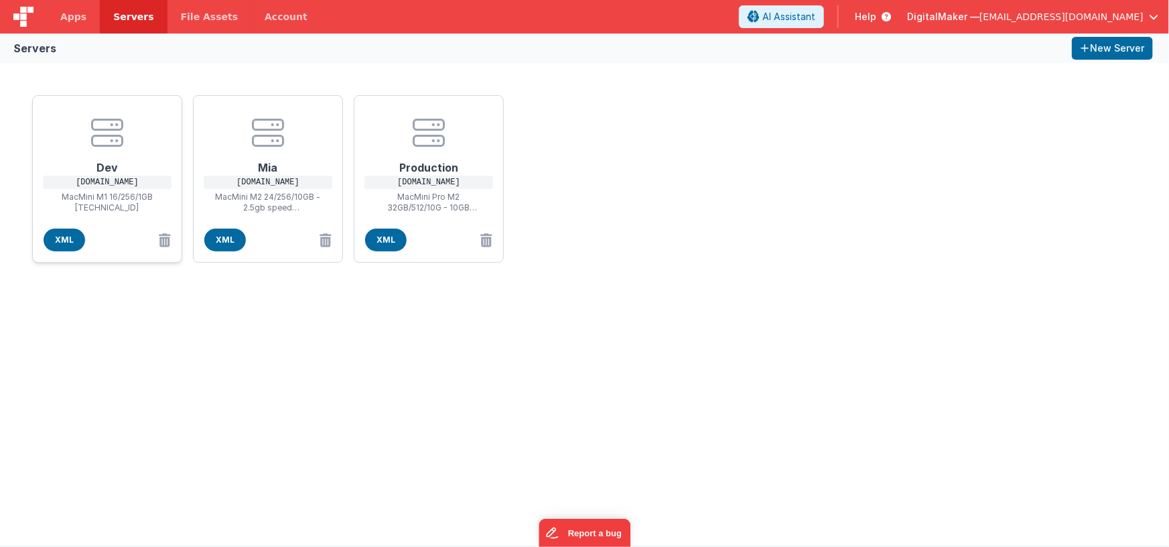
click at [121, 195] on p "MacMini M1 16/256/1GB[TECHNICAL_ID]" at bounding box center [107, 202] width 107 height 21
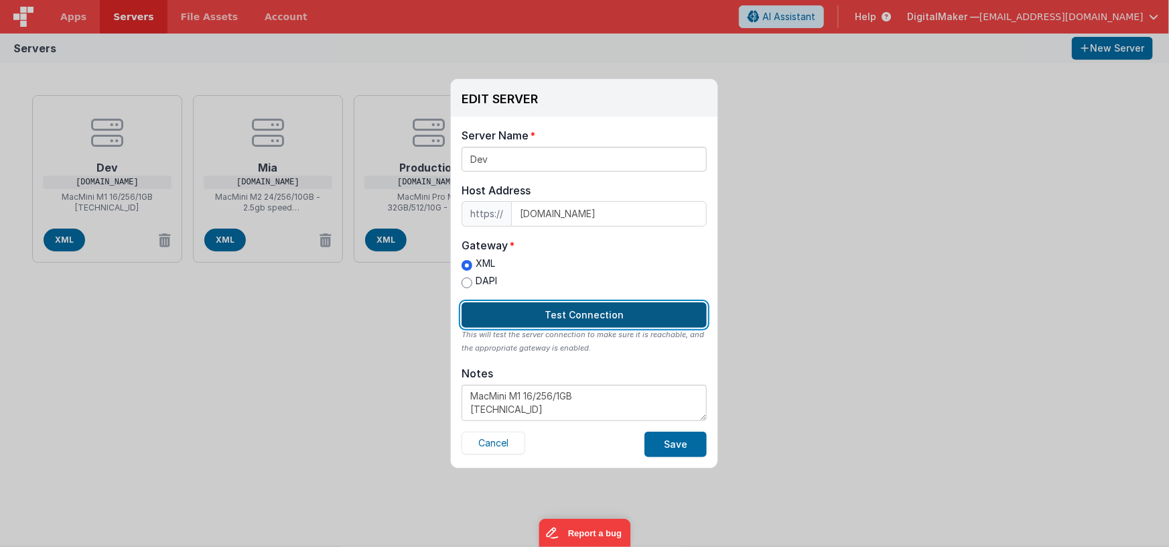
click at [569, 315] on button "Test Connection" at bounding box center [584, 314] width 245 height 25
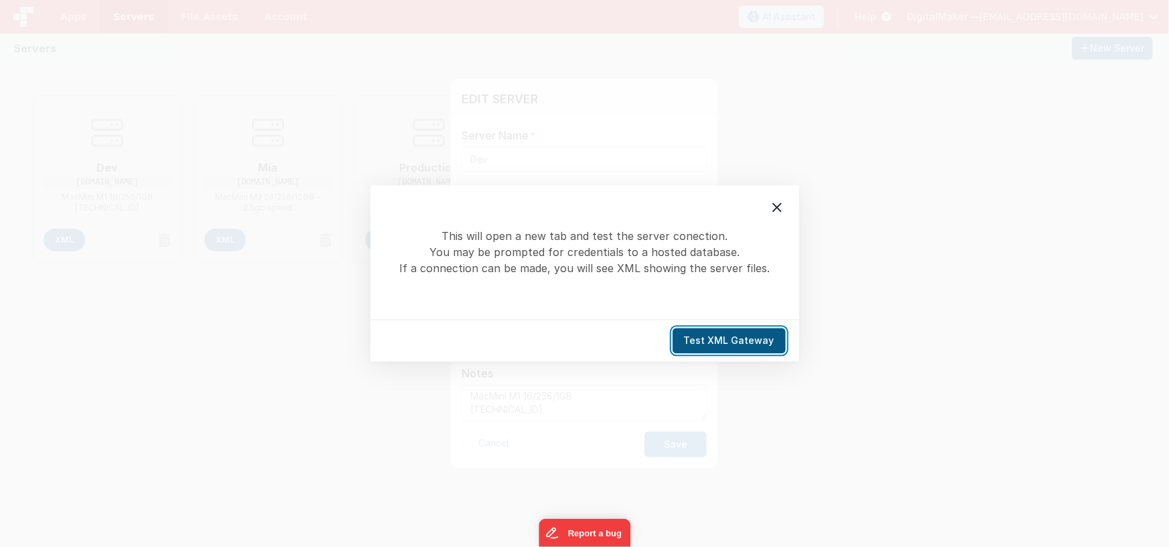
click at [714, 342] on button "Test XML Gateway" at bounding box center [729, 340] width 113 height 25
type textarea "MacMini M1 16/256/1GB [TECHNICAL_ID]"
click at [778, 206] on icon at bounding box center [777, 208] width 16 height 16
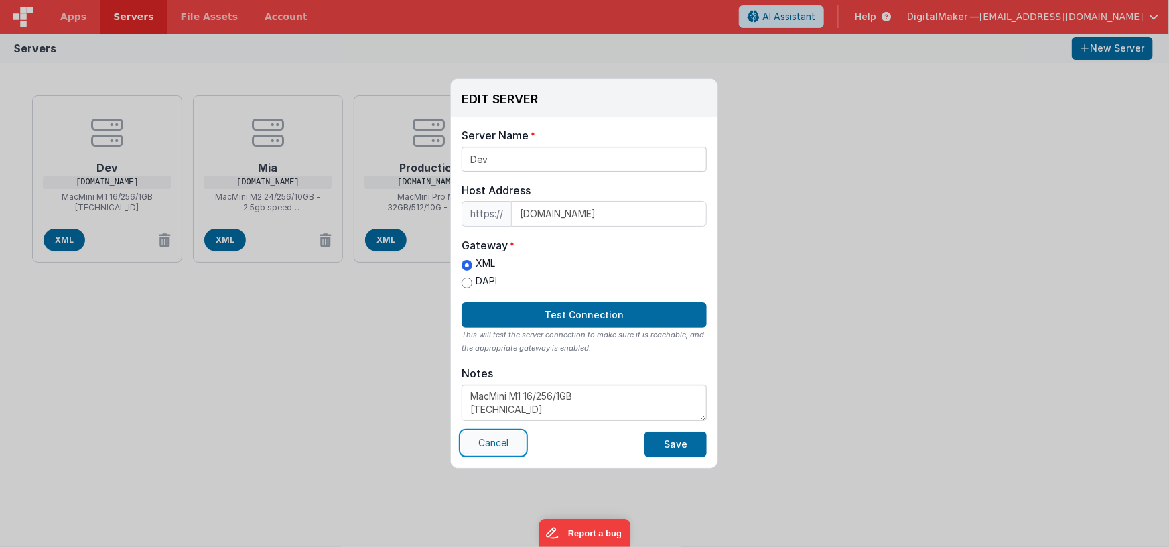
click at [496, 443] on button "Cancel" at bounding box center [494, 442] width 64 height 23
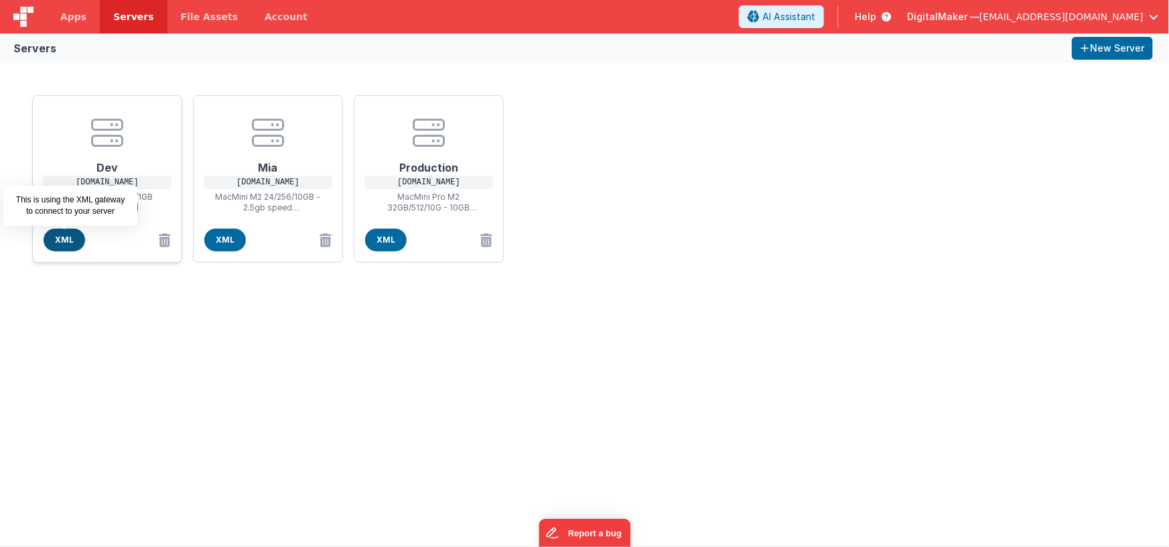
click at [56, 242] on span "XML" at bounding box center [65, 239] width 42 height 23
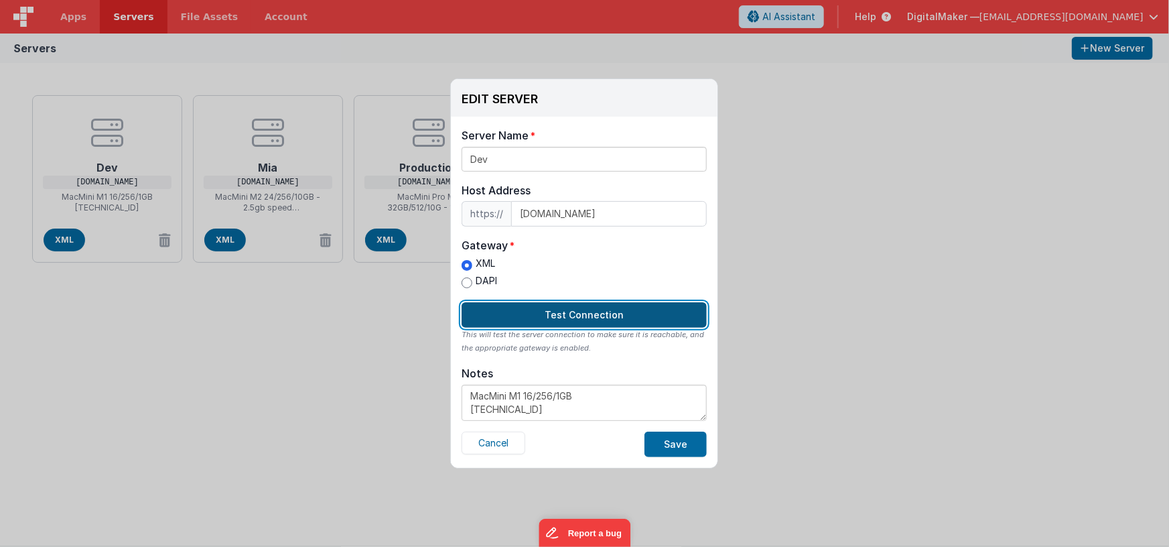
click at [561, 320] on button "Test Connection" at bounding box center [584, 314] width 245 height 25
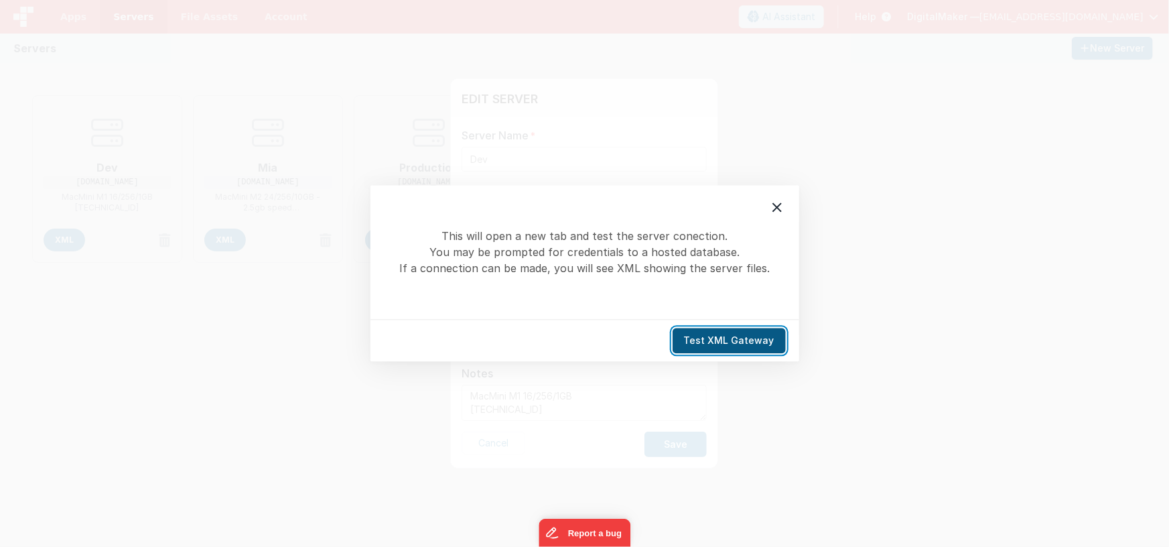
click at [715, 338] on button "Test XML Gateway" at bounding box center [729, 340] width 113 height 25
type textarea "MacMini M1 16/256/1GB [TECHNICAL_ID]"
click at [781, 210] on icon at bounding box center [777, 208] width 16 height 16
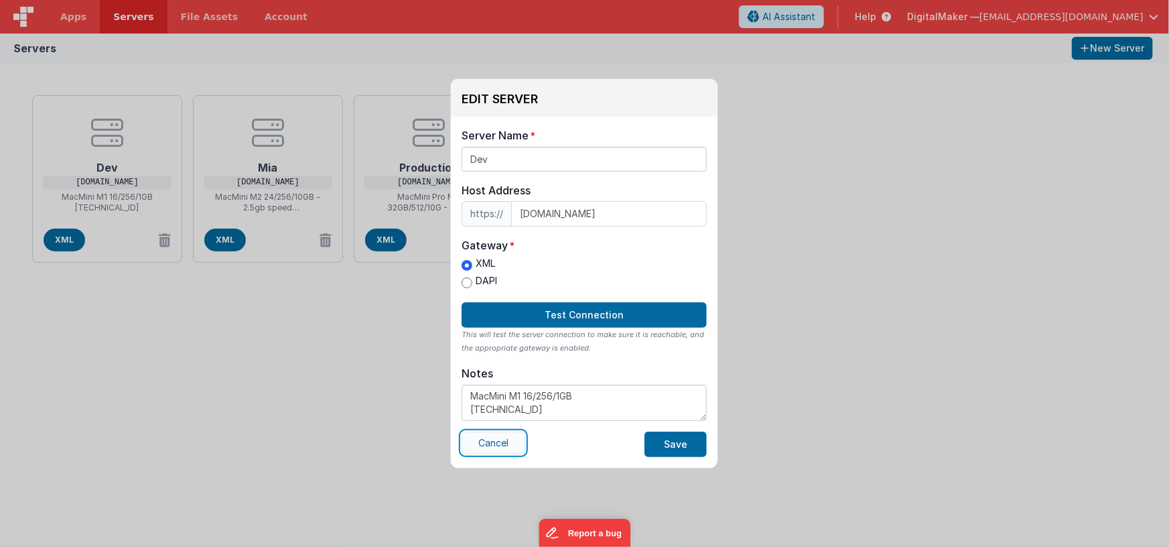
click at [496, 447] on button "Cancel" at bounding box center [494, 442] width 64 height 23
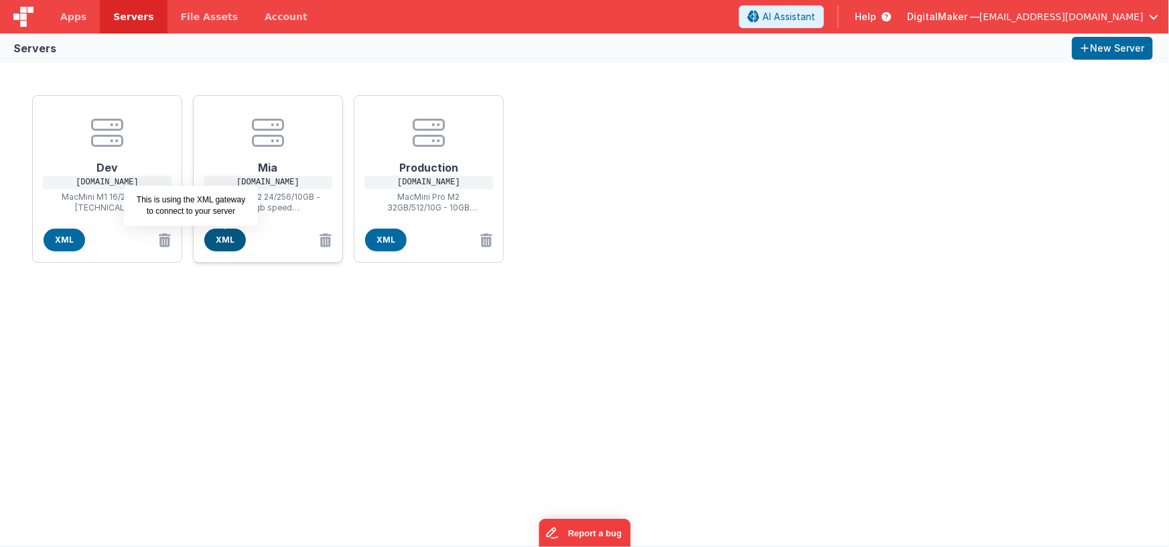
click at [226, 244] on span "XML" at bounding box center [225, 239] width 42 height 23
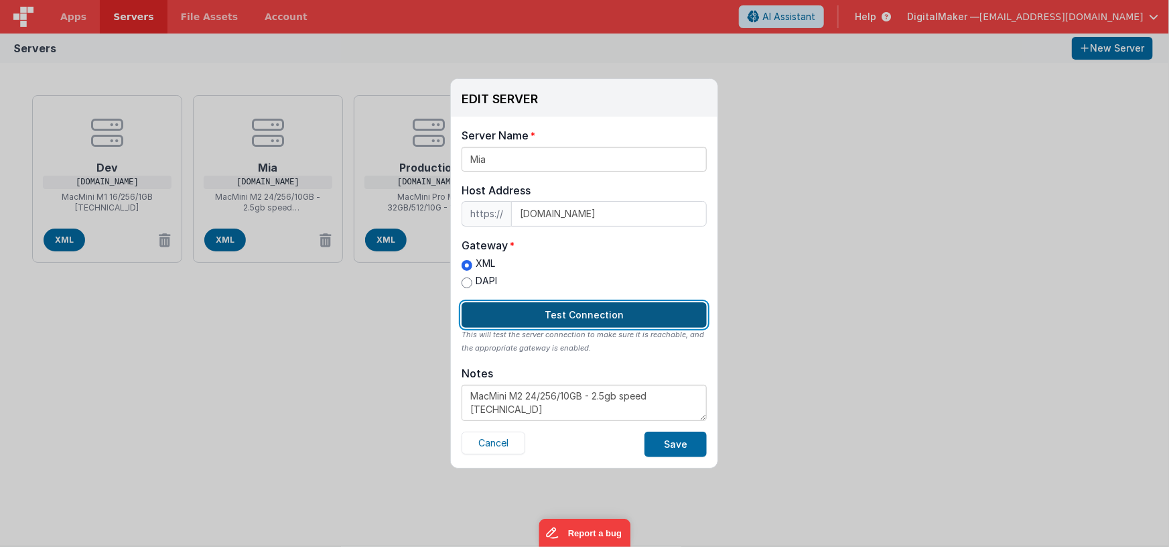
click at [583, 319] on button "Test Connection" at bounding box center [584, 314] width 245 height 25
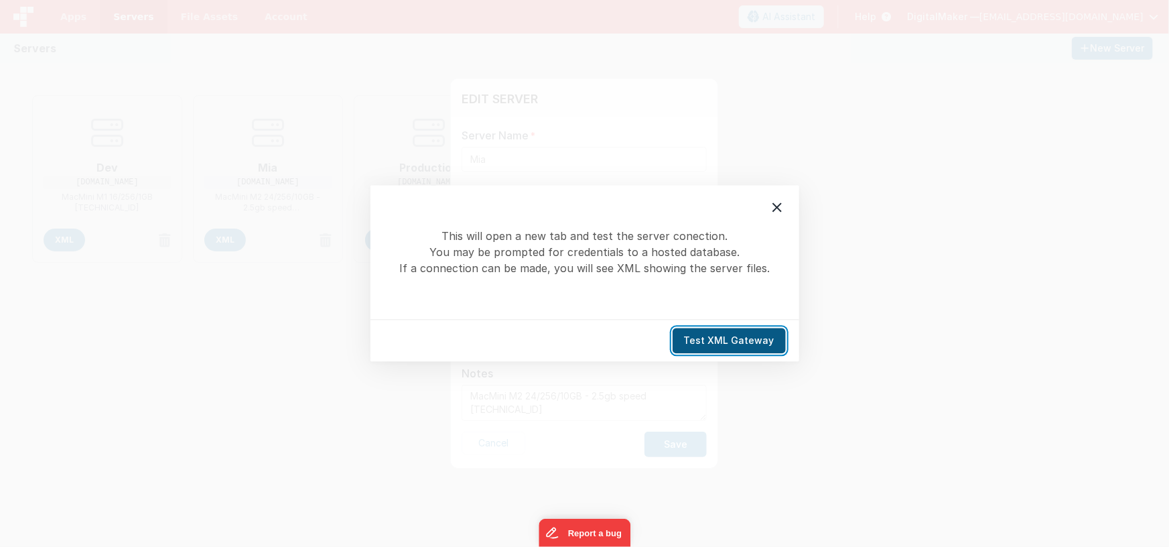
click at [738, 335] on button "Test XML Gateway" at bounding box center [729, 340] width 113 height 25
type textarea "MacMini M2 24/256/10GB - 2.5gb speed [TECHNICAL_ID]"
click at [782, 209] on icon at bounding box center [777, 208] width 16 height 16
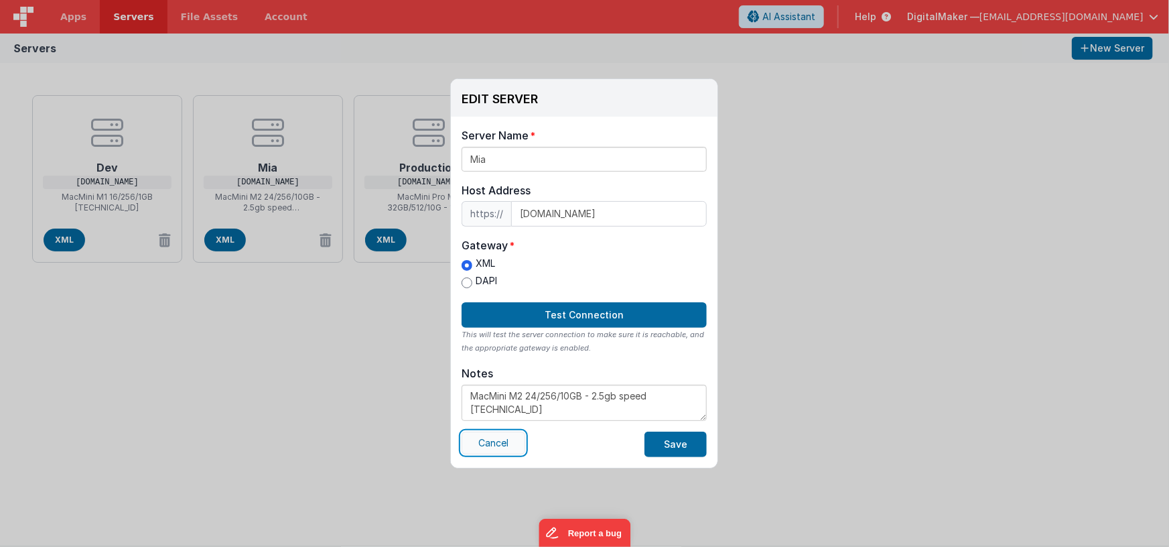
click at [489, 445] on button "Cancel" at bounding box center [494, 442] width 64 height 23
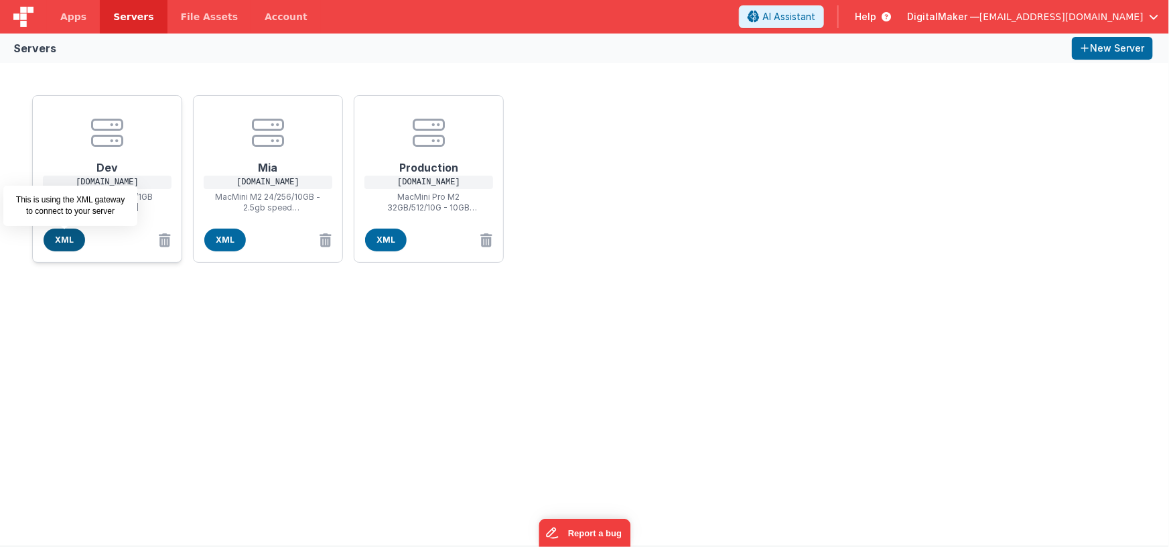
click at [58, 240] on span "XML" at bounding box center [65, 239] width 42 height 23
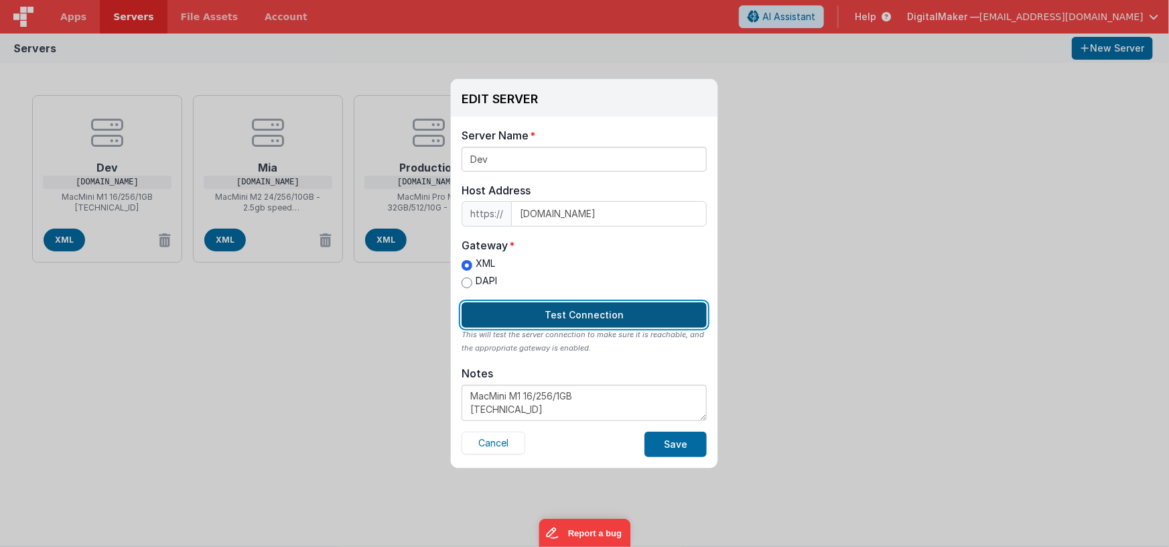
click at [549, 314] on button "Test Connection" at bounding box center [584, 314] width 245 height 25
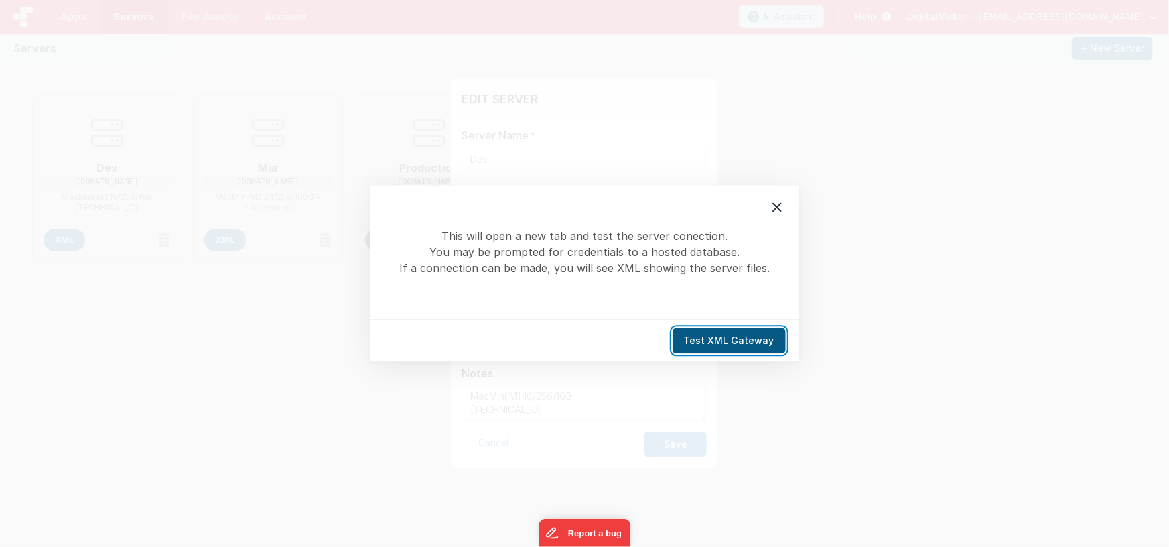
click at [717, 334] on button "Test XML Gateway" at bounding box center [729, 340] width 113 height 25
click at [747, 338] on button "Test XML Gateway" at bounding box center [729, 340] width 113 height 25
type textarea "MacMini M1 16/256/1GB [TECHNICAL_ID]"
click at [770, 204] on icon at bounding box center [777, 208] width 16 height 16
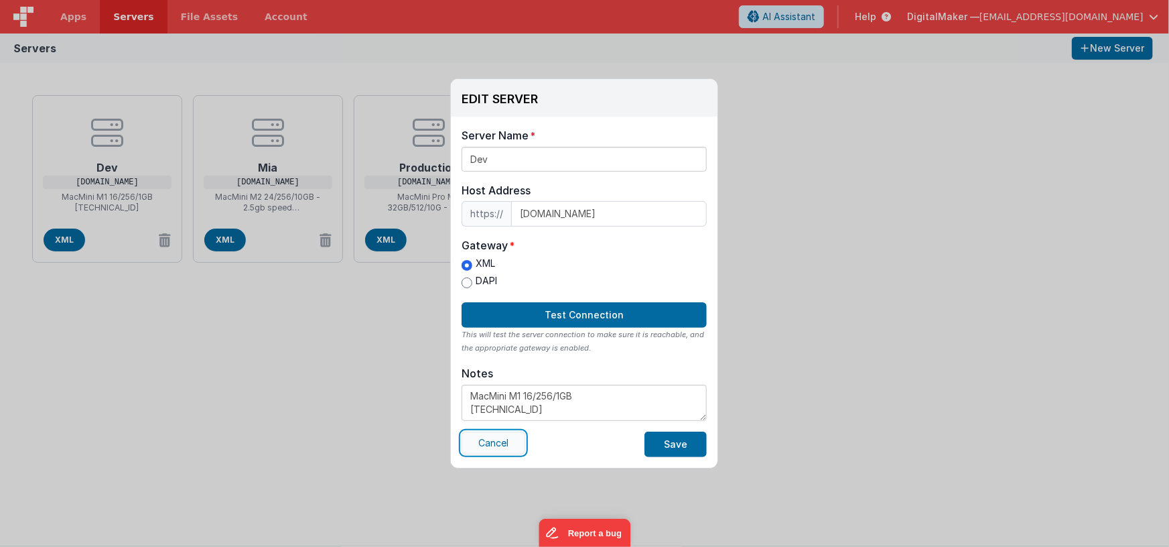
click at [502, 448] on button "Cancel" at bounding box center [494, 442] width 64 height 23
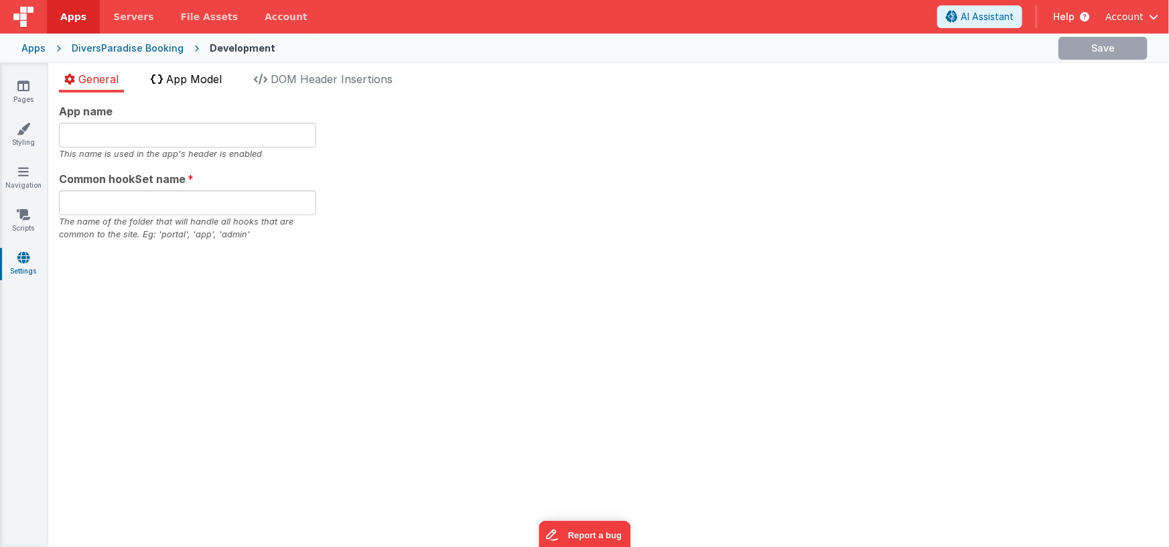
type input "Multipage Application"
type input "app"
click at [167, 83] on span "App Model" at bounding box center [194, 78] width 56 height 13
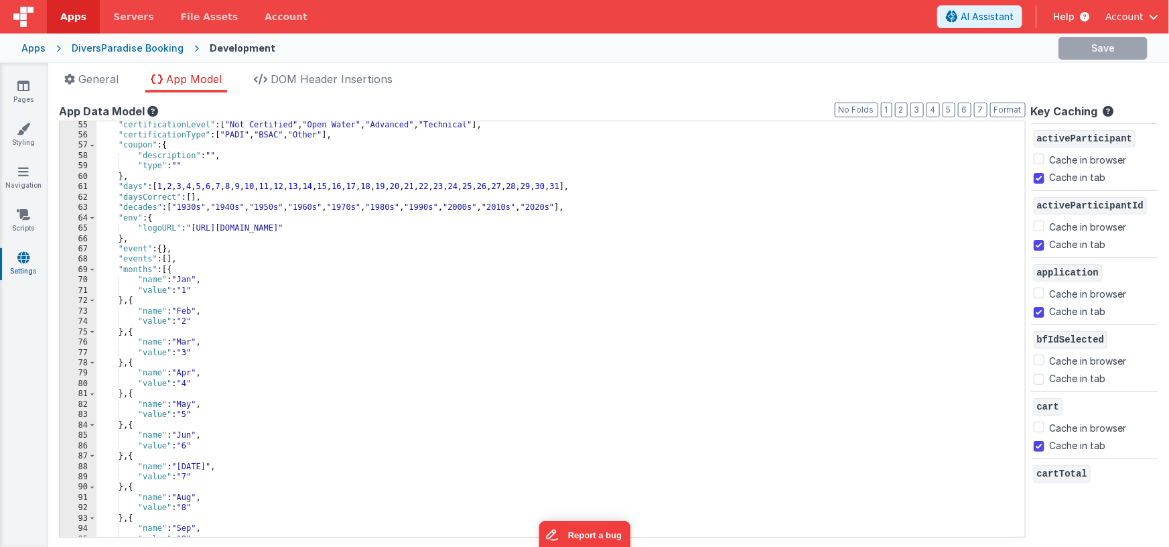
scroll to position [411, 0]
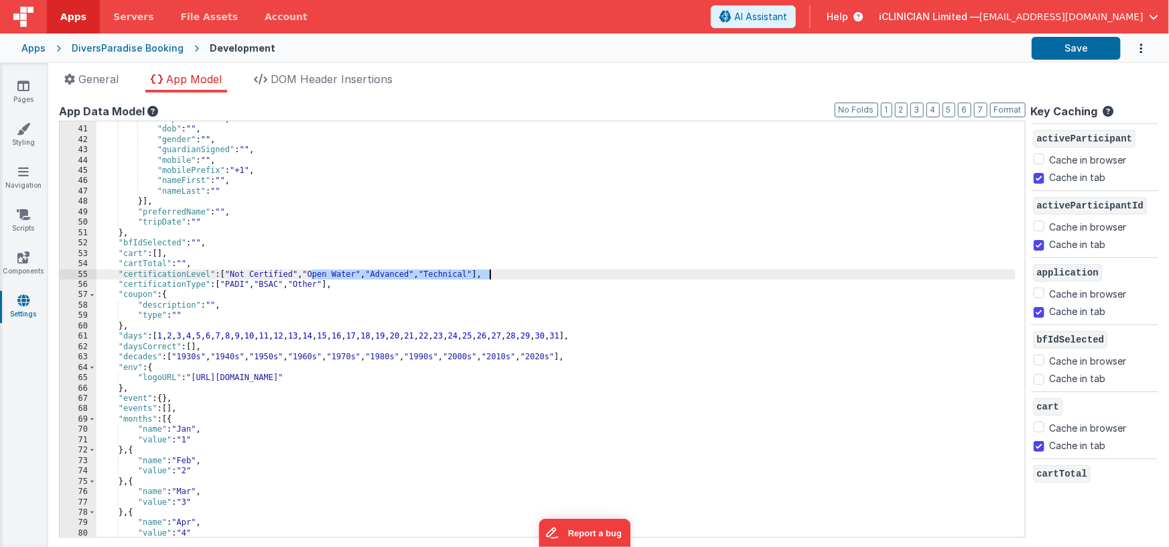
drag, startPoint x: 312, startPoint y: 272, endPoint x: 490, endPoint y: 272, distance: 178.2
click at [490, 272] on div ""alpha3" : "USA" , "dob" : "" , "gender" : "" , "guardianSigned" : "" , "mobile…" at bounding box center [555, 332] width 919 height 437
